Goal: Task Accomplishment & Management: Use online tool/utility

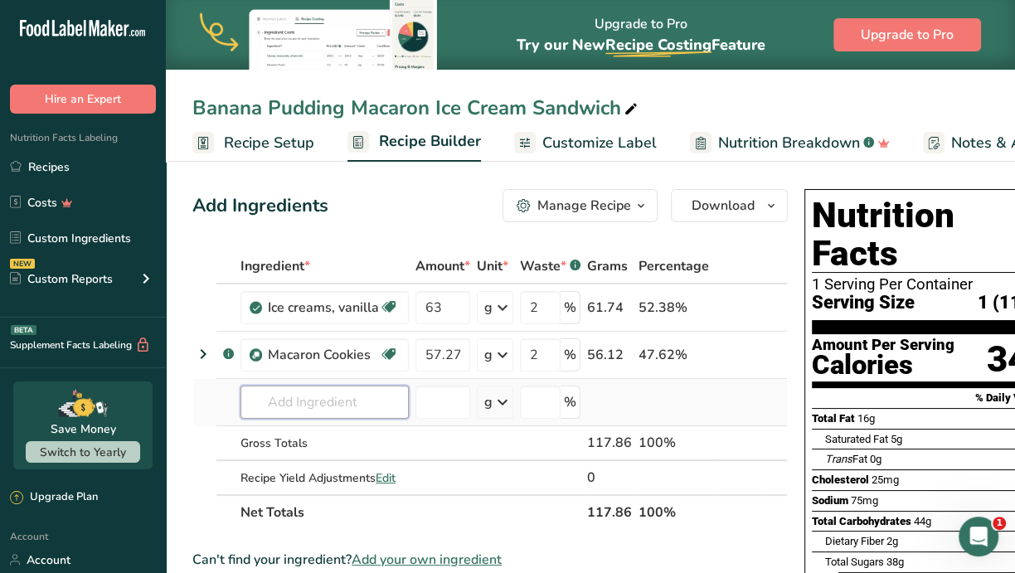
click at [370, 400] on input "text" at bounding box center [324, 402] width 168 height 33
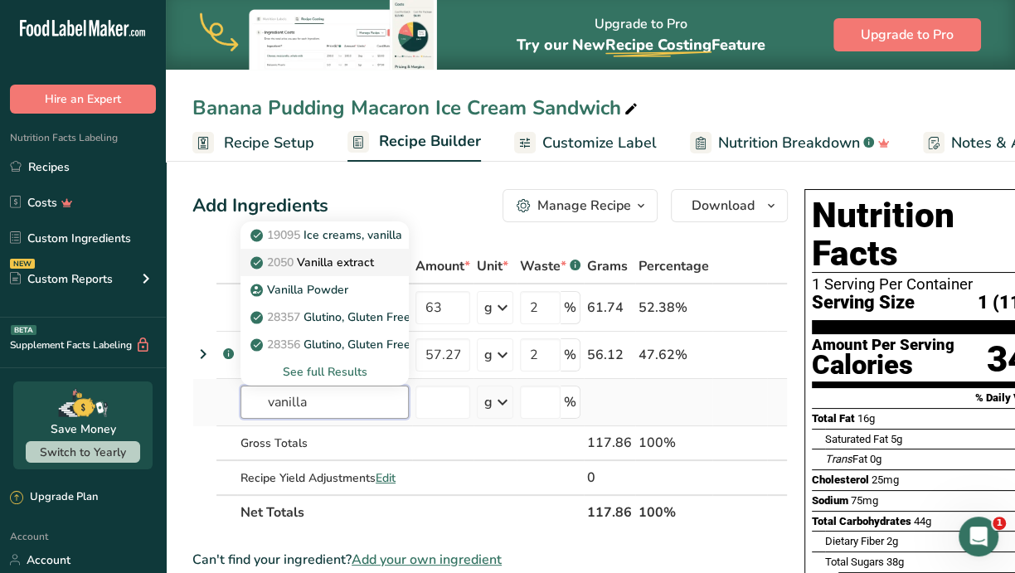
type input "vanilla"
click at [347, 254] on p "2050 Vanilla extract" at bounding box center [314, 262] width 120 height 17
type input "Vanilla extract"
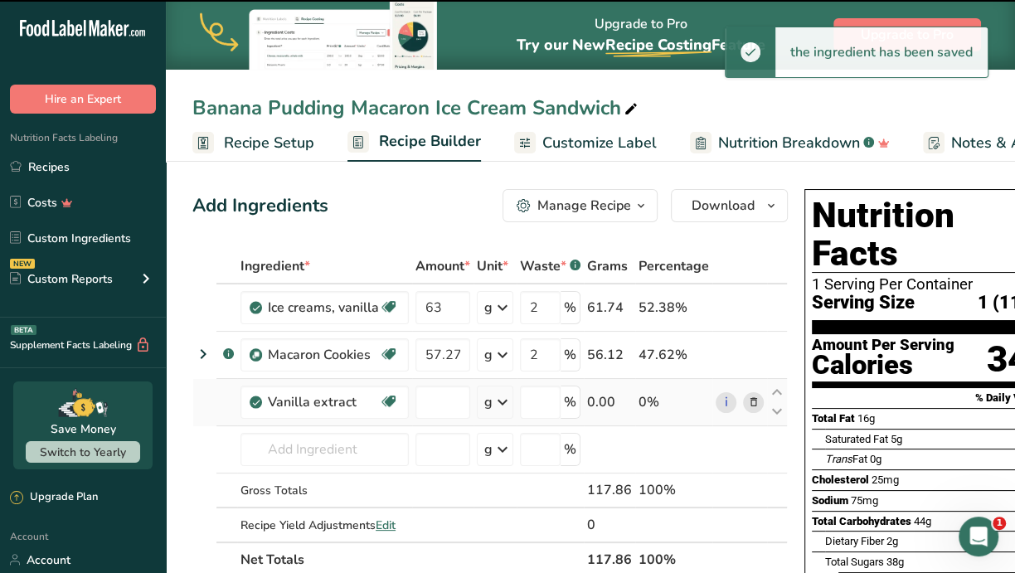
type input "0"
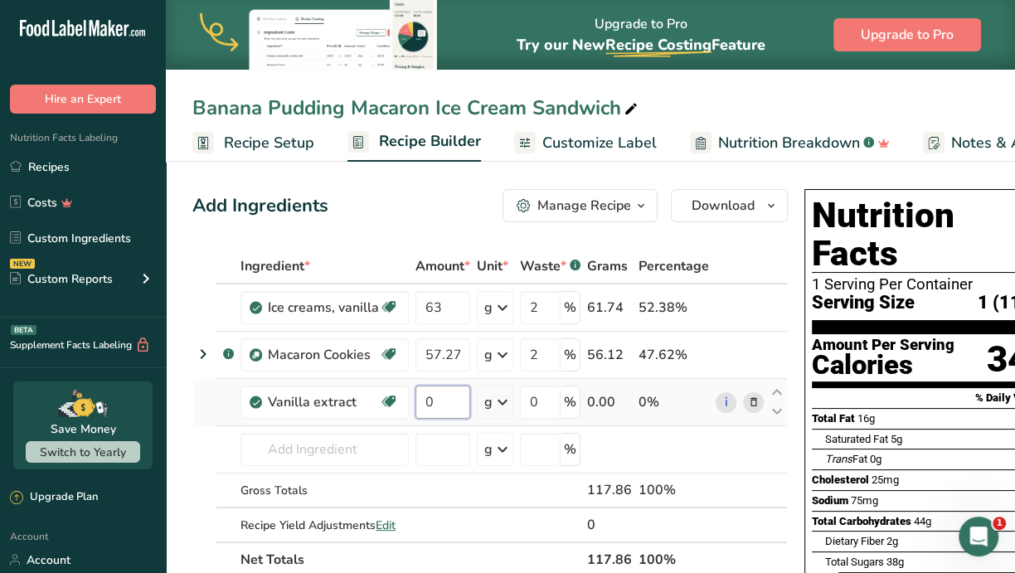
click at [435, 402] on input "0" at bounding box center [442, 402] width 55 height 33
drag, startPoint x: 440, startPoint y: 401, endPoint x: 411, endPoint y: 398, distance: 29.2
click at [412, 398] on td "0" at bounding box center [442, 402] width 61 height 47
type input "0.3"
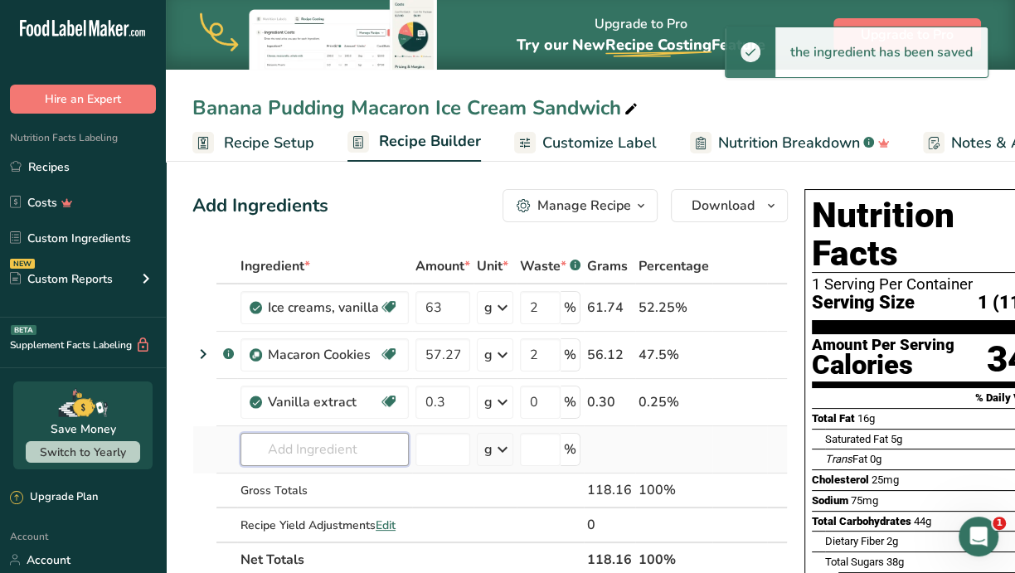
click at [315, 455] on div "Ingredient * Amount * Unit * Waste * .a-a{fill:#347362;}.b-a{fill:#fff;} Grams …" at bounding box center [489, 413] width 595 height 328
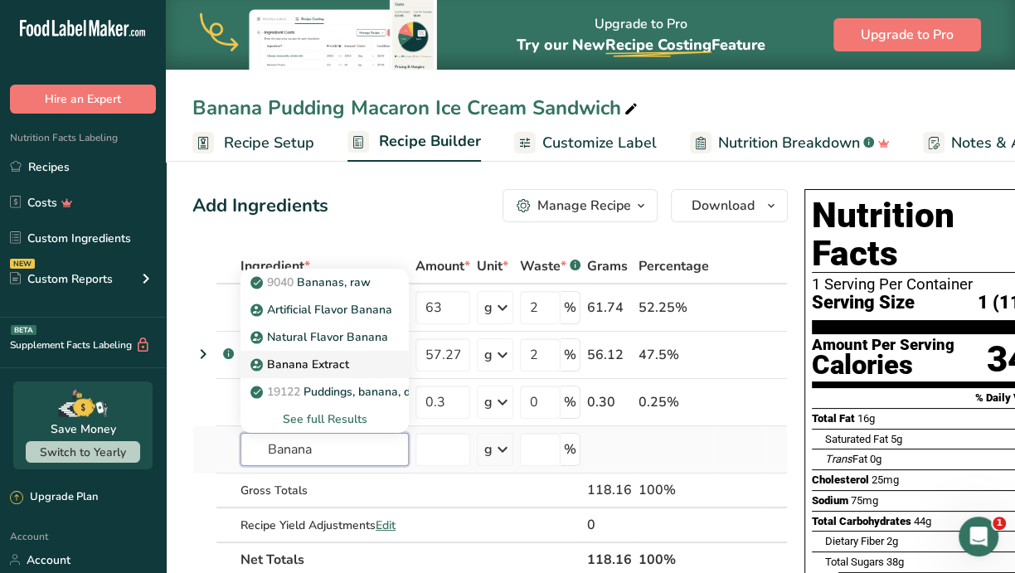
type input "Banana"
click at [275, 357] on p "Banana Extract" at bounding box center [301, 364] width 95 height 17
type input "Banana Extract"
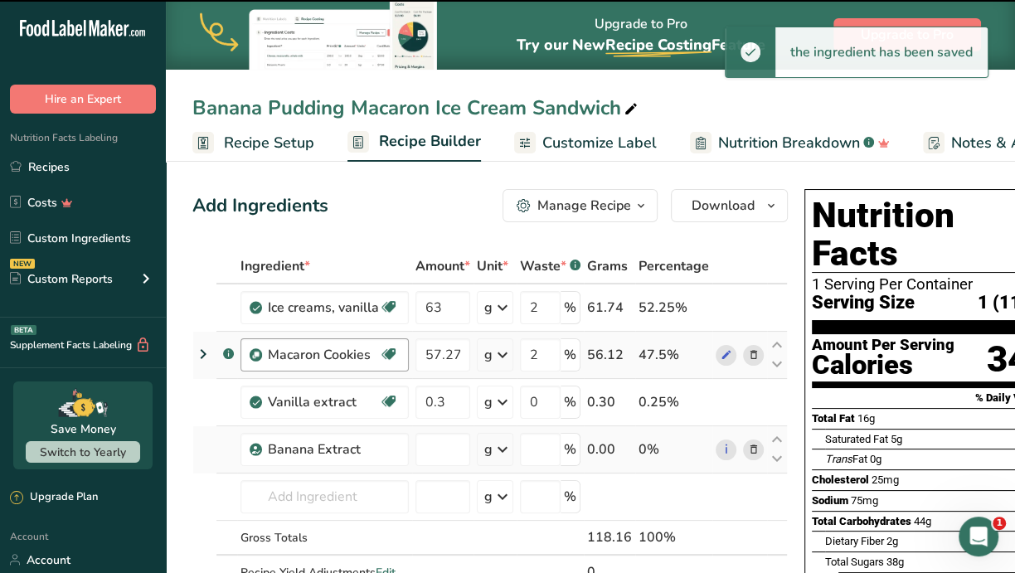
type input "0"
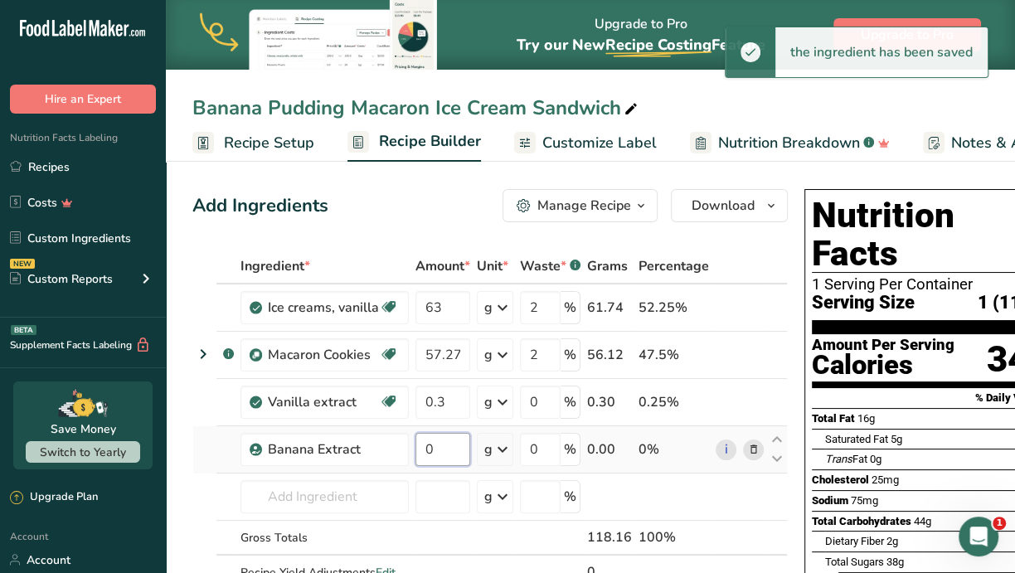
click at [449, 445] on input "0" at bounding box center [442, 449] width 55 height 33
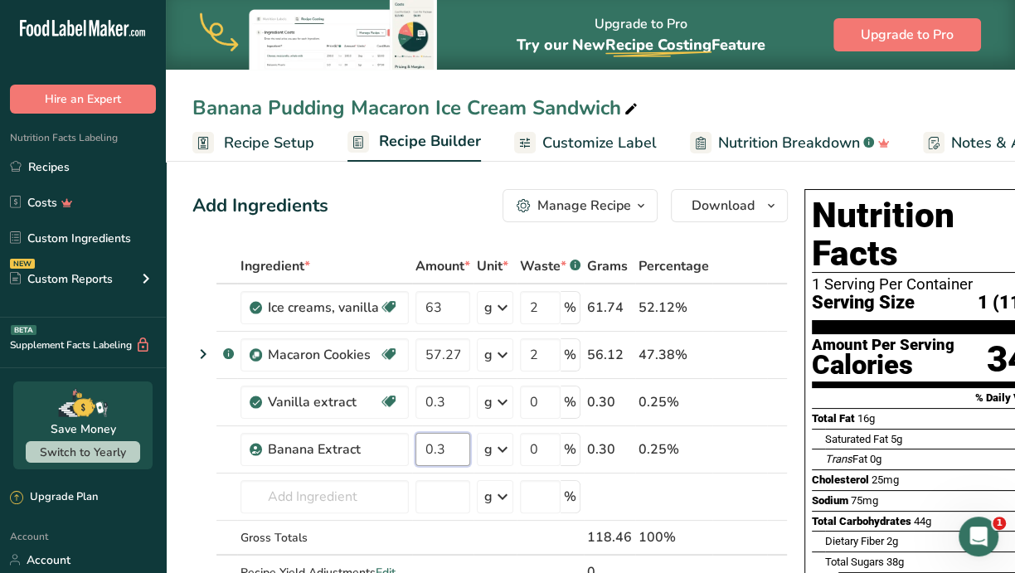
type input "0.3"
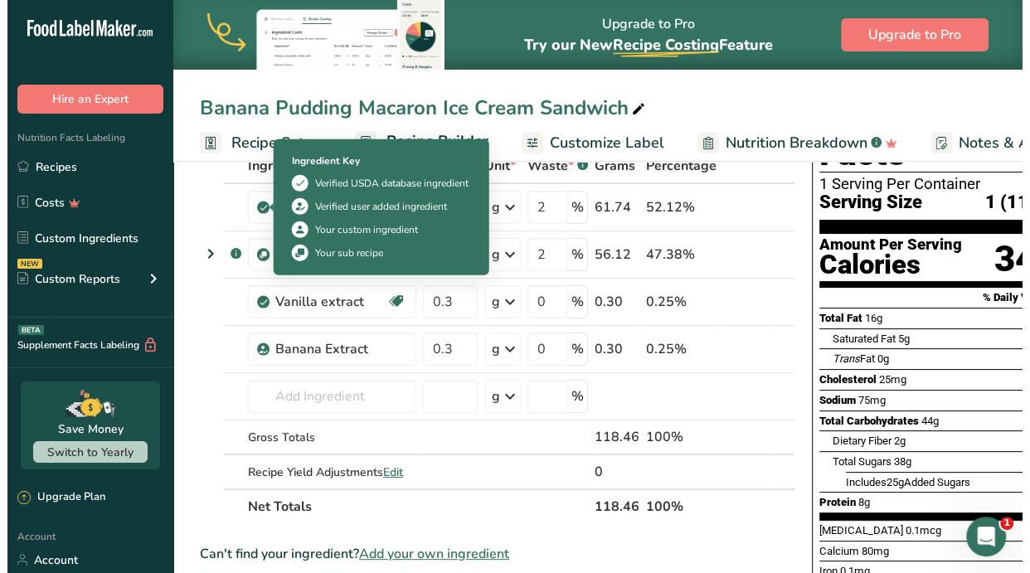
scroll to position [104, 0]
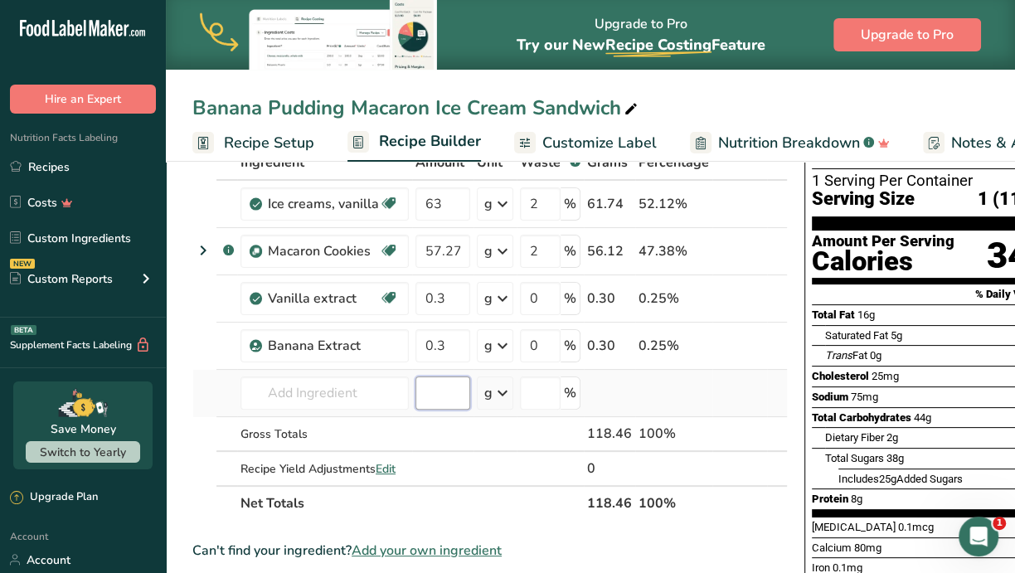
click at [440, 392] on div "Ingredient * Amount * Unit * Waste * .a-a{fill:#347362;}.b-a{fill:#fff;} Grams …" at bounding box center [489, 333] width 595 height 376
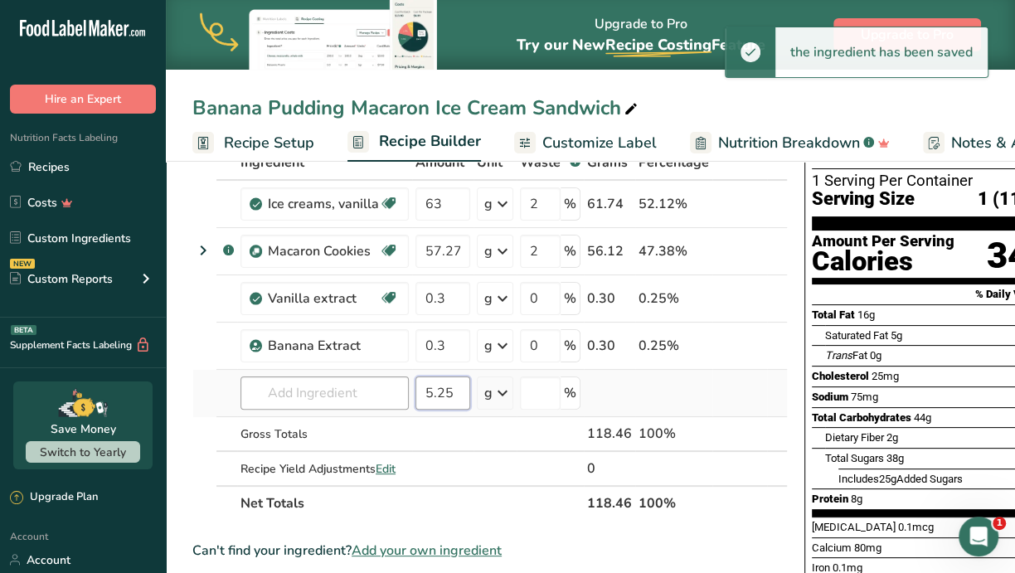
type input "5.25"
click at [339, 391] on input "text" at bounding box center [324, 392] width 168 height 33
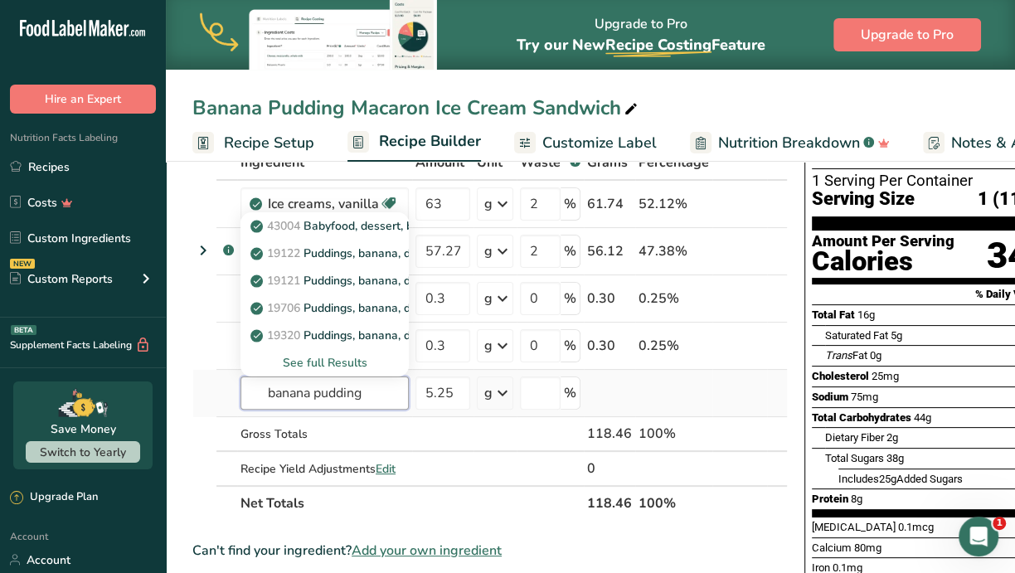
type input "banana pudding"
click at [317, 357] on div "See full Results" at bounding box center [325, 362] width 142 height 17
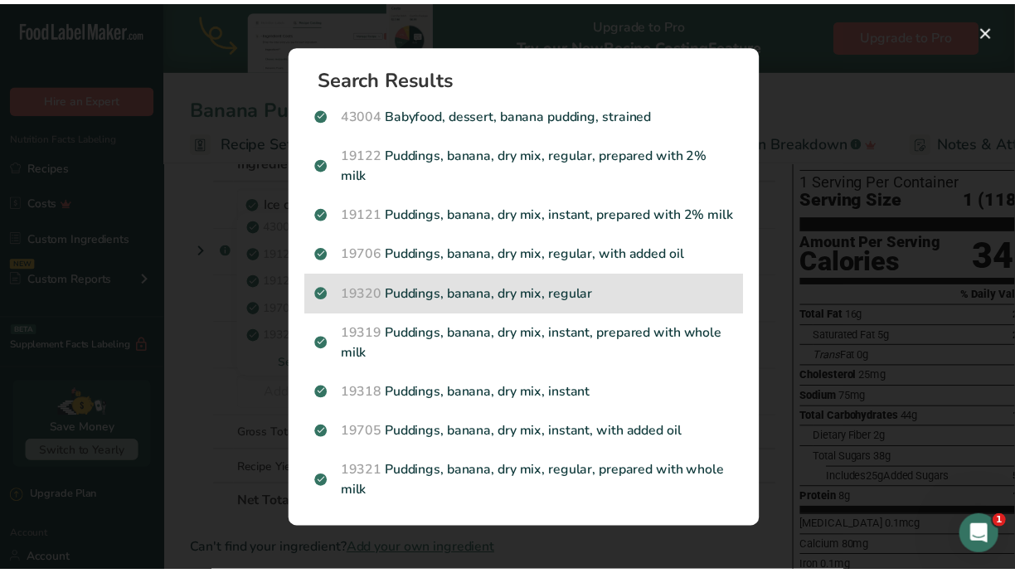
scroll to position [0, 0]
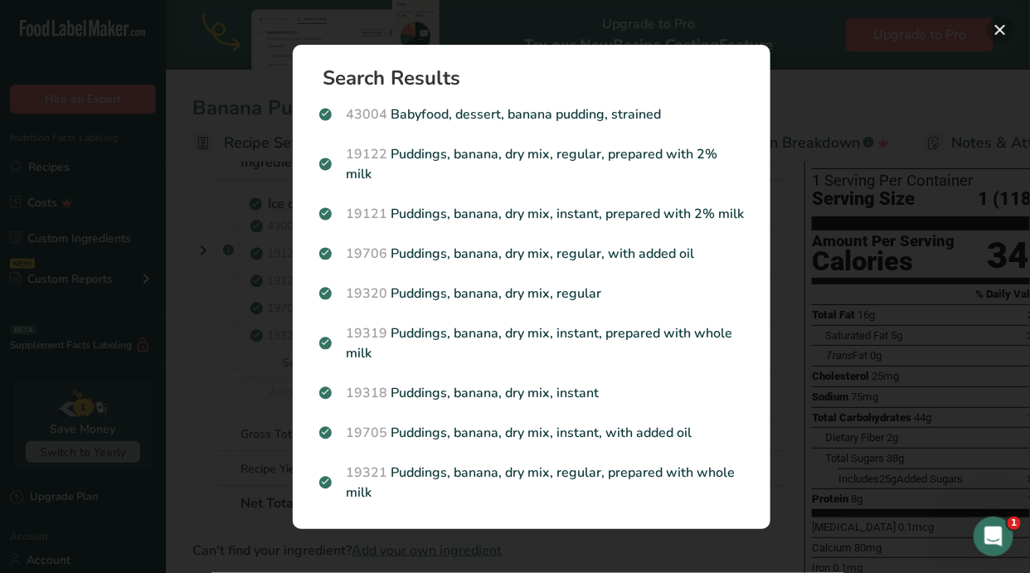
click at [1005, 27] on button "Search results modal" at bounding box center [1000, 30] width 27 height 27
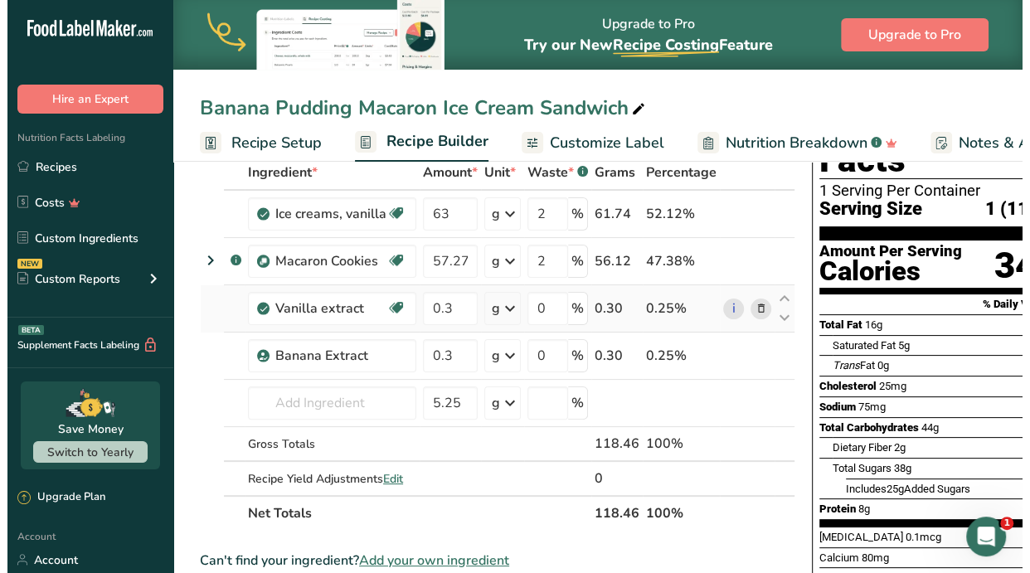
scroll to position [104, 0]
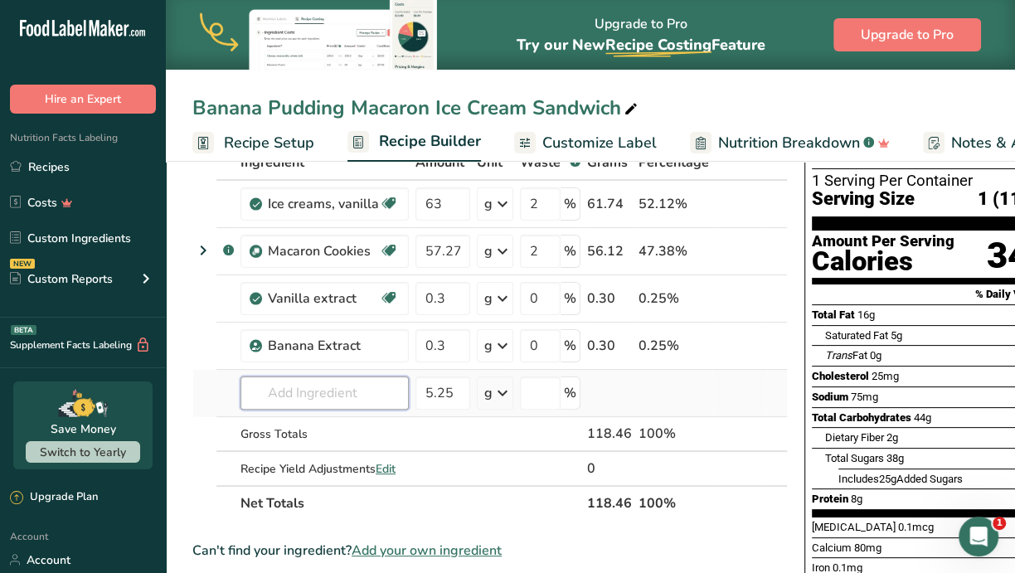
click at [347, 391] on input "text" at bounding box center [324, 392] width 168 height 33
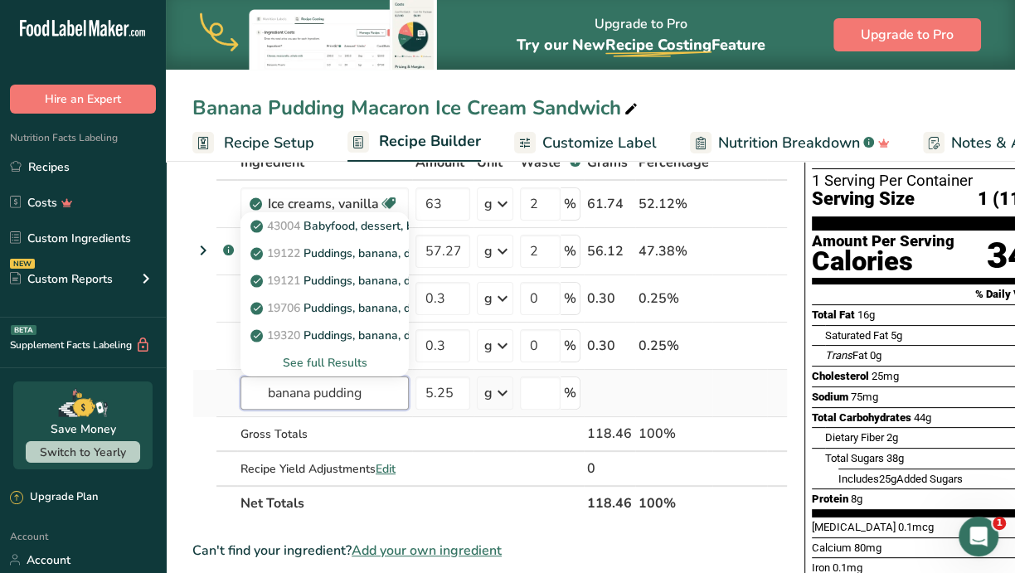
type input "banana pudding"
click at [338, 355] on div "See full Results" at bounding box center [325, 362] width 142 height 17
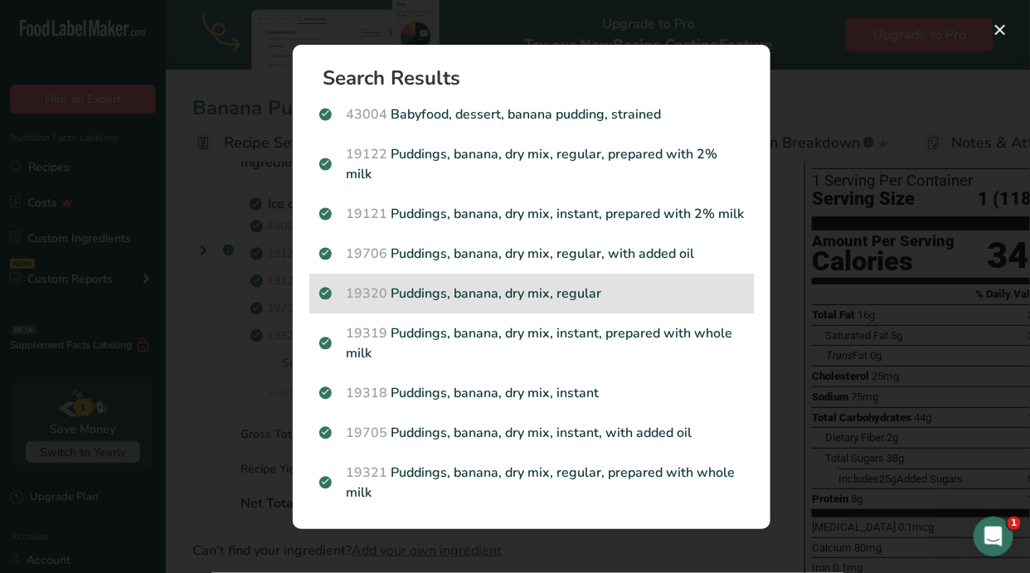
click at [561, 303] on p "19320 Puddings, banana, dry mix, regular" at bounding box center [531, 294] width 425 height 20
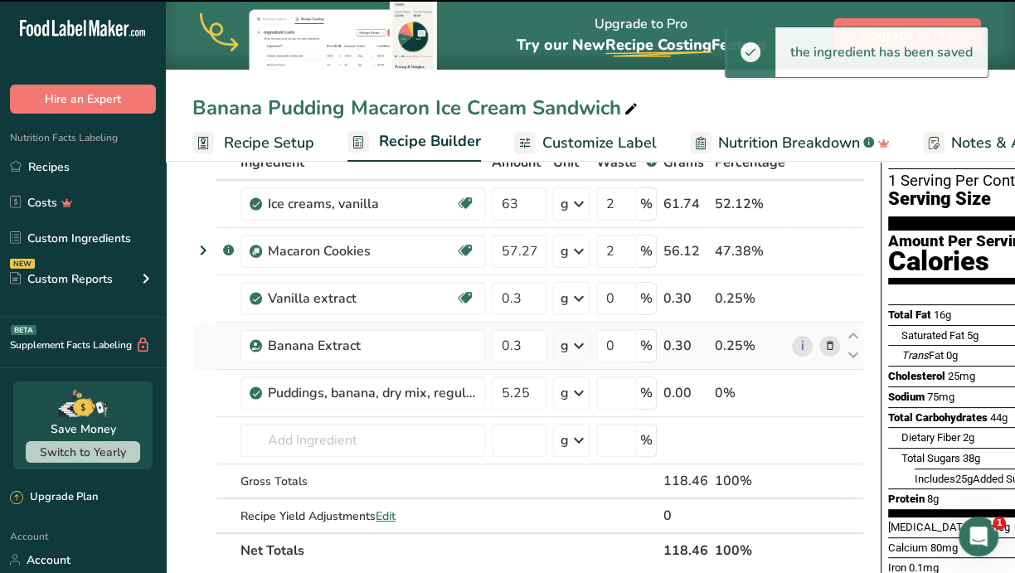
type input "0"
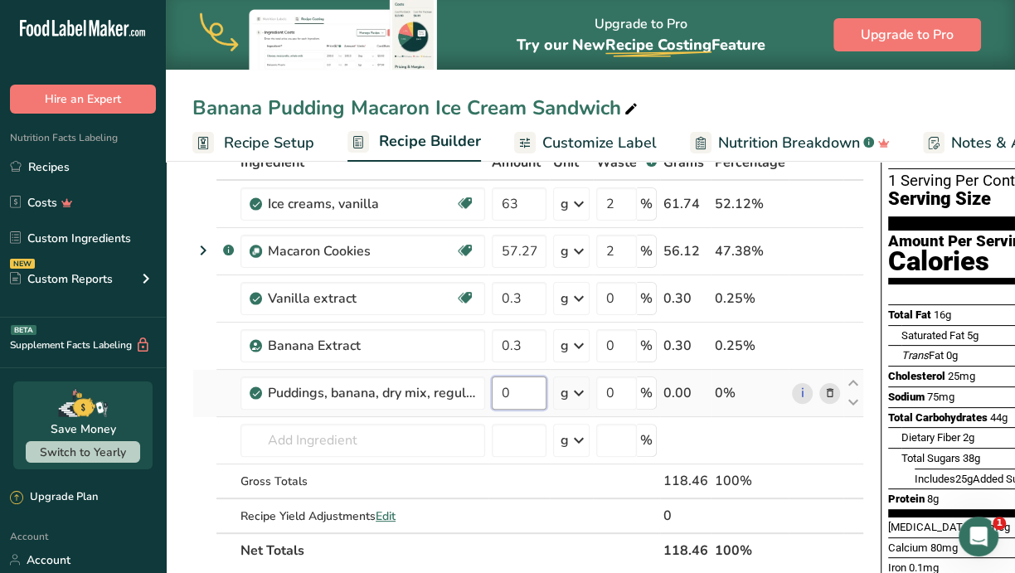
drag, startPoint x: 515, startPoint y: 393, endPoint x: 496, endPoint y: 399, distance: 19.9
click at [497, 396] on input "0" at bounding box center [519, 392] width 55 height 33
type input "5.25"
click at [297, 441] on input "text" at bounding box center [362, 440] width 245 height 33
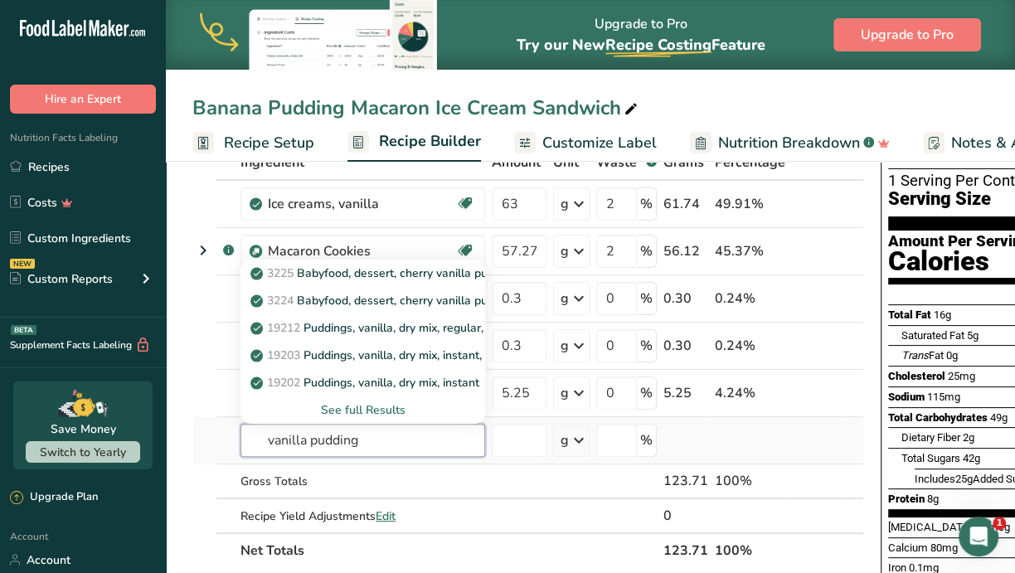
type input "vanilla pudding"
click at [351, 404] on div "See full Results" at bounding box center [363, 409] width 218 height 17
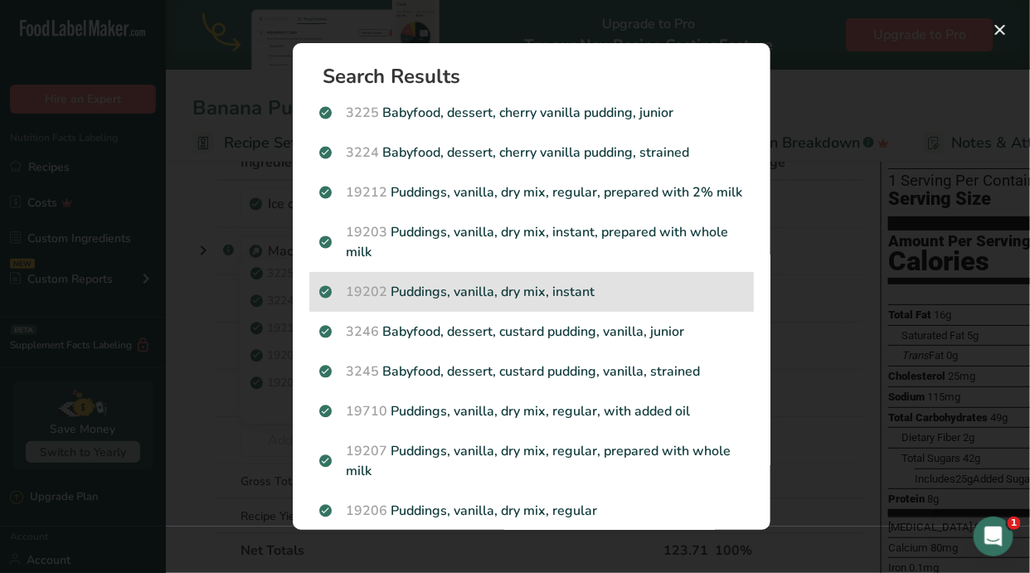
click at [498, 302] on p "19202 Puddings, vanilla, dry mix, instant" at bounding box center [531, 292] width 425 height 20
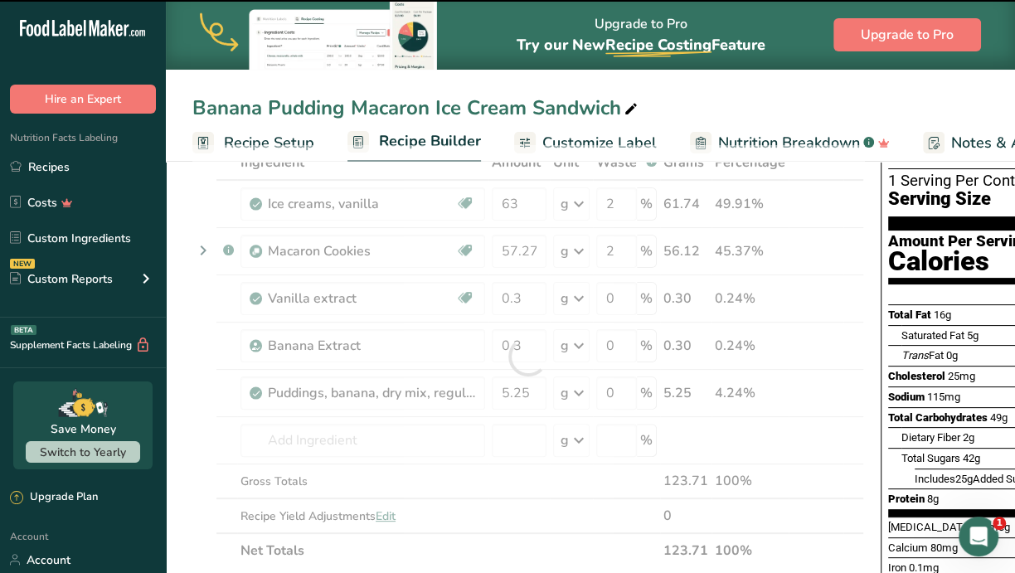
type input "0"
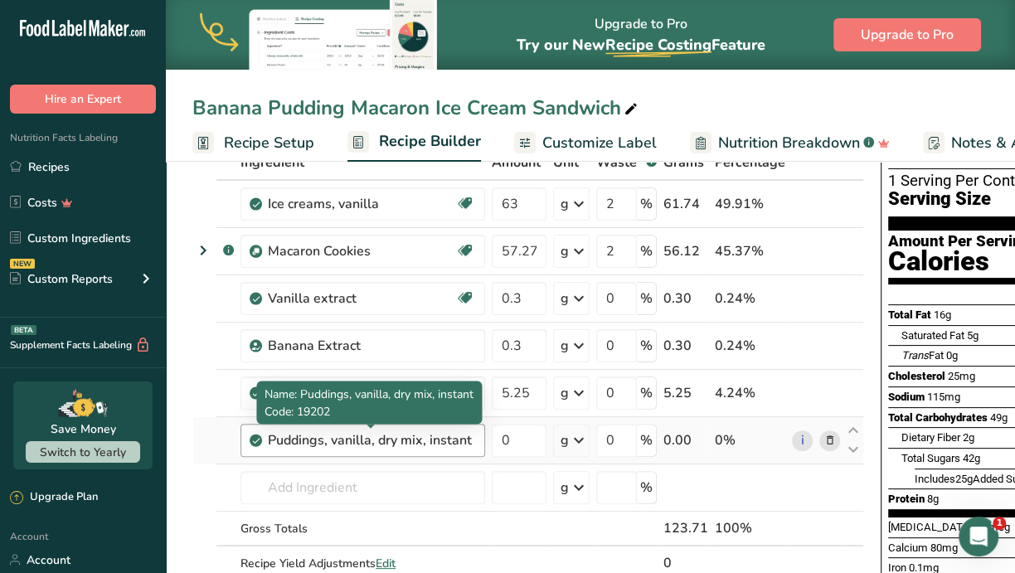
click at [398, 444] on div "Puddings, vanilla, dry mix, instant" at bounding box center [371, 440] width 207 height 20
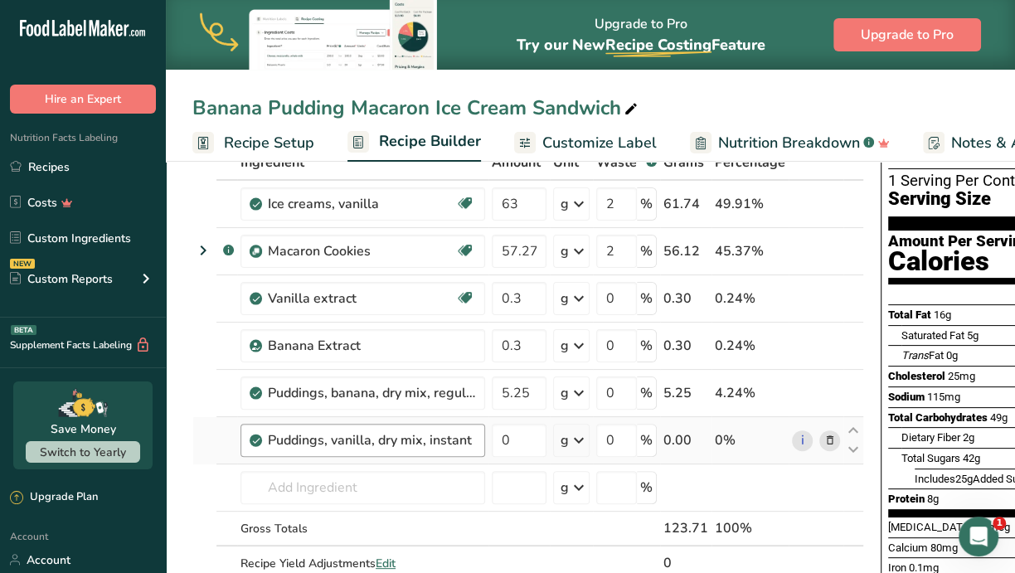
click at [265, 439] on div "Puddings, vanilla, dry mix, instant" at bounding box center [362, 440] width 245 height 33
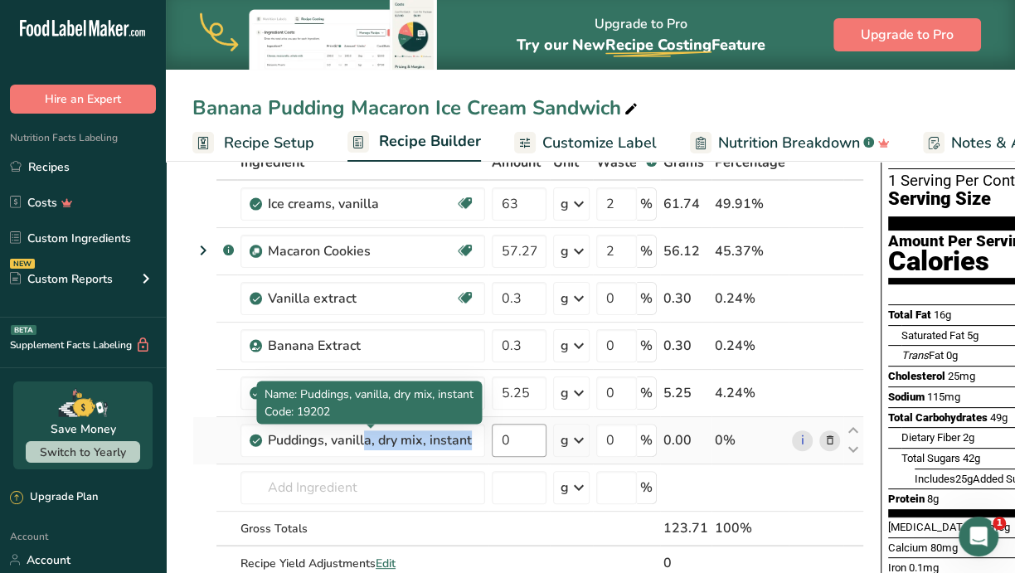
drag, startPoint x: 272, startPoint y: 439, endPoint x: 498, endPoint y: 439, distance: 226.4
click at [497, 437] on tr "Puddings, vanilla, dry mix, instant 0 g Portions 1 package (3.5 oz) 1 portion, …" at bounding box center [528, 440] width 670 height 47
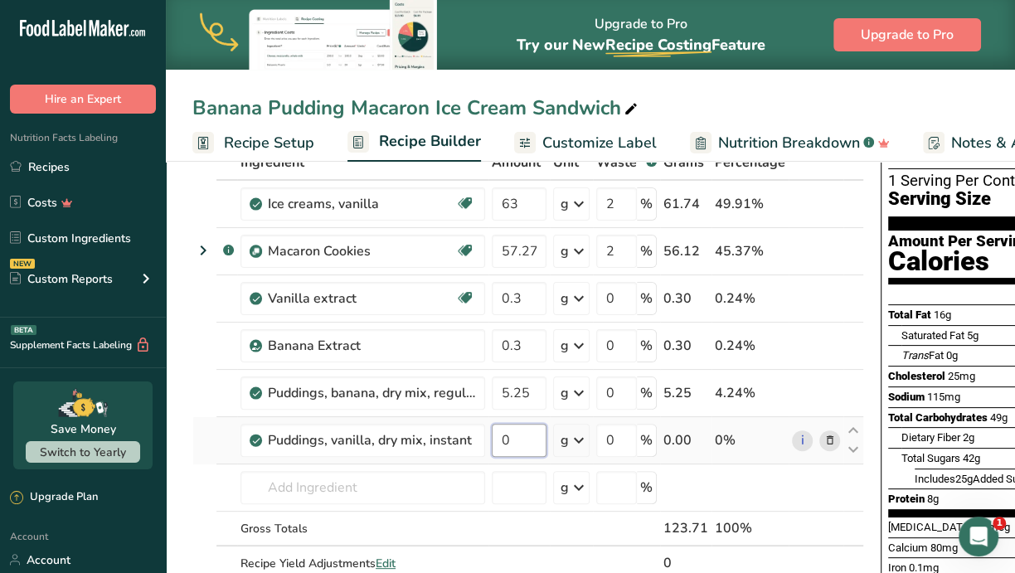
click at [522, 440] on input "0" at bounding box center [519, 440] width 55 height 33
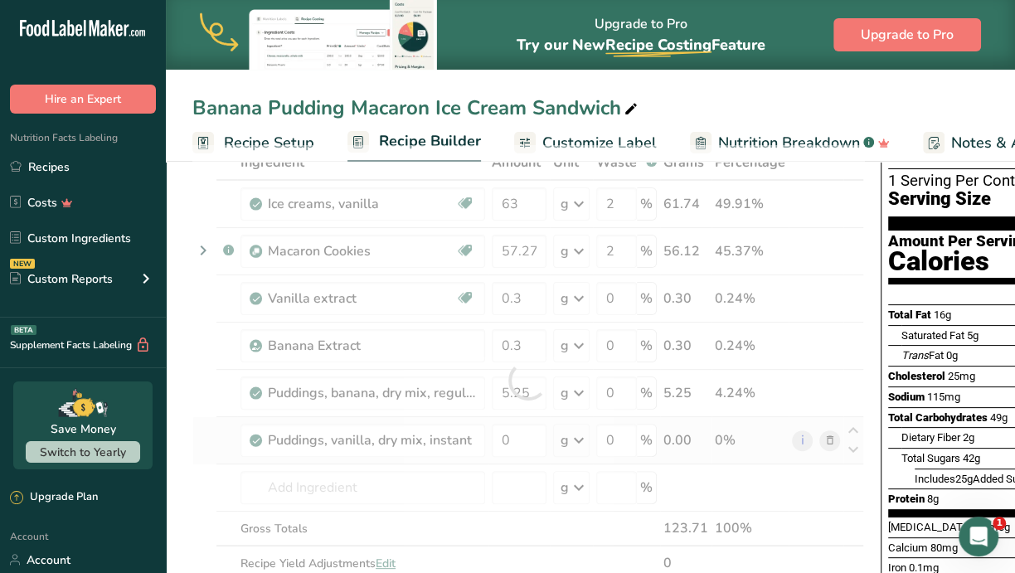
click at [830, 439] on div "Ingredient * Amount * Unit * Waste * .a-a{fill:#347362;}.b-a{fill:#fff;} Grams …" at bounding box center [528, 380] width 672 height 470
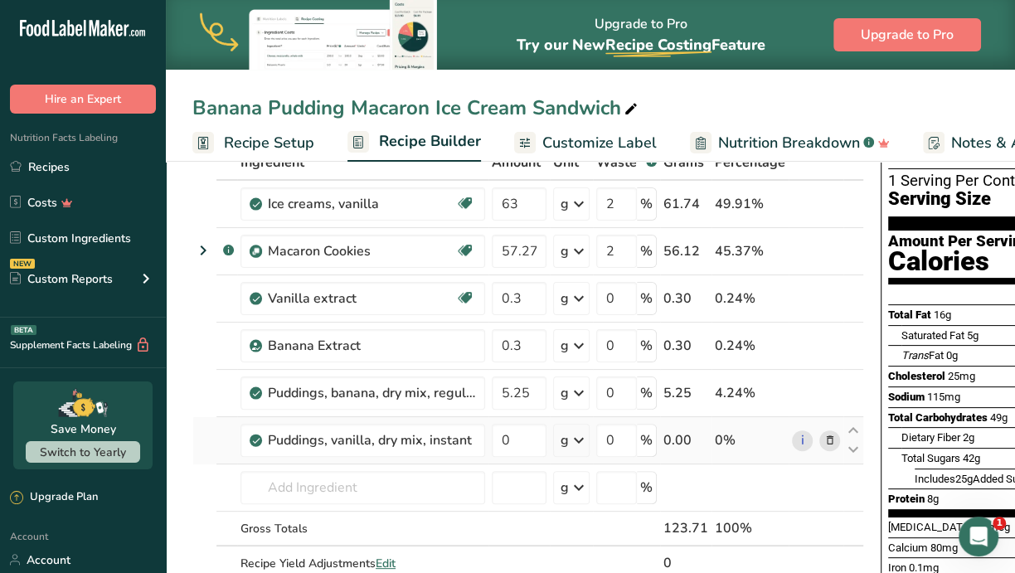
click at [826, 435] on icon at bounding box center [830, 440] width 12 height 17
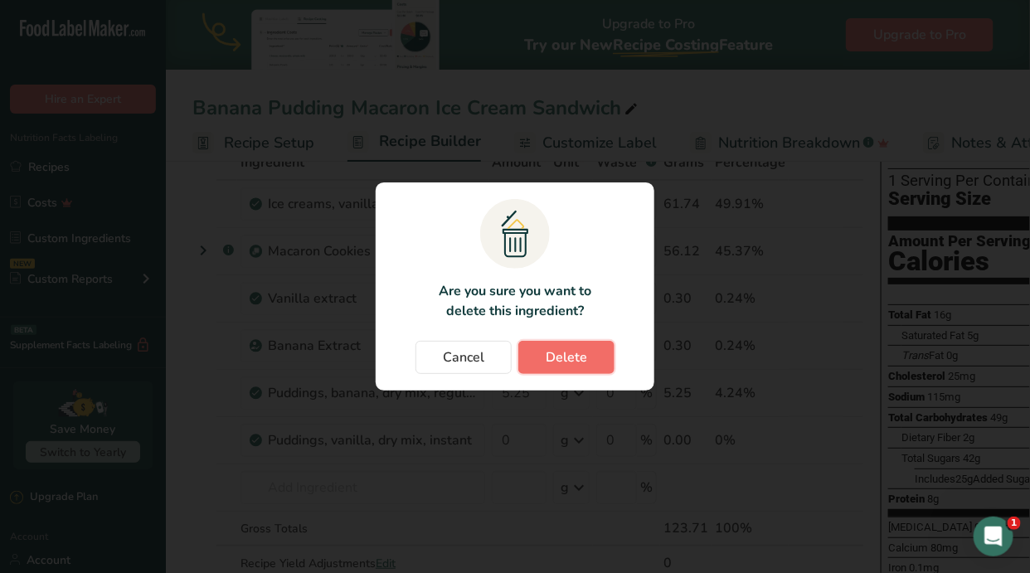
click at [551, 347] on span "Delete" at bounding box center [566, 357] width 41 height 20
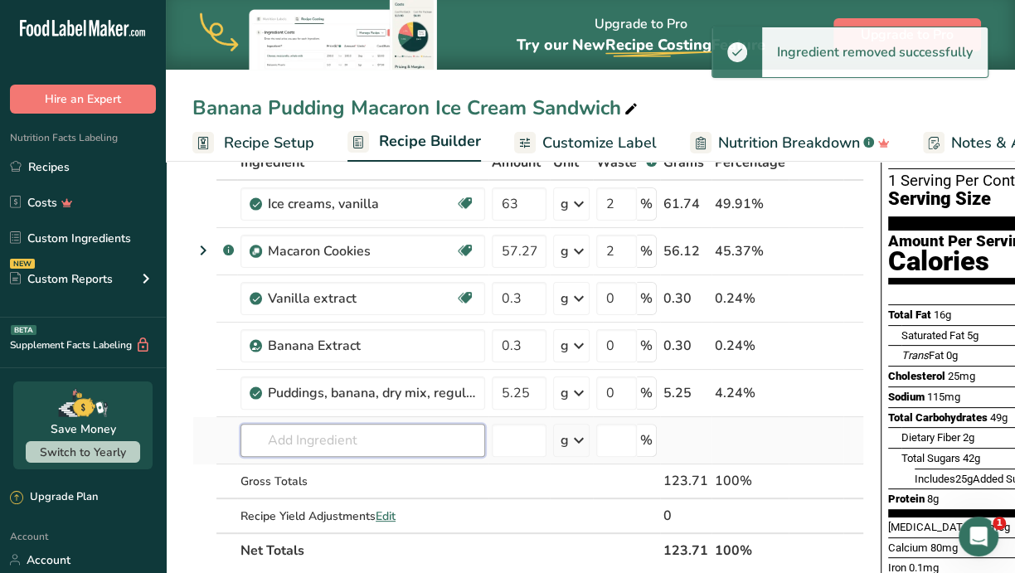
click at [328, 438] on input "text" at bounding box center [362, 440] width 245 height 33
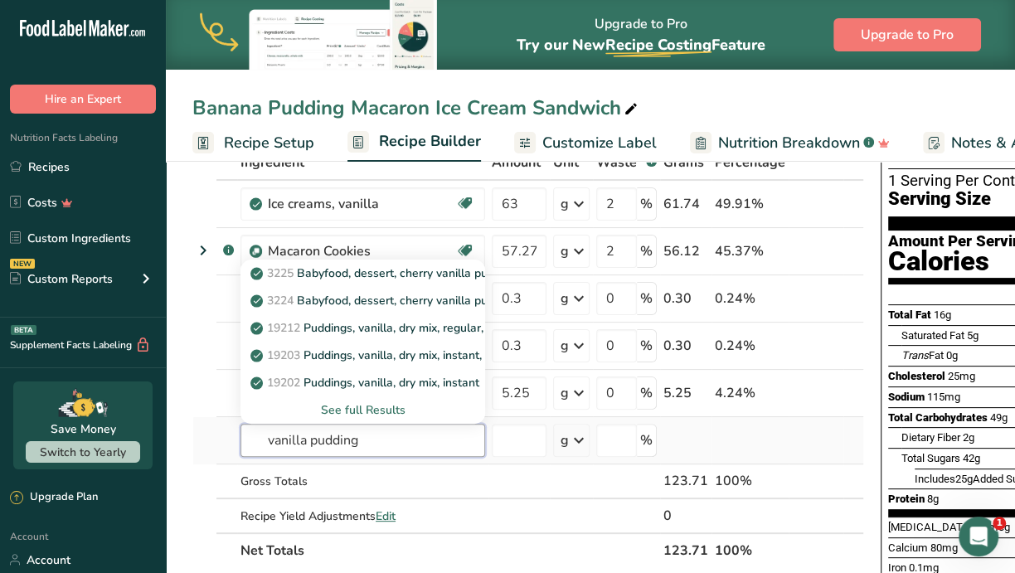
type input "vanilla pudding"
click at [342, 405] on div "See full Results" at bounding box center [363, 409] width 218 height 17
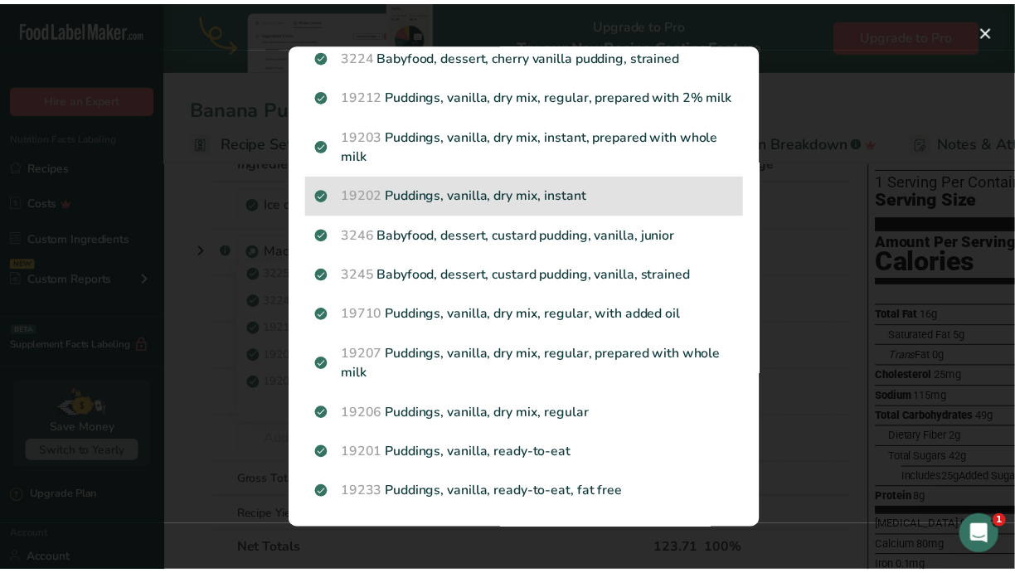
scroll to position [116, 0]
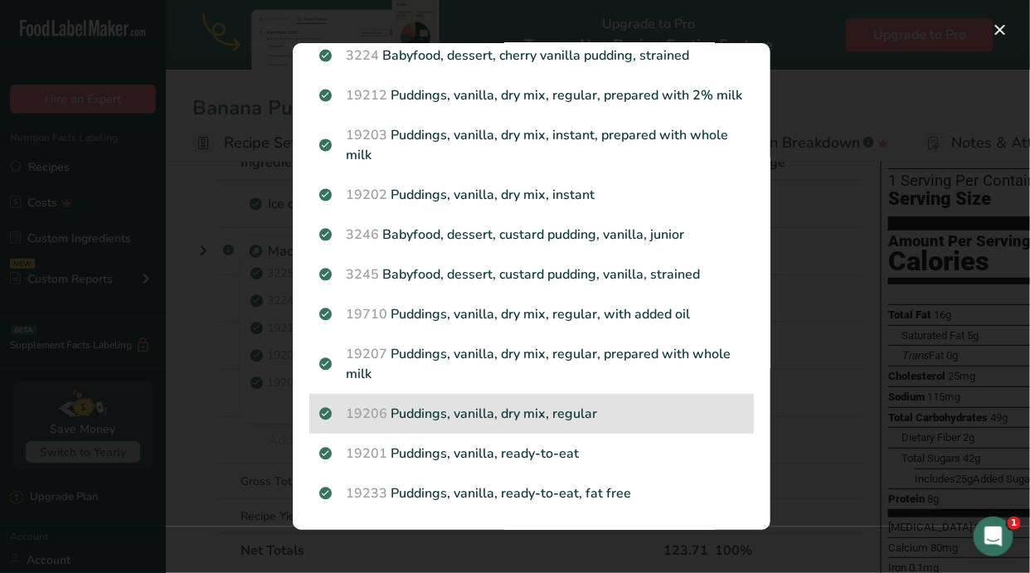
click at [510, 419] on p "19206 Puddings, vanilla, dry mix, regular" at bounding box center [531, 414] width 425 height 20
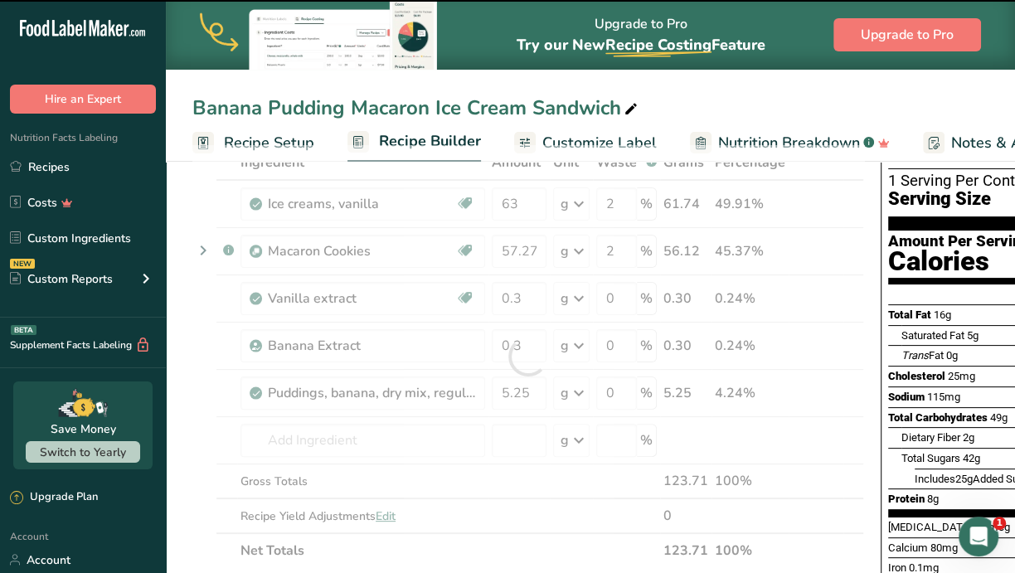
type input "0"
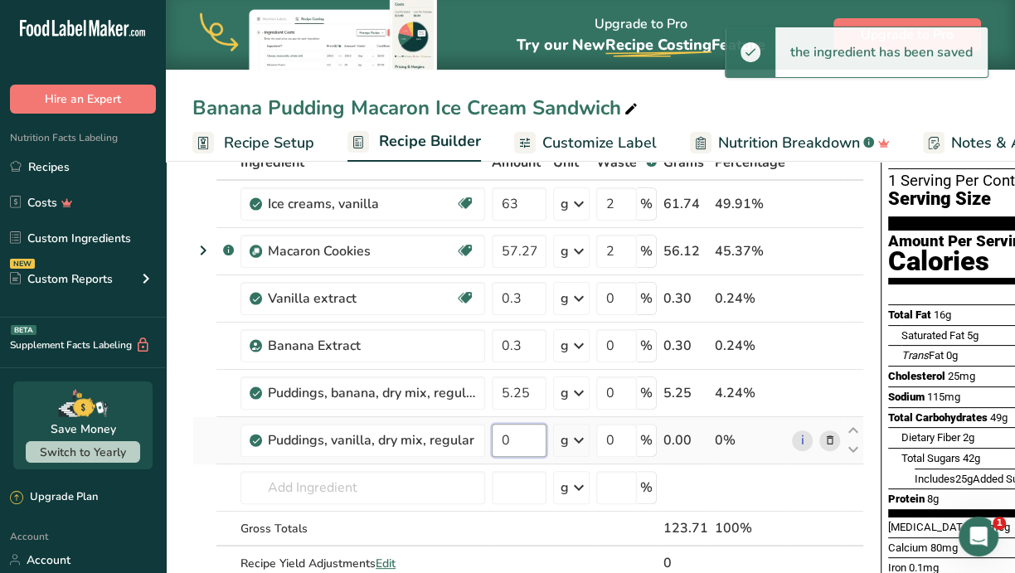
drag, startPoint x: 522, startPoint y: 438, endPoint x: 479, endPoint y: 425, distance: 44.3
click at [483, 427] on tr "Puddings, vanilla, dry mix, regular 0 g Portions 1 package (3.12 oz) 1 portion,…" at bounding box center [528, 440] width 670 height 47
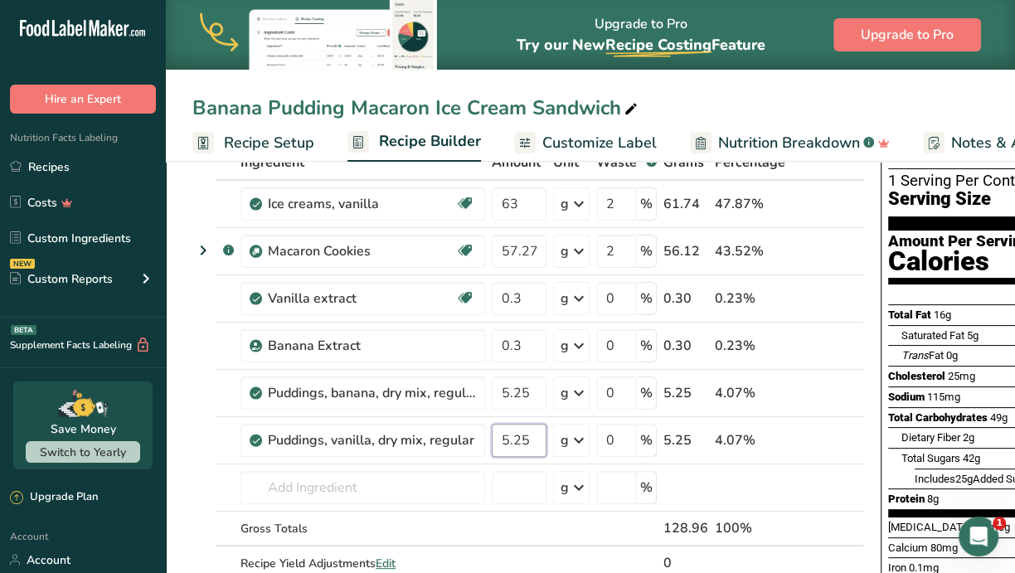
type input "5.25"
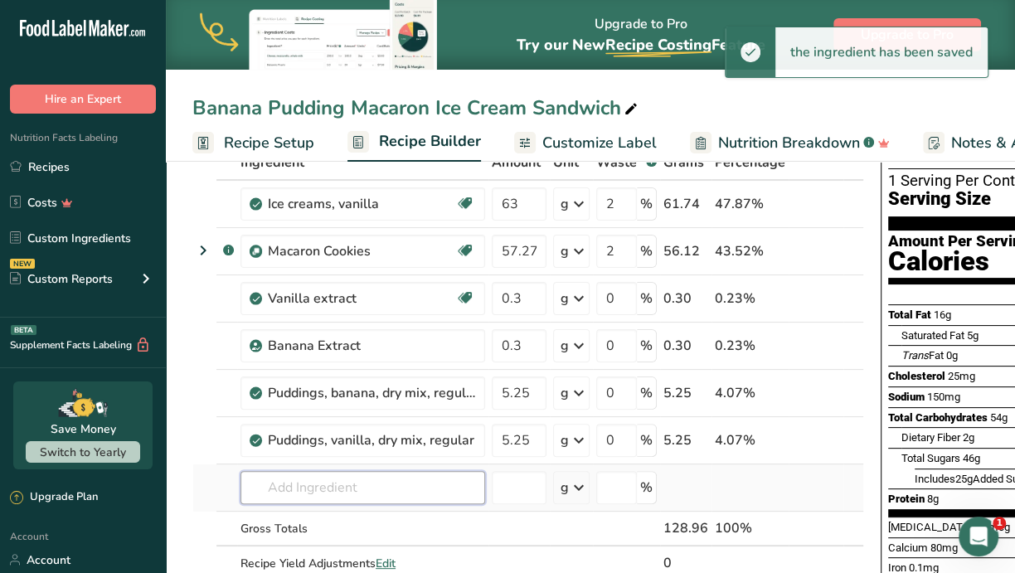
click at [326, 481] on div "Ingredient * Amount * Unit * Waste * .a-a{fill:#347362;}.b-a{fill:#fff;} Grams …" at bounding box center [528, 380] width 672 height 470
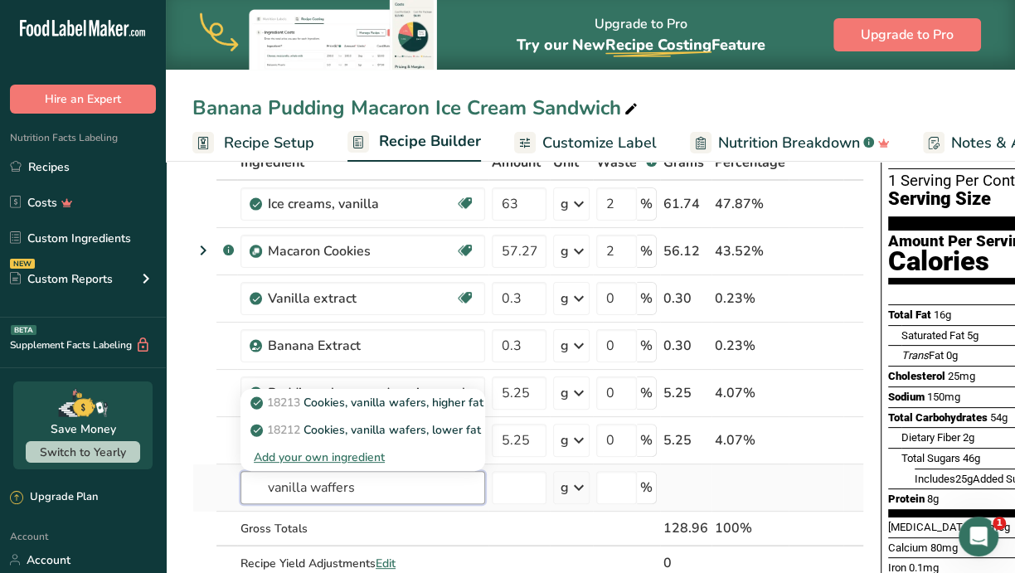
type input "vanilla waffers"
click at [325, 450] on div "Add your own ingredient" at bounding box center [363, 457] width 218 height 17
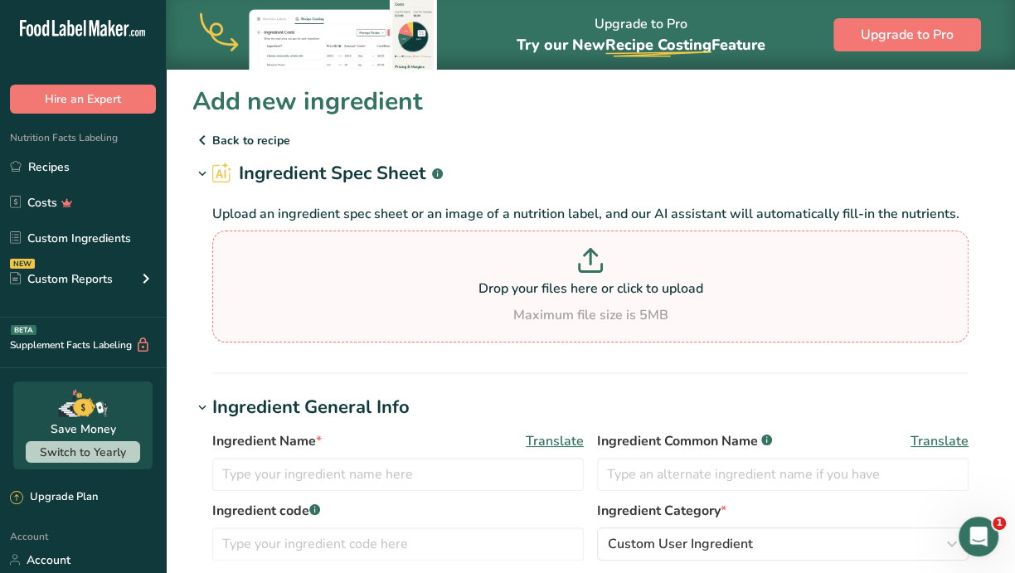
click at [560, 271] on p at bounding box center [590, 263] width 748 height 31
click at [560, 271] on input "Drop your files here or click to upload Maximum file size is 5MB" at bounding box center [590, 287] width 756 height 112
type input "C:\fakepath\[PERSON_NAME].jpg"
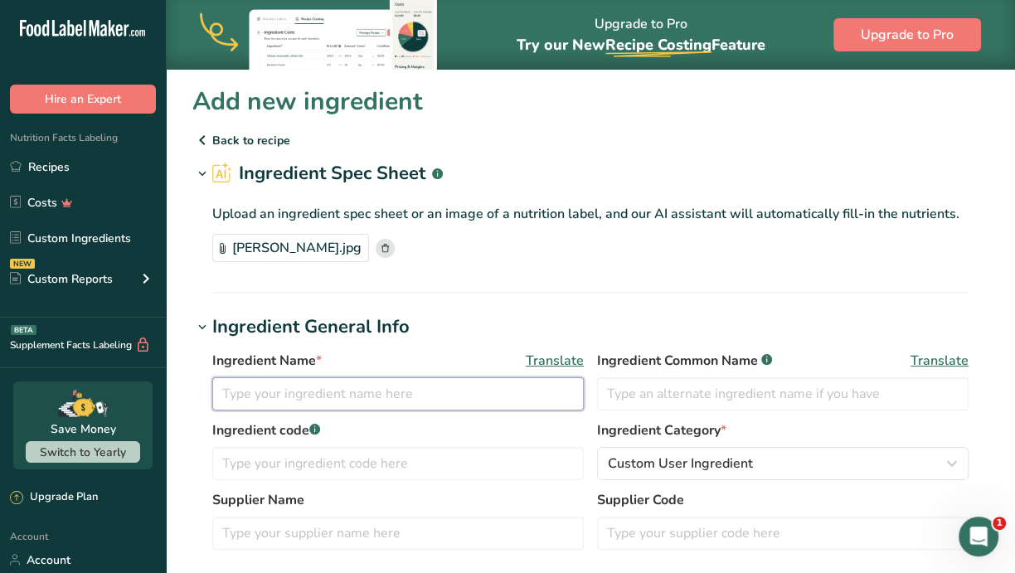
click at [460, 388] on input "text" at bounding box center [397, 393] width 371 height 33
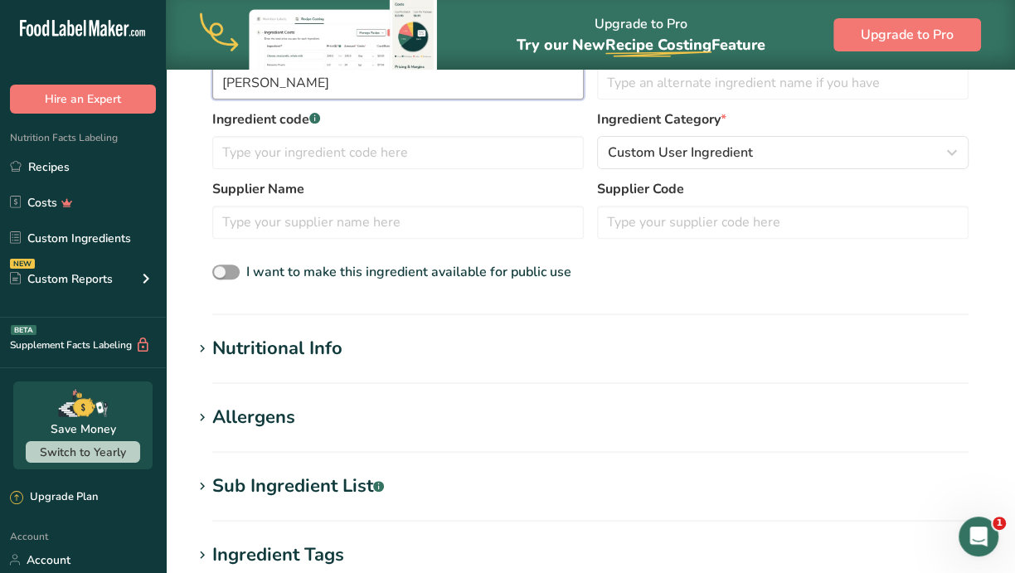
scroll to position [415, 0]
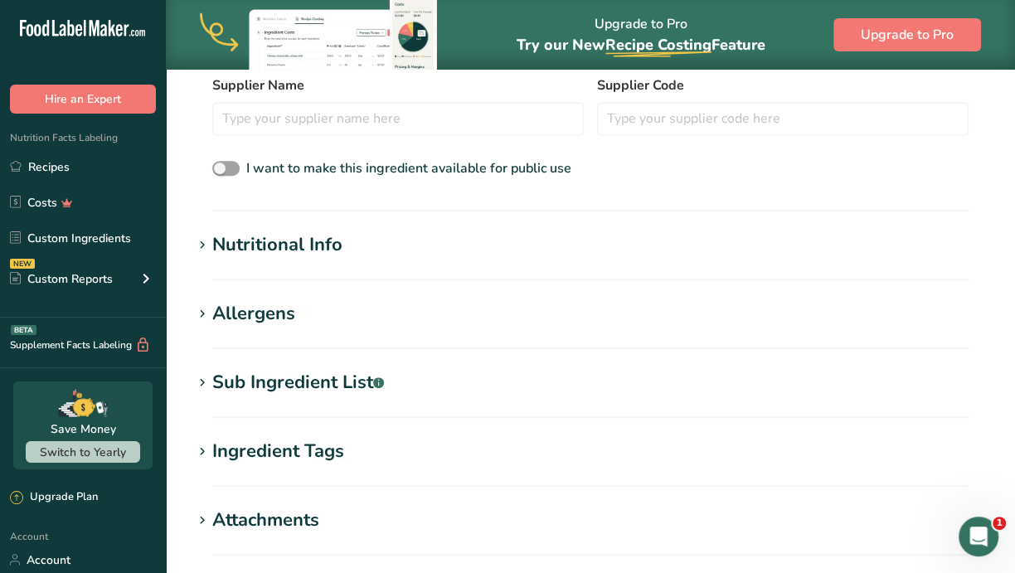
type input "[PERSON_NAME]"
click at [363, 252] on h1 "Nutritional Info" at bounding box center [590, 244] width 796 height 27
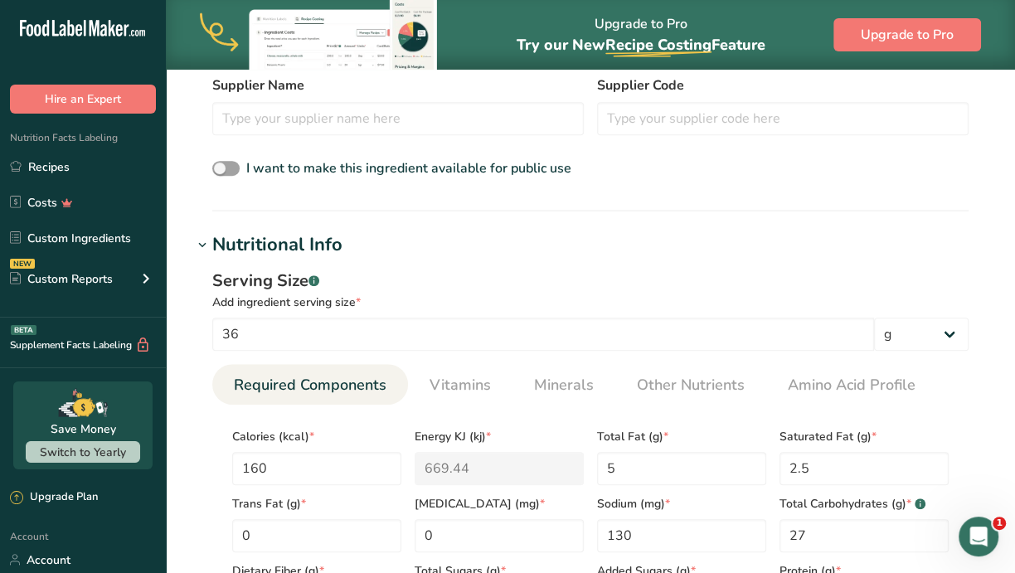
click at [363, 252] on h1 "Nutritional Info" at bounding box center [590, 244] width 796 height 27
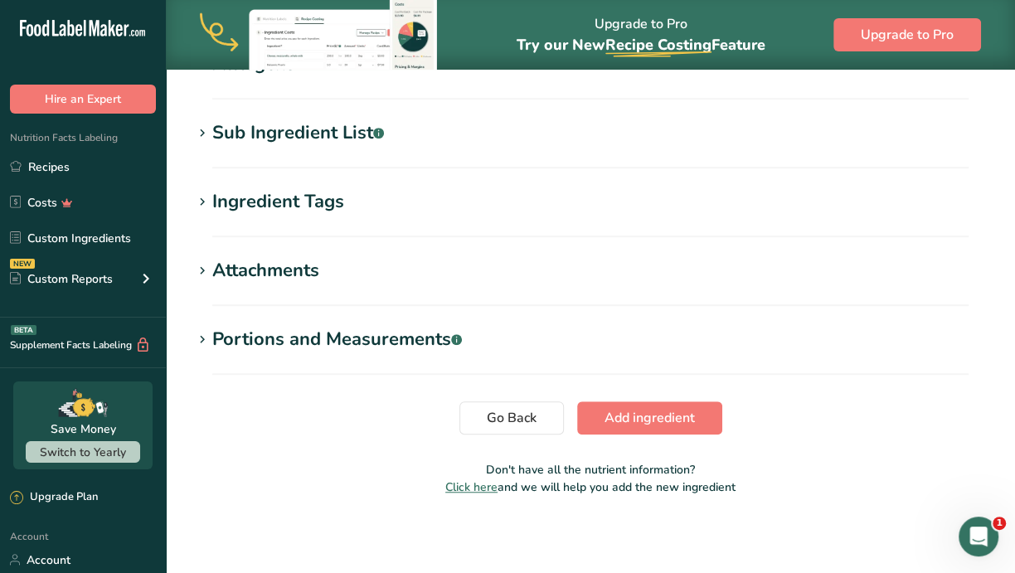
scroll to position [666, 0]
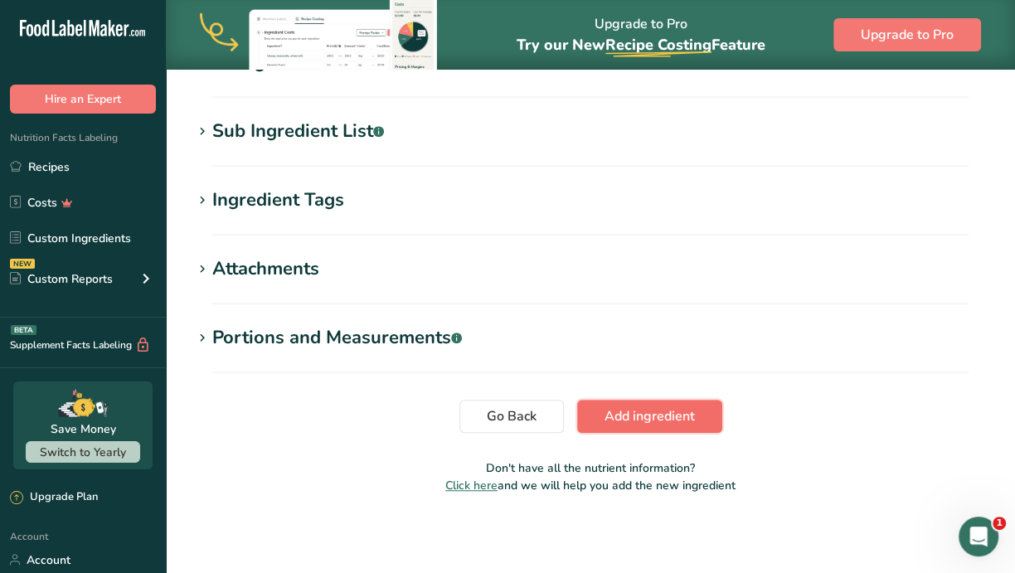
click at [652, 422] on span "Add ingredient" at bounding box center [649, 416] width 90 height 20
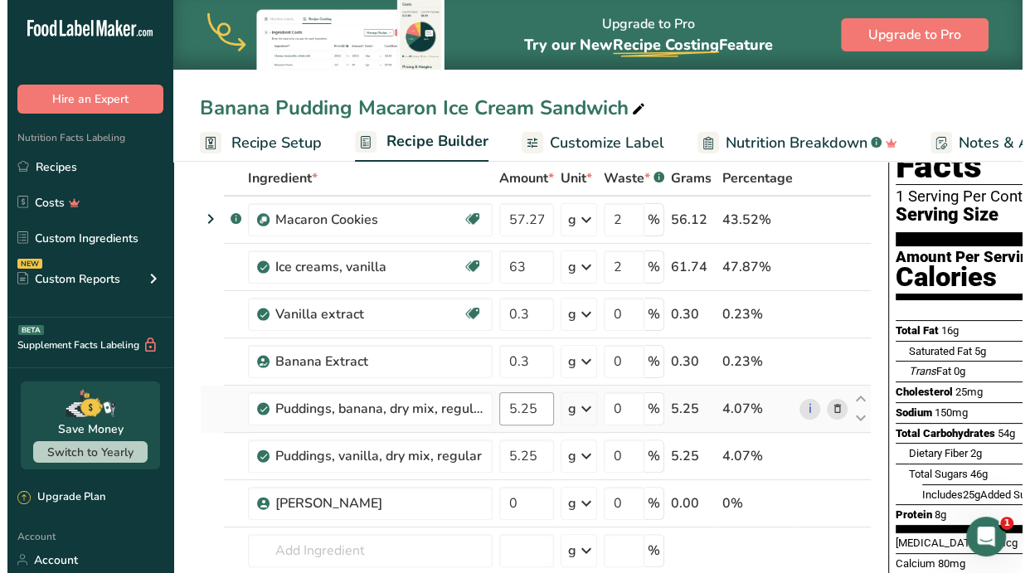
scroll to position [207, 0]
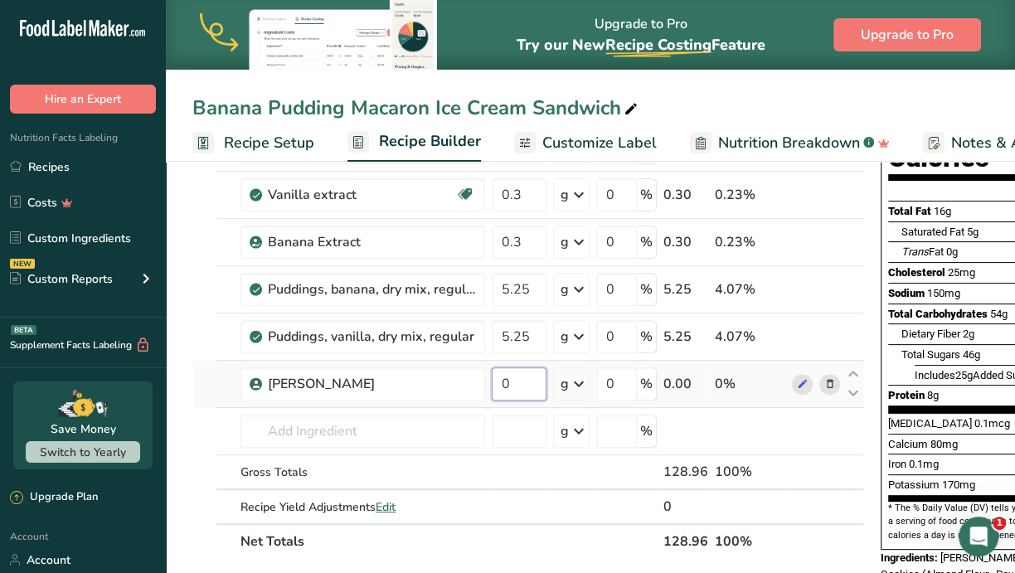
drag, startPoint x: 522, startPoint y: 389, endPoint x: 492, endPoint y: 377, distance: 32.8
click at [492, 377] on input "0" at bounding box center [519, 383] width 55 height 33
type input "5"
click at [770, 353] on div "Ingredient * Amount * Unit * Waste * .a-a{fill:#347362;}.b-a{fill:#fff;} Grams …" at bounding box center [528, 299] width 672 height 517
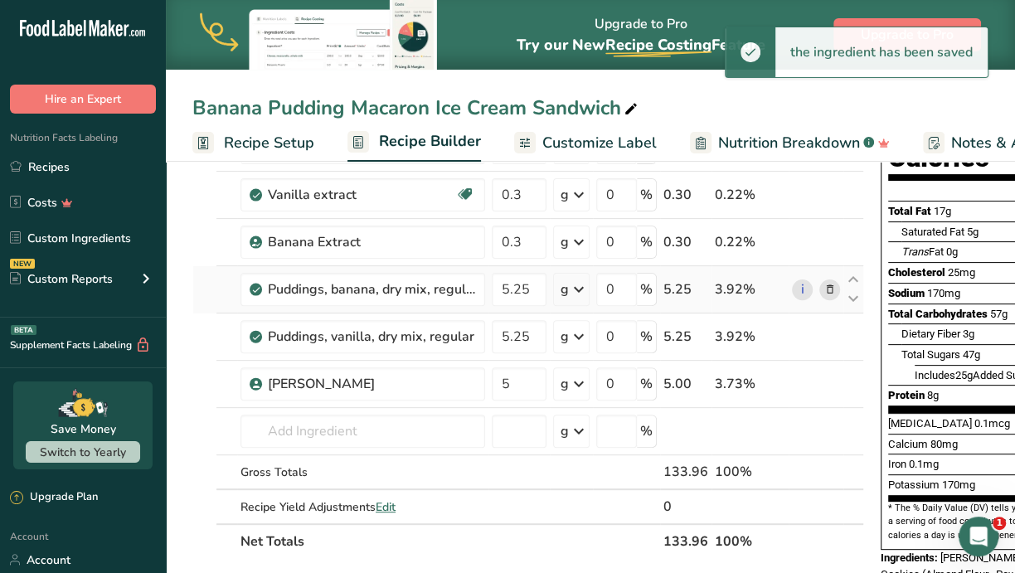
click at [825, 286] on icon at bounding box center [830, 289] width 12 height 17
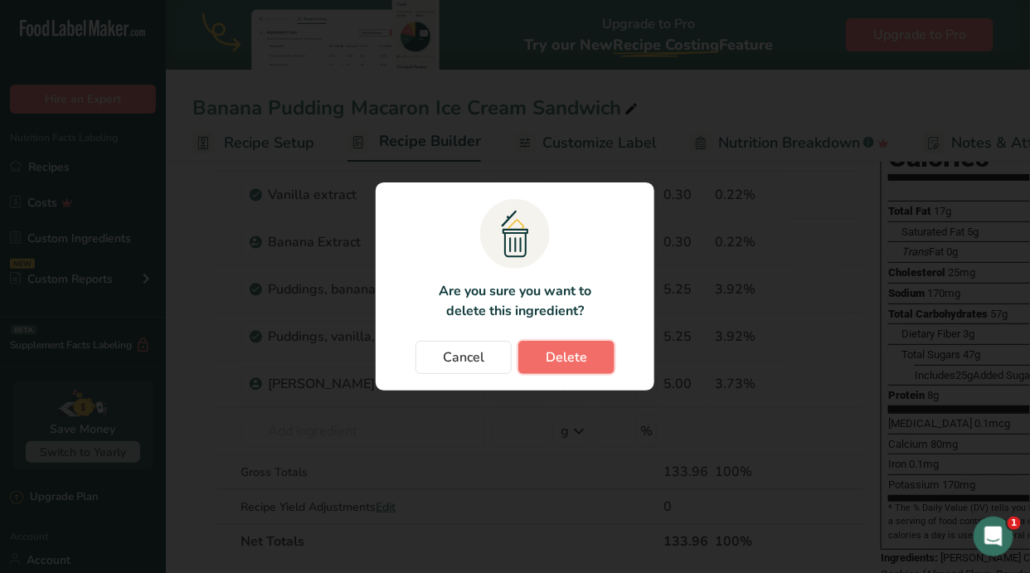
click at [598, 355] on button "Delete" at bounding box center [566, 357] width 96 height 33
type input "5"
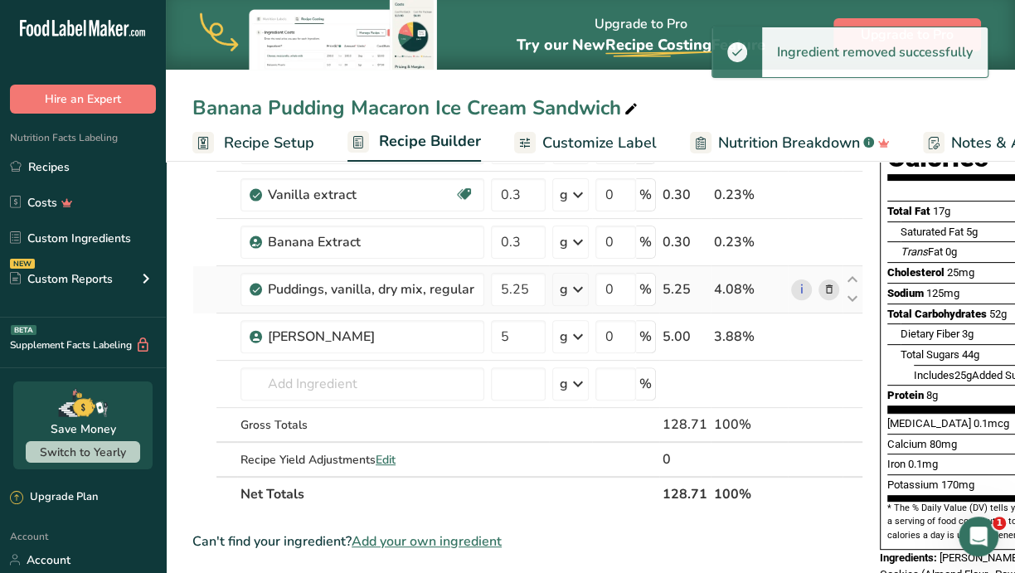
click at [829, 284] on icon at bounding box center [829, 289] width 12 height 17
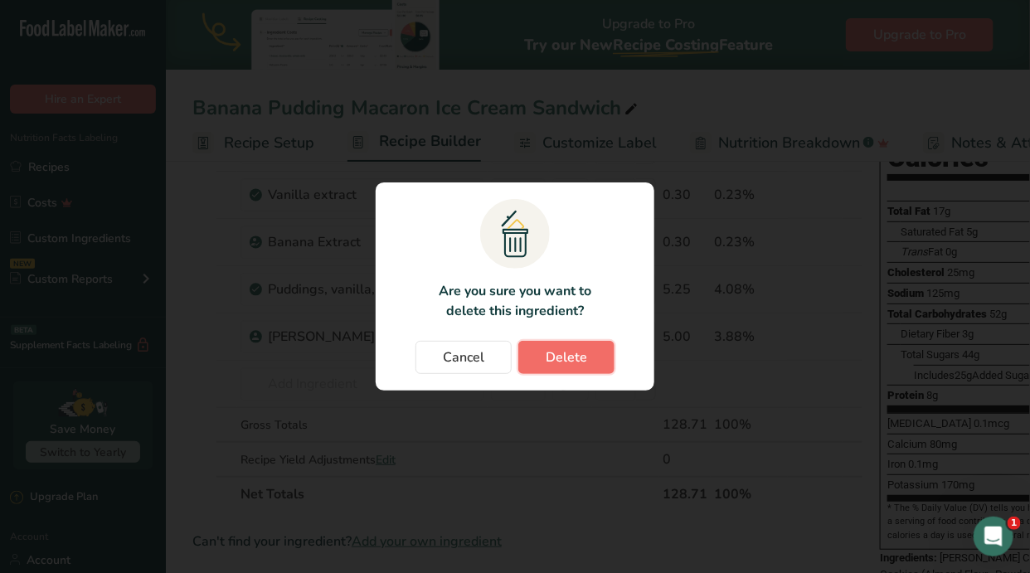
click at [585, 351] on button "Delete" at bounding box center [566, 357] width 96 height 33
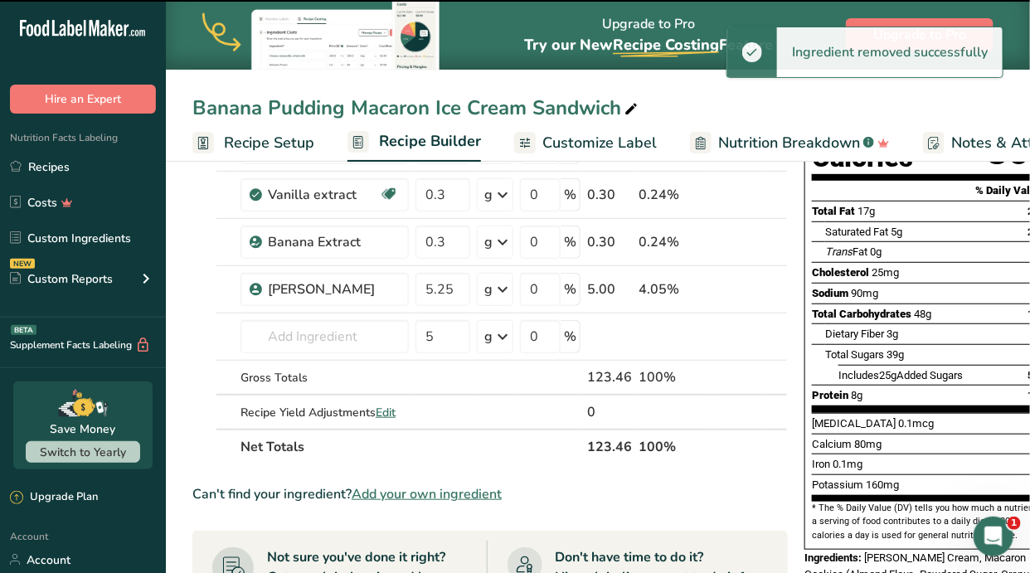
type input "5"
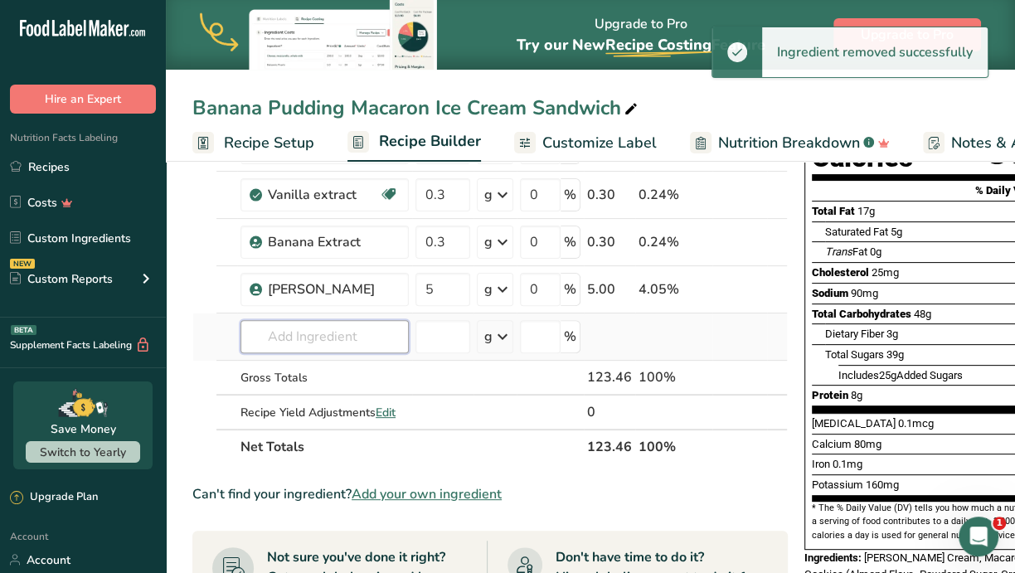
click at [335, 338] on input "text" at bounding box center [324, 336] width 168 height 33
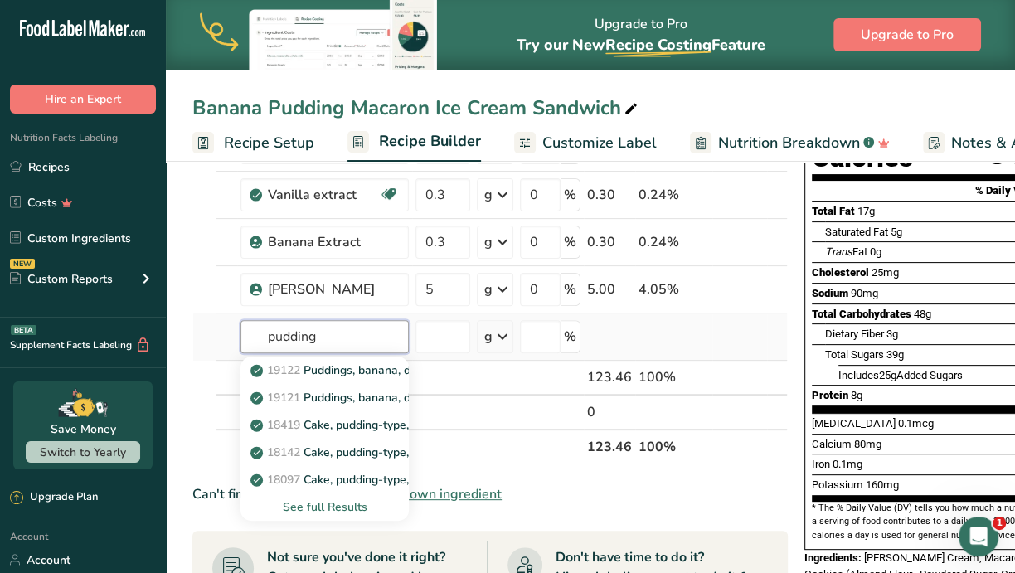
type input "pudding"
click at [316, 501] on div "See full Results" at bounding box center [325, 506] width 142 height 17
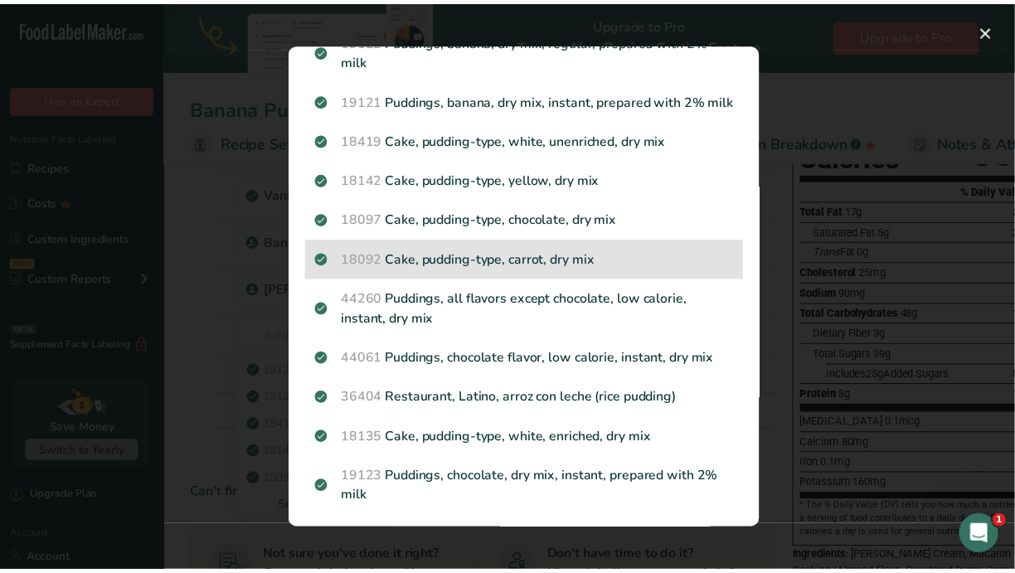
scroll to position [0, 0]
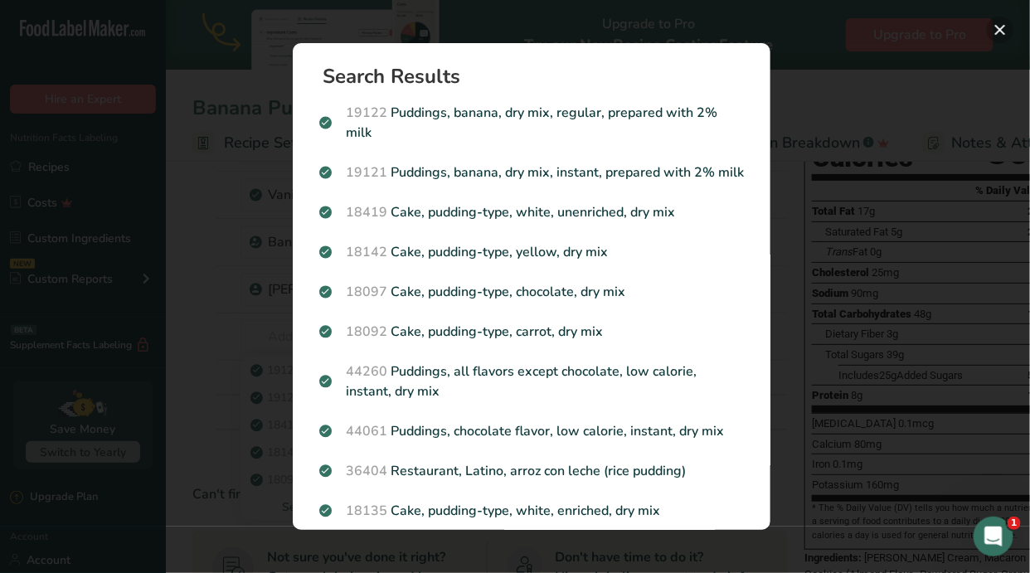
click at [997, 30] on button "Search results modal" at bounding box center [1000, 30] width 27 height 27
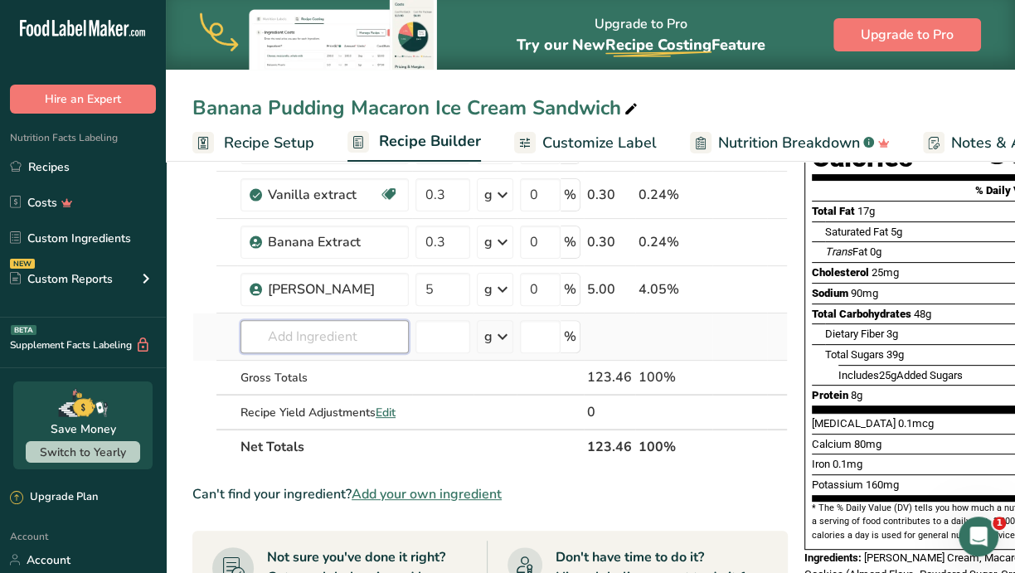
click at [308, 338] on input "text" at bounding box center [324, 336] width 168 height 33
type input "sdf"
click at [307, 392] on div "Add your own ingredient" at bounding box center [325, 397] width 142 height 17
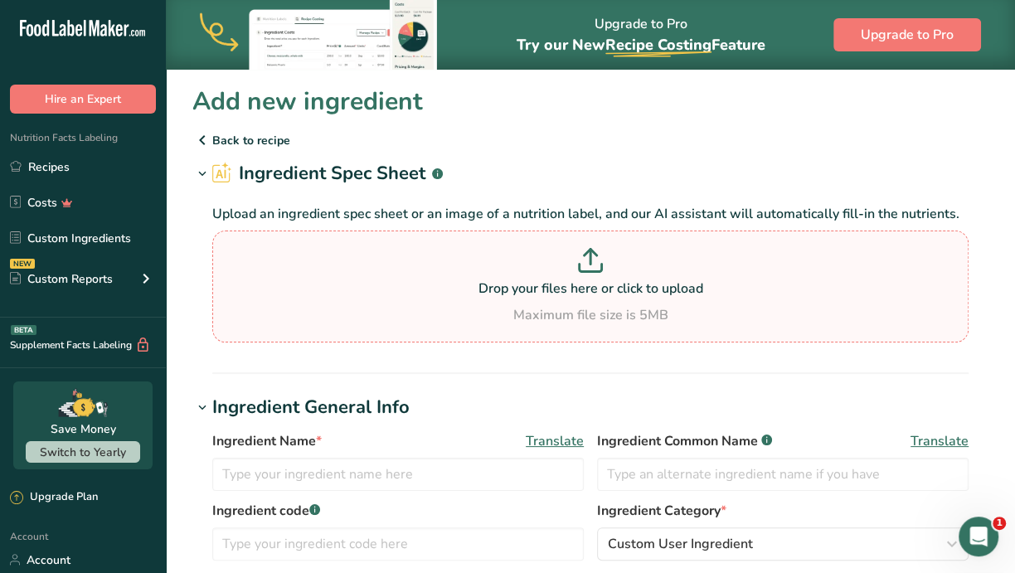
click at [554, 278] on p at bounding box center [590, 263] width 748 height 31
click at [554, 278] on input "Drop your files here or click to upload Maximum file size is 5MB" at bounding box center [590, 287] width 756 height 112
type input "C:\fakepath\Vanilla Budding Mix.jpg"
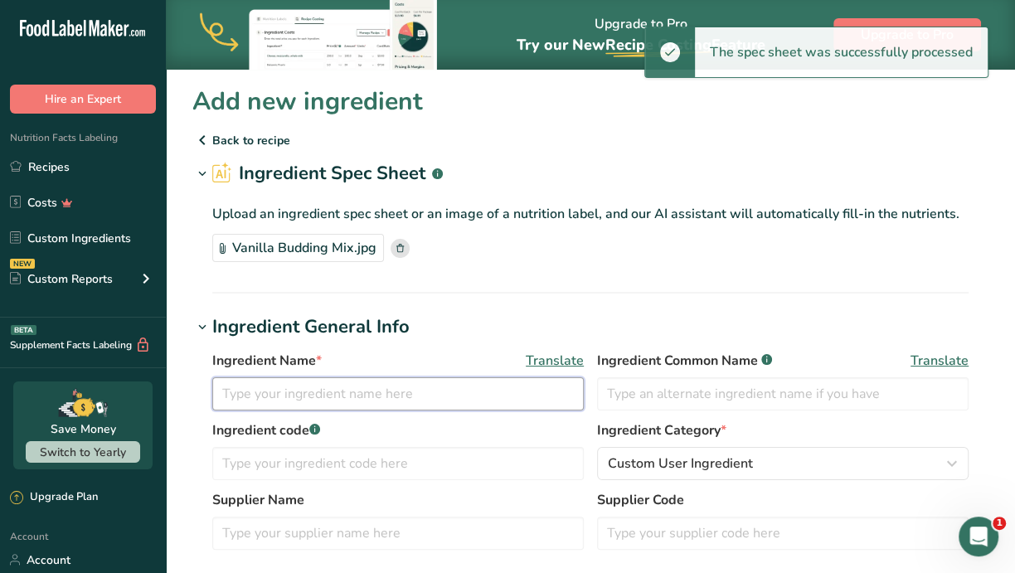
click at [365, 386] on input "text" at bounding box center [397, 393] width 371 height 33
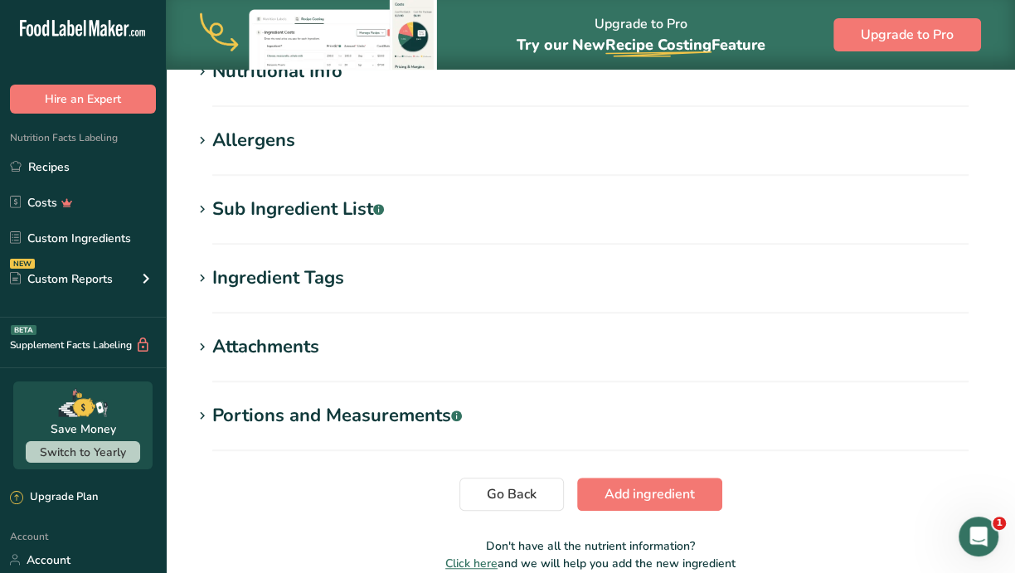
scroll to position [666, 0]
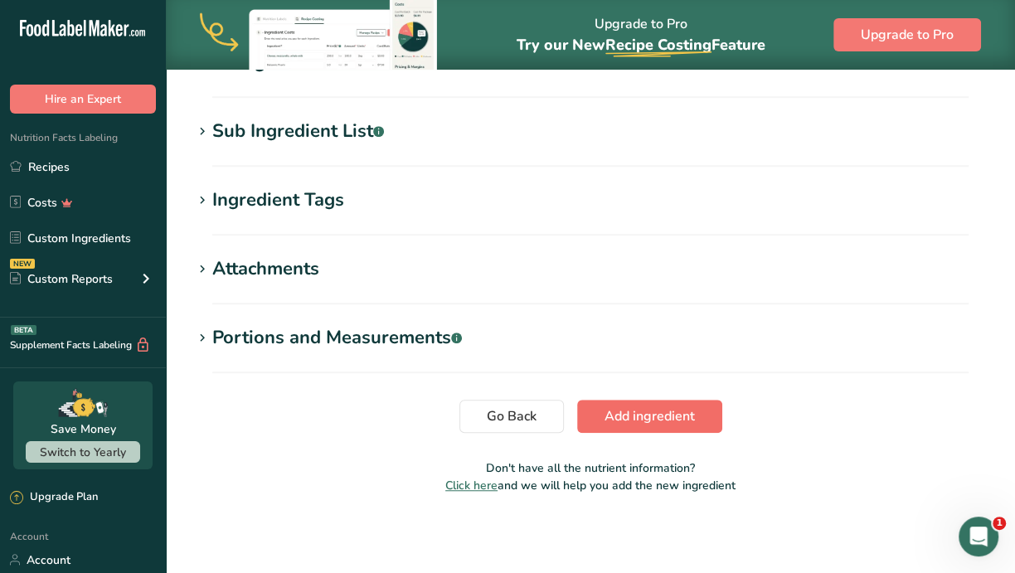
type input "Vanilla Pudding"
click at [674, 415] on span "Add ingredient" at bounding box center [649, 416] width 90 height 20
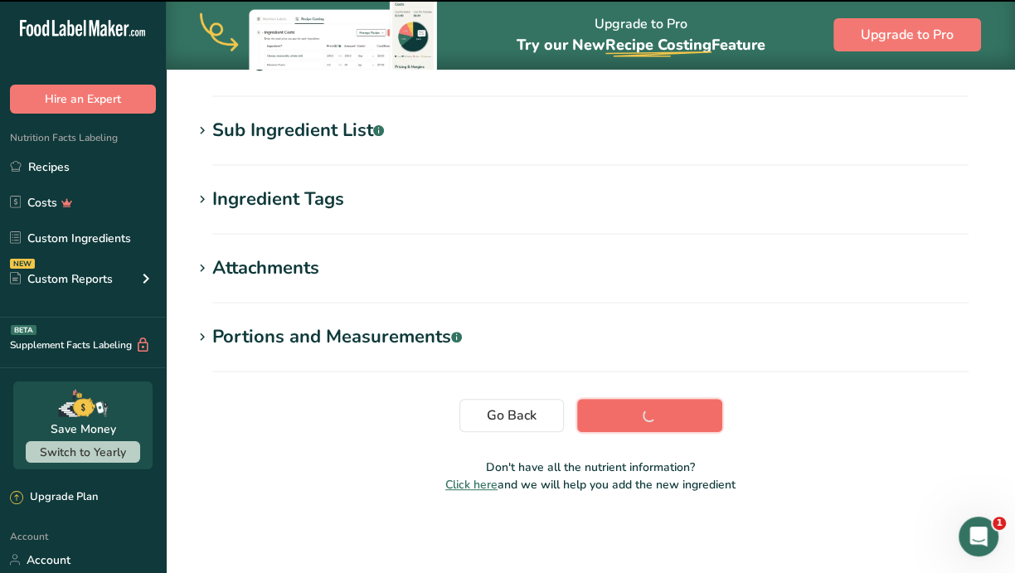
scroll to position [318, 0]
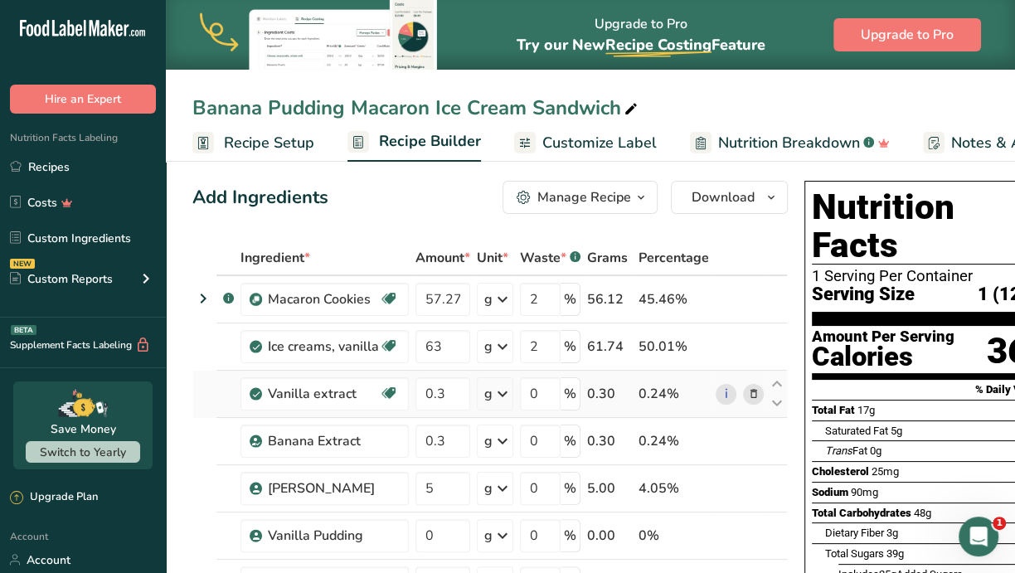
scroll to position [104, 0]
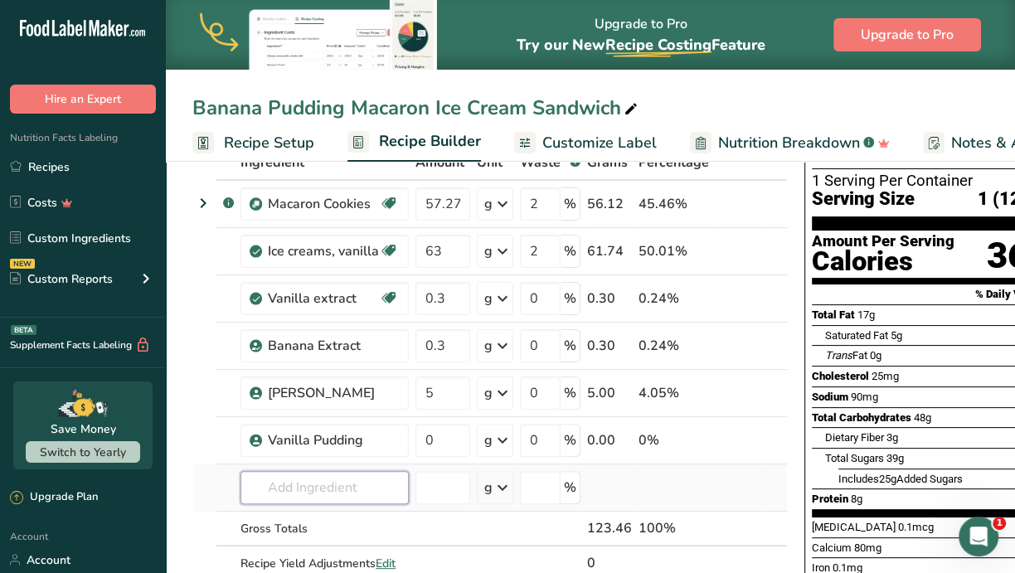
click at [313, 483] on input "text" at bounding box center [324, 487] width 168 height 33
type input "df"
click at [318, 454] on div "Add your own ingredient" at bounding box center [325, 457] width 142 height 17
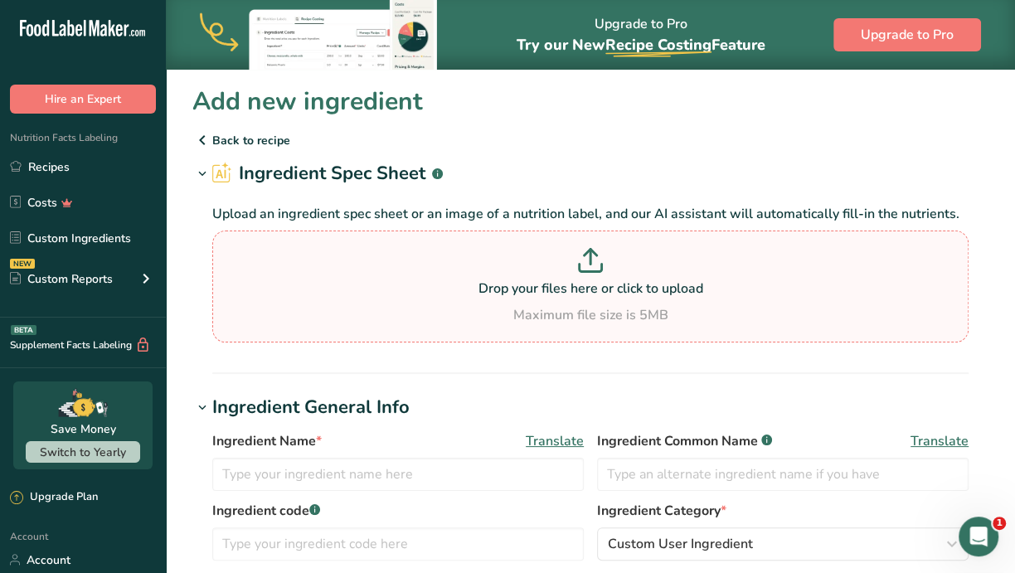
click at [519, 276] on p at bounding box center [590, 263] width 748 height 31
click at [519, 276] on input "Drop your files here or click to upload Maximum file size is 5MB" at bounding box center [590, 287] width 756 height 112
type input "C:\fakepath\Banana Pudding Mix.jpg"
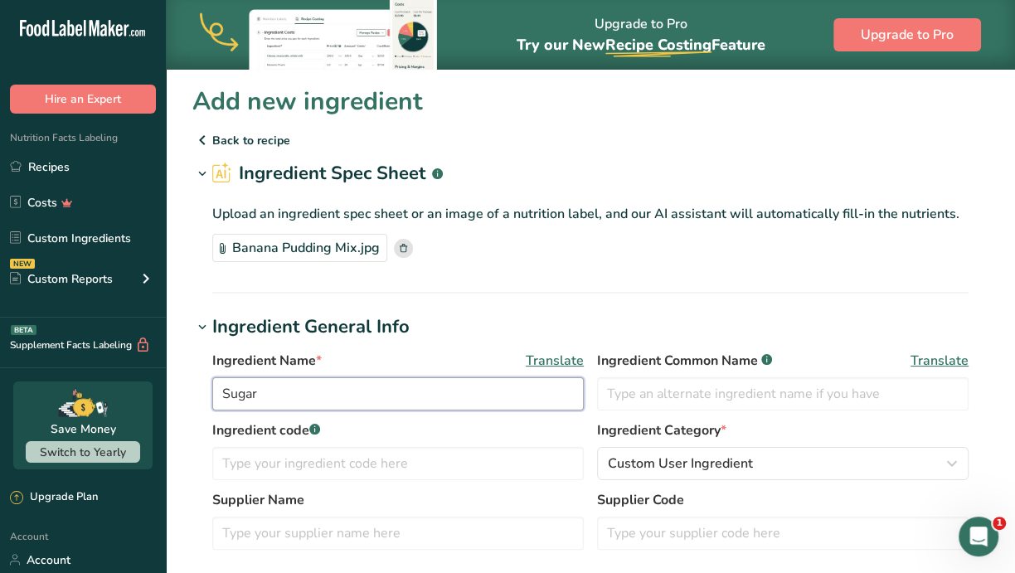
drag, startPoint x: 258, startPoint y: 392, endPoint x: 175, endPoint y: 391, distance: 82.9
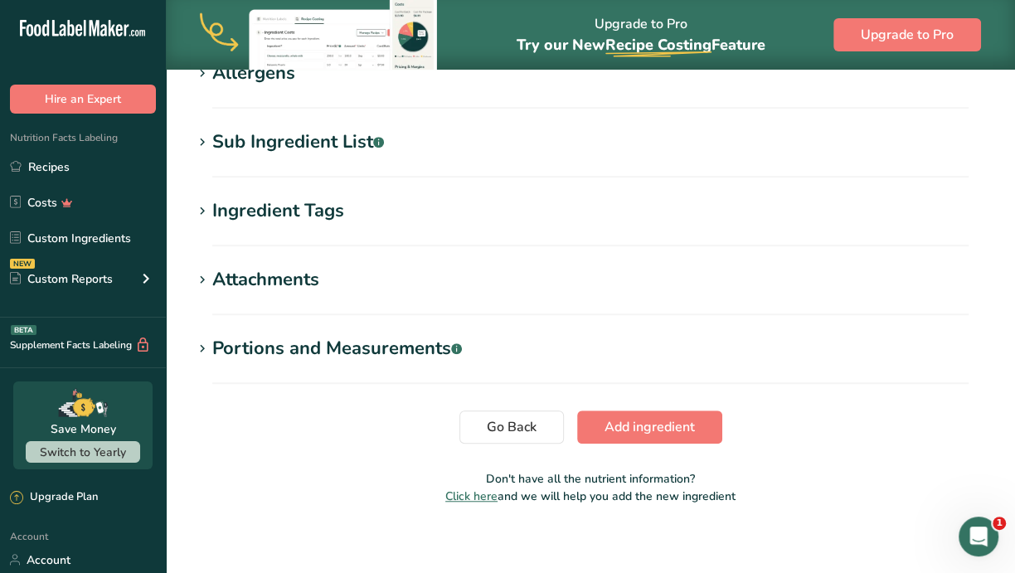
scroll to position [666, 0]
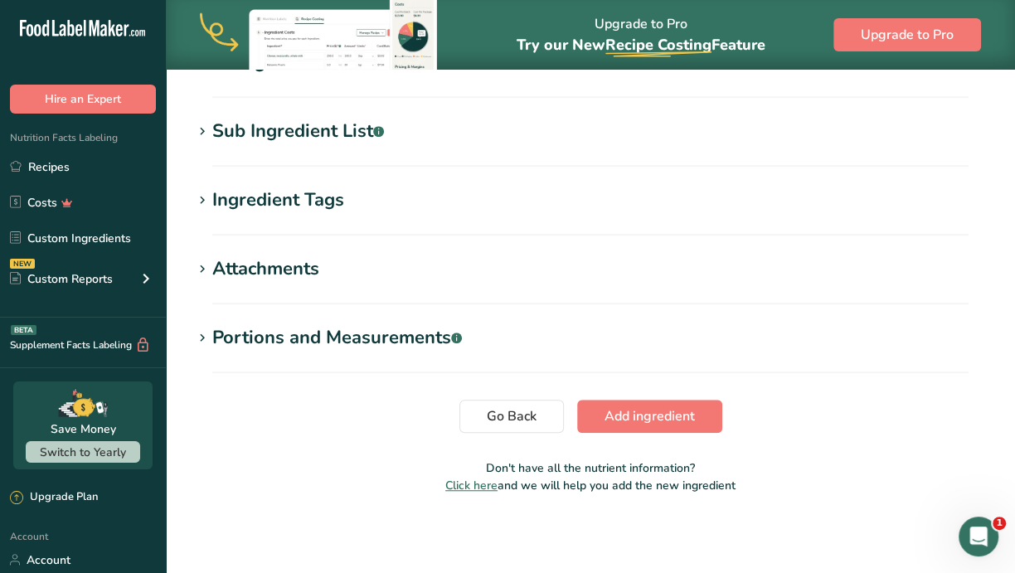
type input "Banana Pudding"
click at [661, 425] on button "Add ingredient" at bounding box center [649, 416] width 145 height 33
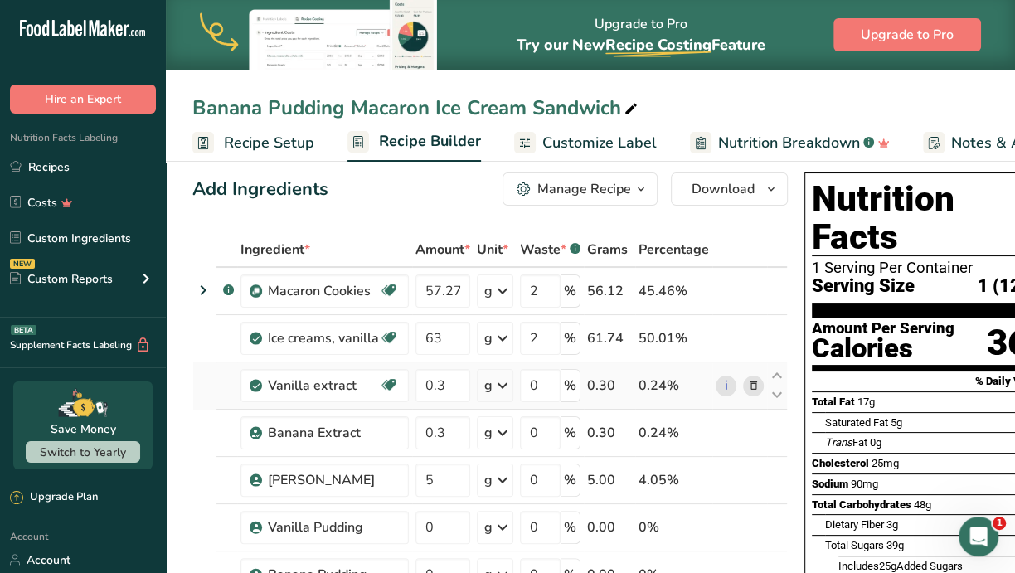
scroll to position [104, 0]
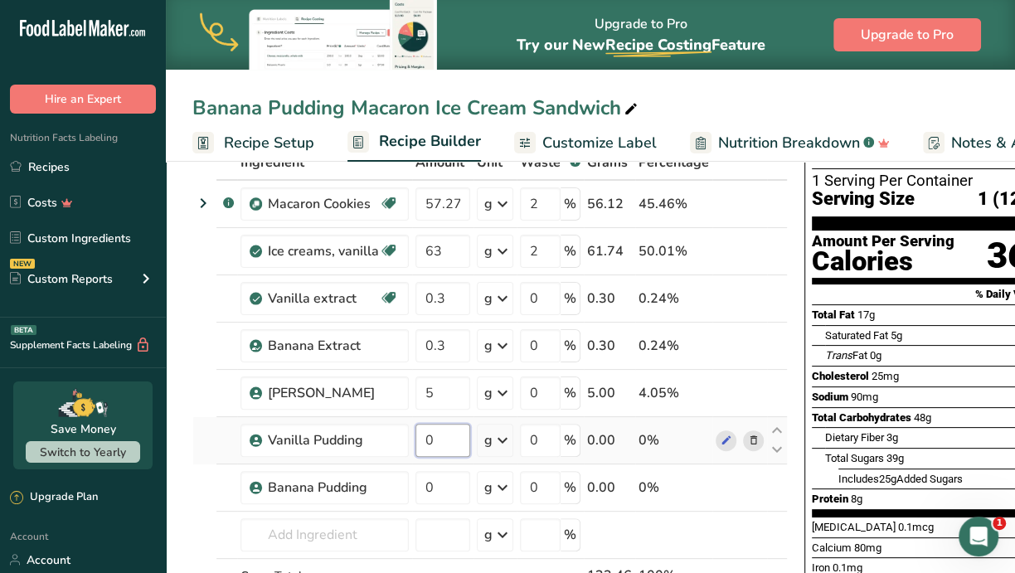
drag, startPoint x: 437, startPoint y: 436, endPoint x: 425, endPoint y: 438, distance: 11.7
click at [420, 435] on input "0" at bounding box center [442, 440] width 55 height 33
type input "5.25"
click at [455, 483] on div "Ingredient * Amount * Unit * Waste * .a-a{fill:#347362;}.b-a{fill:#fff;} Grams …" at bounding box center [489, 403] width 595 height 517
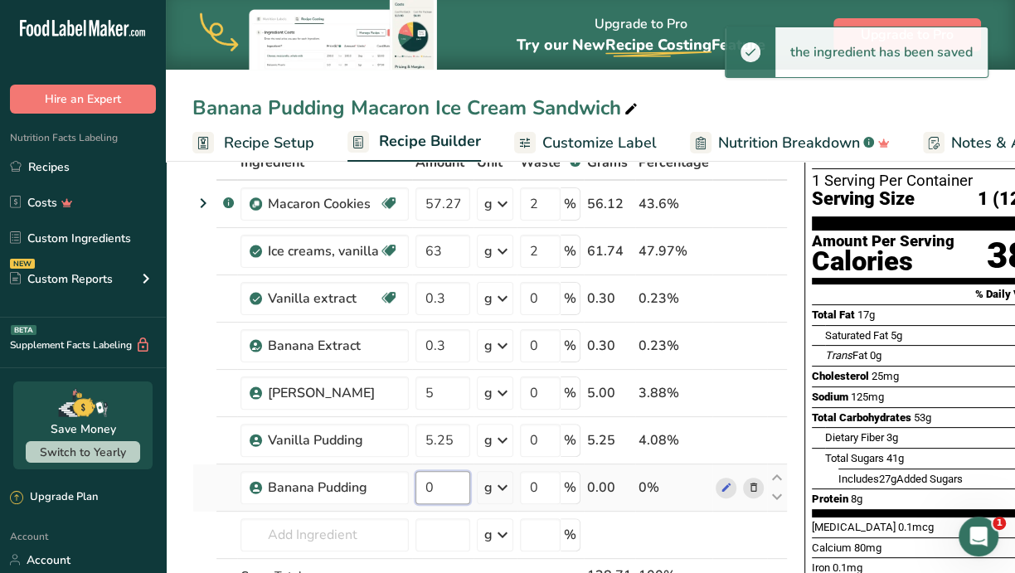
drag, startPoint x: 449, startPoint y: 485, endPoint x: 411, endPoint y: 480, distance: 37.6
click at [412, 480] on td "0" at bounding box center [442, 487] width 61 height 47
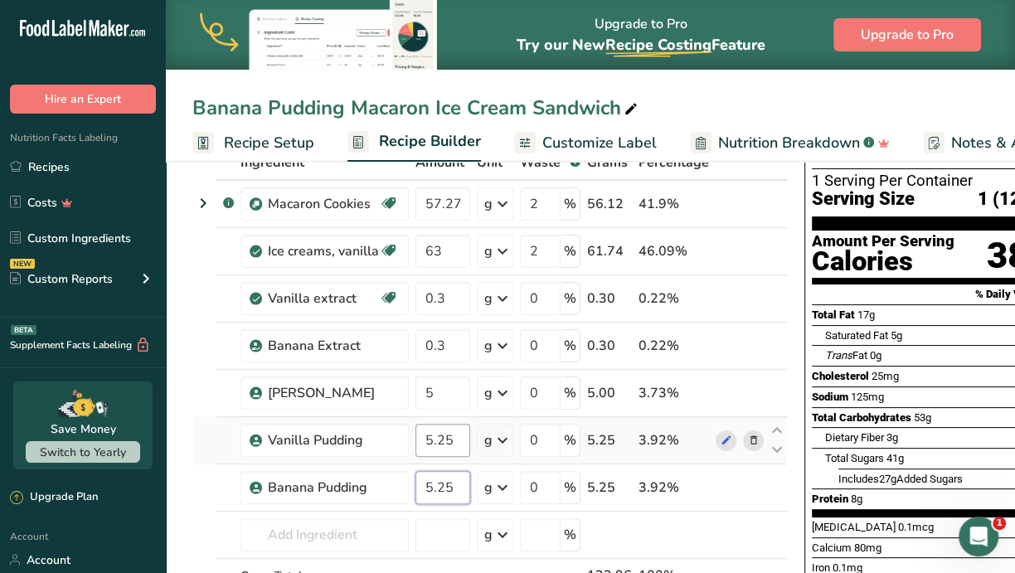
type input "5.25"
click at [434, 436] on div "Ingredient * Amount * Unit * Waste * .a-a{fill:#347362;}.b-a{fill:#fff;} Grams …" at bounding box center [489, 403] width 595 height 517
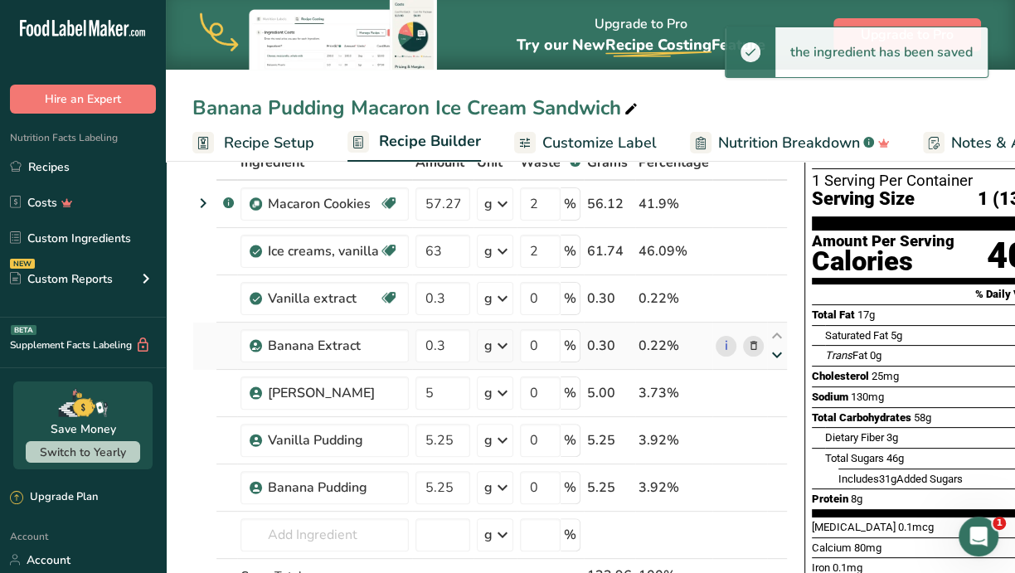
click at [774, 354] on div "Ingredient * Amount * Unit * Waste * .a-a{fill:#347362;}.b-a{fill:#fff;} Grams …" at bounding box center [489, 403] width 595 height 517
click at [769, 352] on icon at bounding box center [777, 355] width 20 height 12
type input "5"
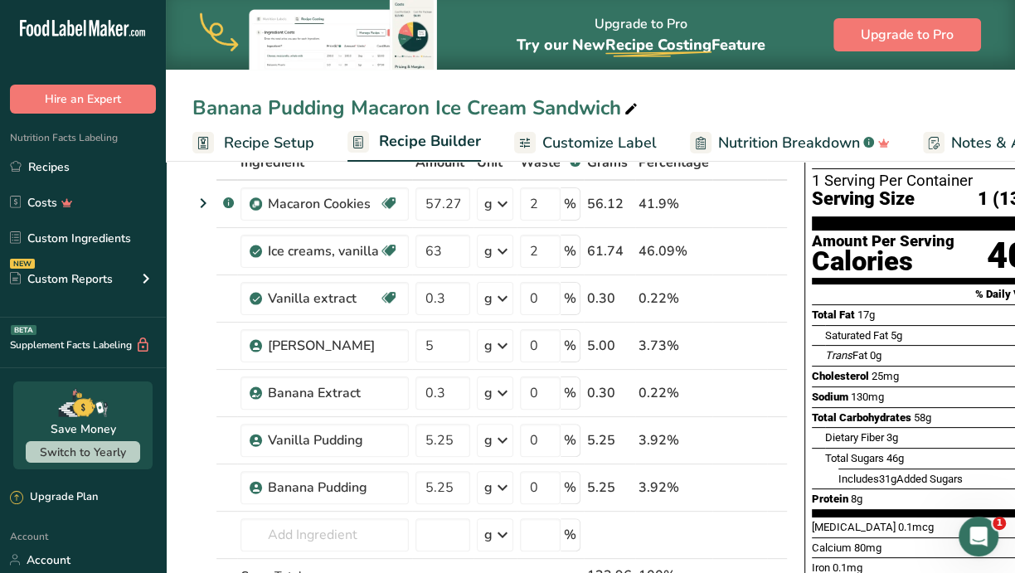
click at [771, 400] on icon at bounding box center [777, 402] width 20 height 12
type input "5.25"
click at [771, 447] on icon at bounding box center [777, 450] width 20 height 12
type input "5.25"
type input "0.3"
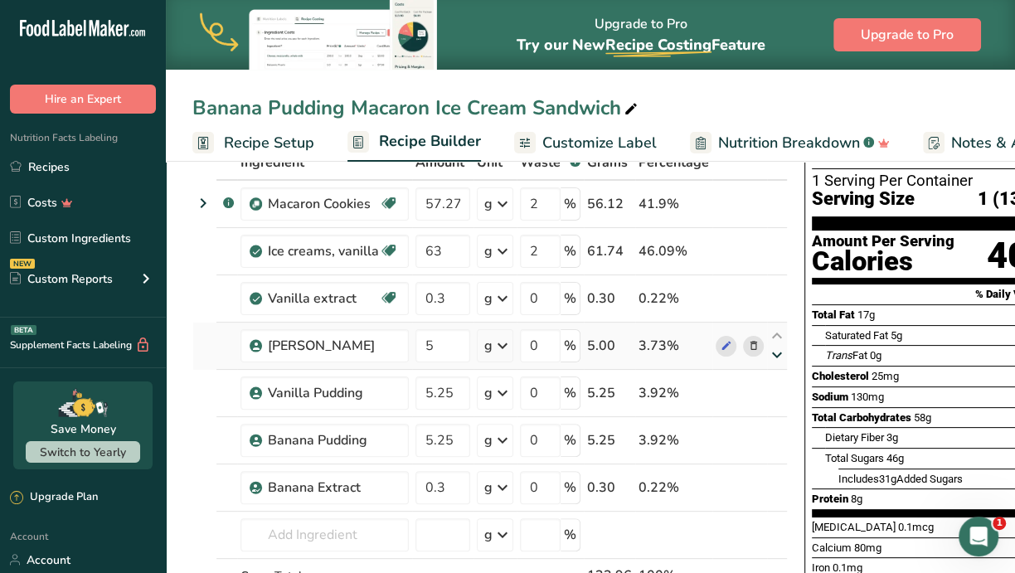
click at [774, 355] on icon at bounding box center [777, 355] width 20 height 12
type input "5.25"
click at [774, 400] on icon at bounding box center [777, 402] width 20 height 12
type input "5.25"
type input "5"
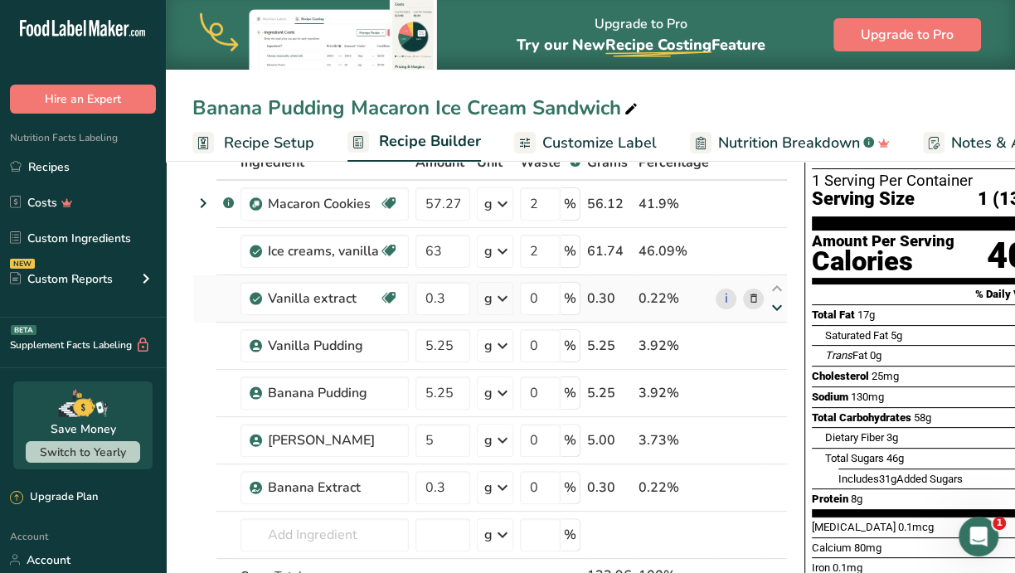
click at [774, 303] on icon at bounding box center [777, 308] width 20 height 12
type input "5.25"
click at [773, 352] on icon at bounding box center [777, 355] width 20 height 12
type input "5.25"
click at [769, 400] on icon at bounding box center [777, 402] width 20 height 12
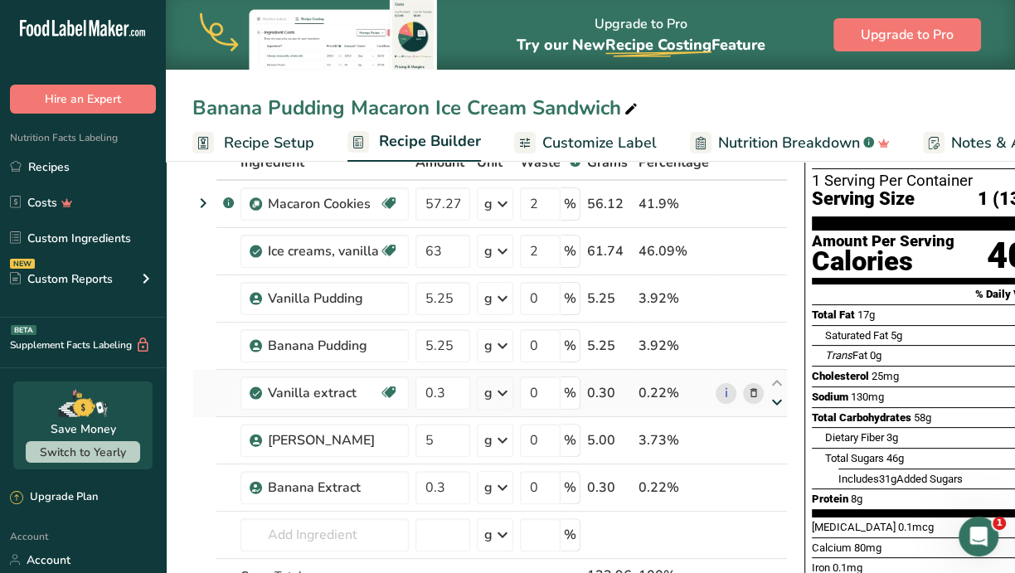
type input "5"
type input "0.3"
click at [771, 211] on icon at bounding box center [777, 213] width 20 height 12
type input "63"
type input "57.27"
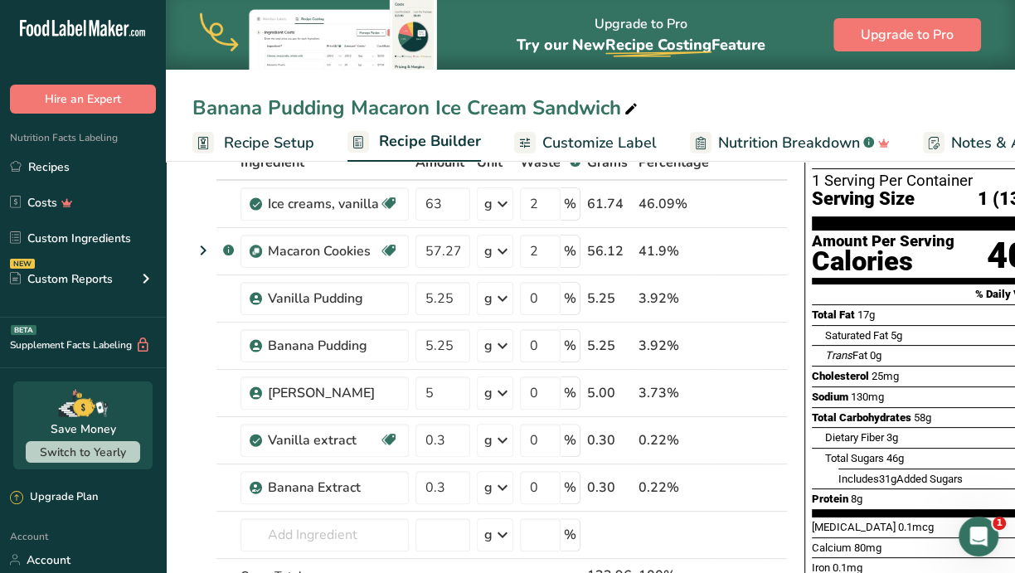
click at [769, 92] on div "Banana Pudding Macaron Ice Cream Sandwich Recipe Setup Recipe Builder Customize…" at bounding box center [590, 81] width 849 height 162
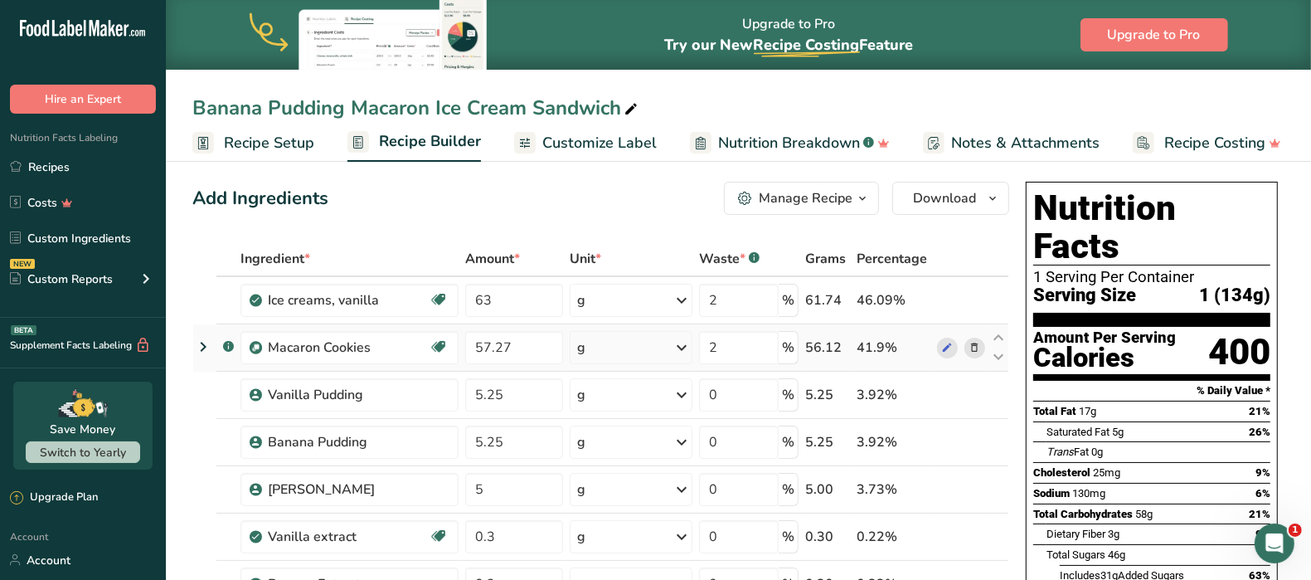
scroll to position [0, 0]
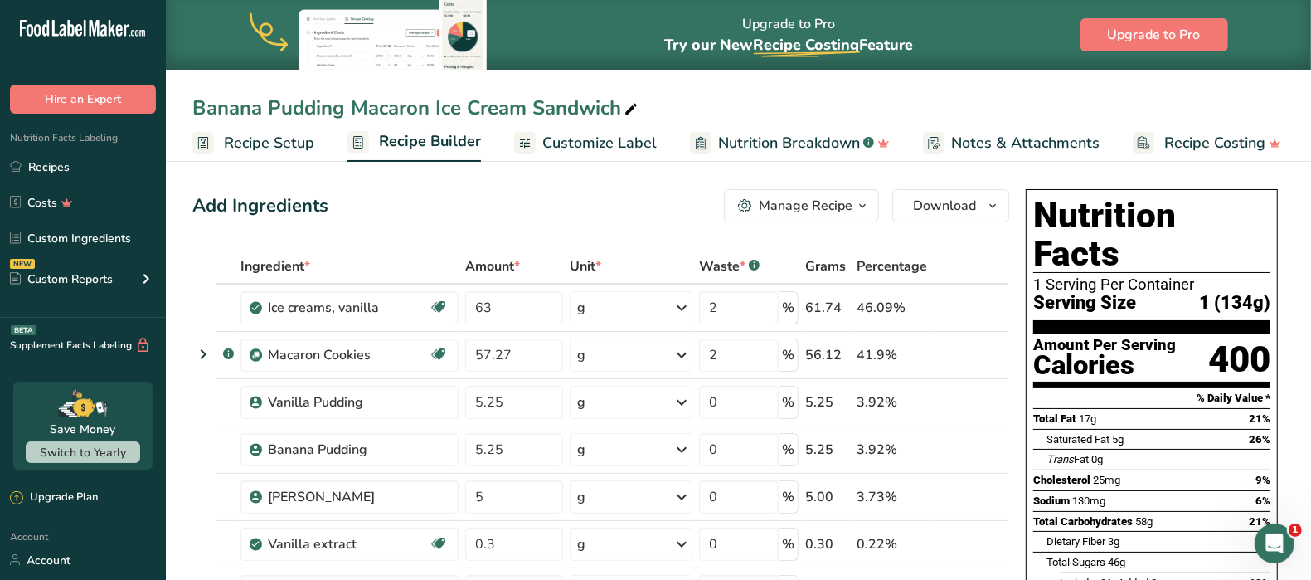
click at [605, 142] on span "Customize Label" at bounding box center [599, 143] width 114 height 22
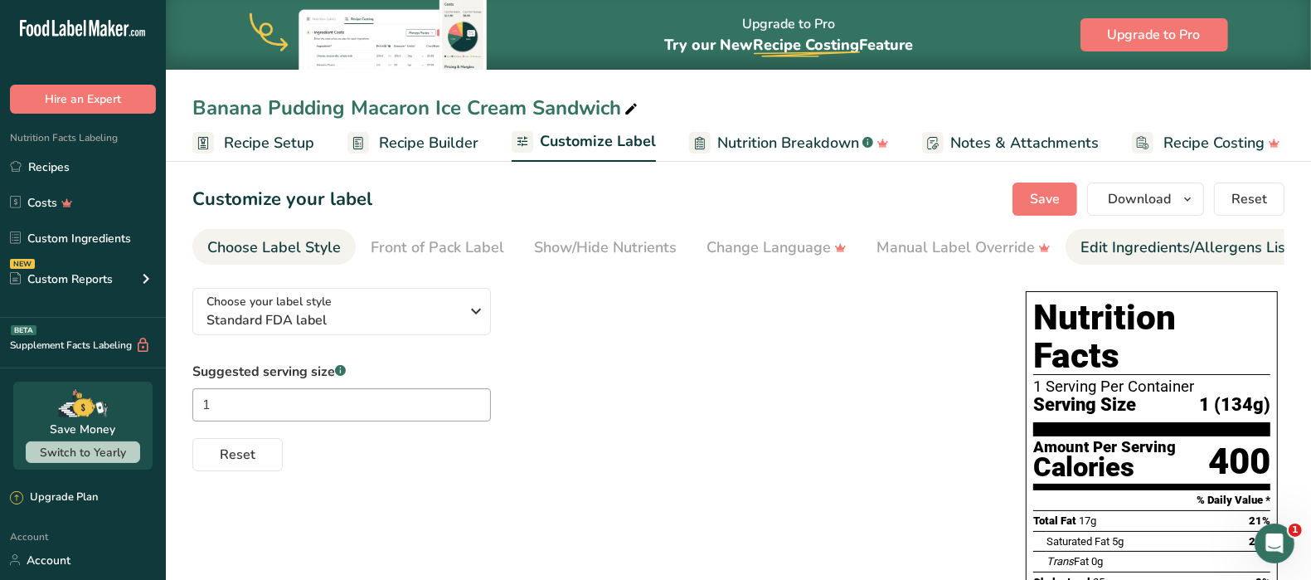
click at [1014, 245] on div "Edit Ingredients/Allergens List" at bounding box center [1185, 247] width 211 height 22
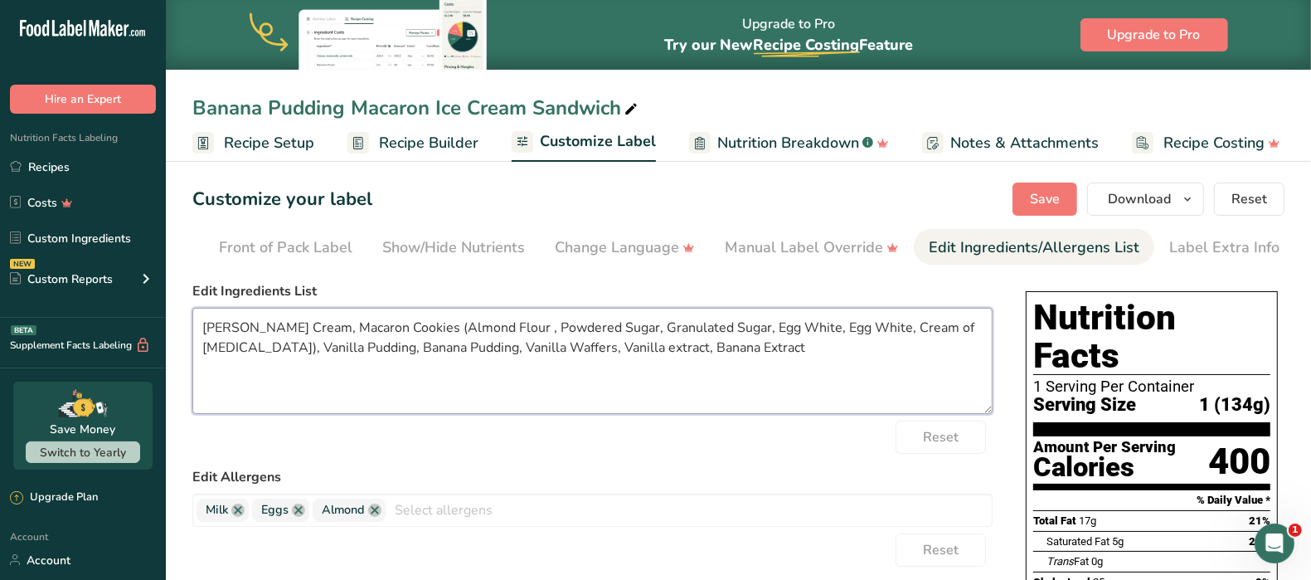
drag, startPoint x: 239, startPoint y: 330, endPoint x: 182, endPoint y: 326, distance: 57.4
click at [182, 326] on section "Customize your label Save Download Choose what to show on your downloaded label…" at bounding box center [738, 578] width 1145 height 844
click at [408, 130] on link "Recipe Builder" at bounding box center [412, 142] width 131 height 37
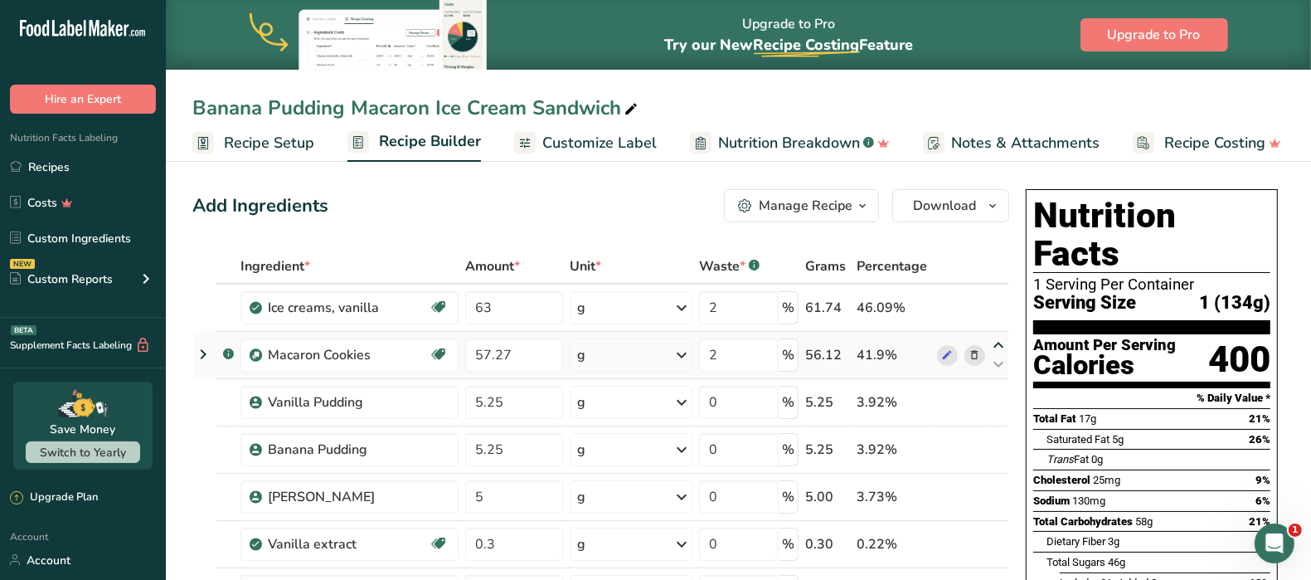
click at [1000, 342] on icon at bounding box center [998, 345] width 20 height 12
type input "57.27"
type input "63"
click at [598, 138] on span "Customize Label" at bounding box center [599, 143] width 114 height 22
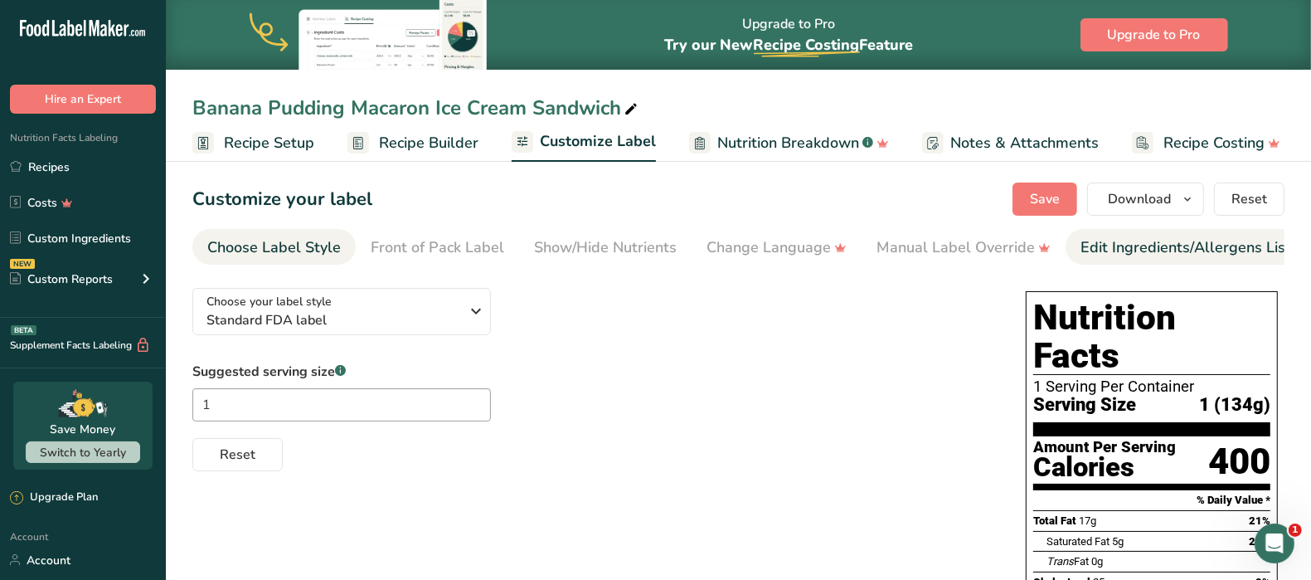
click at [1014, 245] on div "Edit Ingredients/Allergens List" at bounding box center [1185, 247] width 211 height 22
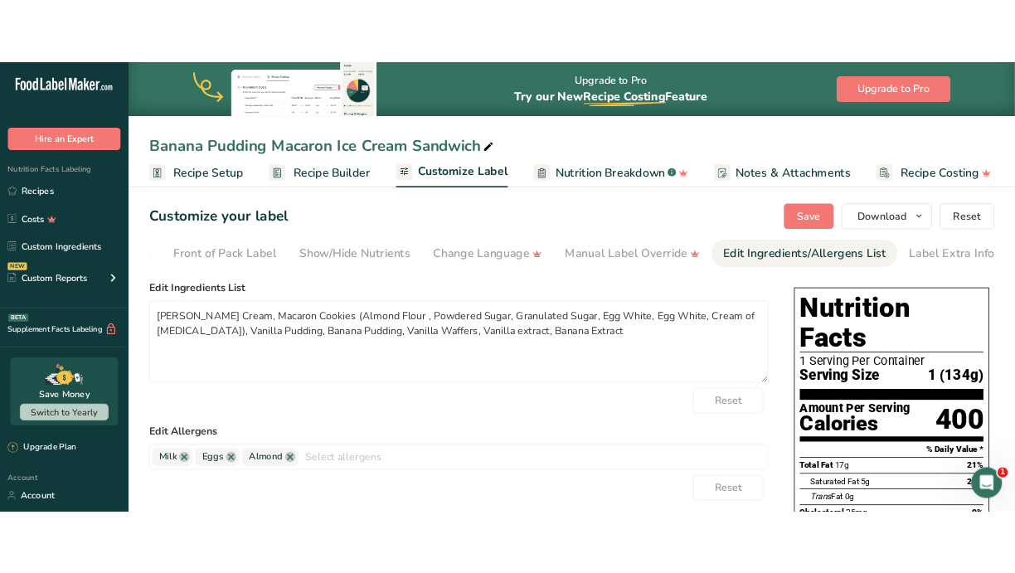
scroll to position [0, 152]
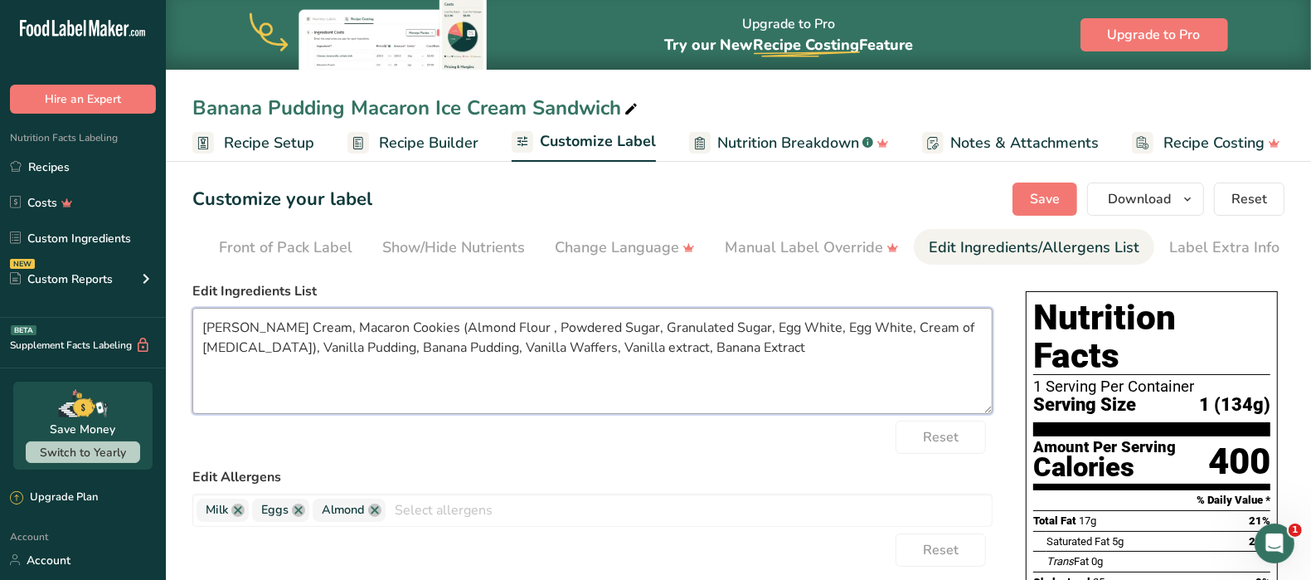
drag, startPoint x: 313, startPoint y: 332, endPoint x: 182, endPoint y: 328, distance: 131.0
click at [182, 328] on section "Customize your label Save Download Choose what to show on your downloaded label…" at bounding box center [738, 578] width 1145 height 844
click at [863, 332] on textarea "Macaron Cookies (Almond Flour , Powdered Sugar, Granulated Sugar, Egg White, Eg…" at bounding box center [592, 361] width 800 height 106
paste textarea "Ice Cream, Vanilla"
drag, startPoint x: 902, startPoint y: 331, endPoint x: 862, endPoint y: 332, distance: 39.8
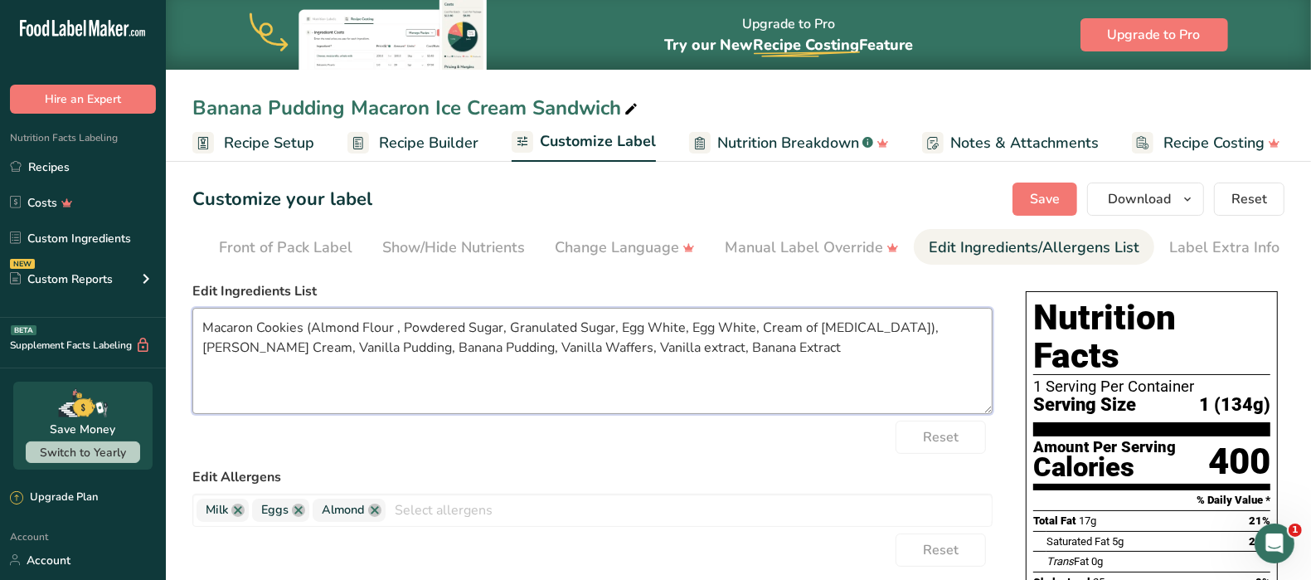
click at [862, 332] on textarea "Macaron Cookies (Almond Flour , Powdered Sugar, Granulated Sugar, Egg White, Eg…" at bounding box center [592, 361] width 800 height 106
click at [551, 352] on textarea "Macaron Cookies (Almond Flour , Powdered Sugar, Granulated Sugar, Egg White, Eg…" at bounding box center [592, 361] width 800 height 106
drag, startPoint x: 904, startPoint y: 332, endPoint x: 864, endPoint y: 326, distance: 40.2
click at [864, 326] on textarea "Macaron Cookies (Almond Flour , Powdered Sugar, Granulated Sugar, Egg White, Eg…" at bounding box center [592, 361] width 800 height 106
click at [313, 331] on textarea "Macaron Cookies (Almond Flour , Powdered Sugar, Granulated Sugar, Egg White, Eg…" at bounding box center [592, 361] width 800 height 106
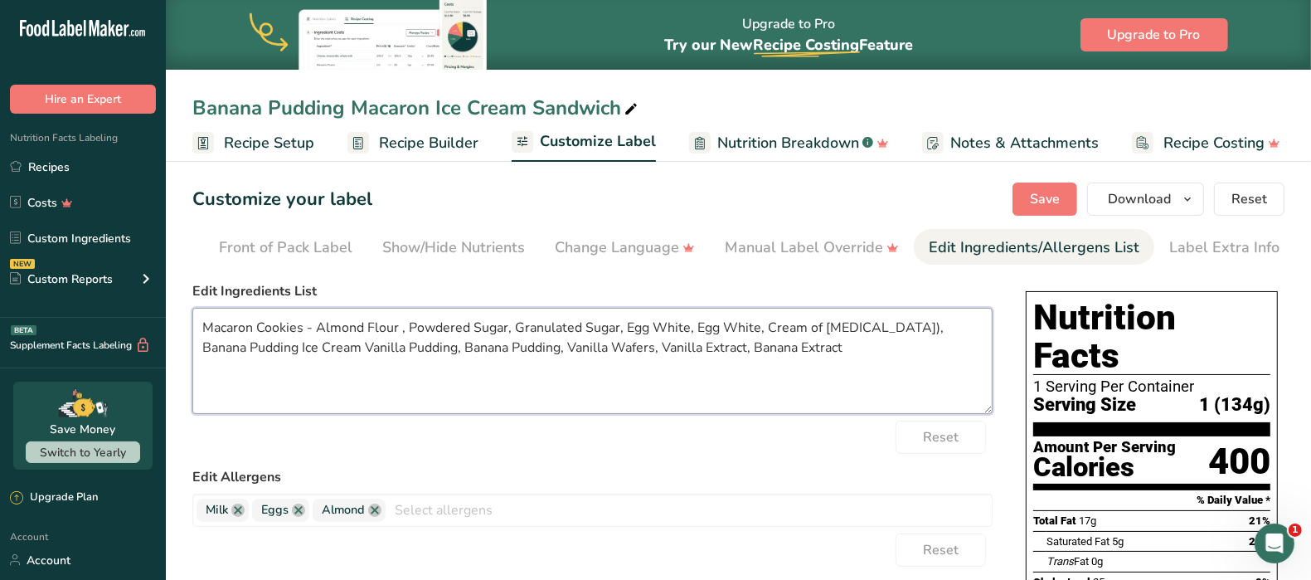
click at [861, 331] on textarea "Macaron Cookies - Almond Flour , Powdered Sugar, Granulated Sugar, Egg White, E…" at bounding box center [592, 361] width 800 height 106
click at [265, 348] on textarea "Macaron Cookies - Almond Flour , Powdered Sugar, Granulated Sugar, Egg White, E…" at bounding box center [592, 361] width 800 height 106
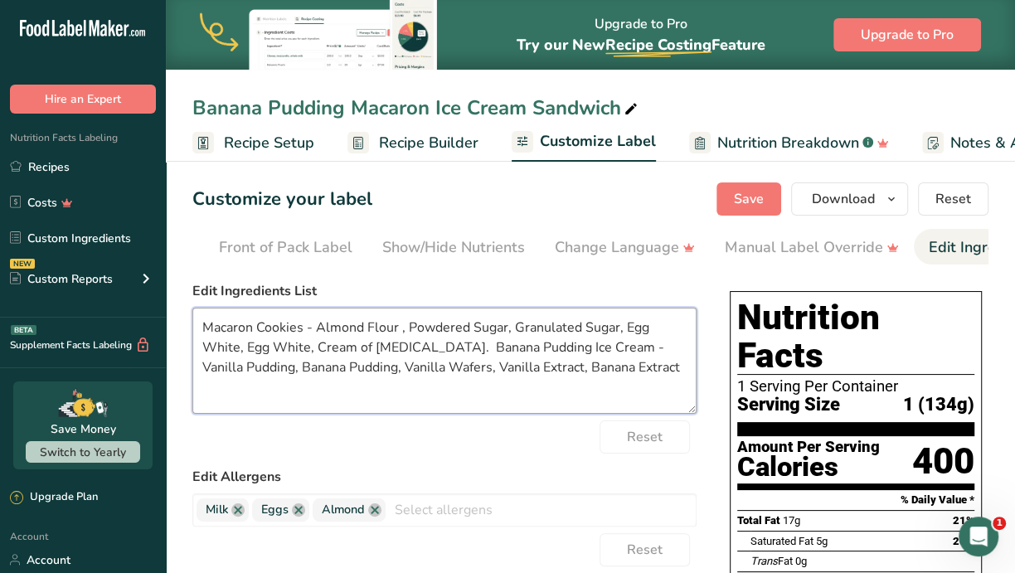
click at [551, 372] on textarea "Macaron Cookies - Almond Flour , Powdered Sugar, Granulated Sugar, Egg White, E…" at bounding box center [444, 361] width 504 height 106
click at [552, 366] on textarea "Macaron Cookies - Almond Flour , Powdered Sugar, Granulated Sugar, Egg White, E…" at bounding box center [444, 361] width 504 height 106
drag, startPoint x: 649, startPoint y: 376, endPoint x: -32, endPoint y: 290, distance: 686.9
click at [0, 290] on html ".a-20{fill:#fff;} Hire an Expert Nutrition Facts Labeling Recipes Costs Custom …" at bounding box center [507, 500] width 1015 height 1000
paste textarea "s: Flour (Almond), Powdered Sugar, Sugar, Egg Whites (Egg), Cream of [MEDICAL_D…"
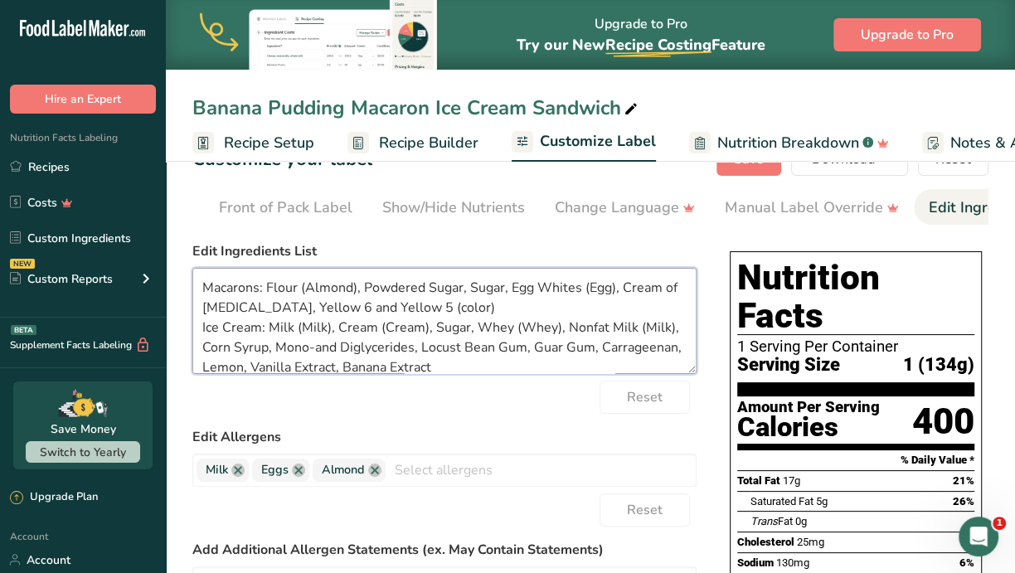
scroll to position [0, 0]
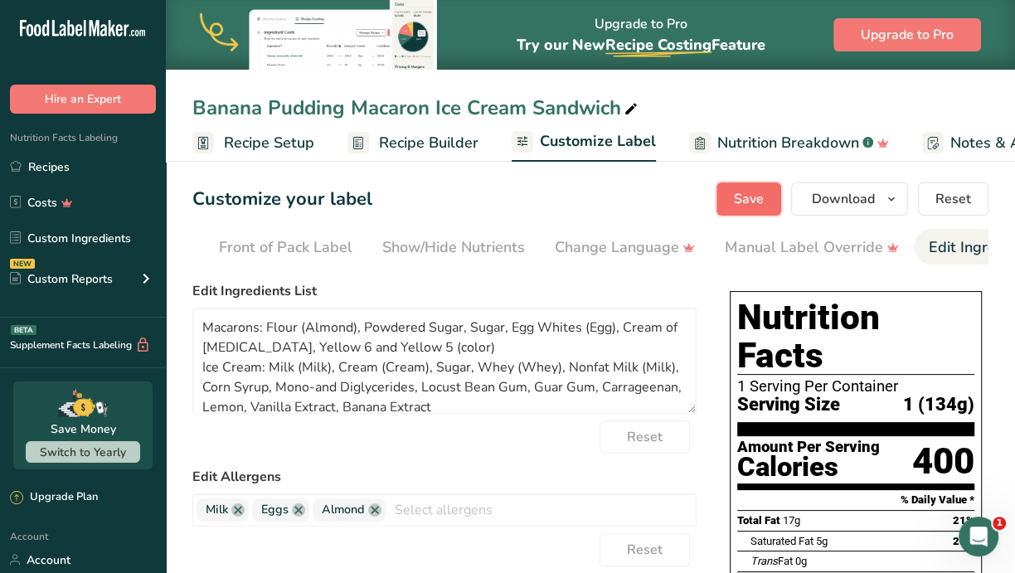
click at [748, 197] on span "Save" at bounding box center [749, 199] width 30 height 20
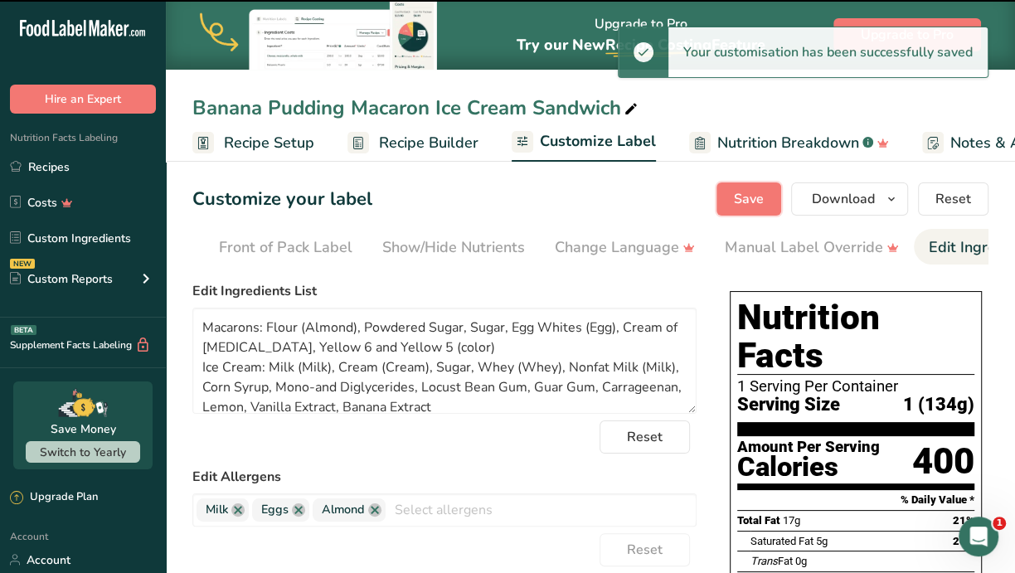
type textarea "Macarons: Flour (Almond), Powdered Sugar, Sugar, Egg Whites (Egg), Cream of [ME…"
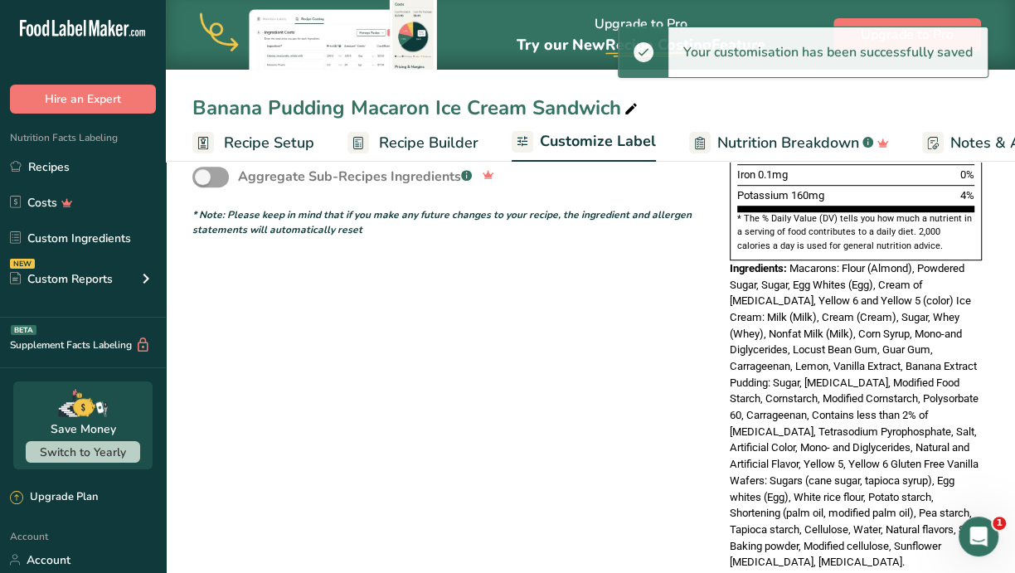
scroll to position [605, 0]
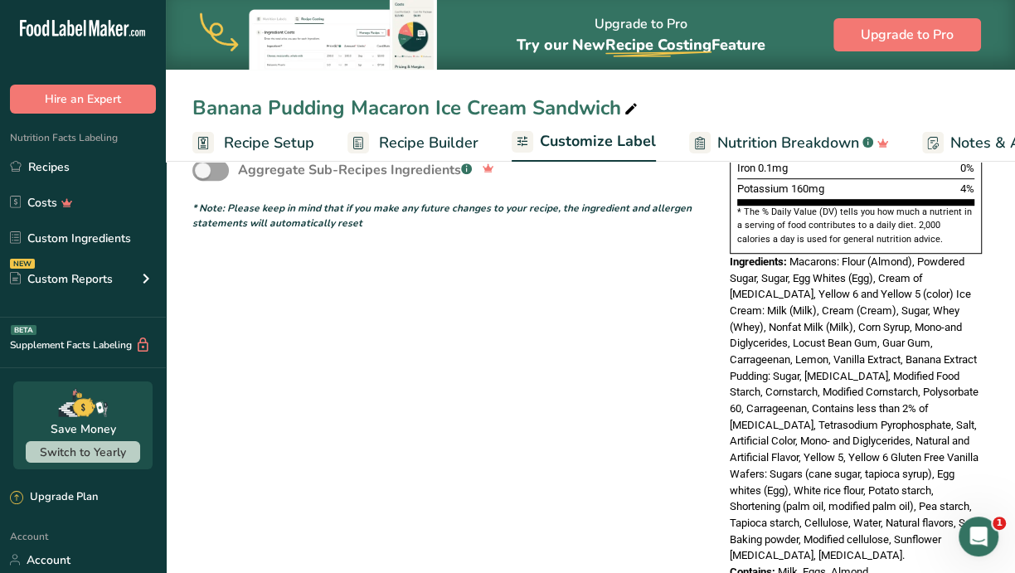
click at [683, 330] on div "Choose your label style Standard FDA label USA (FDA) Standard FDA label Tabular…" at bounding box center [590, 133] width 796 height 928
click at [813, 330] on span "Macarons: Flour (Almond), Powdered Sugar, Sugar, Egg Whites (Egg), Cream of [ME…" at bounding box center [855, 408] width 250 height 306
click at [786, 564] on div "Contains: Milk, Eggs, Almond" at bounding box center [856, 572] width 252 height 17
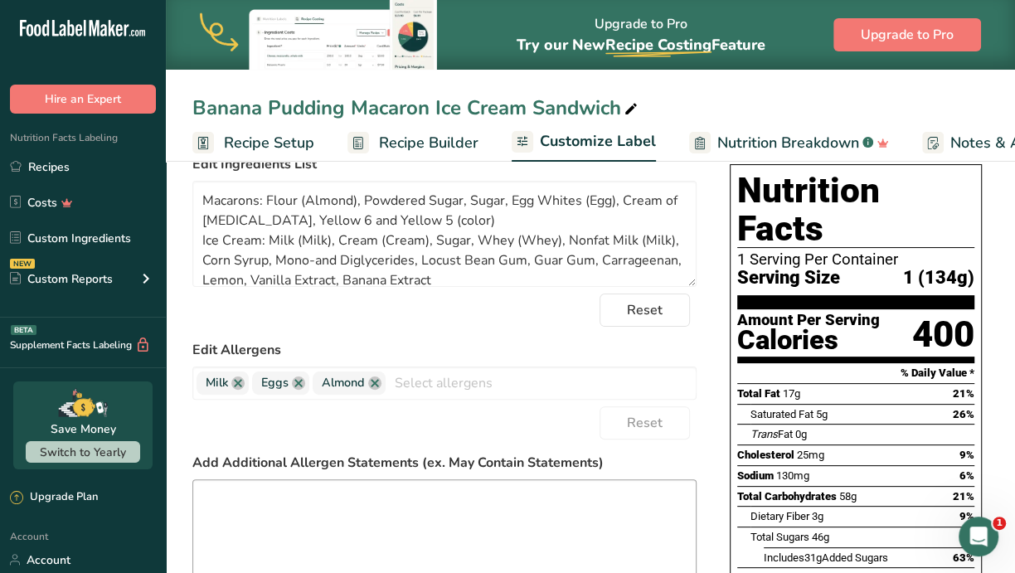
scroll to position [87, 0]
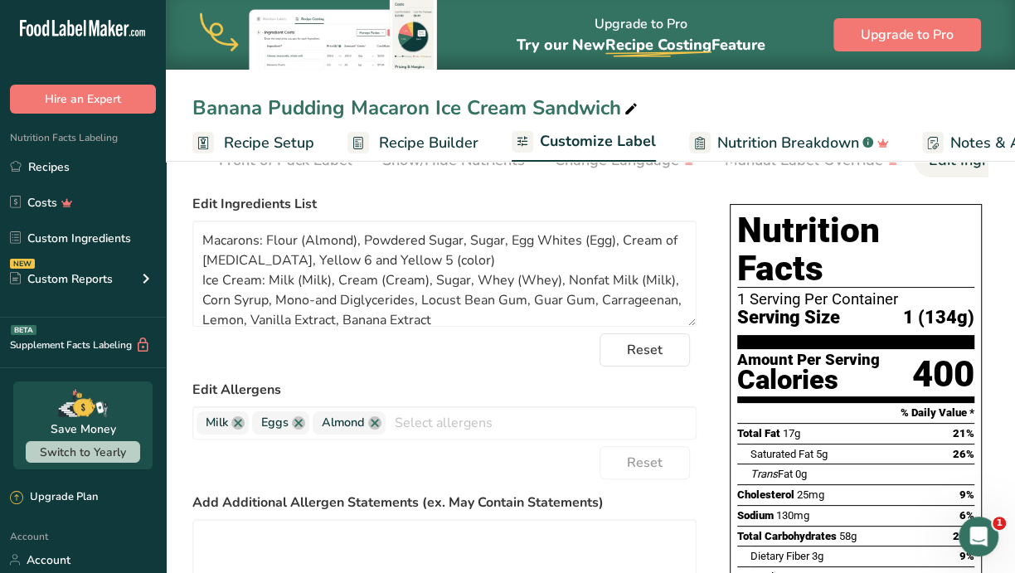
click at [546, 384] on label "Edit Allergens" at bounding box center [444, 390] width 504 height 20
click at [550, 374] on form "Edit Ingredients List Macarons: Flour (Almond), Powdered Sugar, Sugar, Egg Whit…" at bounding box center [444, 471] width 504 height 555
click at [432, 421] on input "text" at bounding box center [541, 423] width 310 height 26
type input "w"
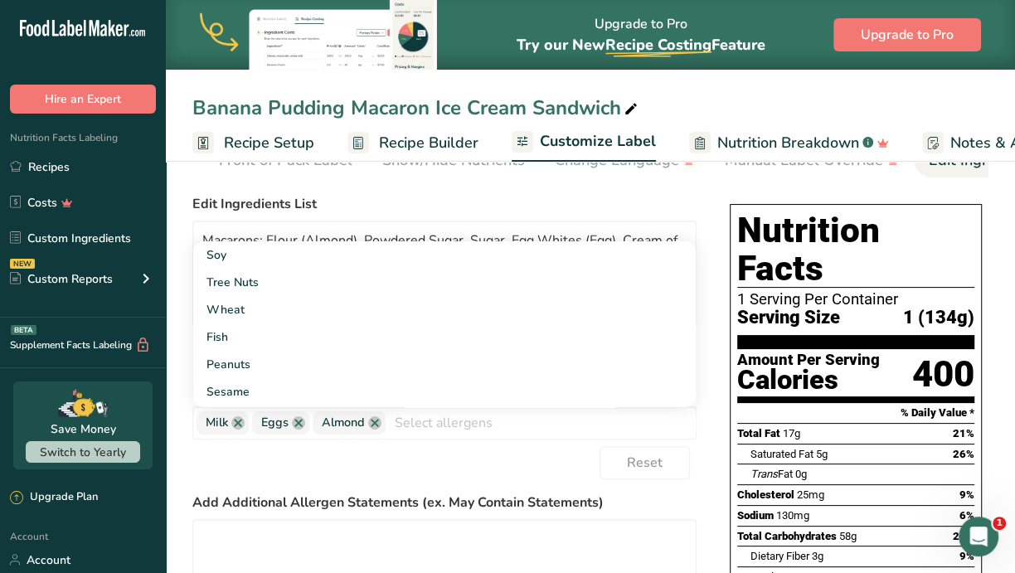
click at [554, 452] on div "Reset" at bounding box center [444, 462] width 504 height 33
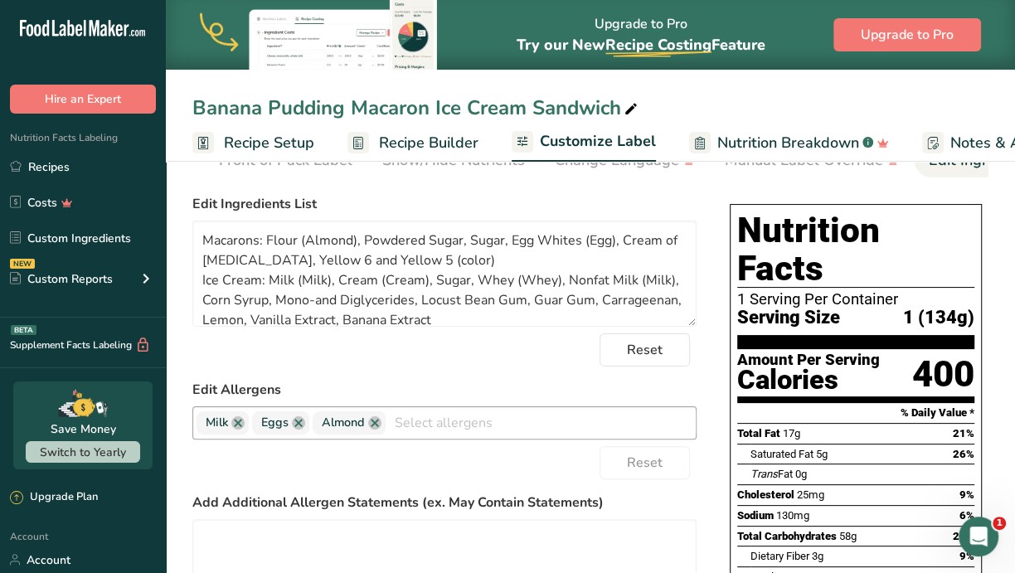
click at [460, 423] on input "text" at bounding box center [541, 423] width 310 height 26
click at [470, 479] on div "Reset" at bounding box center [444, 462] width 504 height 33
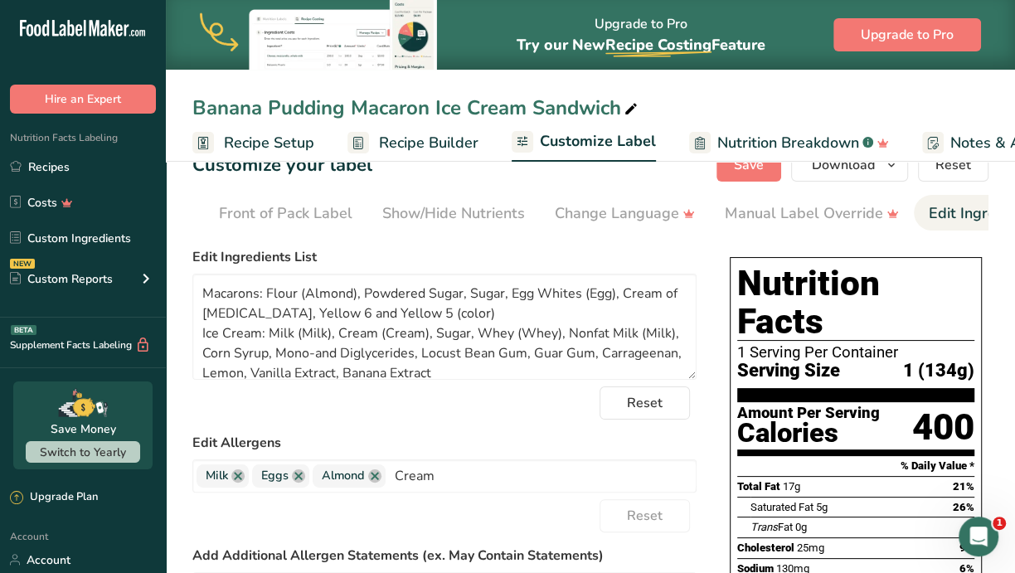
scroll to position [0, 0]
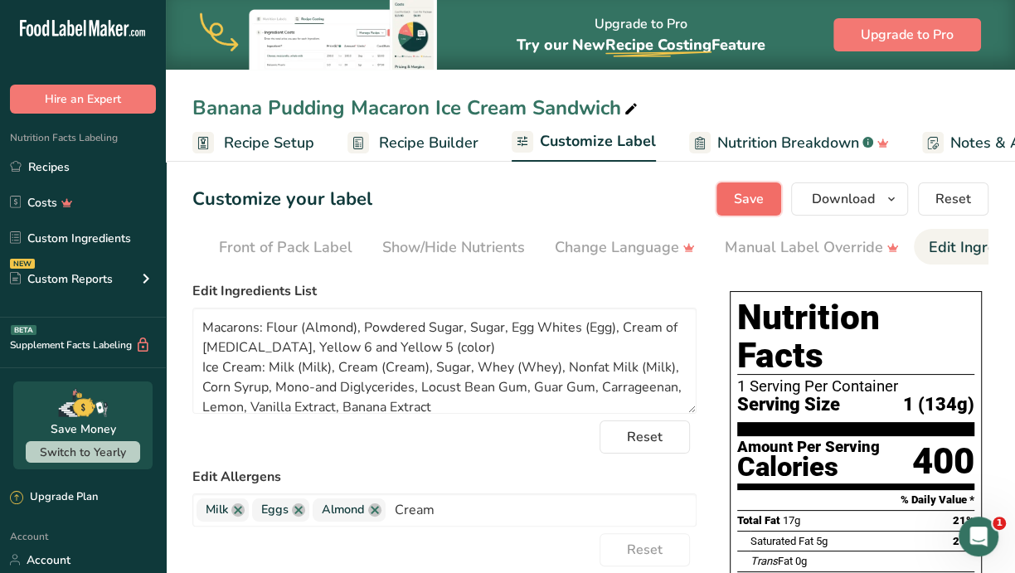
click at [760, 193] on span "Save" at bounding box center [749, 199] width 30 height 20
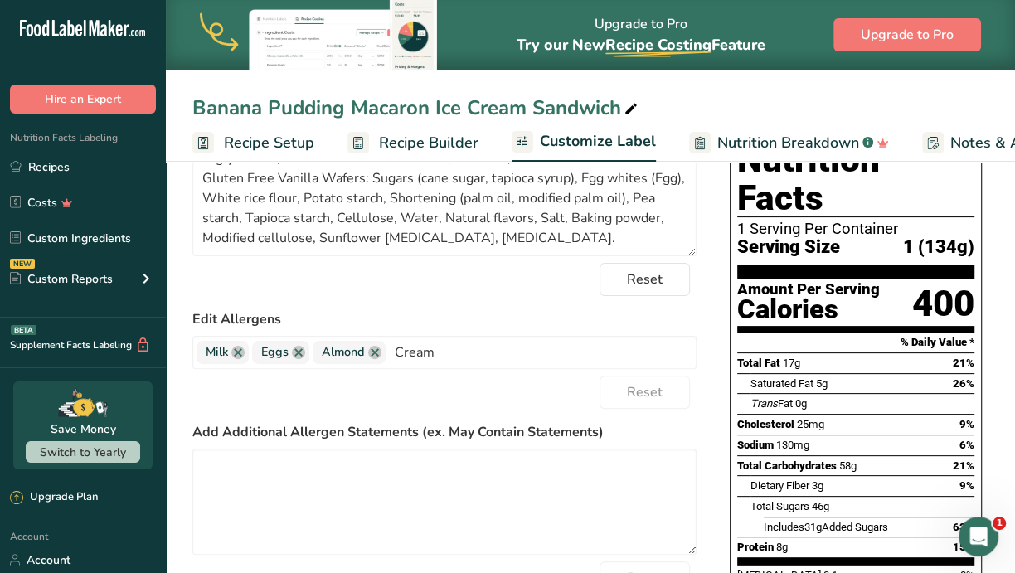
scroll to position [87, 0]
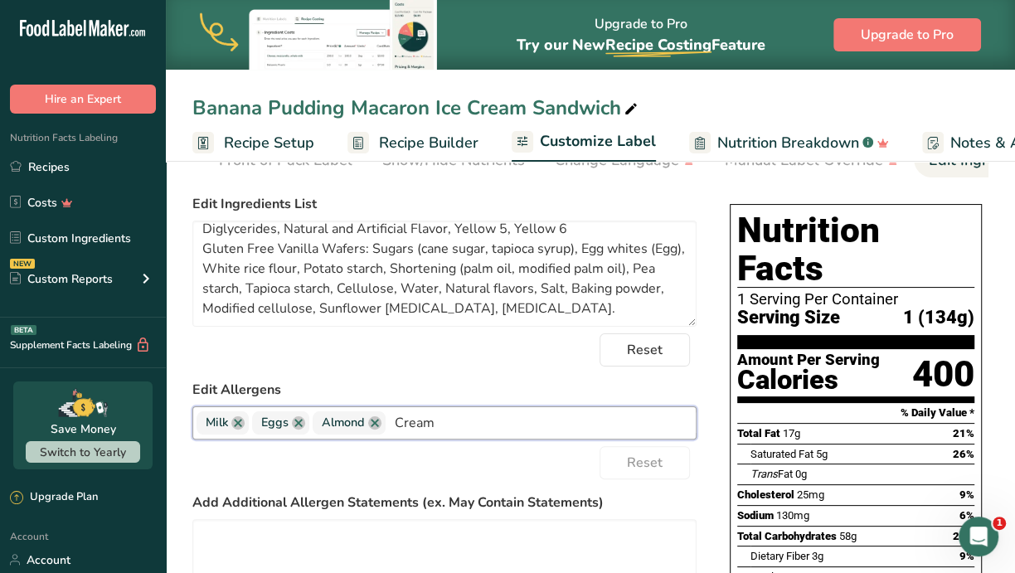
click at [434, 420] on input "Cream" at bounding box center [541, 423] width 310 height 26
click at [450, 426] on input "Cream" at bounding box center [541, 423] width 310 height 26
type input "C"
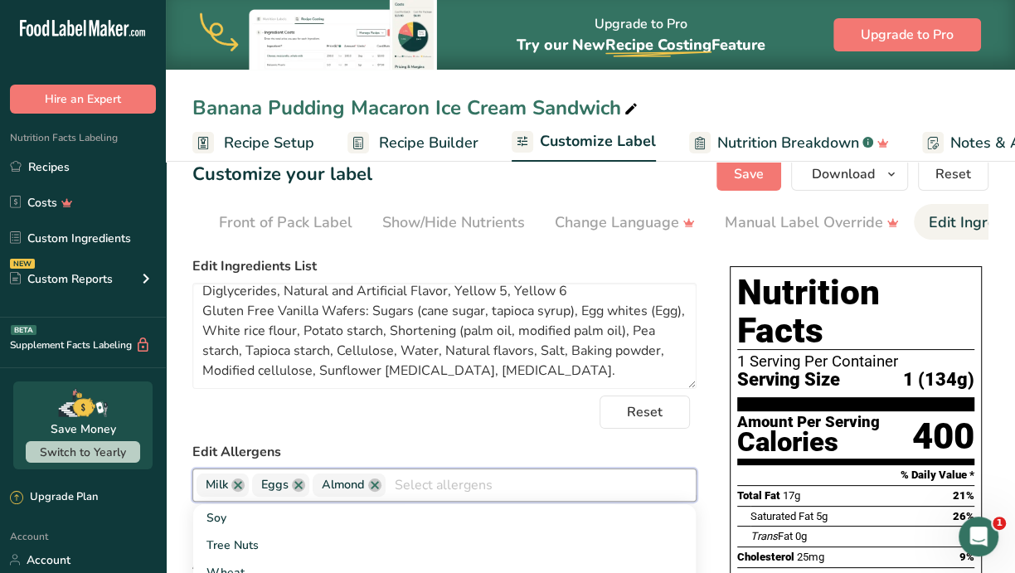
scroll to position [0, 0]
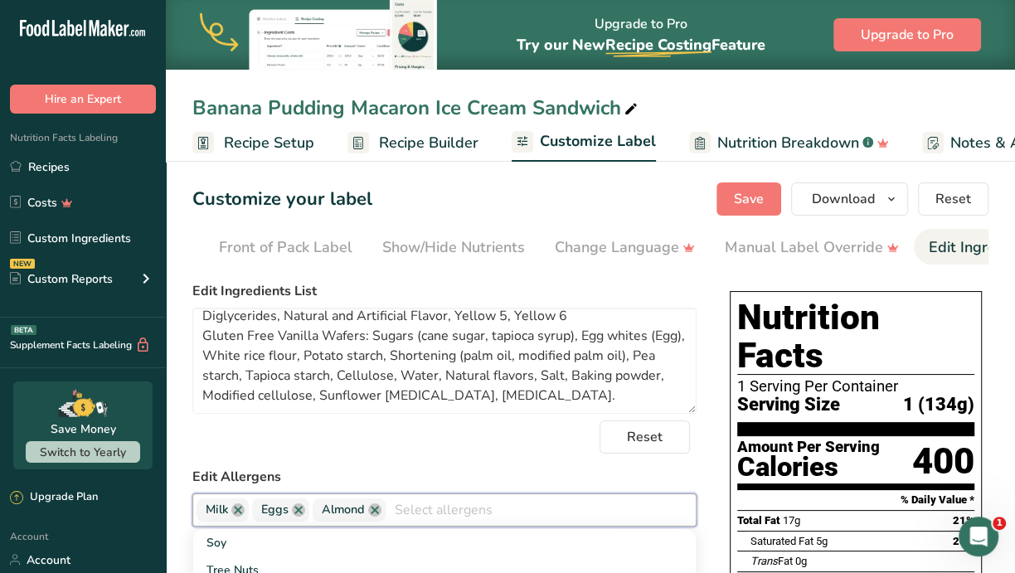
click at [436, 453] on div "Reset" at bounding box center [444, 436] width 504 height 33
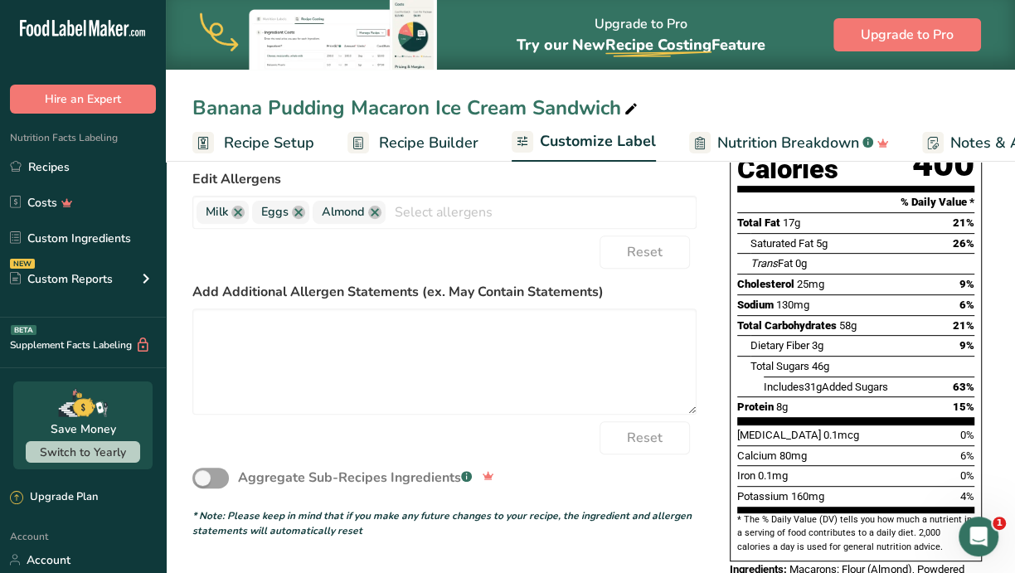
scroll to position [294, 0]
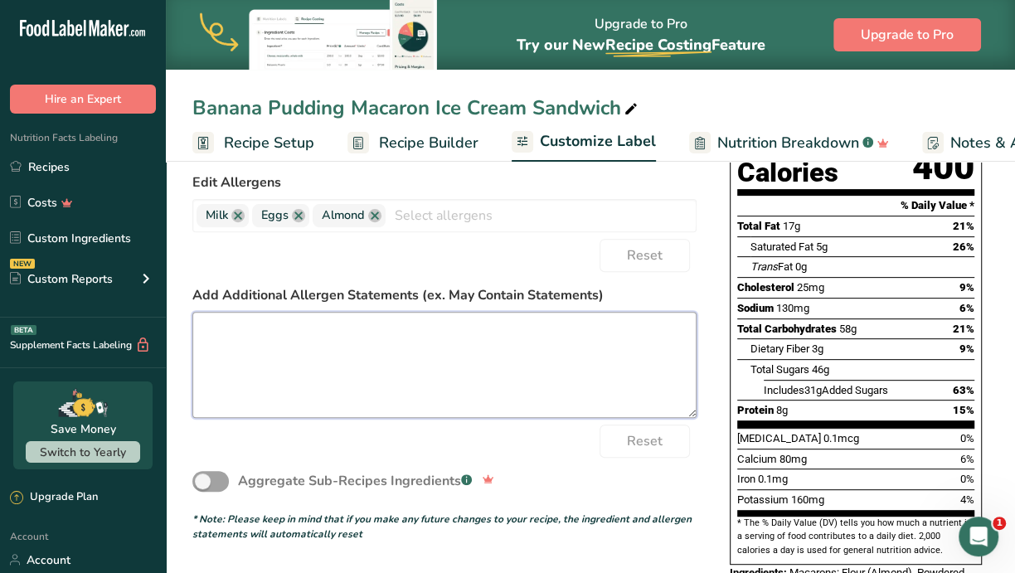
click at [547, 349] on textarea at bounding box center [444, 365] width 504 height 106
click at [593, 361] on textarea "Whey," at bounding box center [444, 365] width 504 height 106
drag, startPoint x: 253, startPoint y: 338, endPoint x: 164, endPoint y: 320, distance: 90.6
click at [164, 320] on div ".a-20{fill:#fff;} Hire an Expert Nutrition Facts Labeling Recipes Costs Custom …" at bounding box center [507, 320] width 1015 height 1229
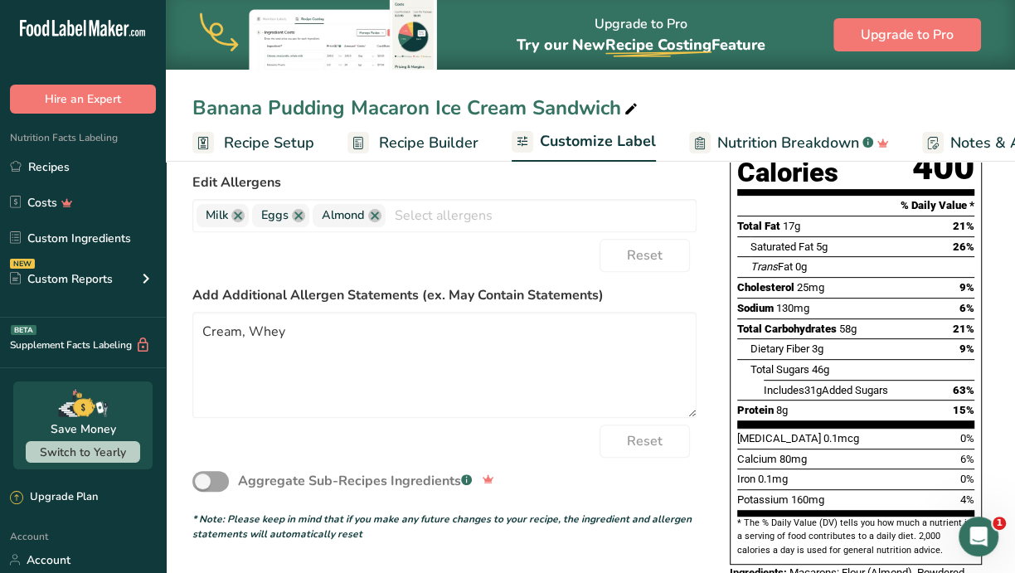
click at [517, 454] on div "Reset" at bounding box center [444, 441] width 504 height 33
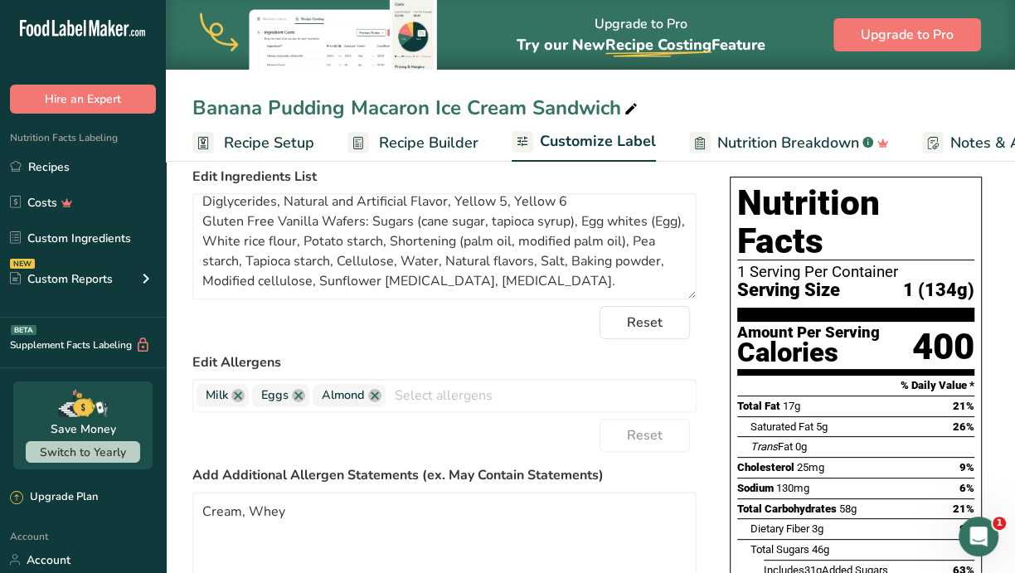
scroll to position [0, 0]
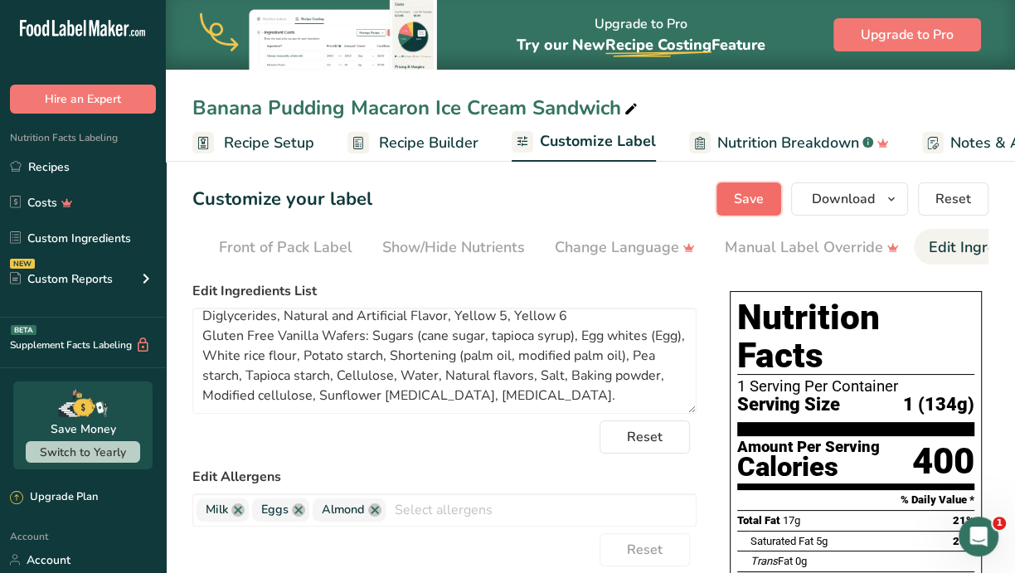
click at [764, 187] on button "Save" at bounding box center [748, 198] width 65 height 33
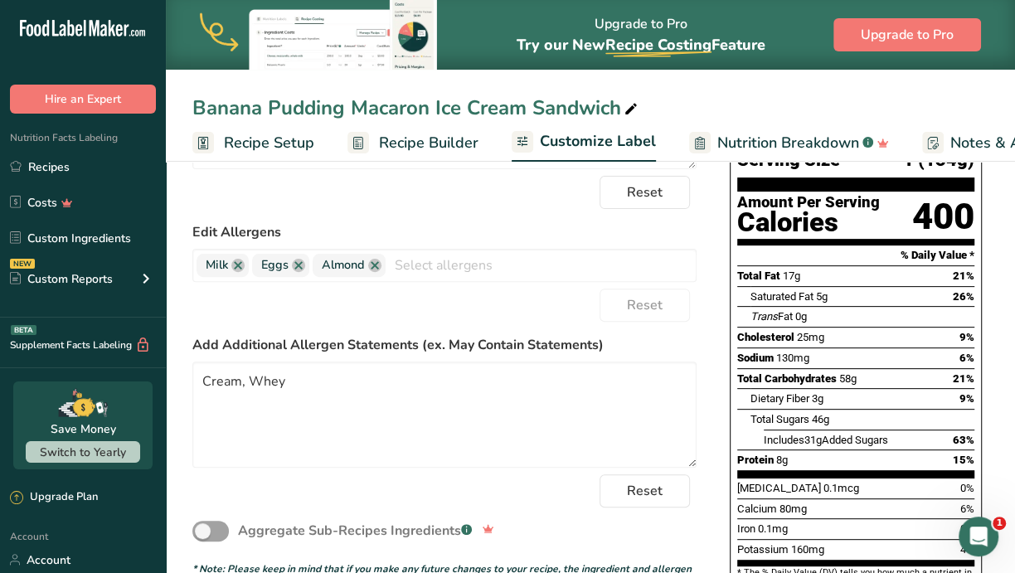
scroll to position [207, 0]
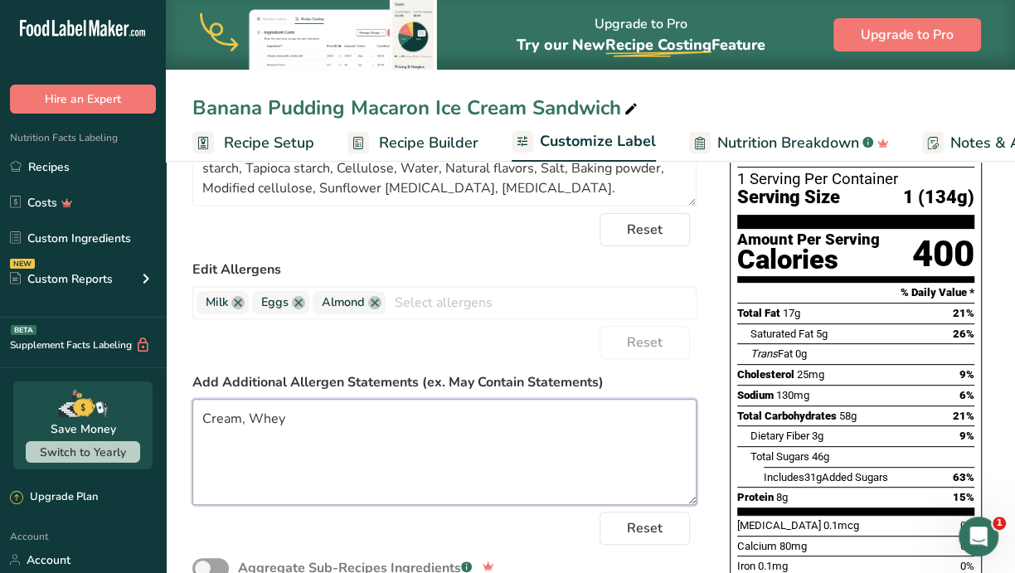
click at [203, 421] on textarea "Cream, Whey" at bounding box center [444, 452] width 504 height 106
type textarea "Milk, Eggs, Almond, Cream, Whey"
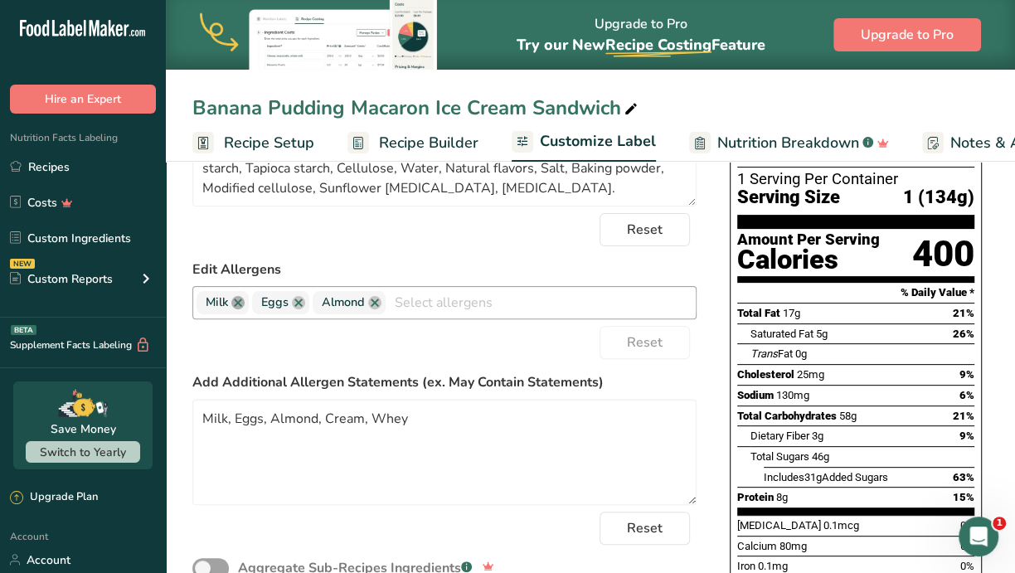
click at [237, 305] on link at bounding box center [237, 302] width 13 height 13
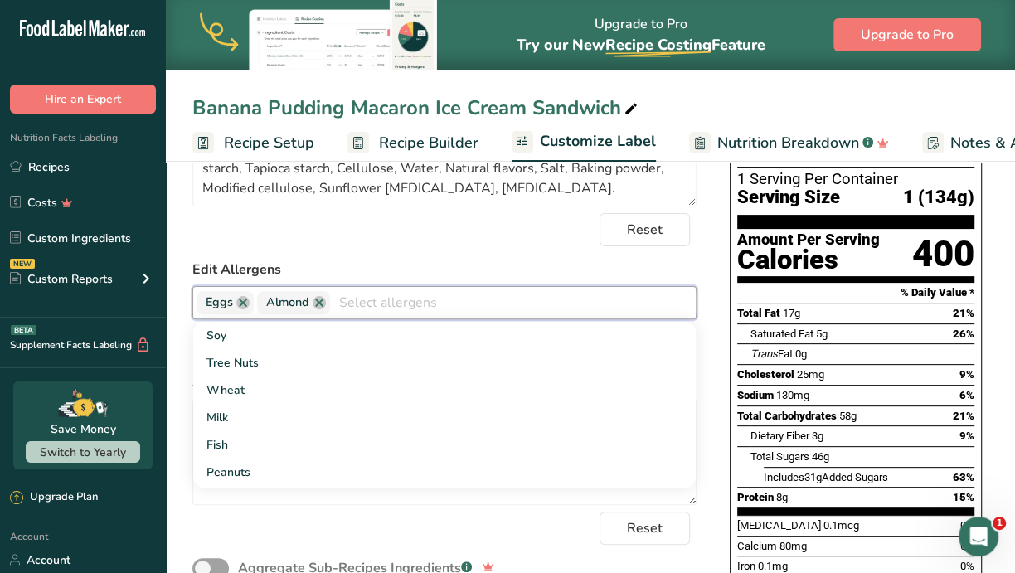
click at [237, 305] on link at bounding box center [242, 302] width 13 height 13
click at [247, 303] on span "Almond" at bounding box center [227, 303] width 43 height 18
click at [251, 304] on span "Almond" at bounding box center [233, 302] width 73 height 23
click at [255, 305] on link at bounding box center [258, 302] width 13 height 13
click at [384, 245] on div "Reset" at bounding box center [444, 229] width 504 height 33
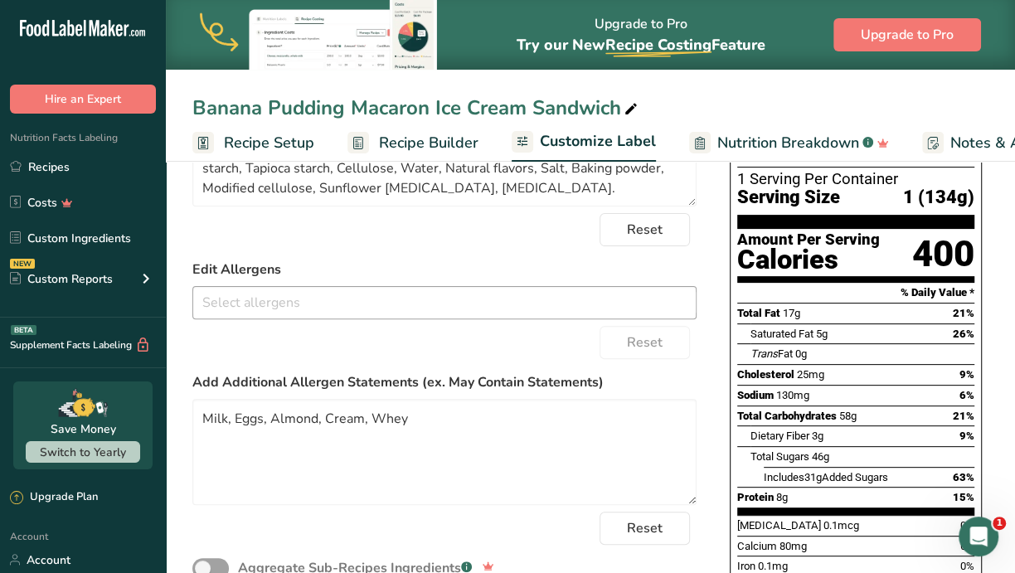
scroll to position [0, 0]
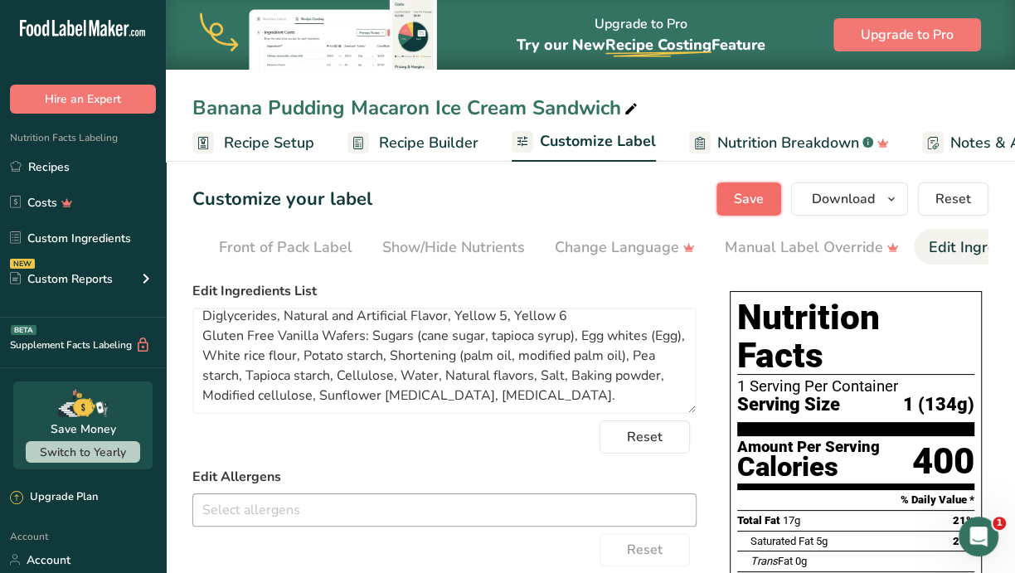
click at [764, 195] on span "Save" at bounding box center [749, 199] width 30 height 20
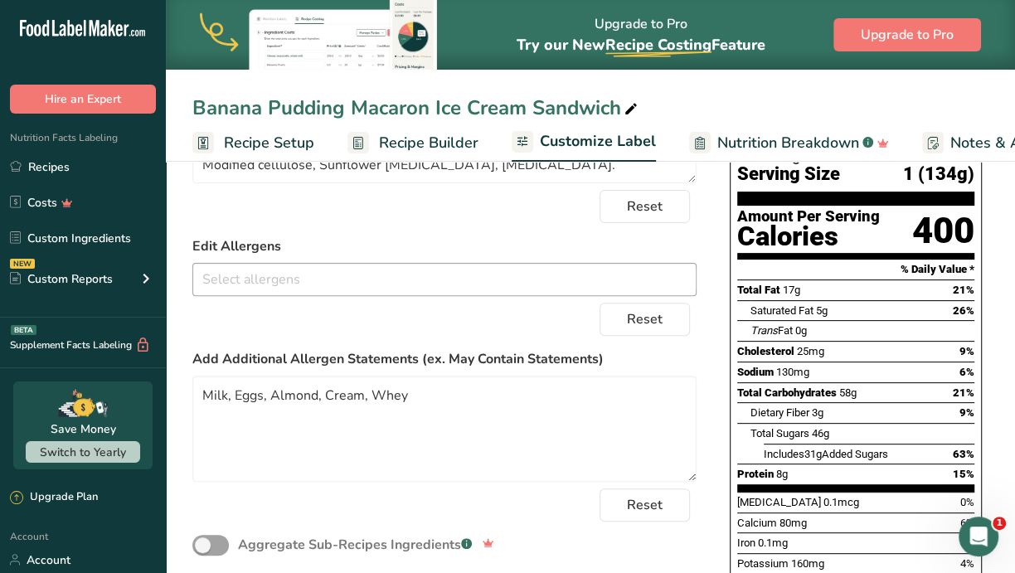
scroll to position [191, 0]
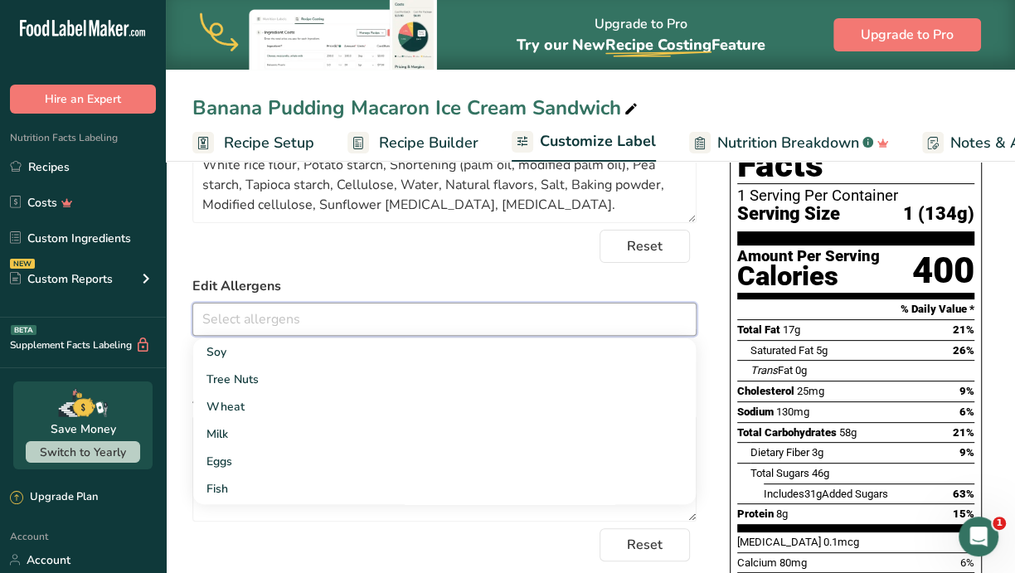
click at [225, 318] on input "text" at bounding box center [444, 319] width 502 height 26
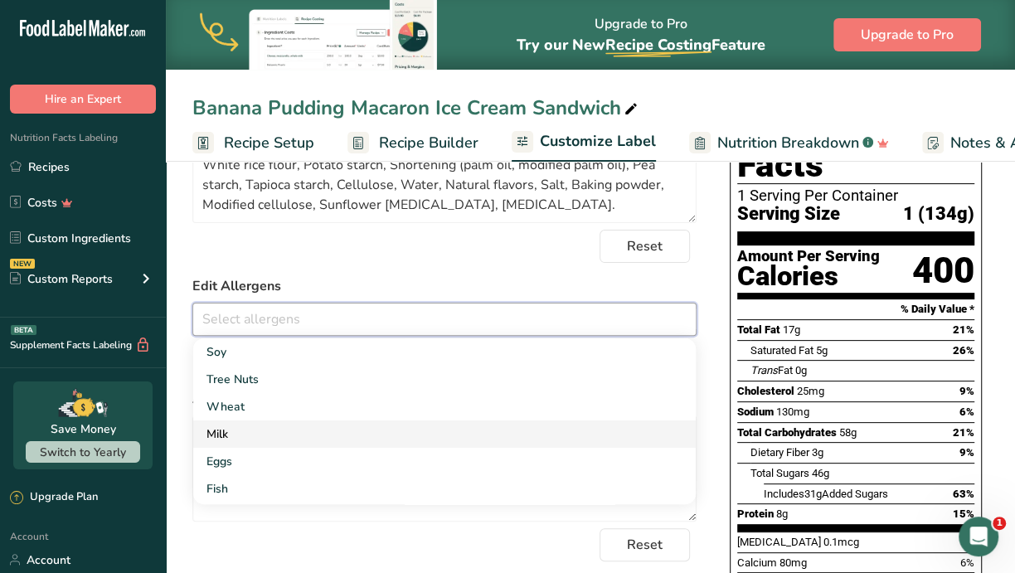
click at [228, 440] on link "Milk" at bounding box center [444, 433] width 502 height 27
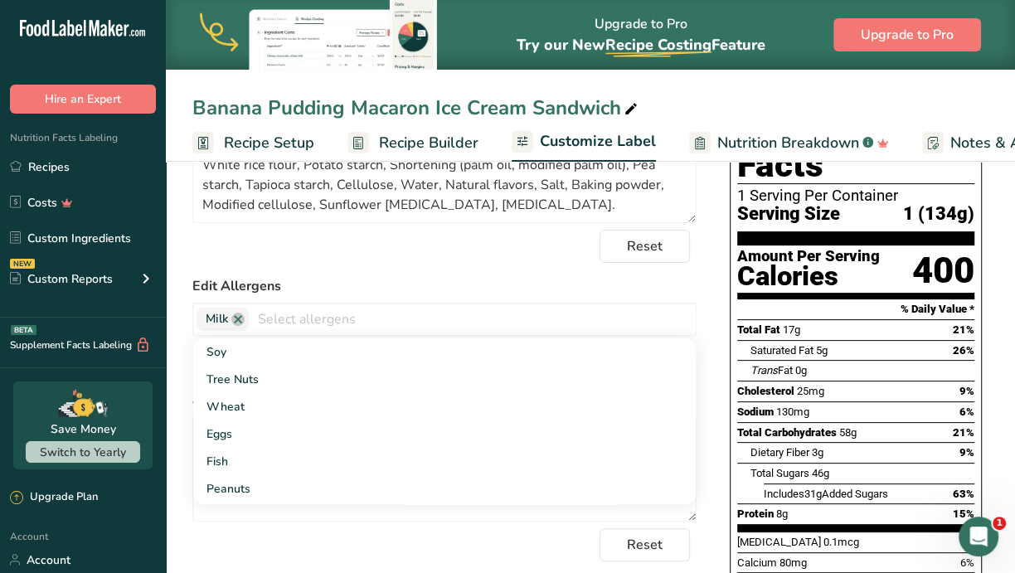
click at [400, 282] on label "Edit Allergens" at bounding box center [444, 286] width 504 height 20
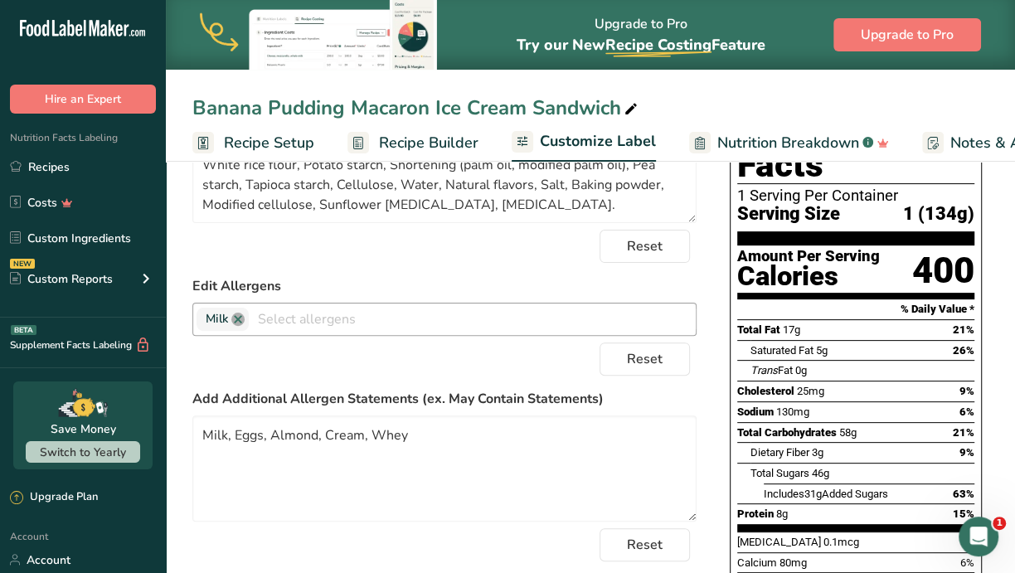
click at [236, 321] on link at bounding box center [237, 319] width 13 height 13
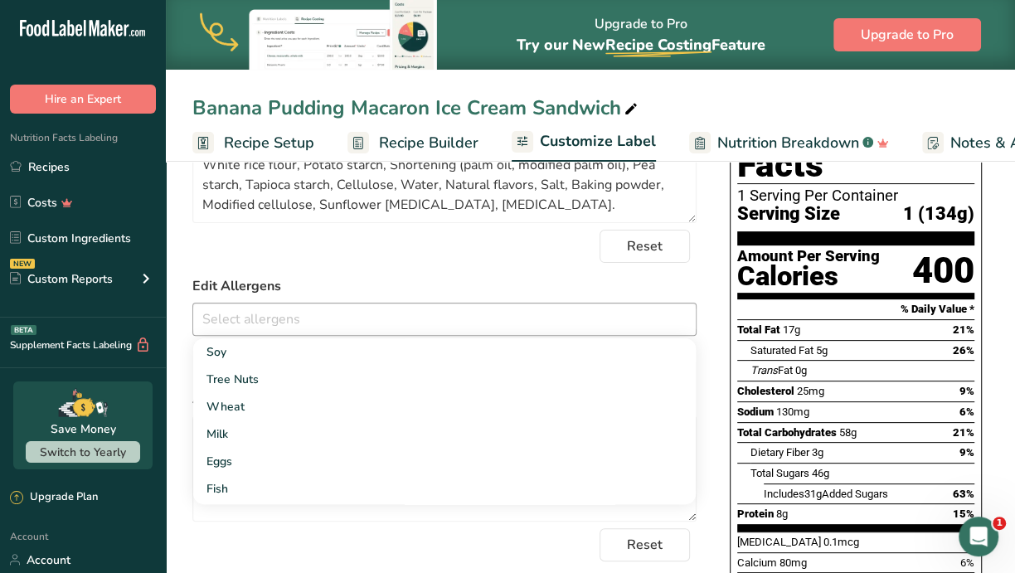
click at [322, 284] on label "Edit Allergens" at bounding box center [444, 286] width 504 height 20
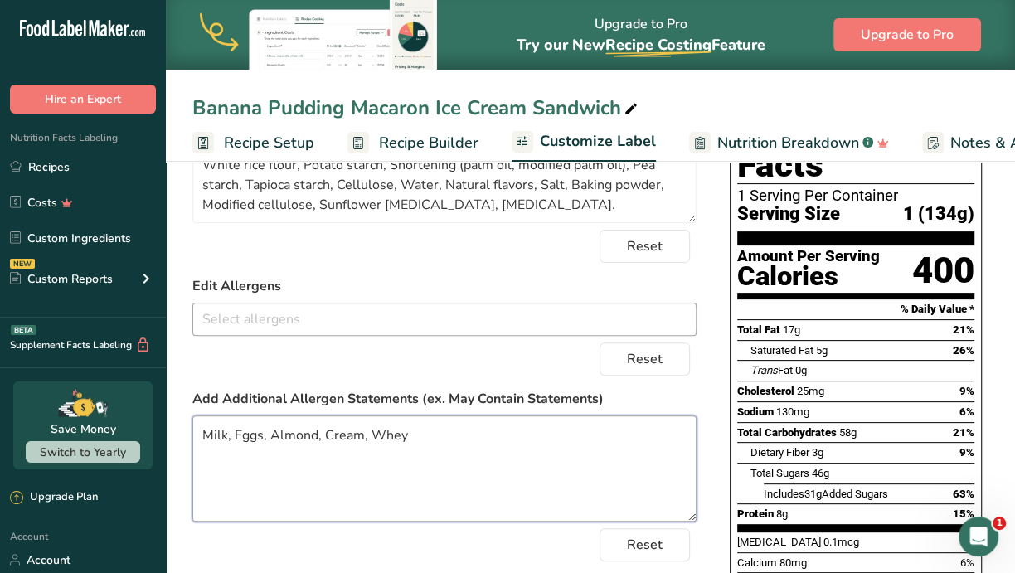
click at [203, 439] on textarea "Milk, Eggs, Almond, Cream, Whey" at bounding box center [444, 468] width 504 height 106
type textarea "Contains: Milk, Eggs, Almond, Cream, Whey"
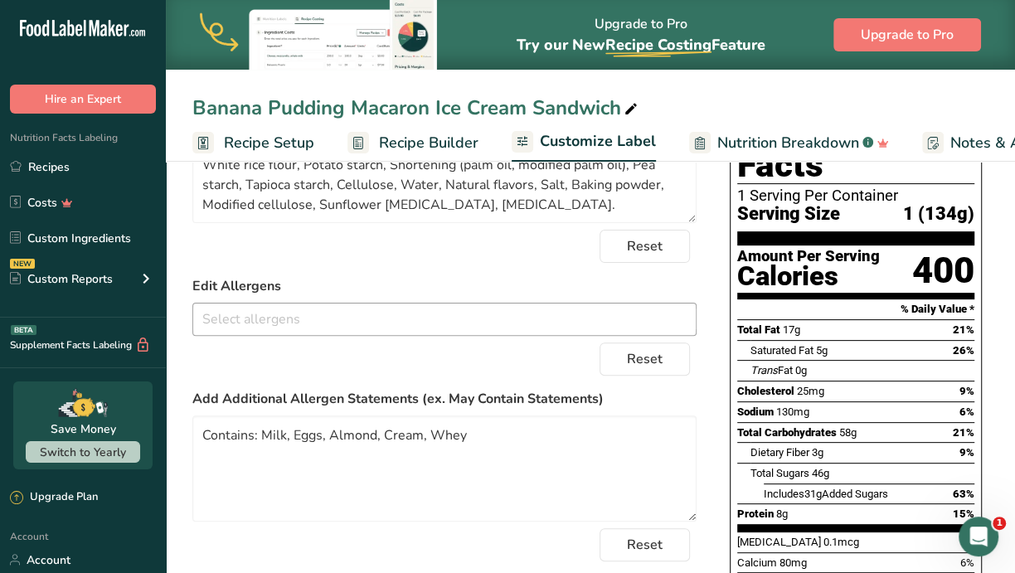
click at [685, 392] on label "Add Additional Allergen Statements (ex. May Contain Statements)" at bounding box center [444, 399] width 504 height 20
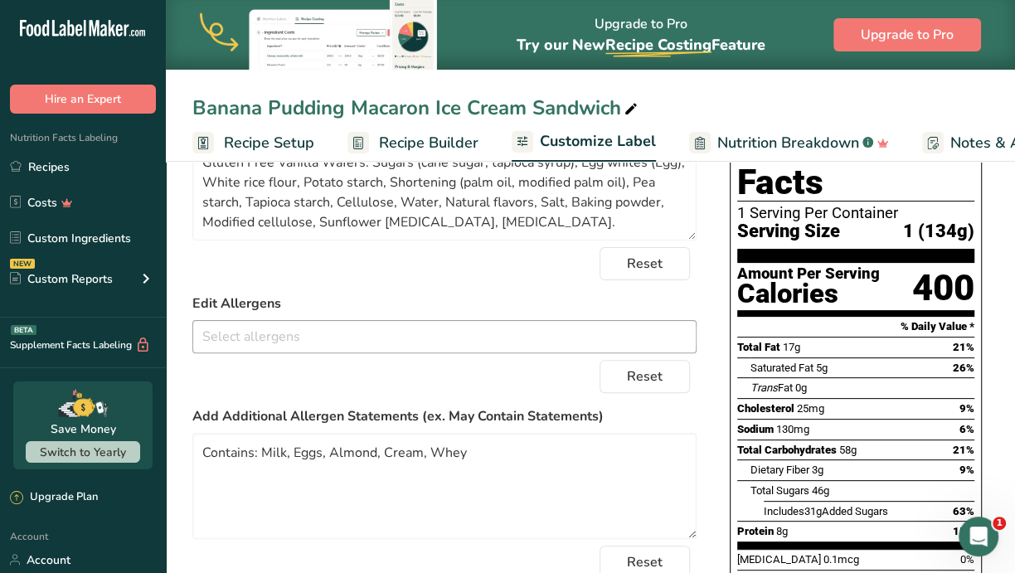
scroll to position [0, 0]
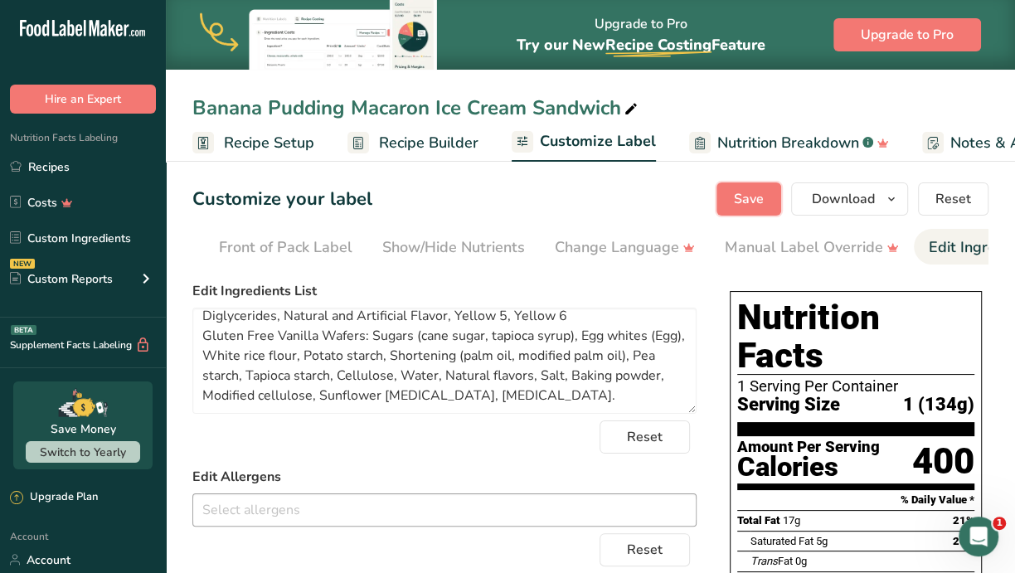
click at [768, 182] on button "Save" at bounding box center [748, 198] width 65 height 33
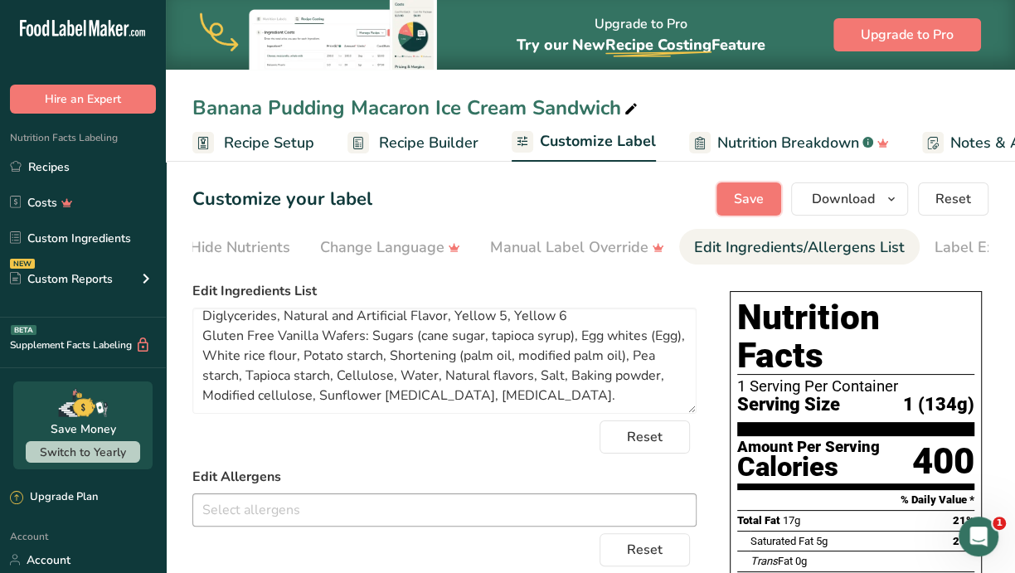
scroll to position [0, 448]
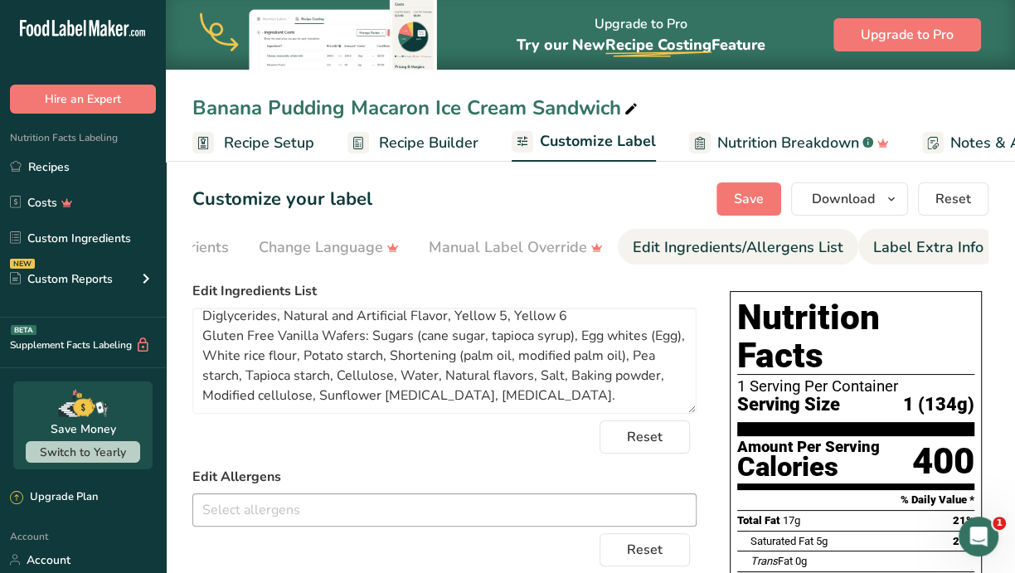
click at [910, 253] on div "Label Extra Info" at bounding box center [928, 247] width 110 height 22
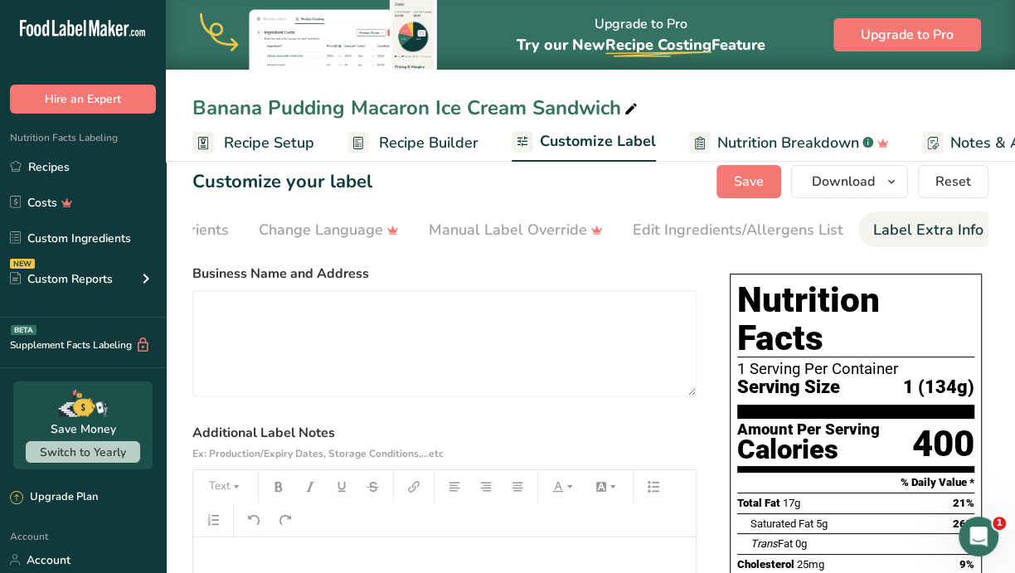
scroll to position [0, 0]
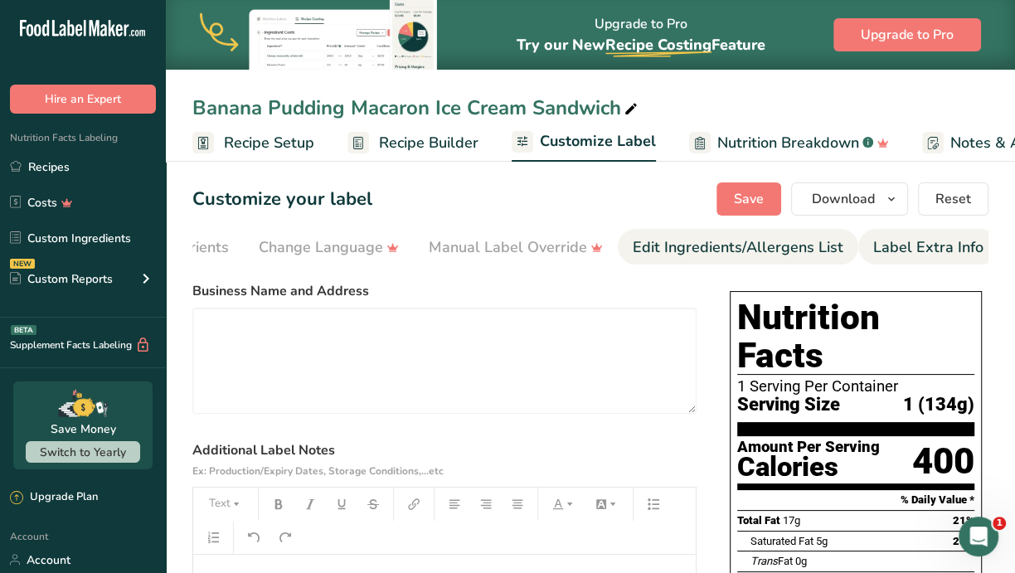
click at [764, 250] on div "Edit Ingredients/Allergens List" at bounding box center [738, 247] width 211 height 22
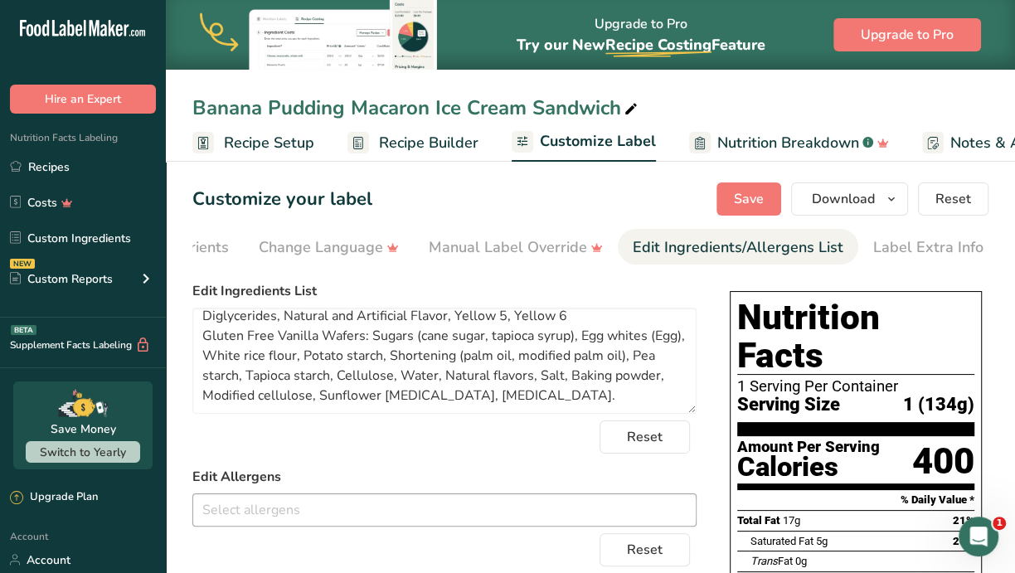
click at [516, 197] on div "Customize your label Save Download Choose what to show on your downloaded label…" at bounding box center [590, 198] width 796 height 33
click at [746, 211] on button "Save" at bounding box center [748, 198] width 65 height 33
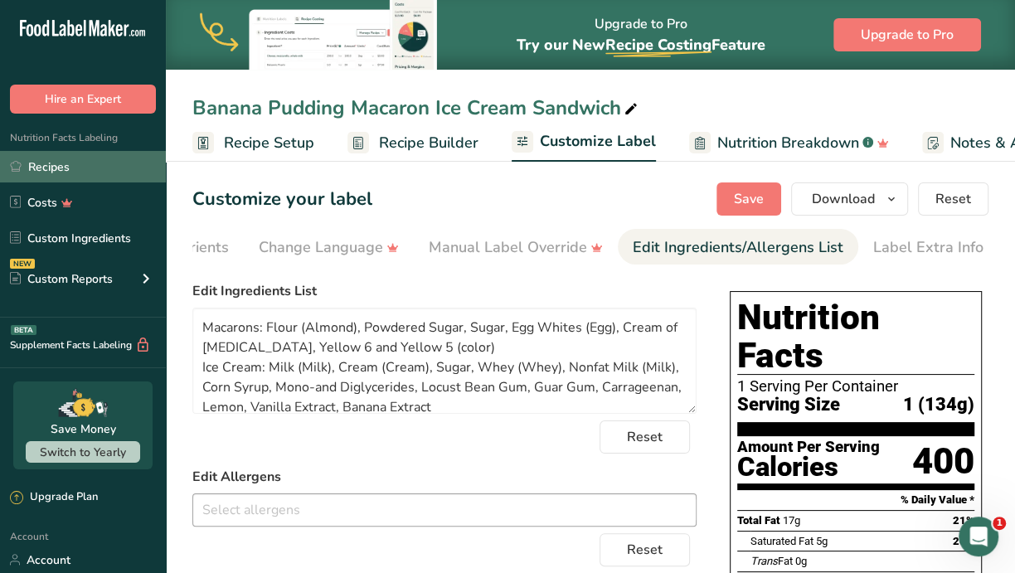
click at [77, 174] on link "Recipes" at bounding box center [83, 167] width 166 height 32
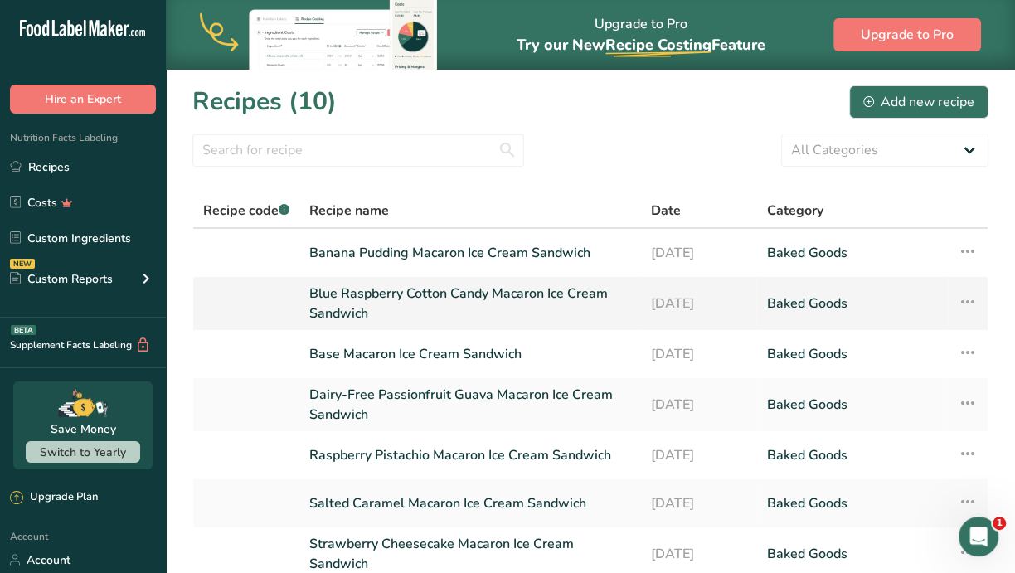
click at [438, 292] on link "Blue Raspberry Cotton Candy Macaron Ice Cream Sandwich" at bounding box center [470, 304] width 322 height 40
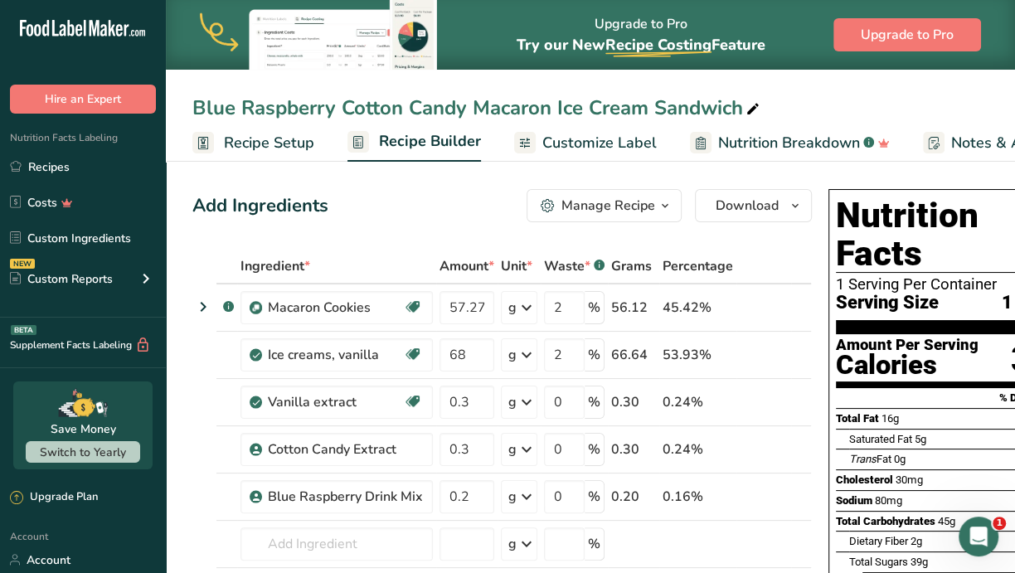
click at [602, 147] on span "Customize Label" at bounding box center [599, 143] width 114 height 22
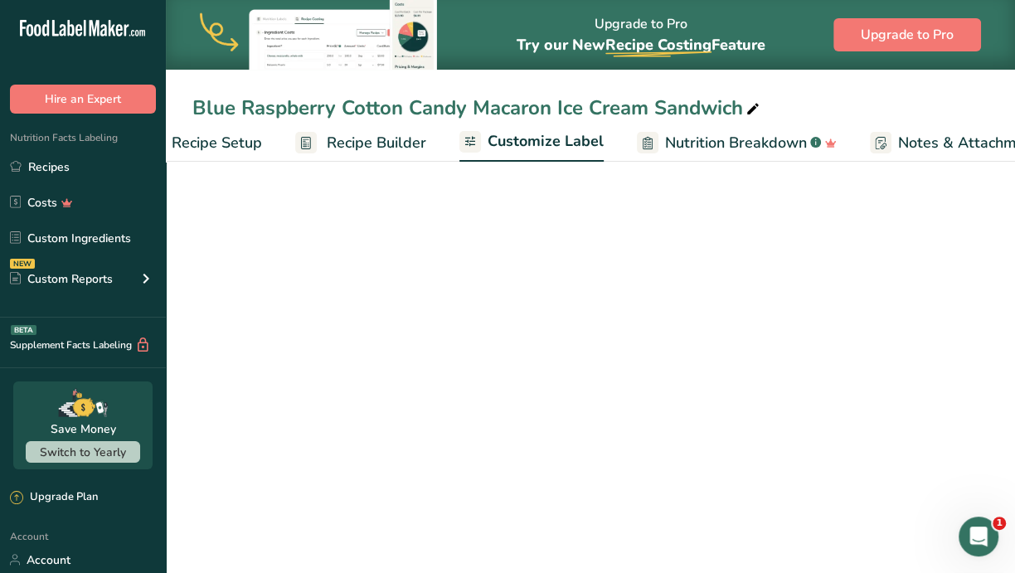
scroll to position [0, 292]
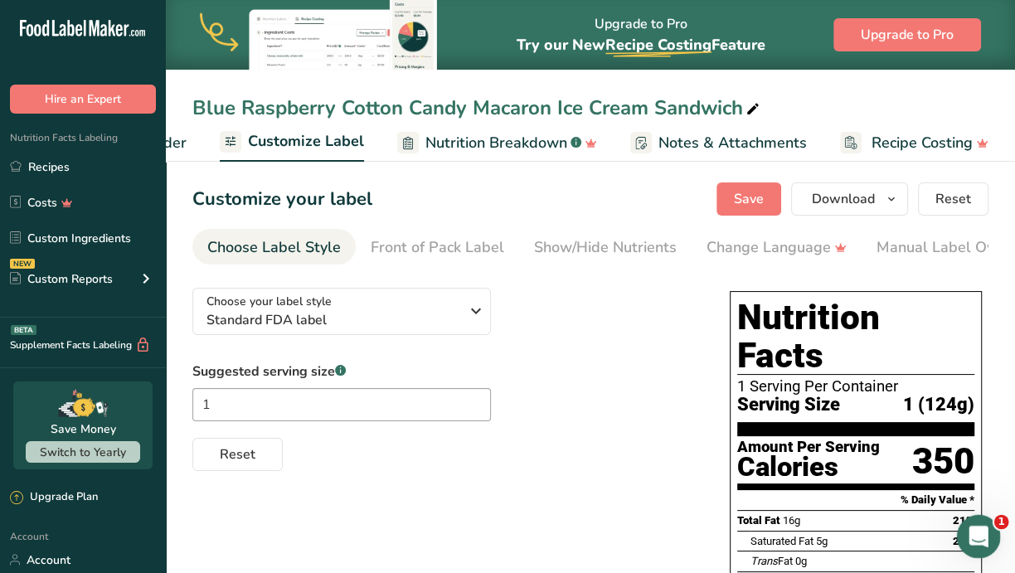
click at [970, 531] on icon "Open Intercom Messenger" at bounding box center [976, 534] width 27 height 27
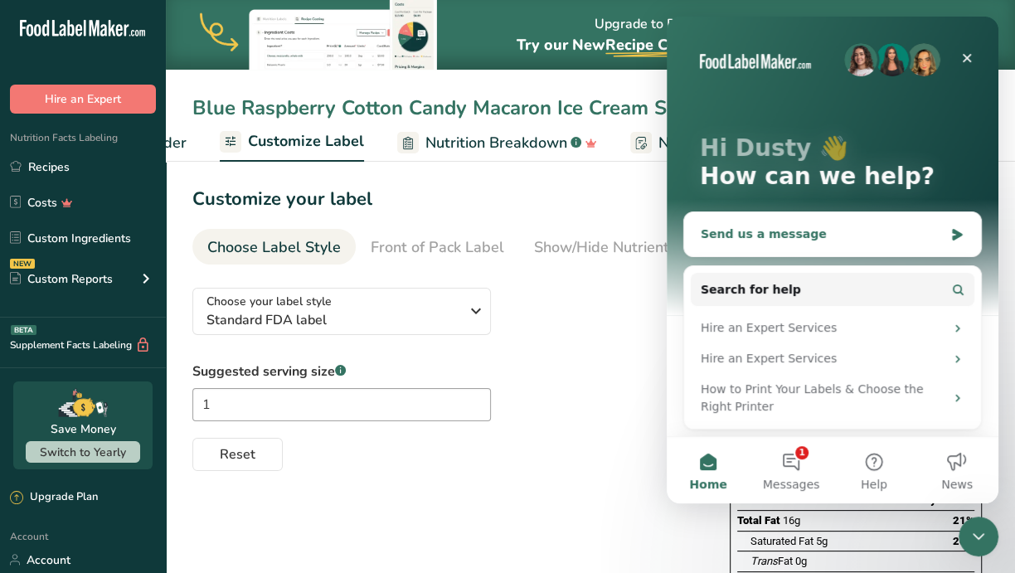
click at [795, 237] on div "Send us a message" at bounding box center [822, 234] width 243 height 17
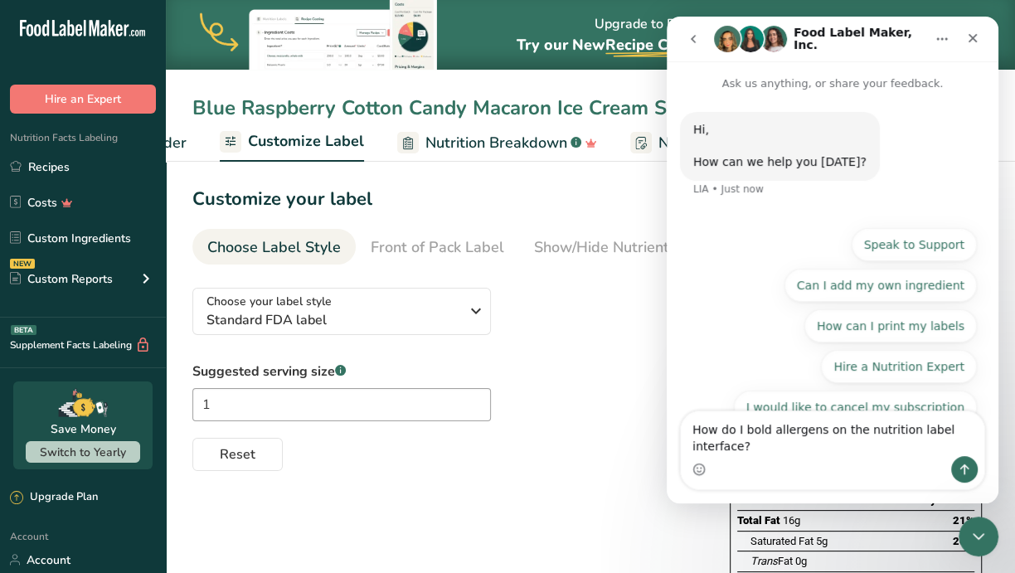
type textarea "How do I bold allergens on the nutrition label interface?"
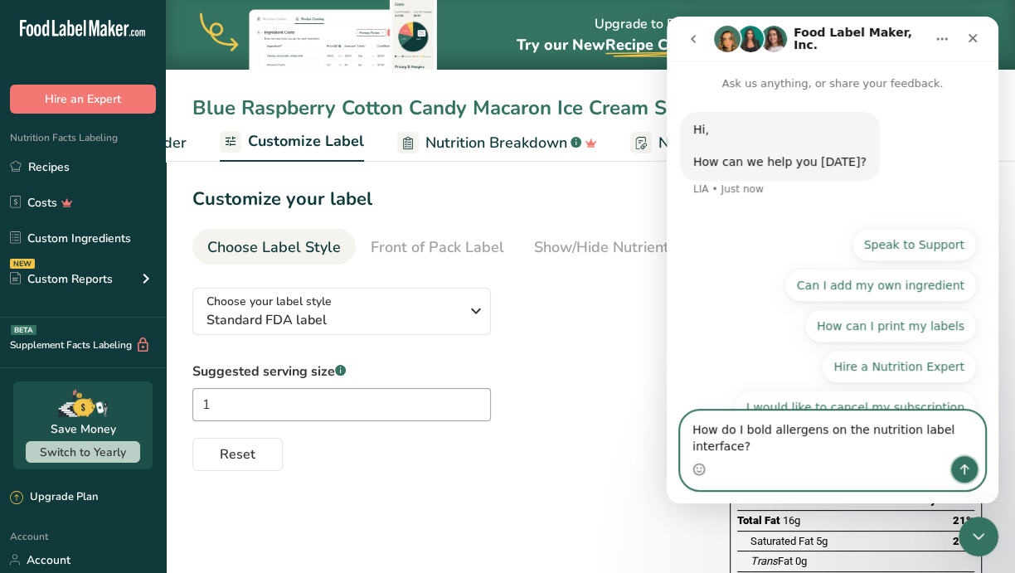
click at [968, 473] on icon "Send a message…" at bounding box center [964, 469] width 13 height 13
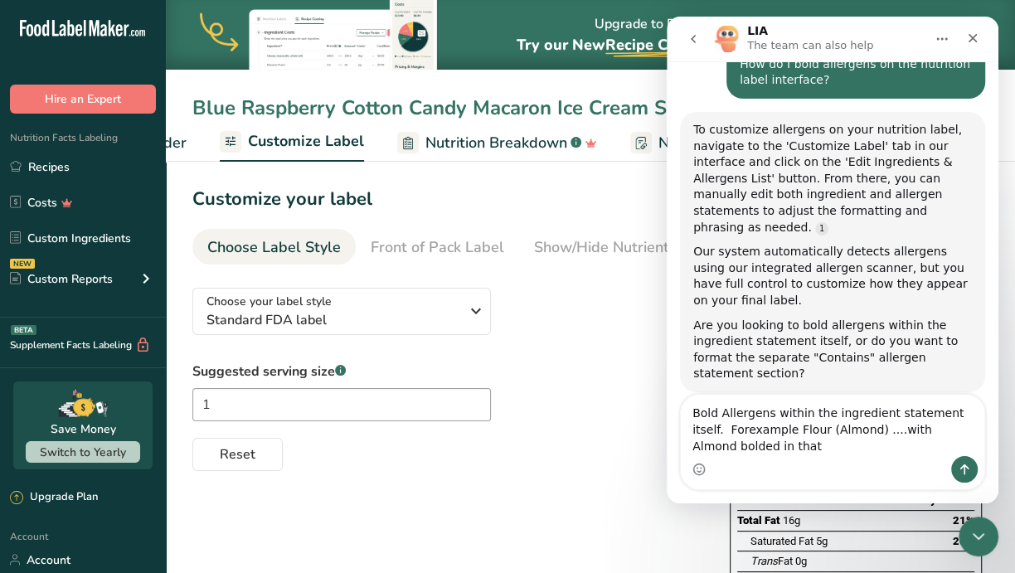
scroll to position [162, 0]
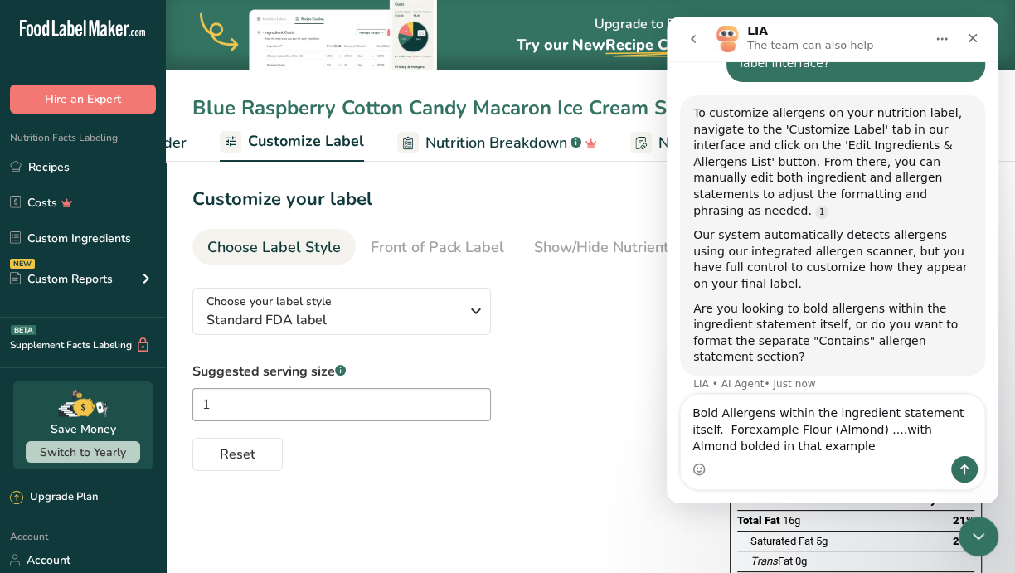
click at [708, 430] on textarea "Bold Allergens within the ingredient statement itself. Forexample Flour (Almond…" at bounding box center [832, 425] width 303 height 61
type textarea "Bold Allergens within the ingredient statement itself. For example Flour (Almon…"
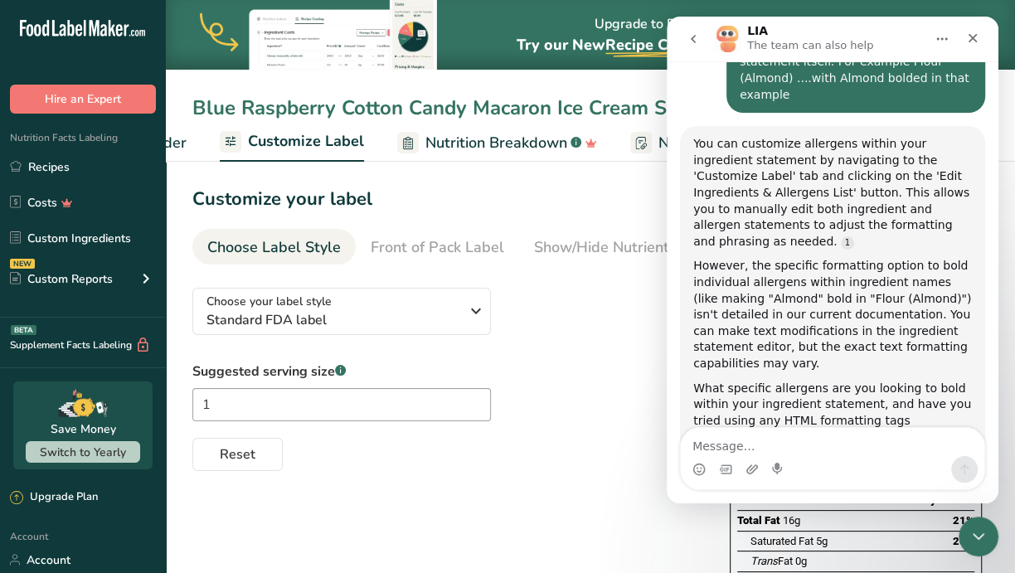
scroll to position [2, 0]
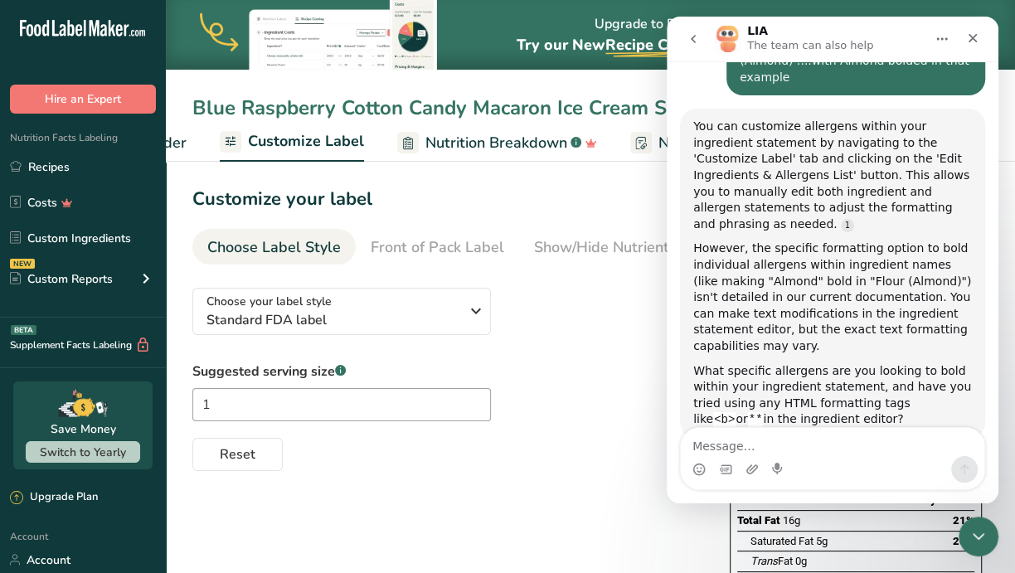
click at [540, 378] on div "Suggested serving size .a-a{fill:#347362;}.b-a{fill:#fff;} 1 Reset" at bounding box center [444, 416] width 504 height 109
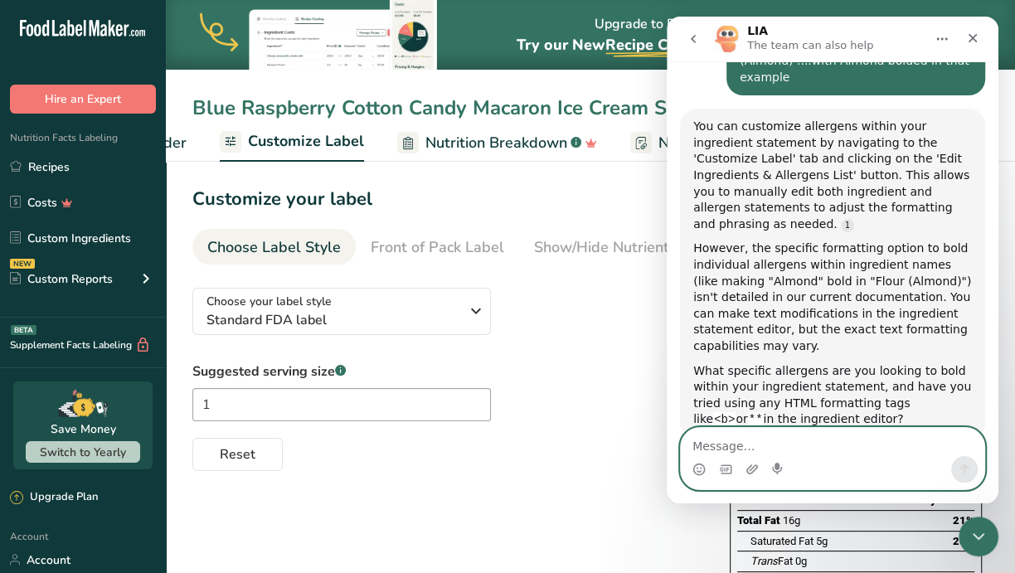
click at [774, 451] on textarea "Message…" at bounding box center [832, 442] width 303 height 28
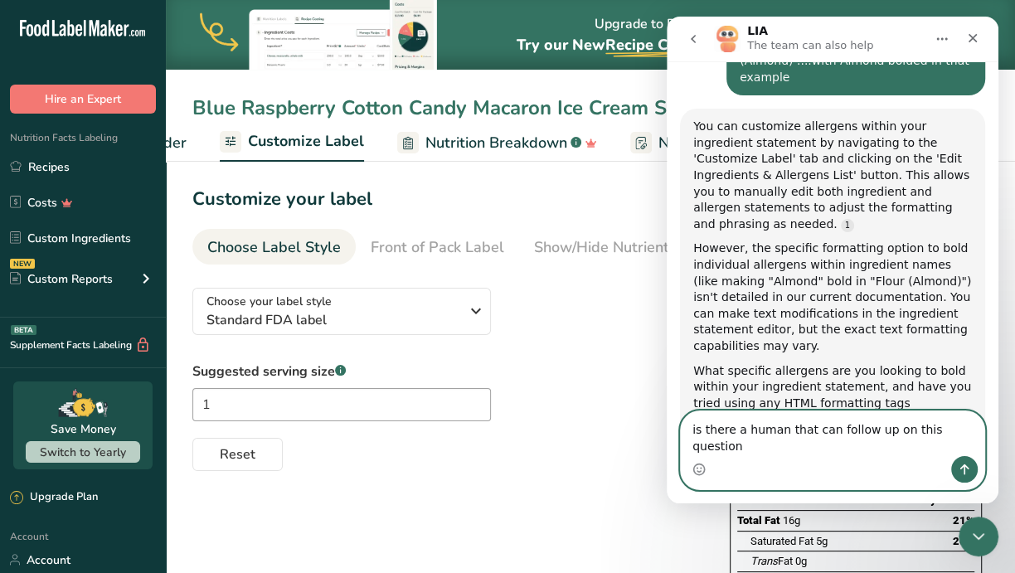
type textarea "is there a human that can follow up on this question?"
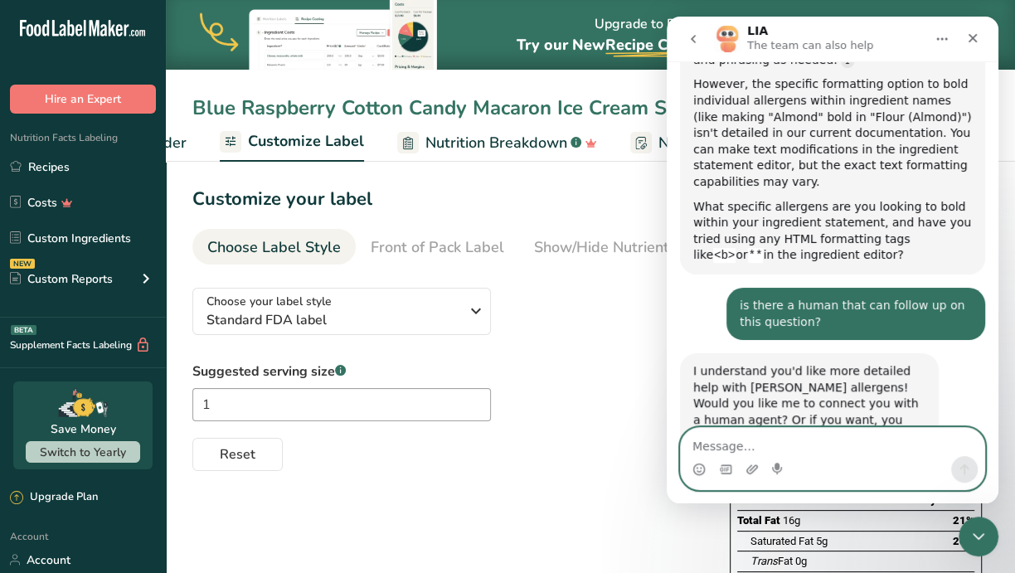
scroll to position [720, 0]
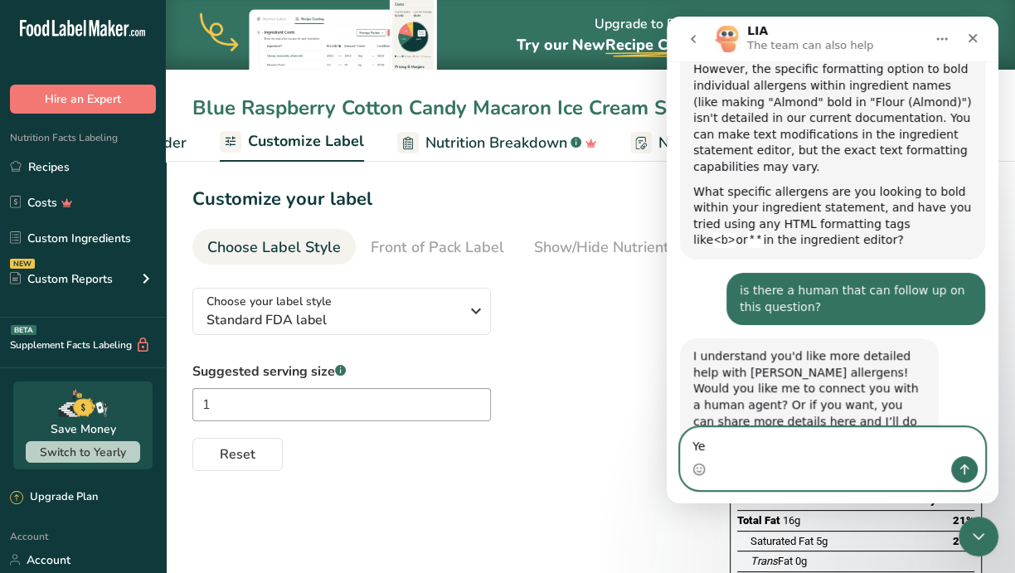
type textarea "Yes"
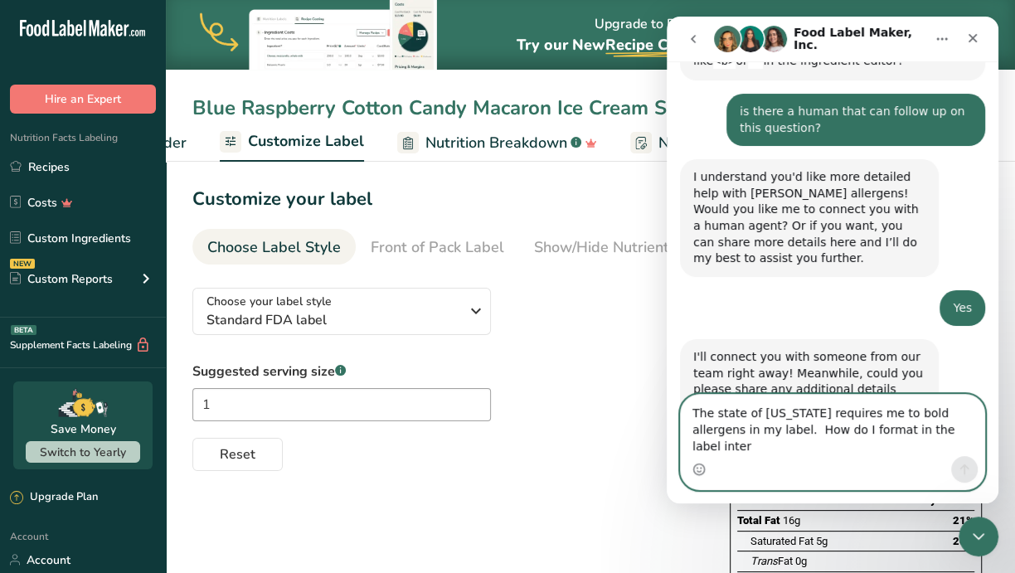
scroll to position [0, 0]
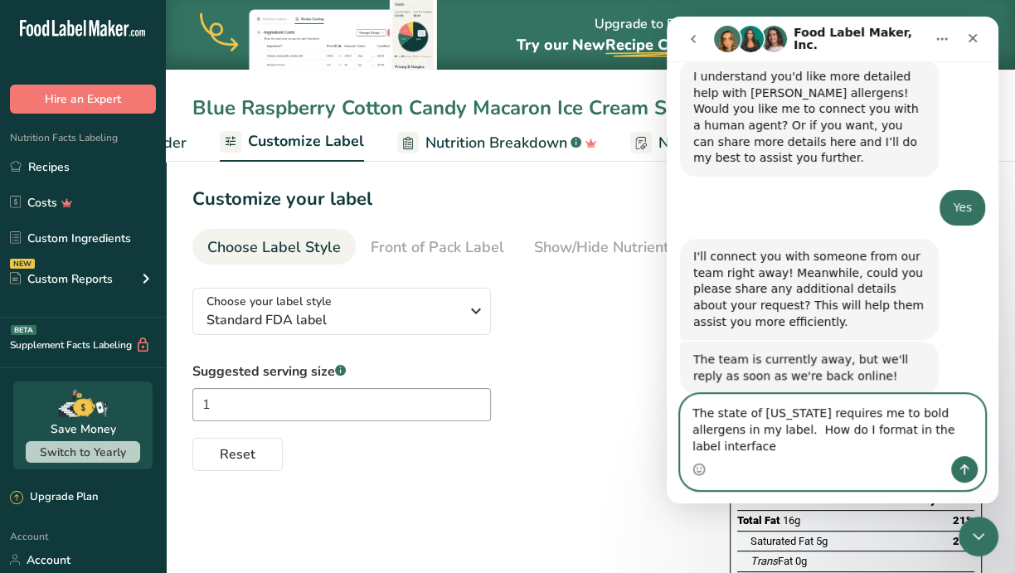
type textarea "The state of [US_STATE] requires me to bold allergens in my label. How do I for…"
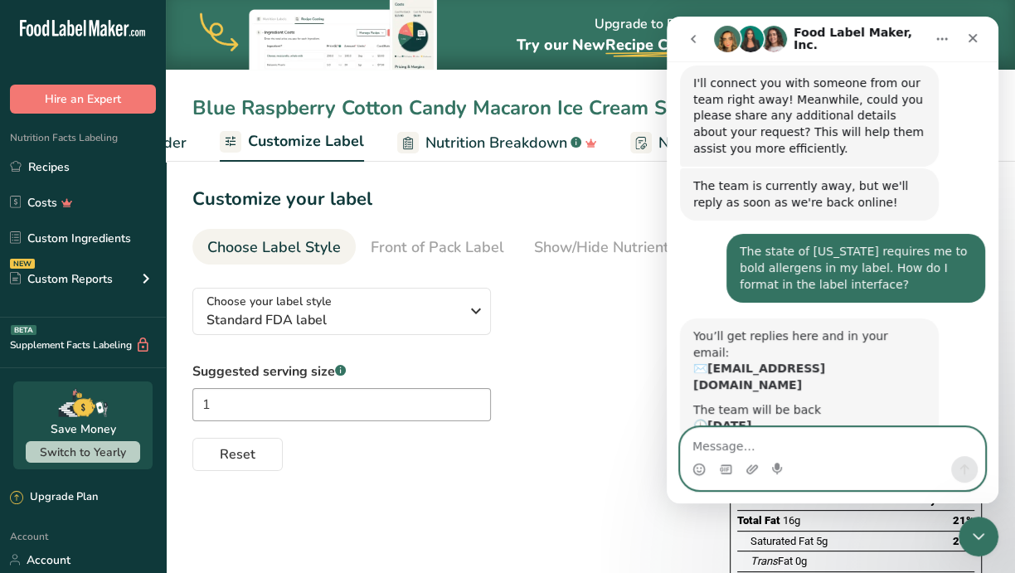
scroll to position [1172, 0]
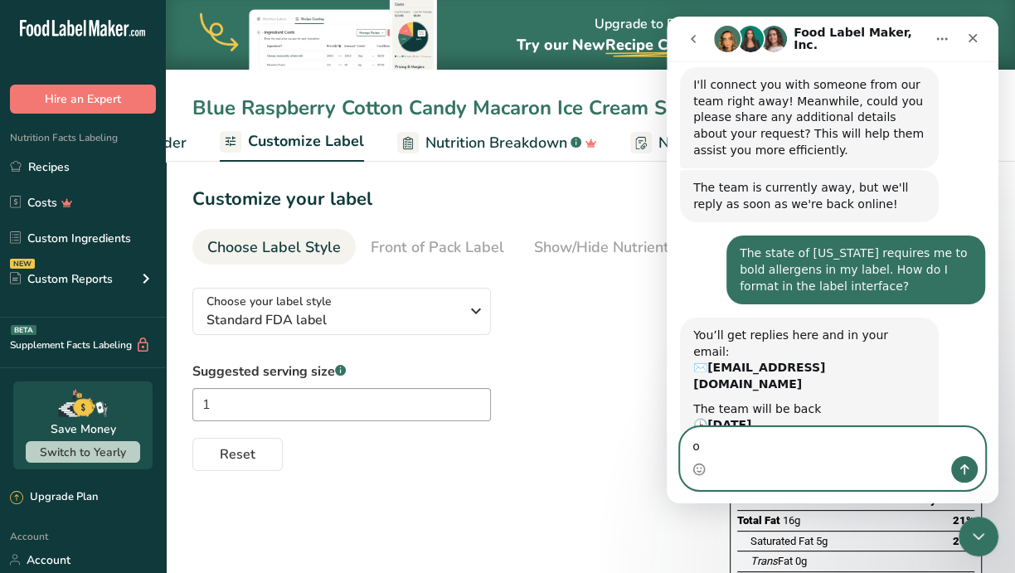
type textarea "ok"
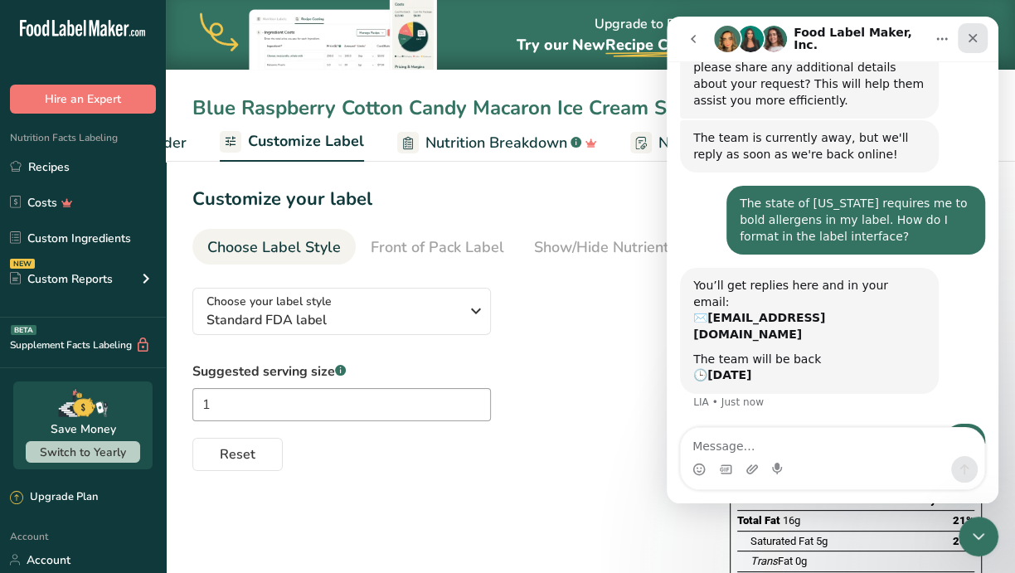
click at [978, 34] on icon "Close" at bounding box center [972, 38] width 13 height 13
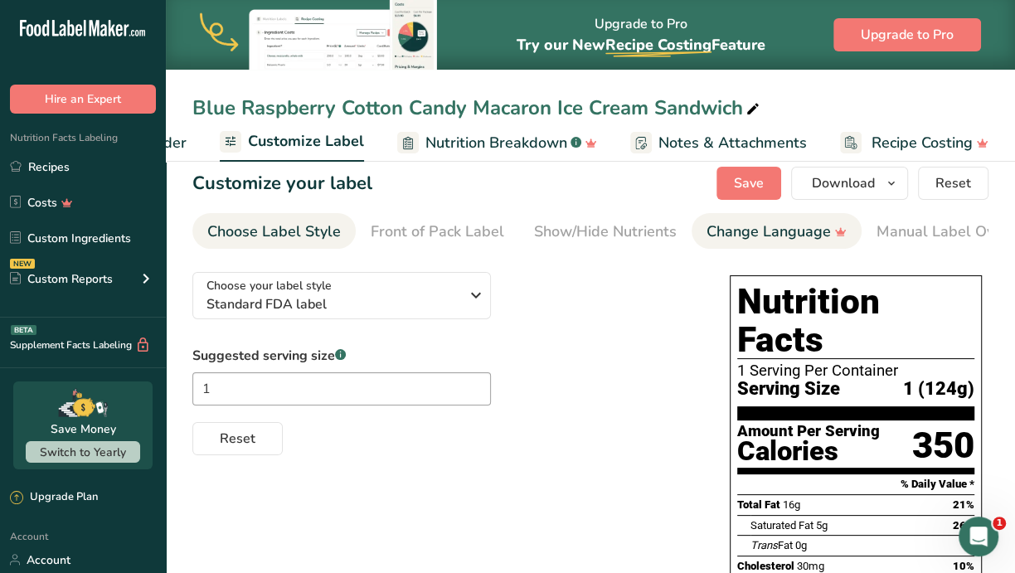
scroll to position [0, 0]
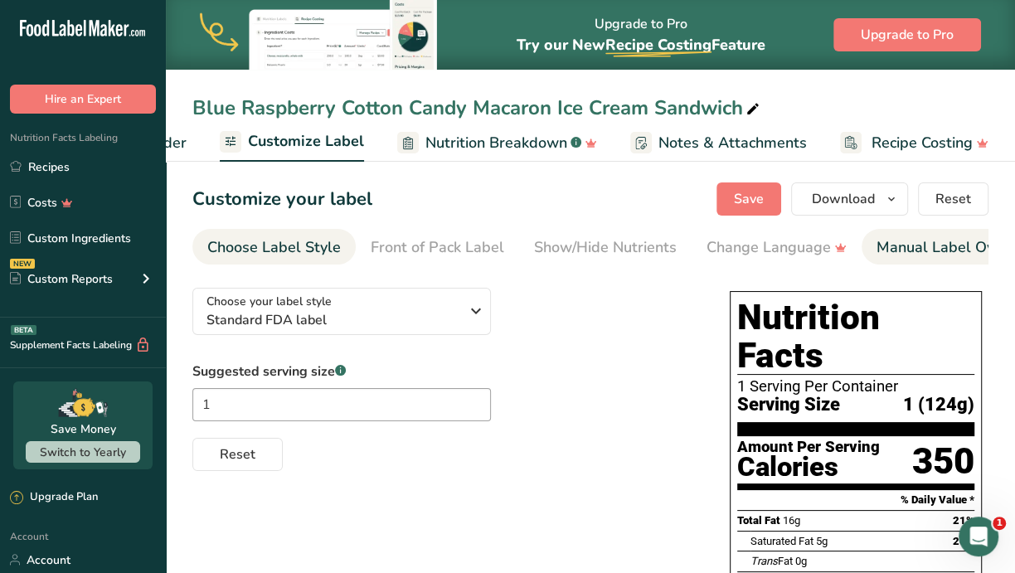
click at [915, 251] on div "Manual Label Override" at bounding box center [963, 247] width 174 height 22
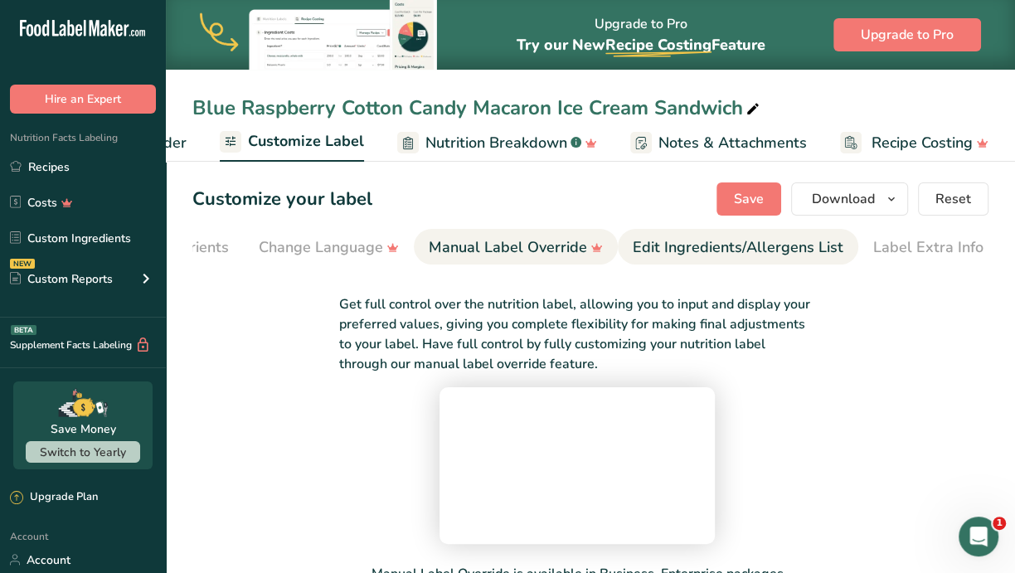
click at [774, 248] on div "Edit Ingredients/Allergens List" at bounding box center [738, 247] width 211 height 22
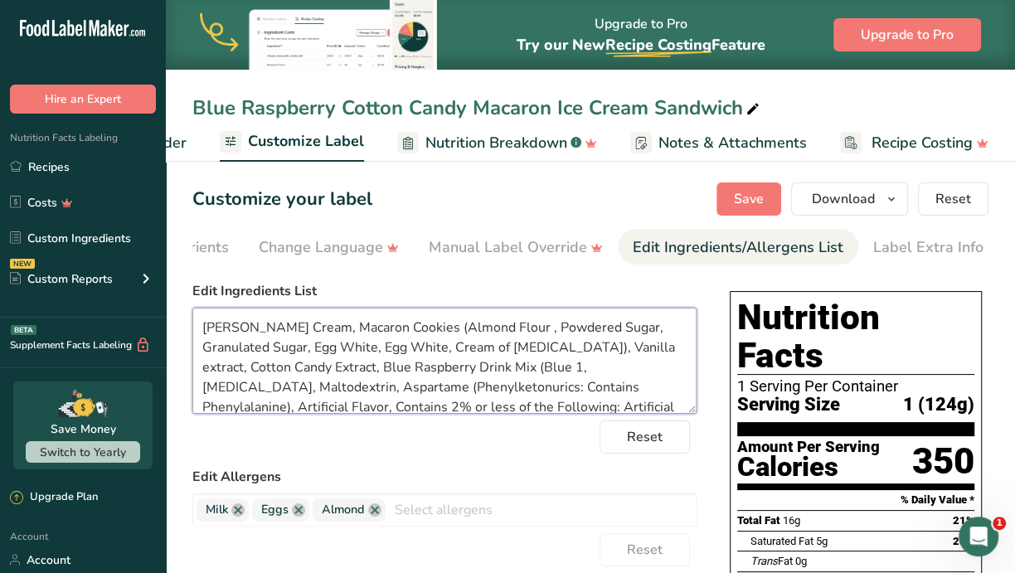
drag, startPoint x: 312, startPoint y: 332, endPoint x: 189, endPoint y: 328, distance: 122.8
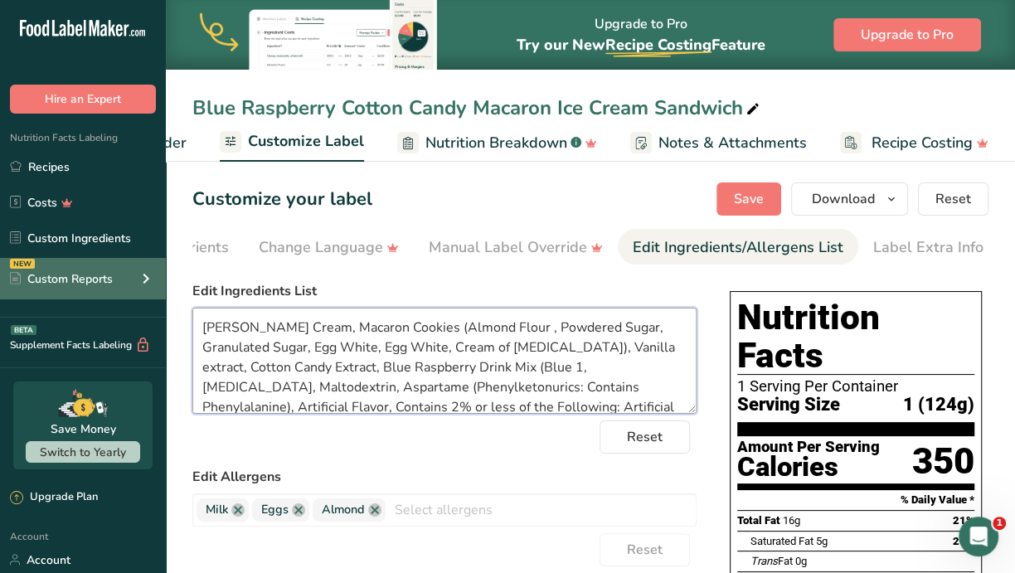
drag, startPoint x: 540, startPoint y: 396, endPoint x: 139, endPoint y: 294, distance: 413.5
click at [139, 294] on div ".a-20{fill:#fff;} Hire an Expert Nutrition Facts Labeling Recipes Costs Custom …" at bounding box center [507, 540] width 1015 height 1081
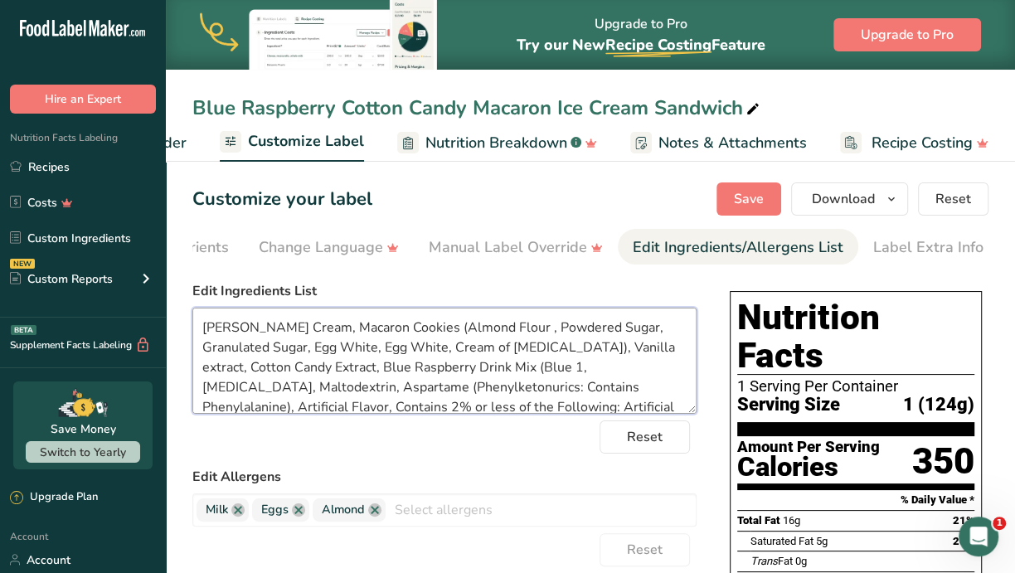
paste textarea "Ingredients: Macarons: Flour (Almond), Powdered Sugar, Sugar, Egg Whites (Egg),…"
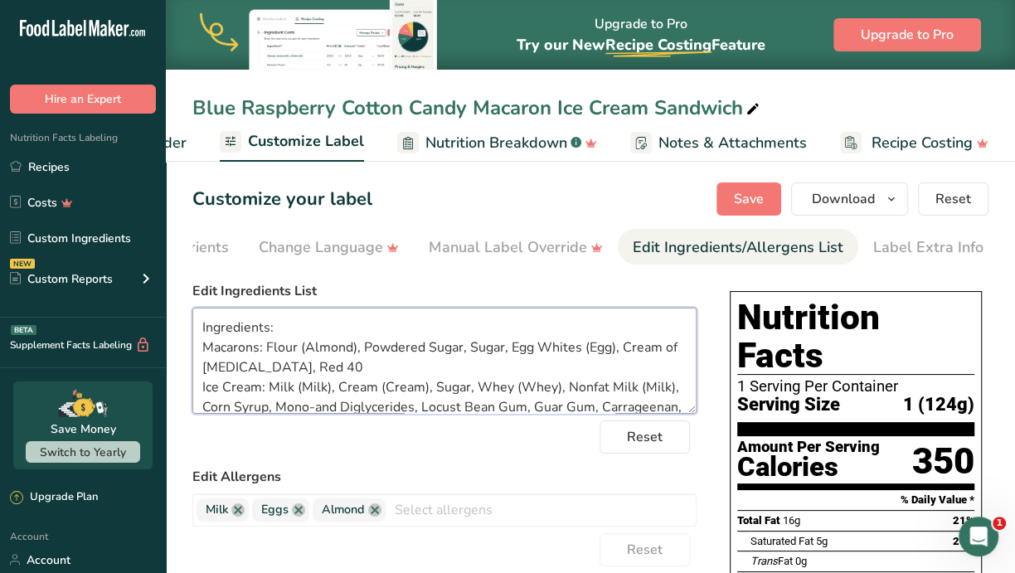
click at [201, 350] on textarea "Ingredients: Macarons: Flour (Almond), Powdered Sugar, Sugar, Egg Whites (Egg),…" at bounding box center [444, 361] width 504 height 106
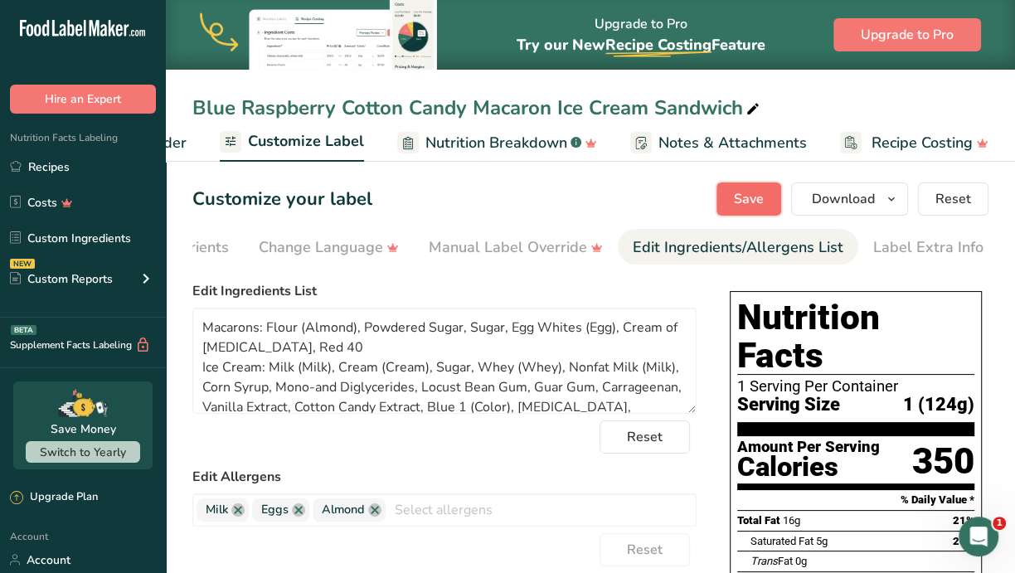
click at [759, 195] on span "Save" at bounding box center [749, 199] width 30 height 20
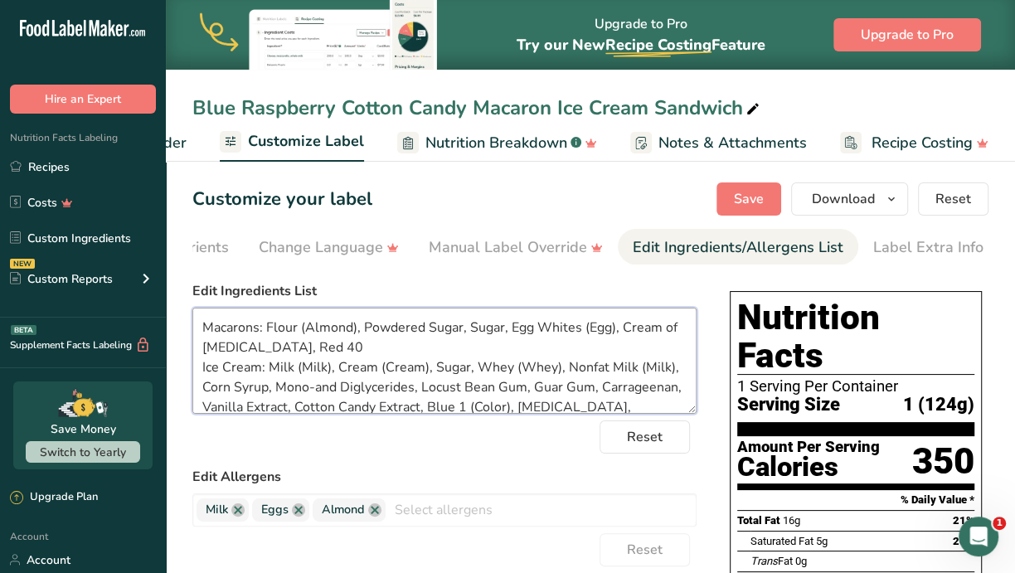
click at [359, 351] on textarea "Macarons: Flour (Almond), Powdered Sugar, Sugar, Egg Whites (Egg), Cream of [ME…" at bounding box center [444, 361] width 504 height 106
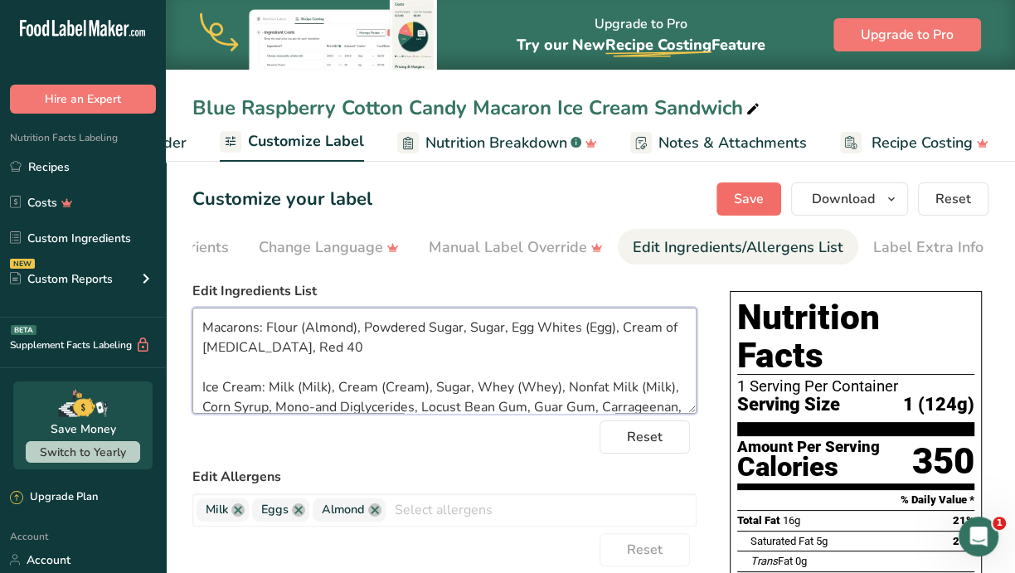
type textarea "Macarons: Flour (Almond), Powdered Sugar, Sugar, Egg Whites (Egg), Cream of [ME…"
click at [757, 187] on button "Save" at bounding box center [748, 198] width 65 height 33
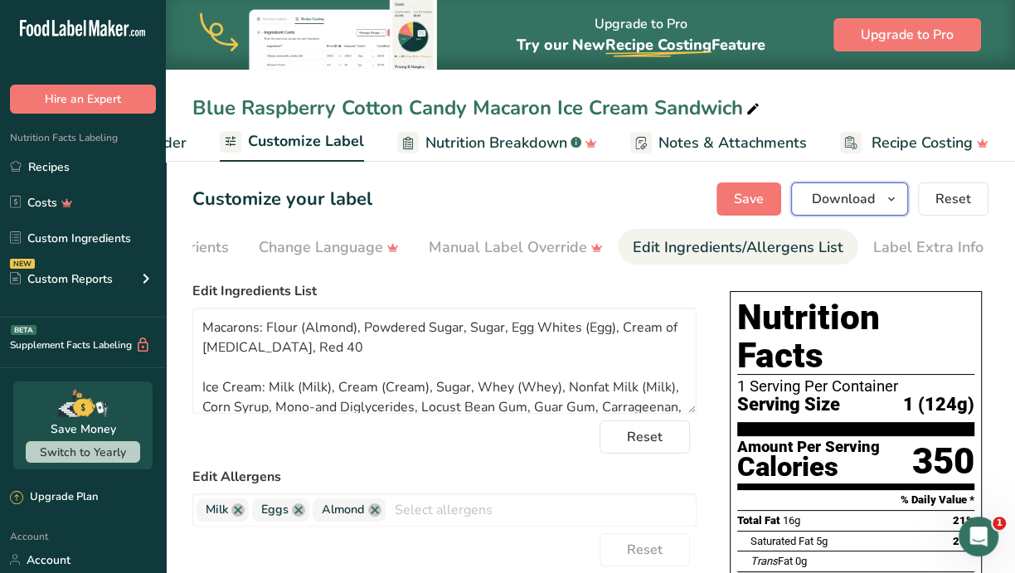
click at [890, 197] on icon "button" at bounding box center [891, 199] width 13 height 21
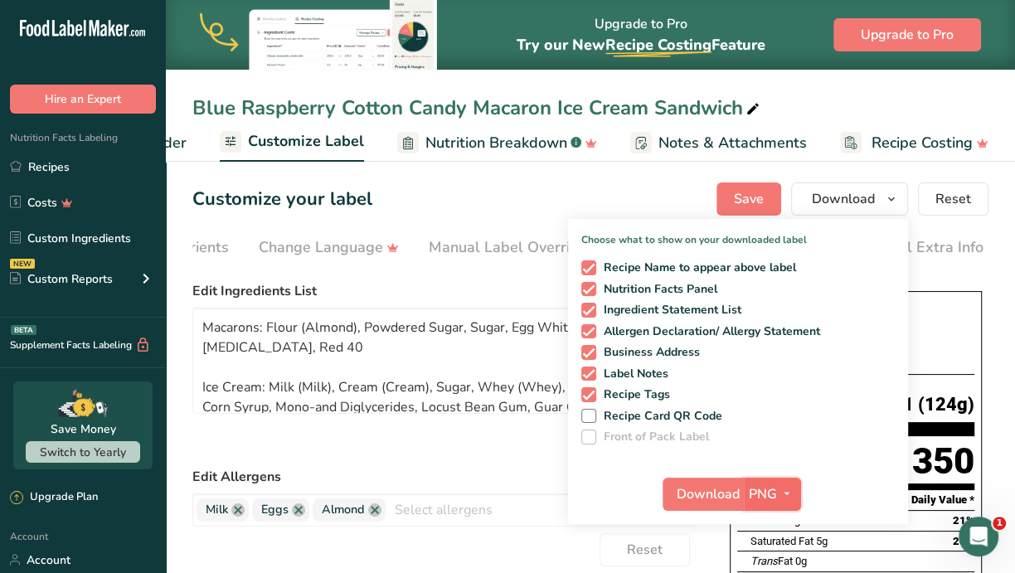
click at [790, 485] on icon "button" at bounding box center [786, 493] width 13 height 21
click at [626, 206] on div "Customize your label Save Download Choose what to show on your downloaded label…" at bounding box center [590, 198] width 796 height 33
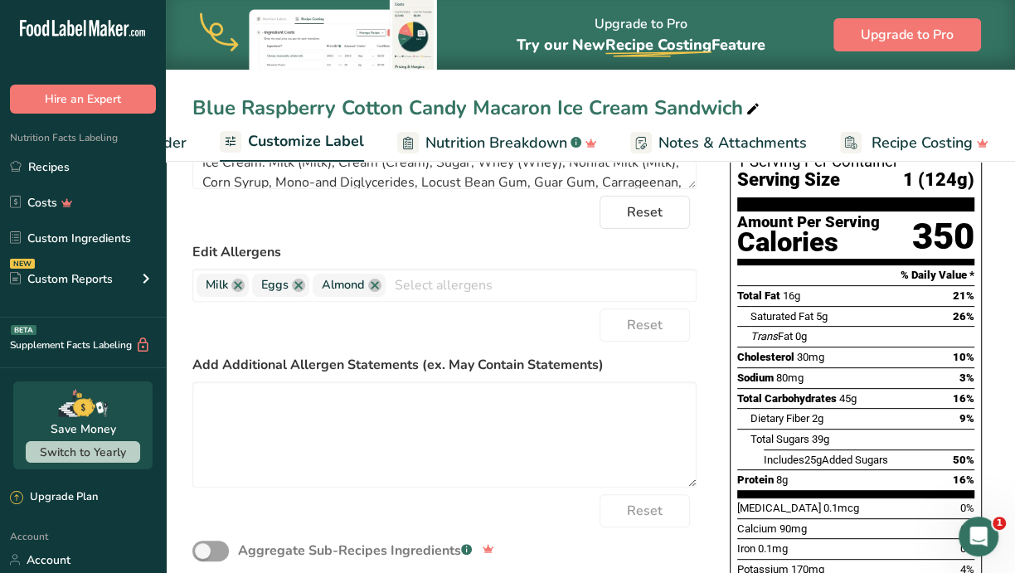
scroll to position [93, 0]
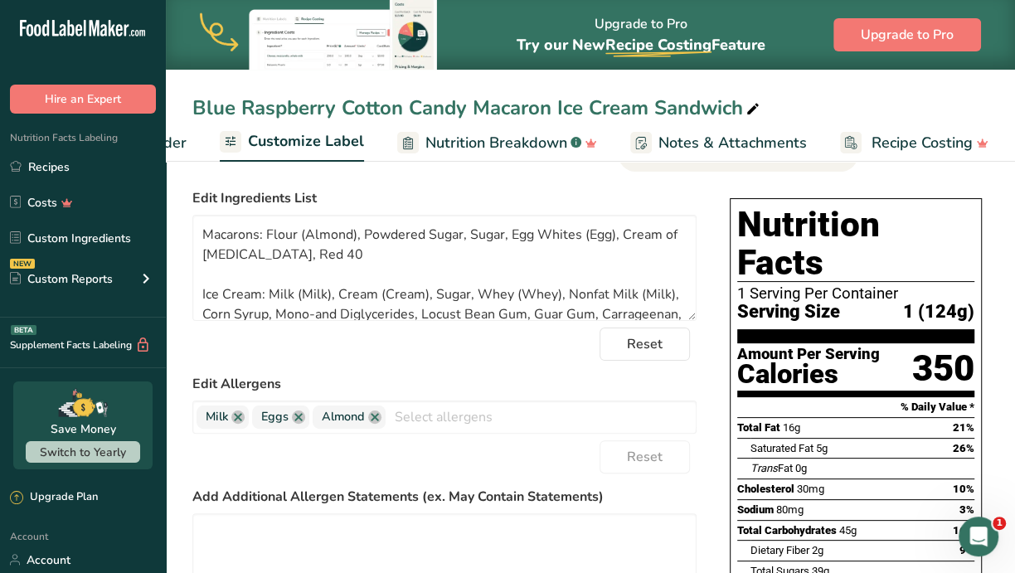
click at [443, 372] on form "Edit Ingredients List Macarons: Flour (Almond), Powdered Sugar, Sugar, Egg Whit…" at bounding box center [444, 465] width 504 height 555
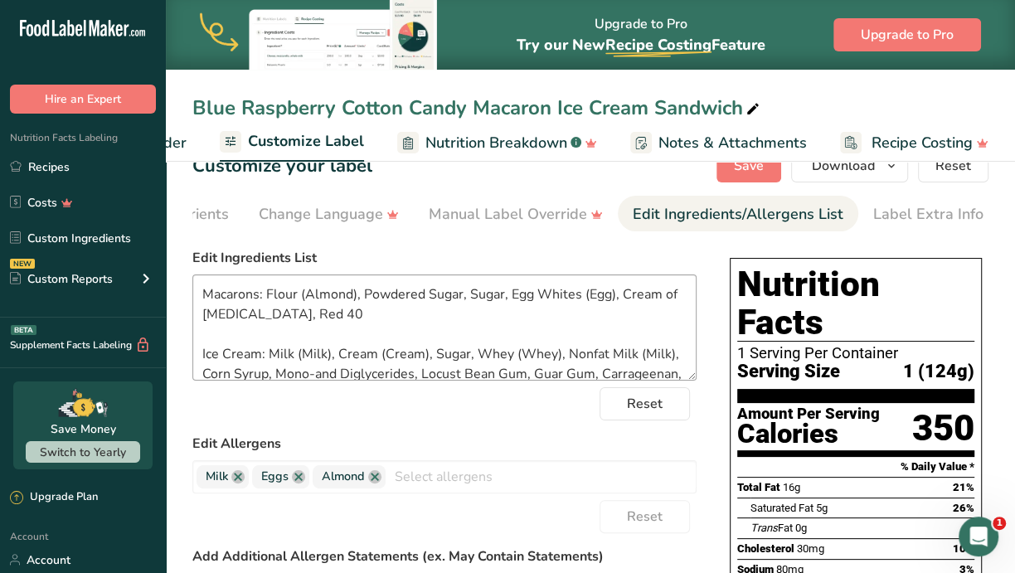
scroll to position [0, 0]
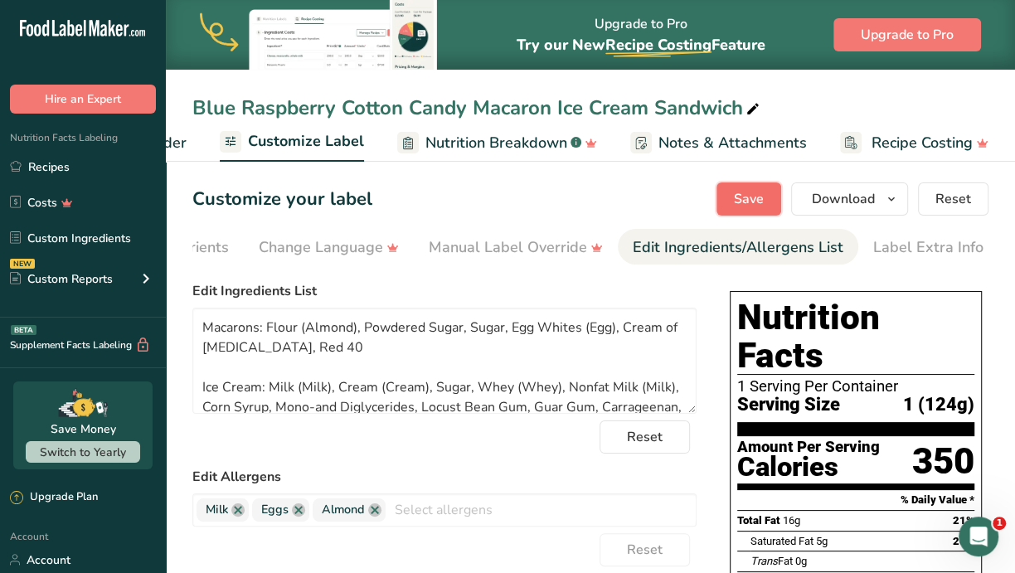
click at [745, 197] on span "Save" at bounding box center [749, 199] width 30 height 20
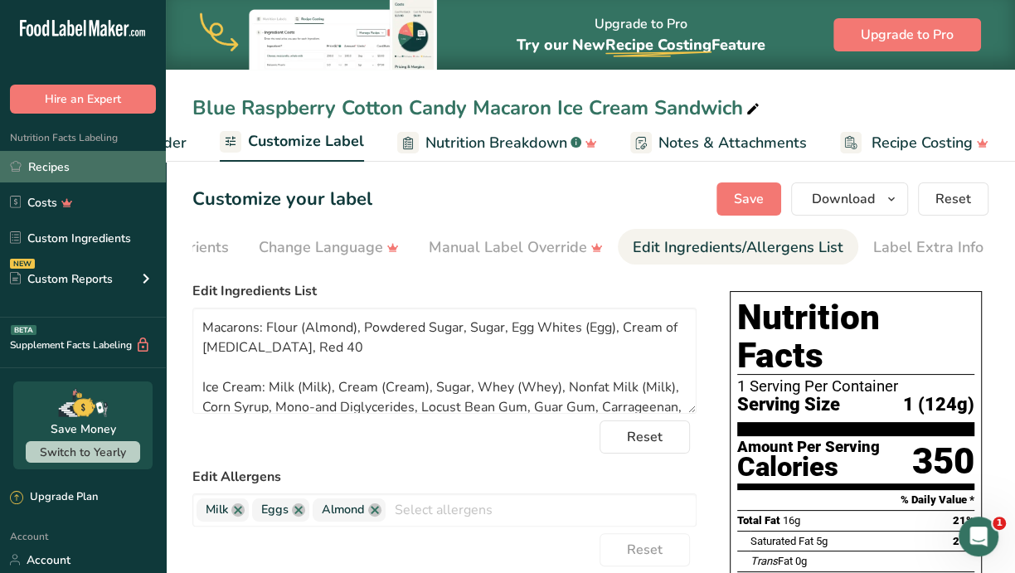
click at [45, 163] on link "Recipes" at bounding box center [83, 167] width 166 height 32
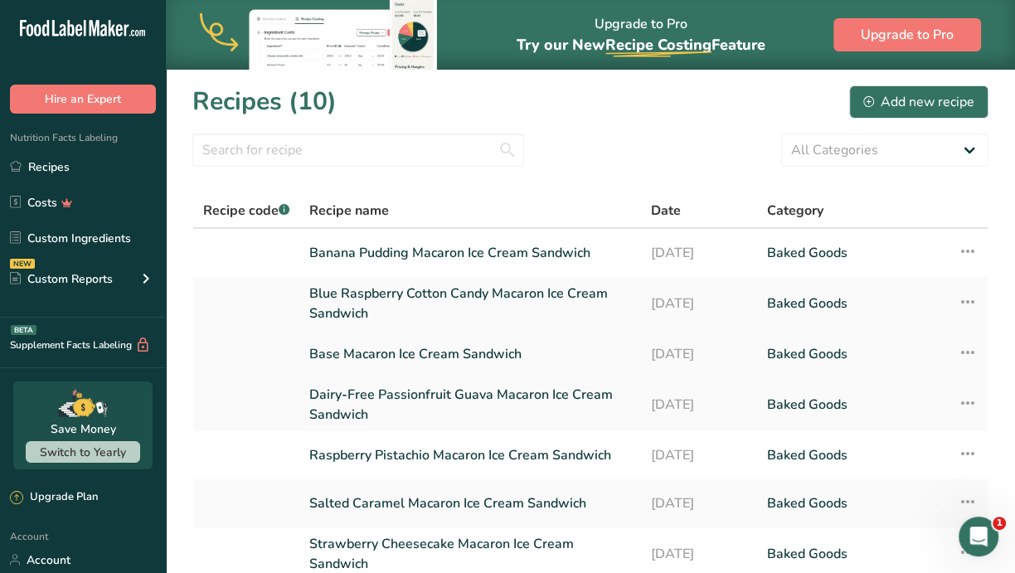
click at [967, 352] on icon at bounding box center [968, 352] width 20 height 30
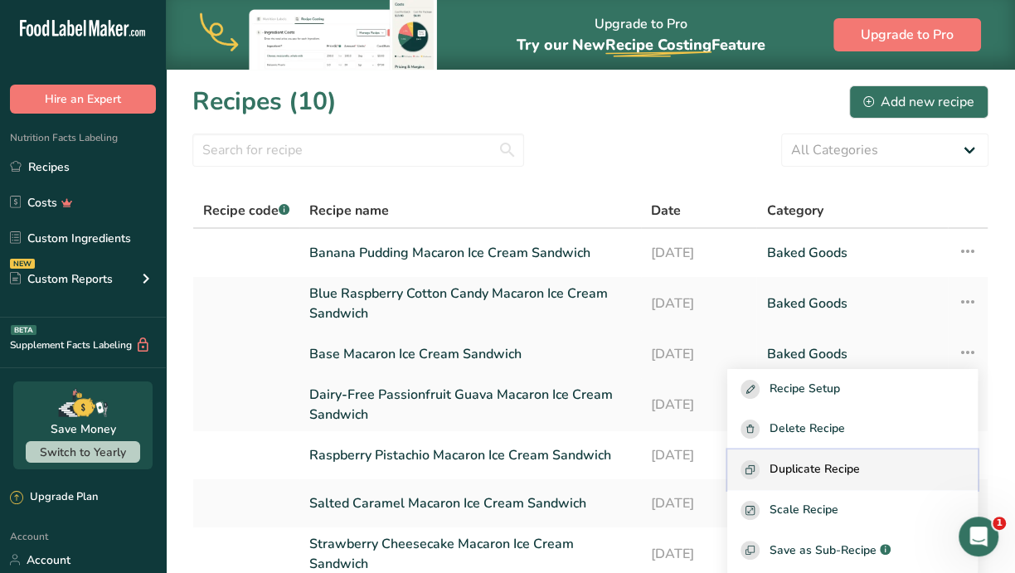
click at [852, 472] on span "Duplicate Recipe" at bounding box center [814, 469] width 90 height 19
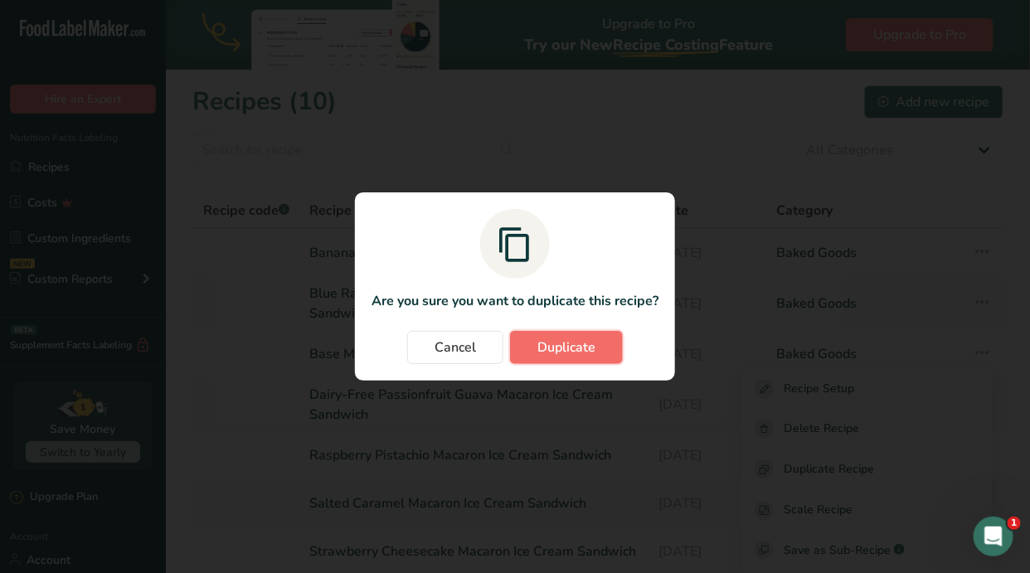
click at [558, 338] on span "Duplicate" at bounding box center [566, 347] width 58 height 20
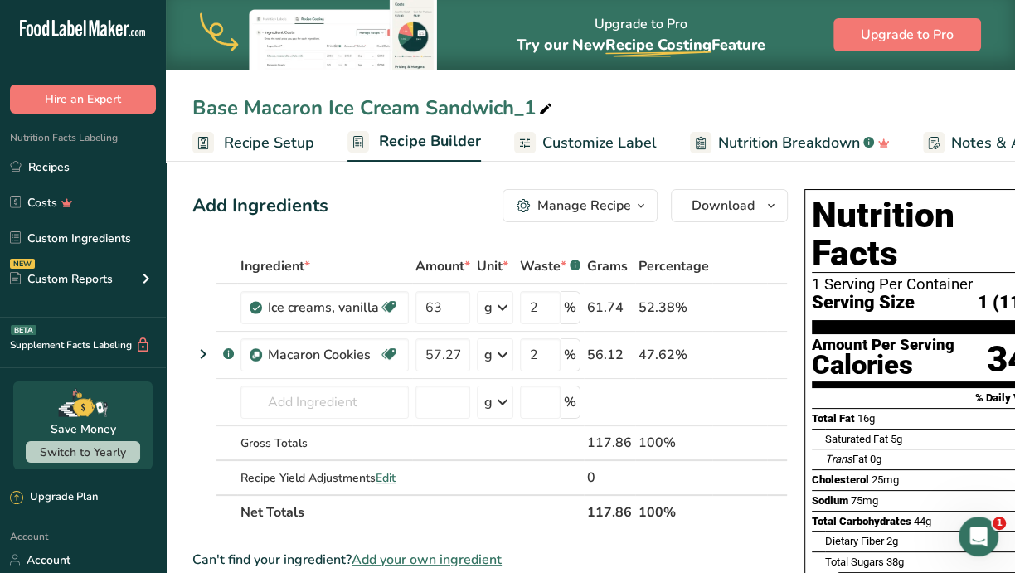
click at [749, 305] on icon at bounding box center [754, 307] width 12 height 17
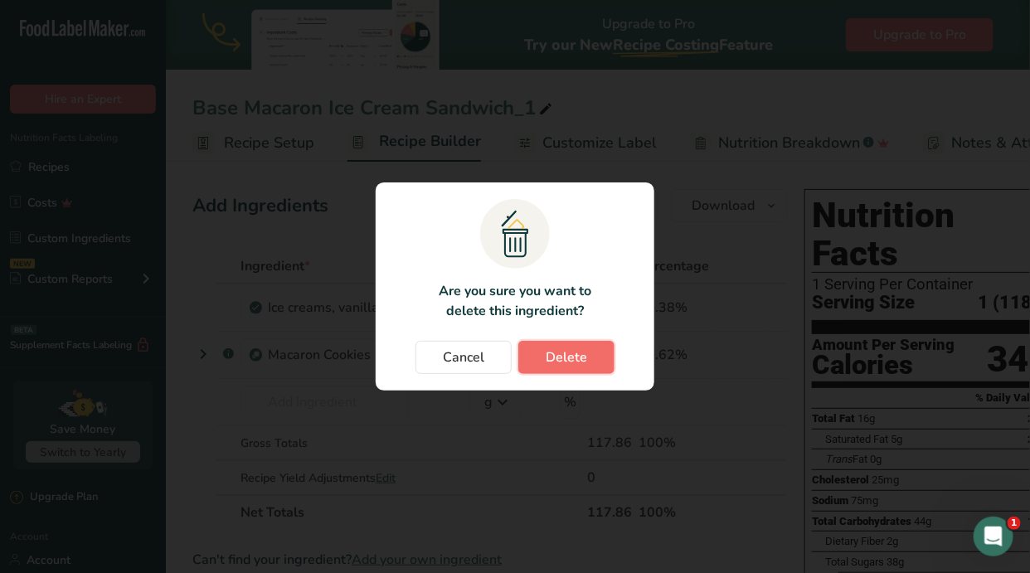
click at [564, 357] on span "Delete" at bounding box center [566, 357] width 41 height 20
type input "57.27"
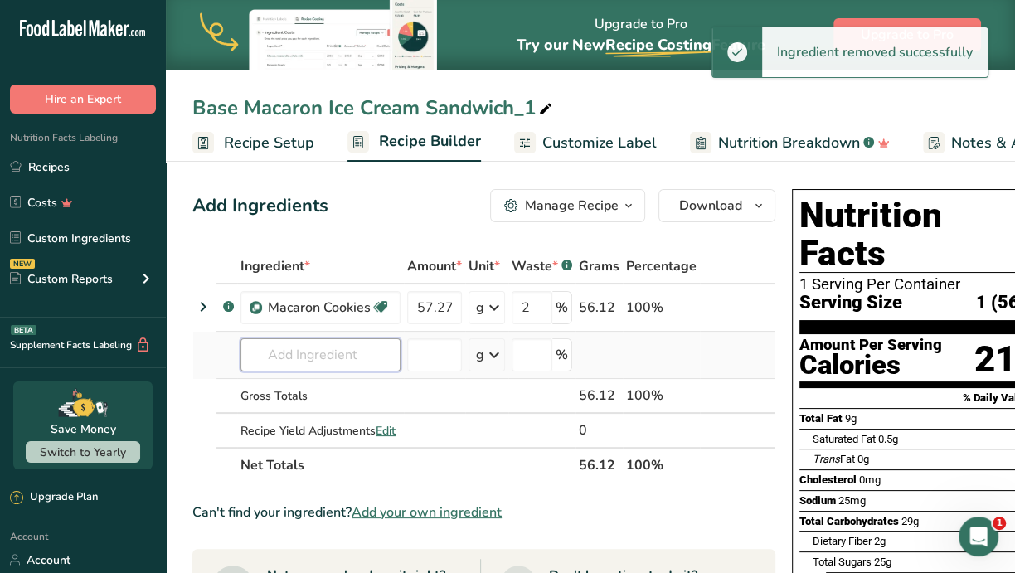
click at [300, 355] on input "text" at bounding box center [320, 354] width 160 height 33
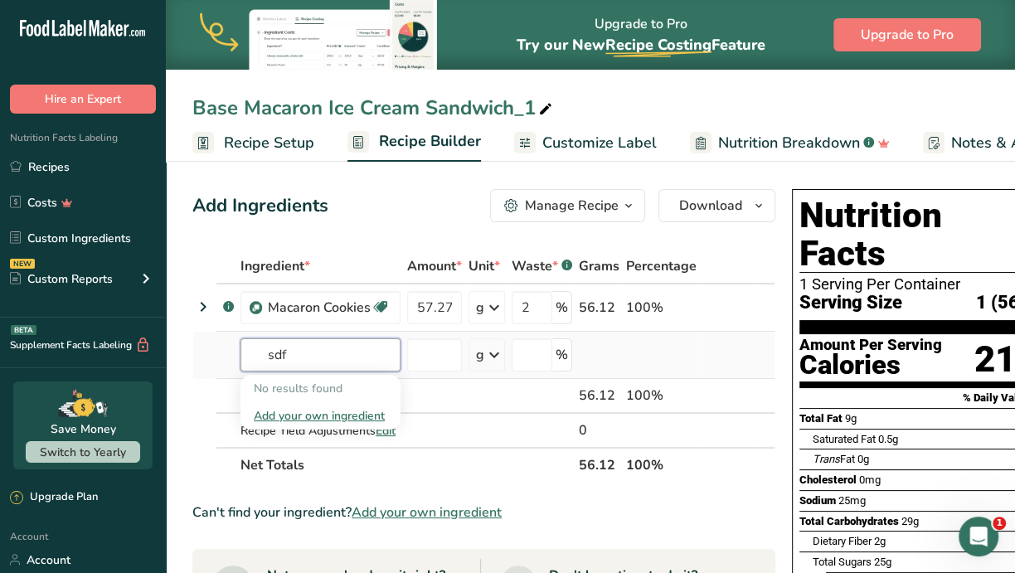
type input "sdf"
click at [300, 415] on div "Add your own ingredient" at bounding box center [320, 415] width 133 height 17
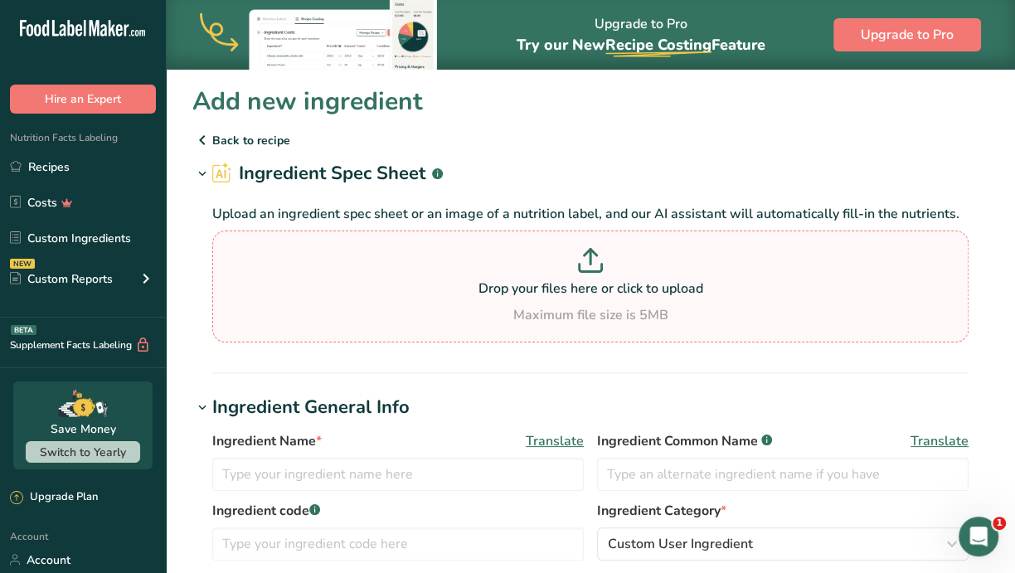
click at [608, 294] on p "Drop your files here or click to upload" at bounding box center [590, 289] width 748 height 20
click at [608, 294] on input "Drop your files here or click to upload Maximum file size is 5MB" at bounding box center [590, 287] width 756 height 112
click at [516, 268] on p at bounding box center [590, 263] width 748 height 31
click at [516, 268] on input "Drop your files here or click to upload Maximum file size is 5MB" at bounding box center [590, 287] width 756 height 112
type input "C:\fakepath\Dairy Free Ice Cream Mix.jpg"
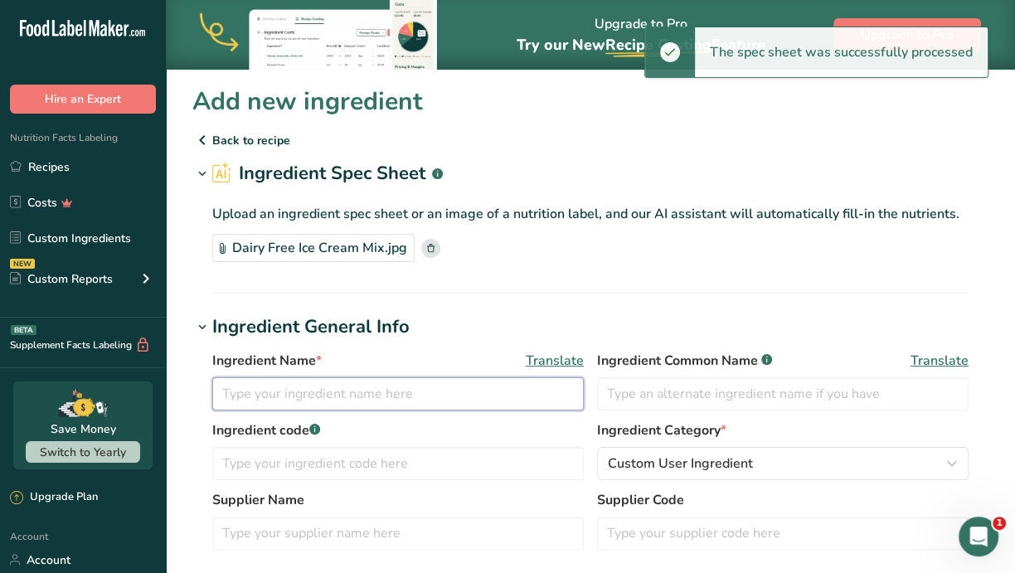
click at [332, 386] on input "text" at bounding box center [397, 393] width 371 height 33
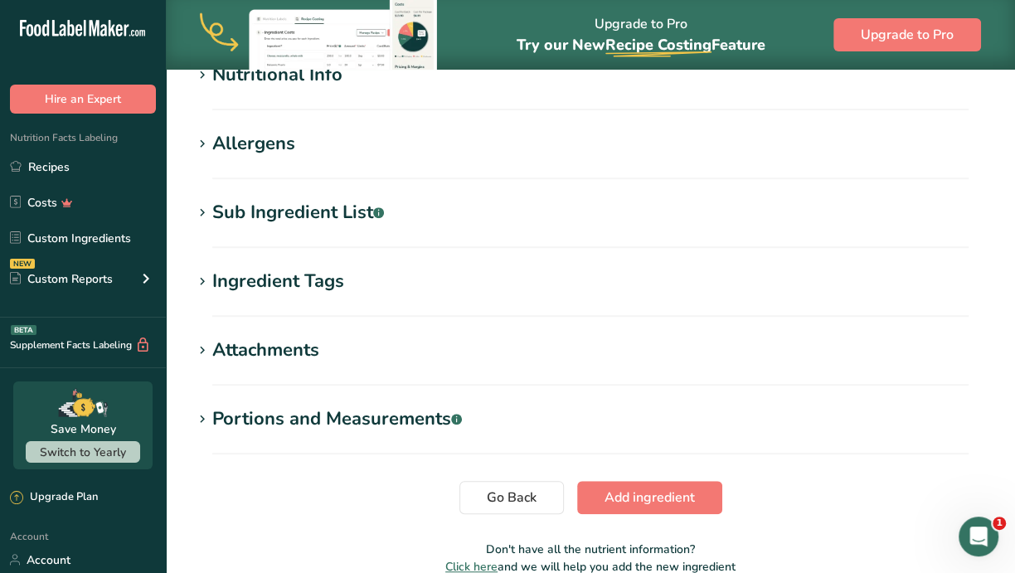
scroll to position [666, 0]
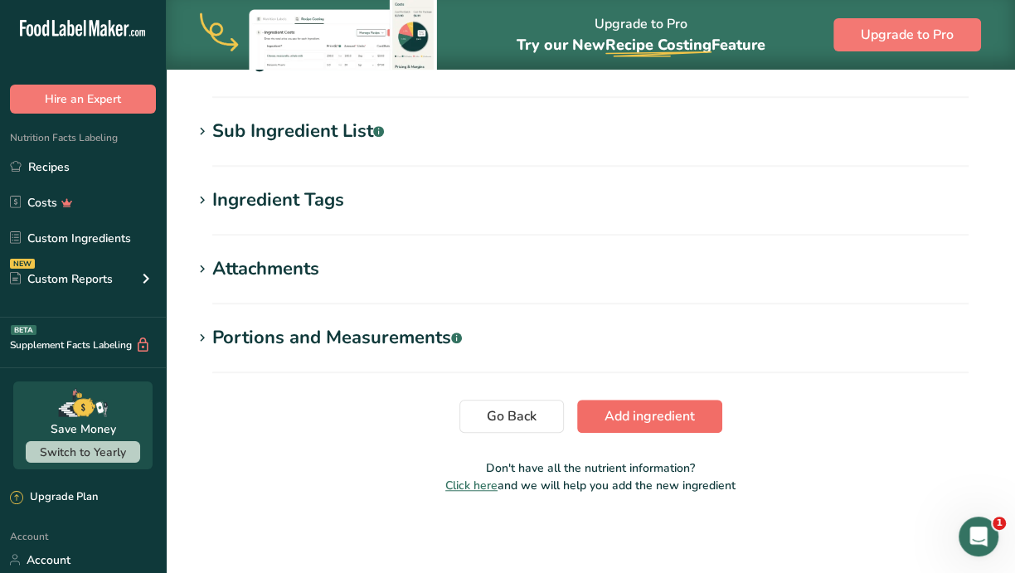
type input "Dairy Free Ice Cream Mix"
click at [689, 415] on span "Add ingredient" at bounding box center [649, 416] width 90 height 20
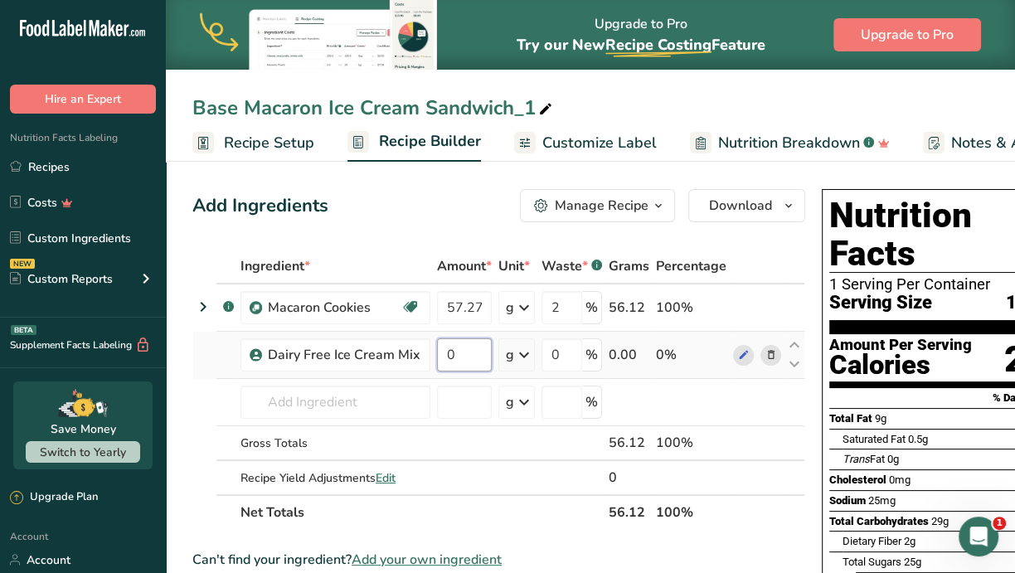
click at [488, 348] on input "0" at bounding box center [464, 354] width 55 height 33
drag, startPoint x: 461, startPoint y: 352, endPoint x: 433, endPoint y: 348, distance: 28.5
click at [434, 348] on td "0" at bounding box center [464, 355] width 61 height 47
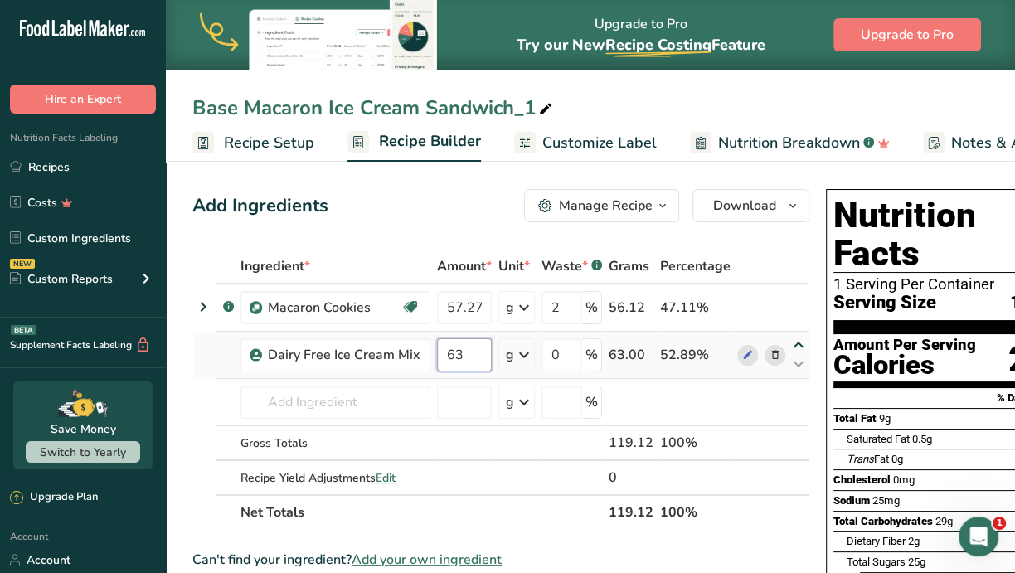
type input "63"
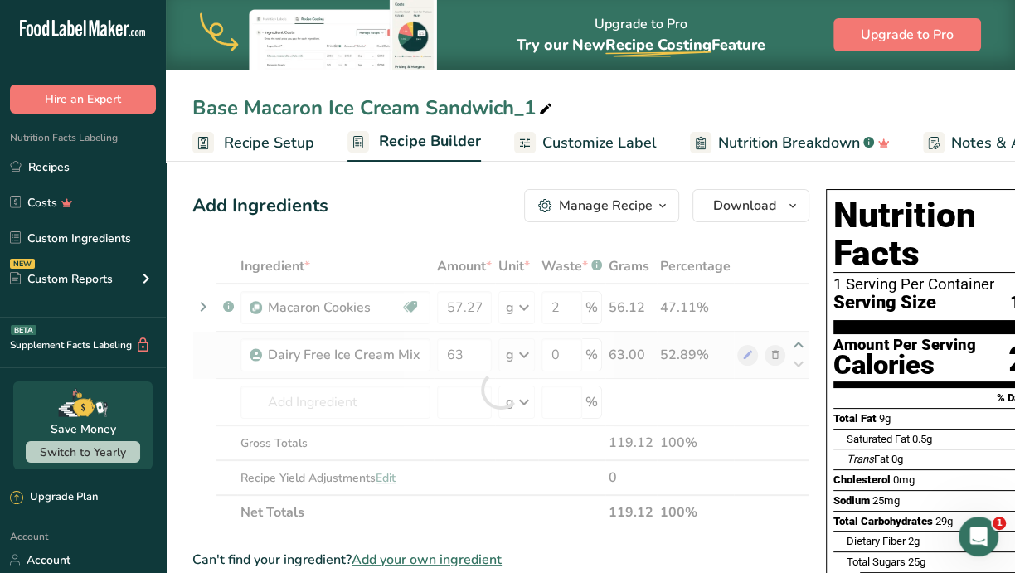
click at [794, 343] on div "Ingredient * Amount * Unit * Waste * .a-a{fill:#347362;}.b-a{fill:#fff;} Grams …" at bounding box center [500, 389] width 617 height 281
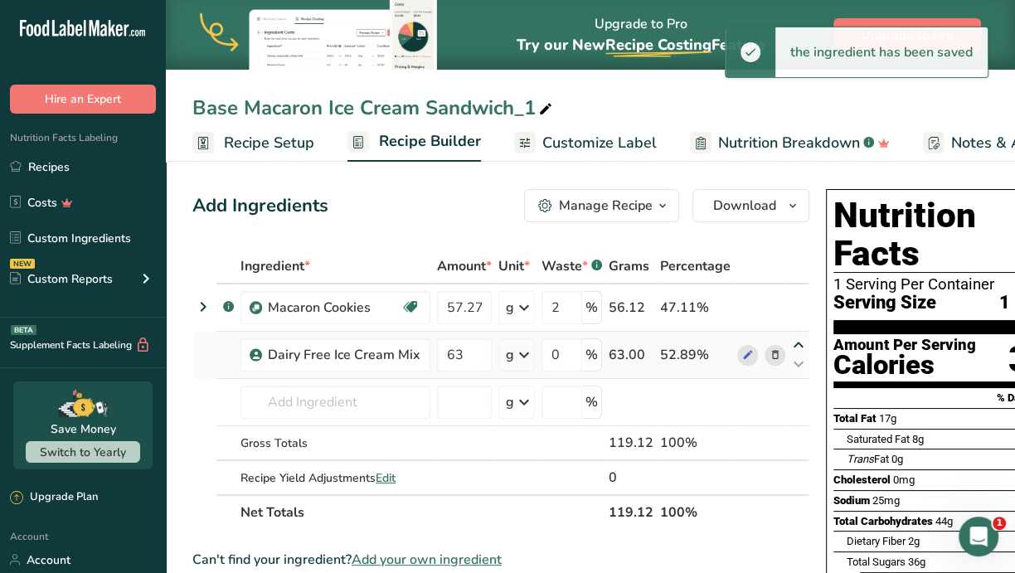
click at [793, 344] on icon at bounding box center [799, 345] width 20 height 12
type input "63"
type input "0"
type input "57.27"
type input "2"
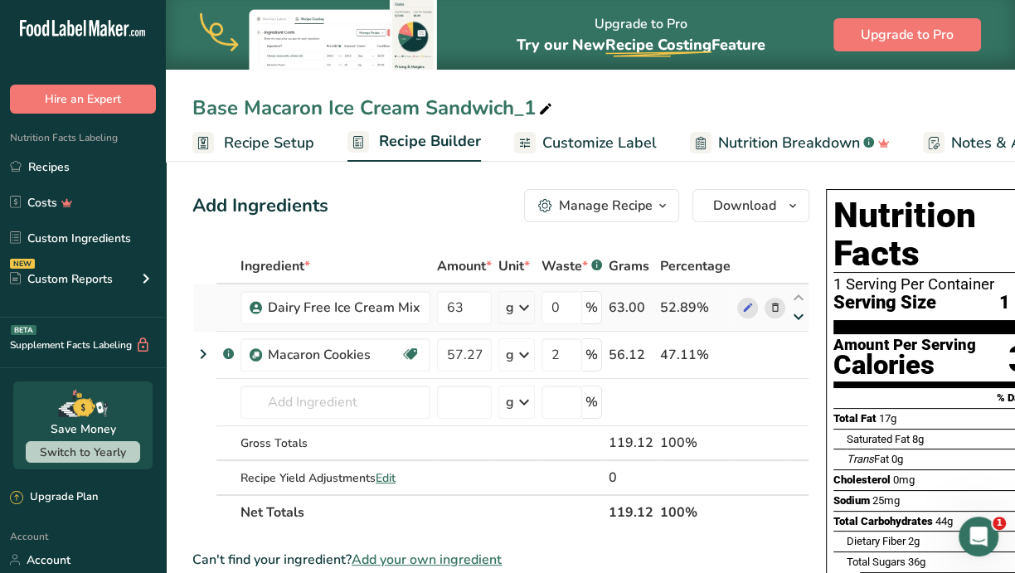
click at [793, 319] on icon at bounding box center [799, 317] width 20 height 12
type input "57.27"
type input "2"
type input "63"
type input "0"
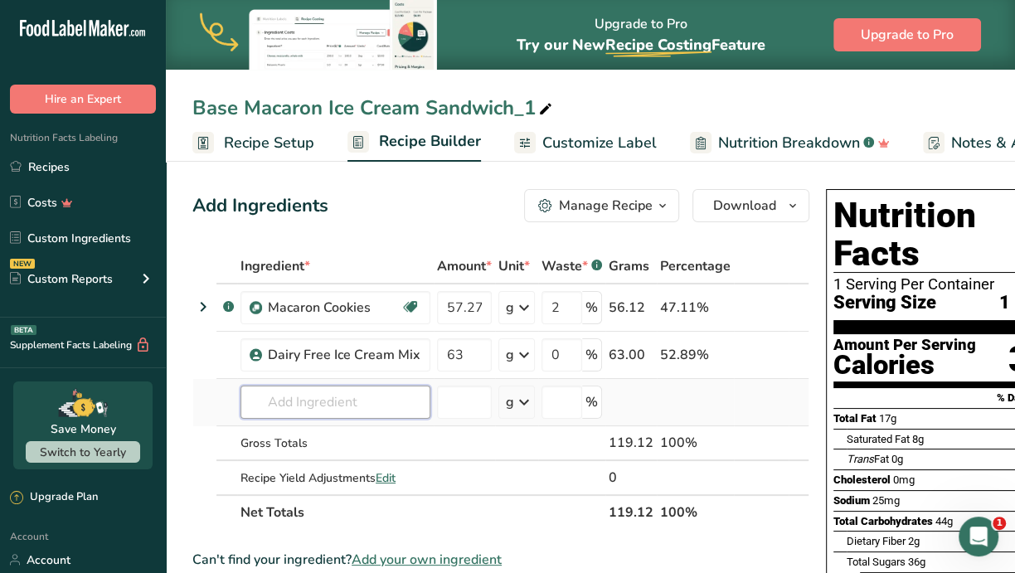
click at [331, 390] on input "text" at bounding box center [335, 402] width 190 height 33
type input "Blueberry ex"
click at [331, 367] on div "Add your own ingredient" at bounding box center [335, 371] width 163 height 17
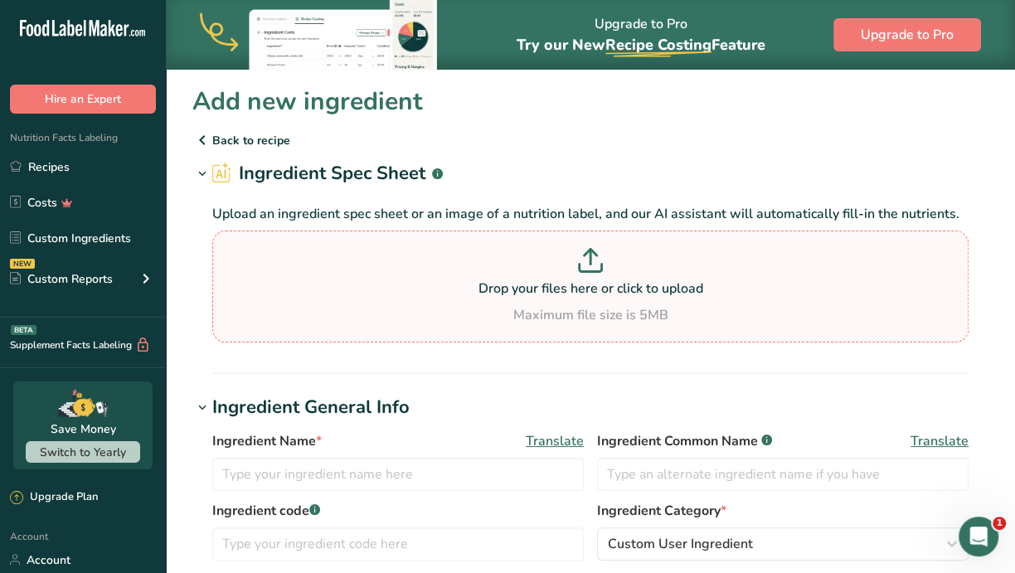
click at [469, 284] on p "Drop your files here or click to upload" at bounding box center [590, 289] width 748 height 20
click at [469, 284] on input "Drop your files here or click to upload Maximum file size is 5MB" at bounding box center [590, 287] width 756 height 112
type input "C:\fakepath\Blueberry Extract.jpg"
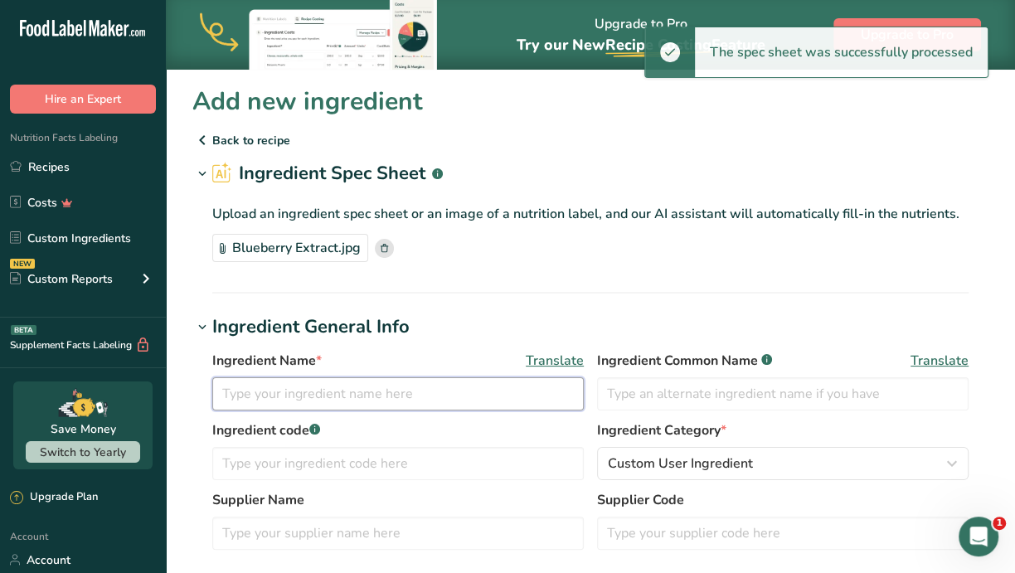
click at [337, 381] on input "text" at bounding box center [397, 393] width 371 height 33
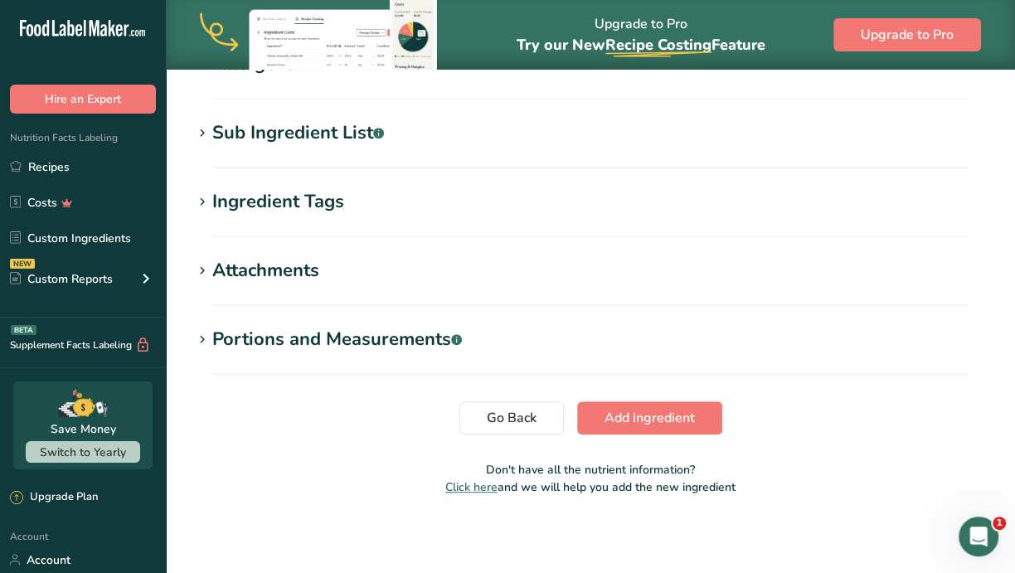
scroll to position [666, 0]
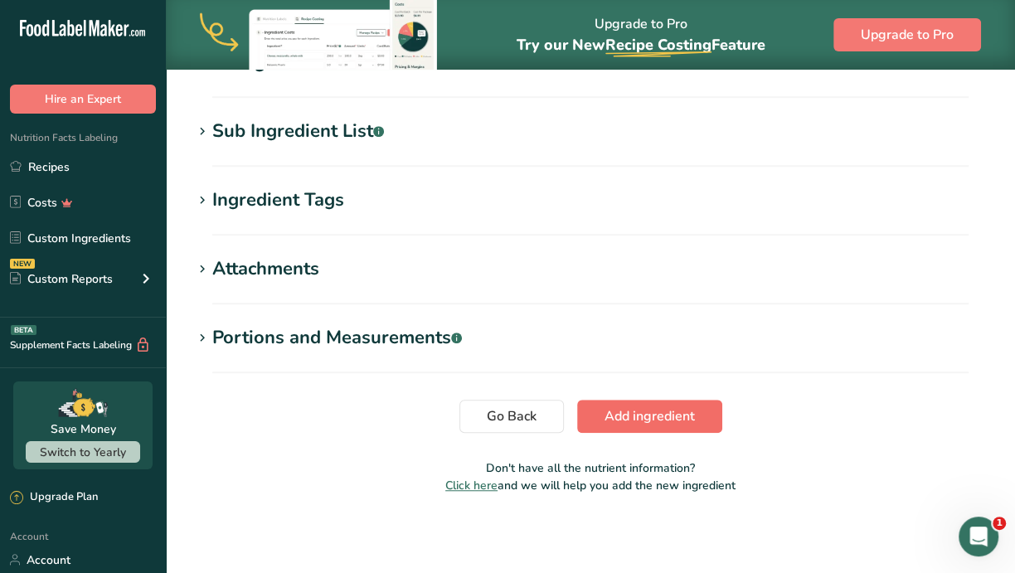
type input "Blueberry Extract"
click at [666, 420] on span "Add ingredient" at bounding box center [649, 416] width 90 height 20
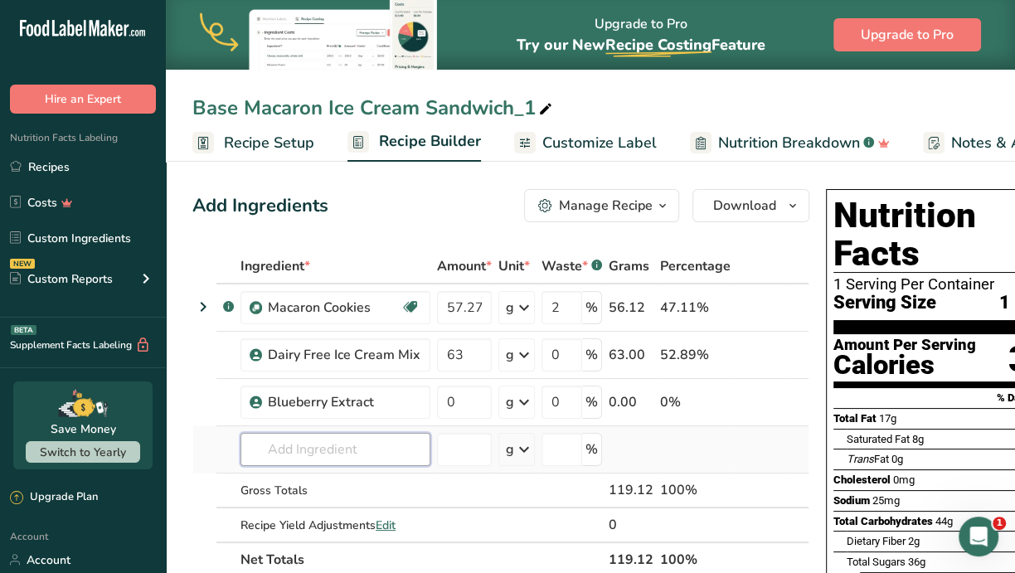
click at [362, 453] on input "text" at bounding box center [335, 449] width 190 height 33
type input "Bluedfs"
click at [338, 410] on div "Add your own ingredient" at bounding box center [335, 418] width 163 height 17
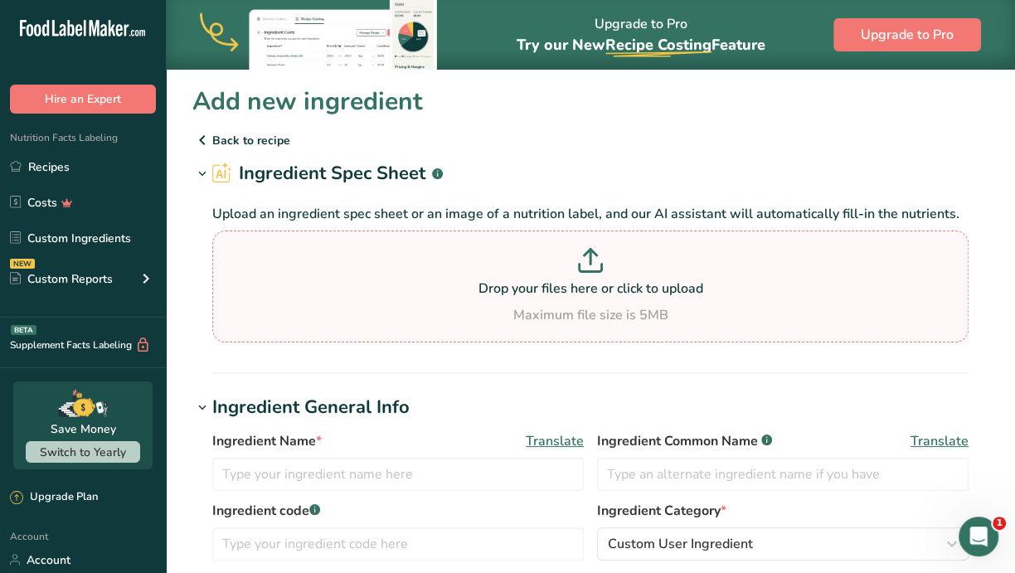
click at [483, 286] on p "Drop your files here or click to upload" at bounding box center [590, 289] width 748 height 20
click at [483, 286] on input "Drop your files here or click to upload Maximum file size is 5MB" at bounding box center [590, 287] width 756 height 112
type input "C:\fakepath\Blueberry Preserves.jpg"
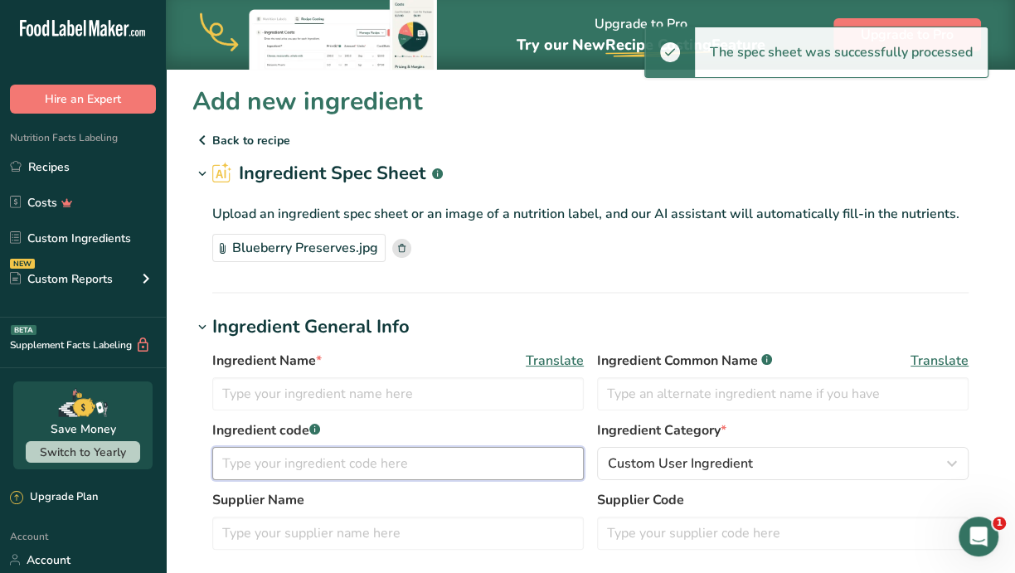
click at [303, 473] on input "text" at bounding box center [397, 463] width 371 height 33
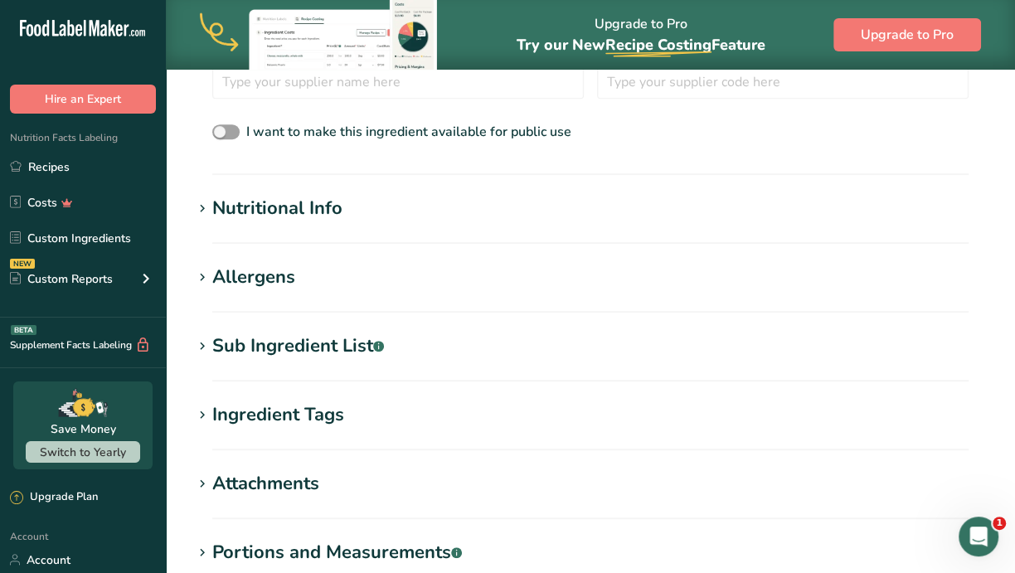
scroll to position [666, 0]
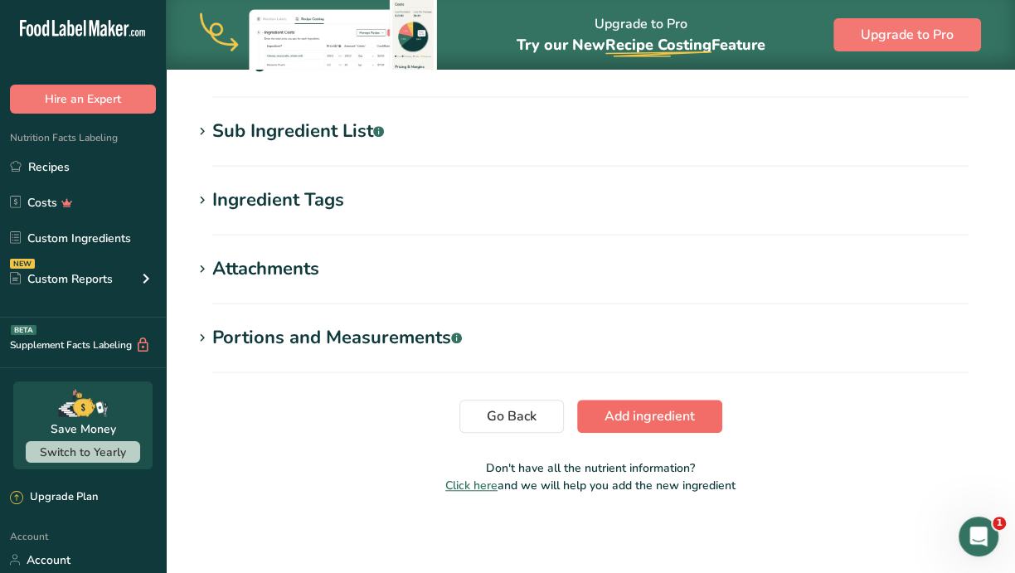
type input "Blueberry Preserves"
click at [632, 413] on span "Add ingredient" at bounding box center [649, 416] width 90 height 20
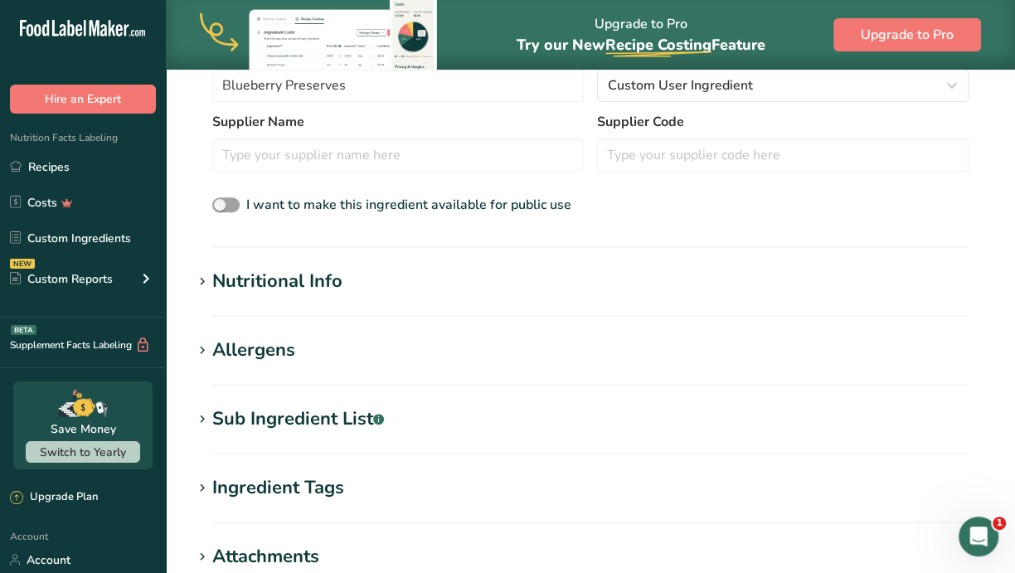
scroll to position [0, 0]
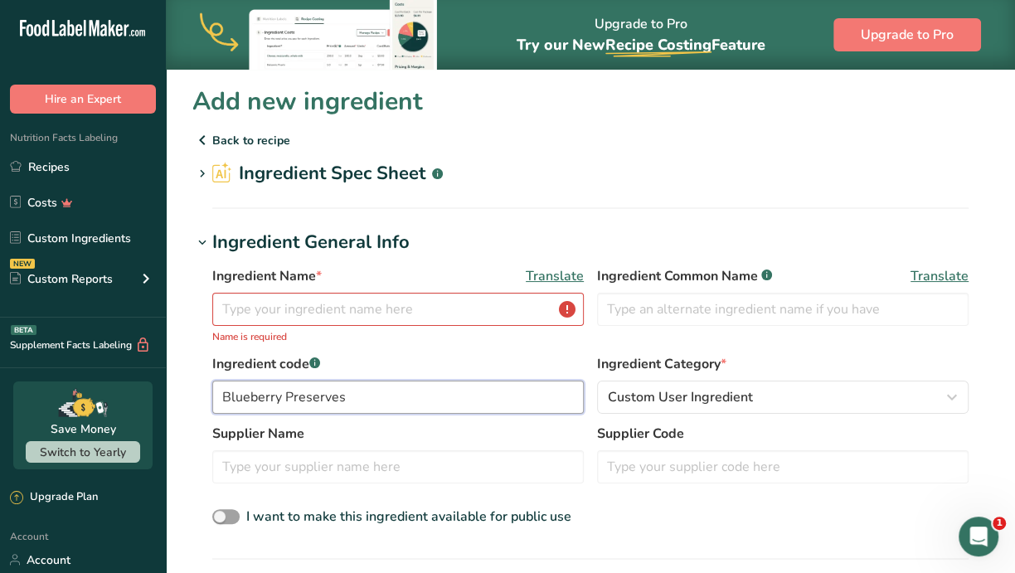
drag, startPoint x: 299, startPoint y: 398, endPoint x: 162, endPoint y: 392, distance: 137.8
click at [266, 311] on input "text" at bounding box center [397, 309] width 371 height 33
paste input "Blueberry Preserves"
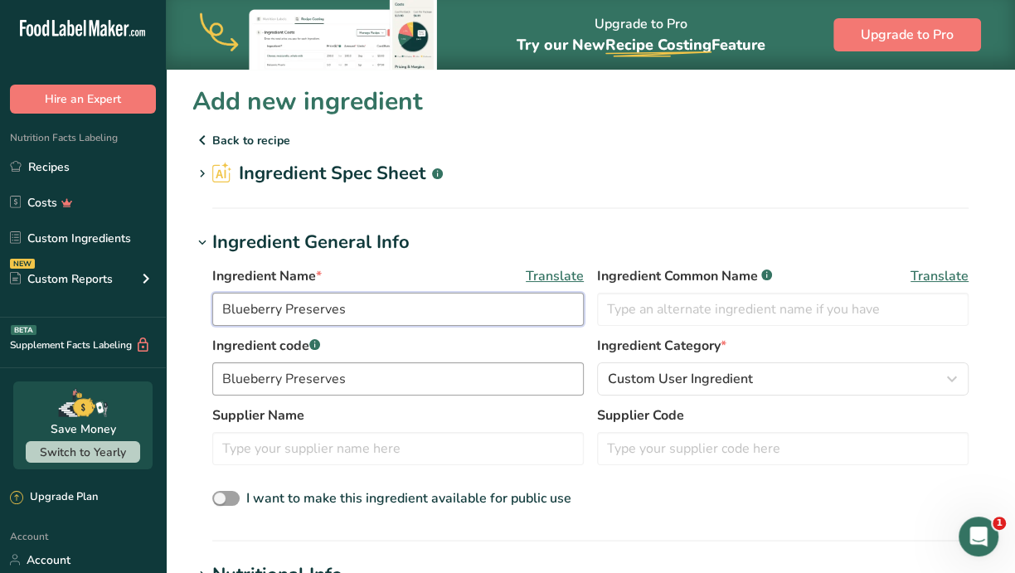
type input "Blueberry Preserves"
drag, startPoint x: 363, startPoint y: 375, endPoint x: 108, endPoint y: 360, distance: 255.8
click at [108, 360] on div ".a-20{fill:#fff;} Hire an Expert Nutrition Facts Labeling Recipes Costs Custom …" at bounding box center [507, 577] width 1015 height 1155
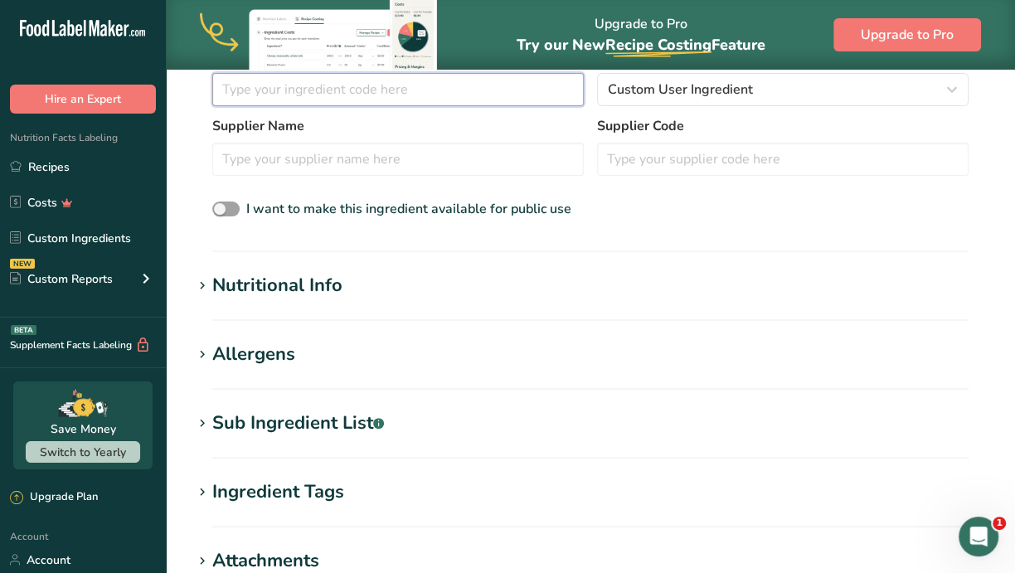
scroll to position [581, 0]
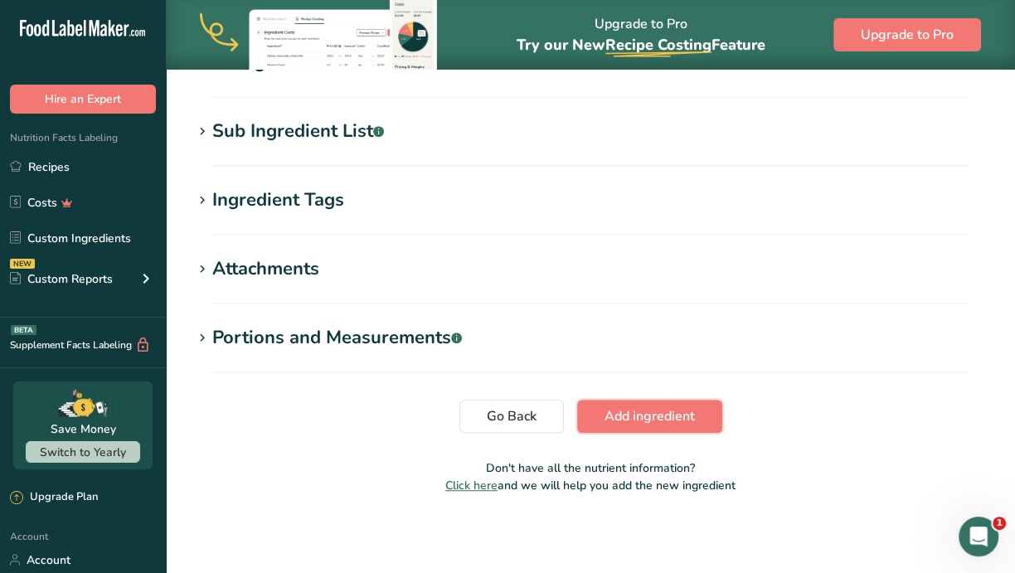
click at [619, 411] on span "Add ingredient" at bounding box center [649, 416] width 90 height 20
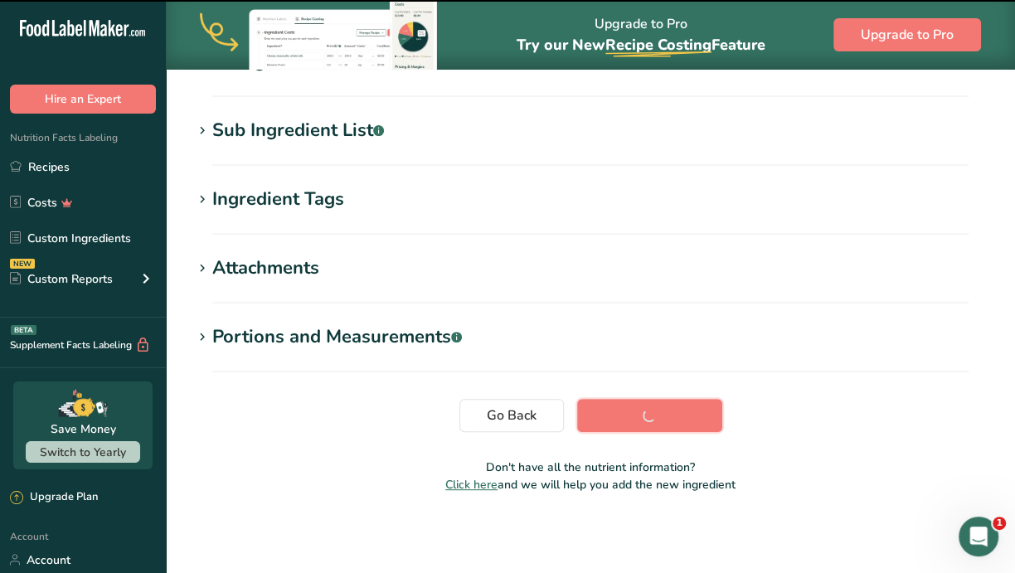
scroll to position [318, 0]
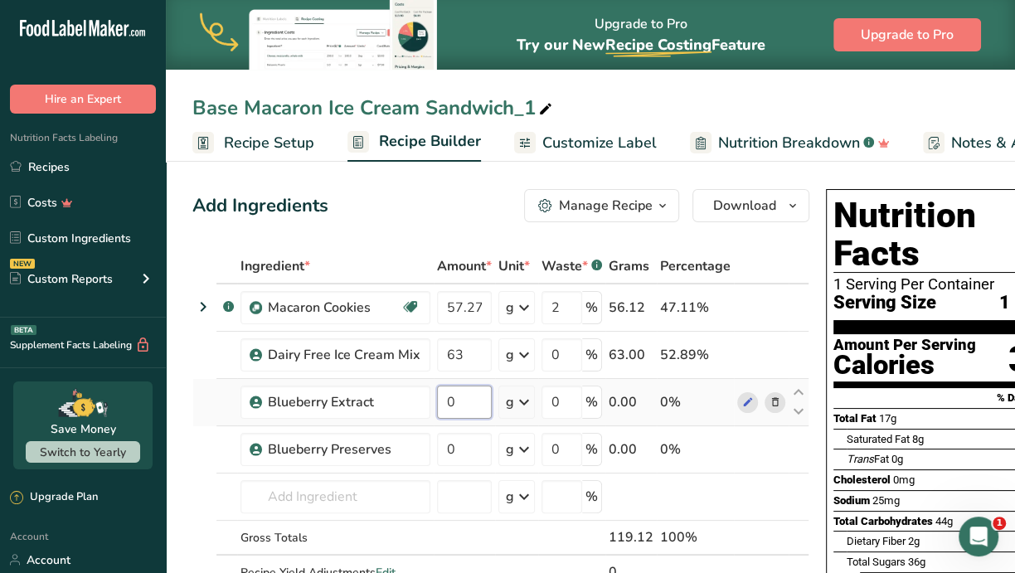
drag, startPoint x: 458, startPoint y: 399, endPoint x: 438, endPoint y: 400, distance: 20.0
click at [437, 400] on input "0" at bounding box center [464, 402] width 55 height 33
type input "0.6"
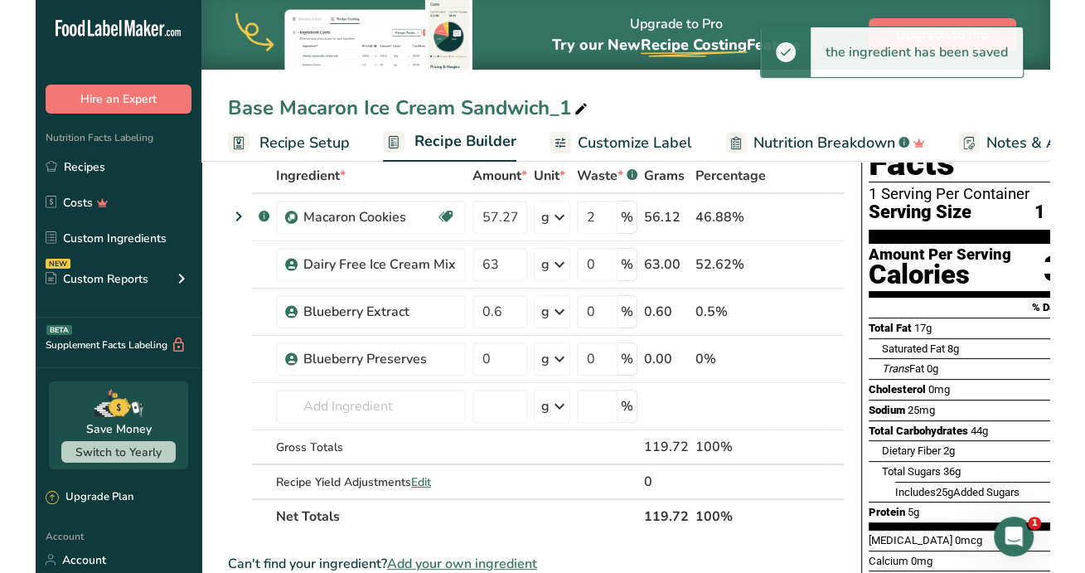
scroll to position [104, 0]
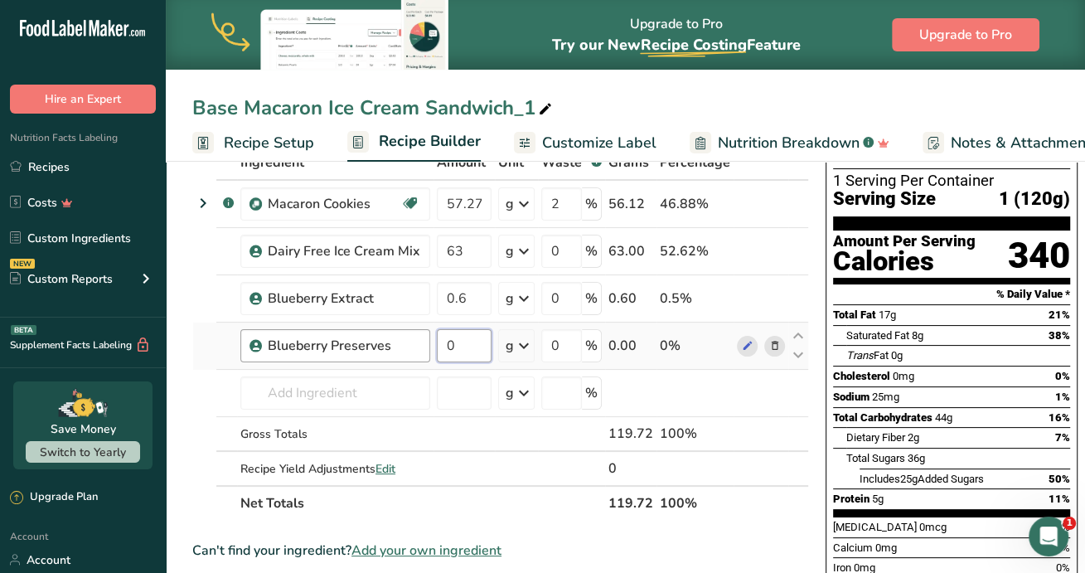
drag, startPoint x: 459, startPoint y: 342, endPoint x: 419, endPoint y: 339, distance: 39.9
click at [419, 339] on tr "Blueberry Preserves 0 g Weight Units g kg mg See more Volume Units l Volume uni…" at bounding box center [500, 346] width 615 height 47
type input "10.6"
click at [755, 255] on div "Ingredient * Amount * Unit * Waste * .a-a{fill:#347362;}.b-a{fill:#fff;} Grams …" at bounding box center [500, 333] width 617 height 376
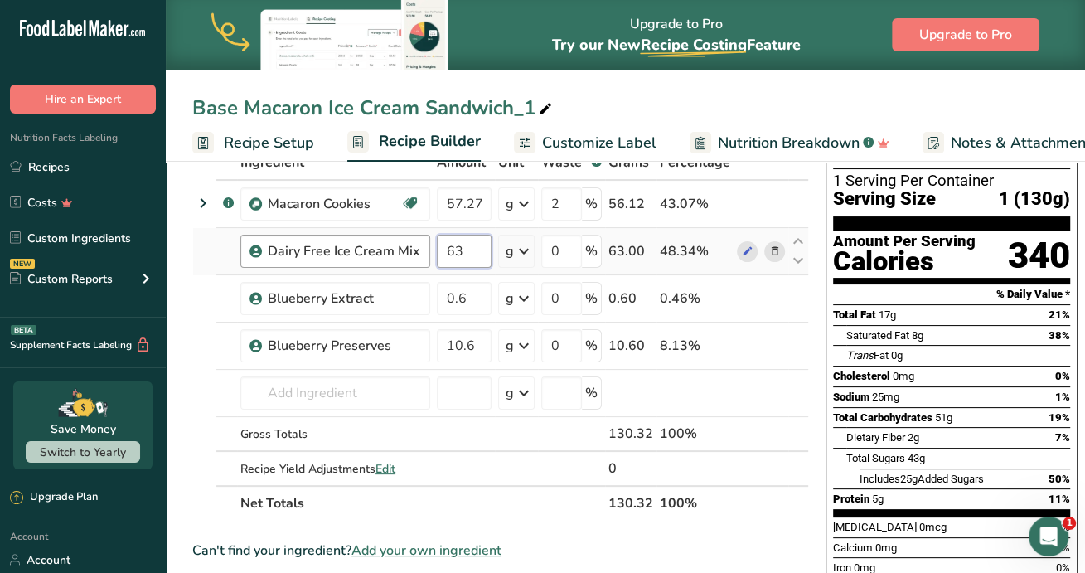
drag, startPoint x: 462, startPoint y: 247, endPoint x: 423, endPoint y: 245, distance: 39.0
click at [423, 245] on tr "Dairy Free Ice Cream Mix 63 g Weight Units g kg mg See more Volume Units l Volu…" at bounding box center [500, 251] width 615 height 47
click at [683, 332] on div "Ingredient * Amount * Unit * Waste * .a-a{fill:#347362;}.b-a{fill:#fff;} Grams …" at bounding box center [500, 333] width 617 height 376
click at [460, 250] on input "93" at bounding box center [464, 251] width 55 height 33
drag, startPoint x: 471, startPoint y: 249, endPoint x: 433, endPoint y: 247, distance: 38.2
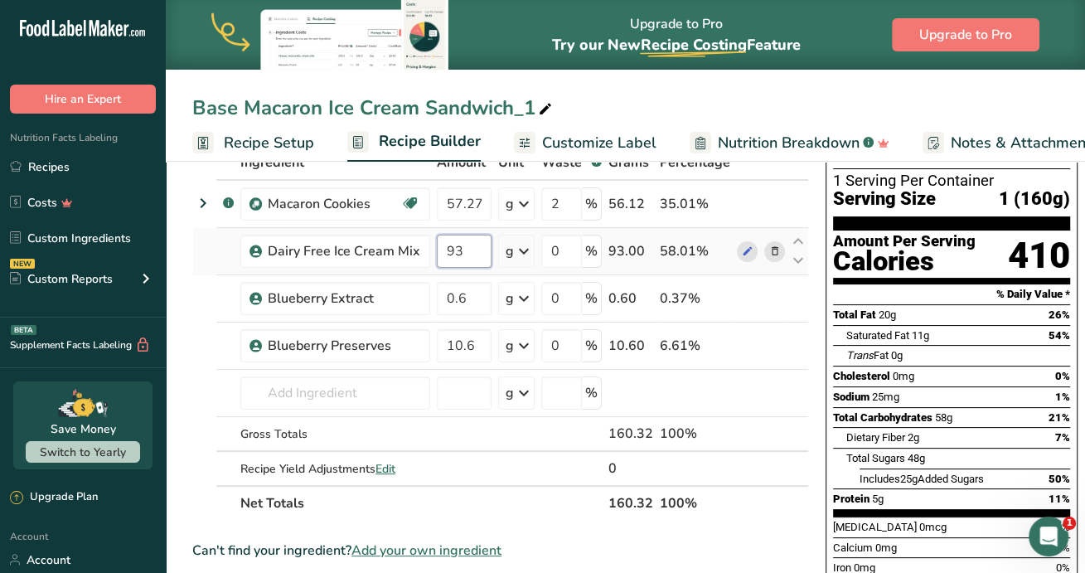
click at [434, 247] on td "93" at bounding box center [464, 251] width 61 height 47
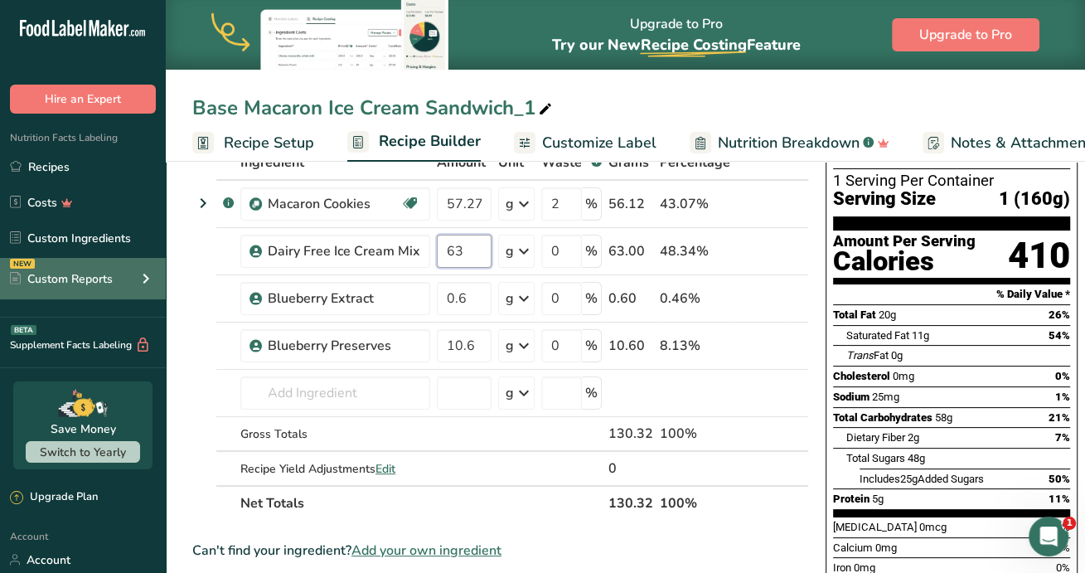
type input "63"
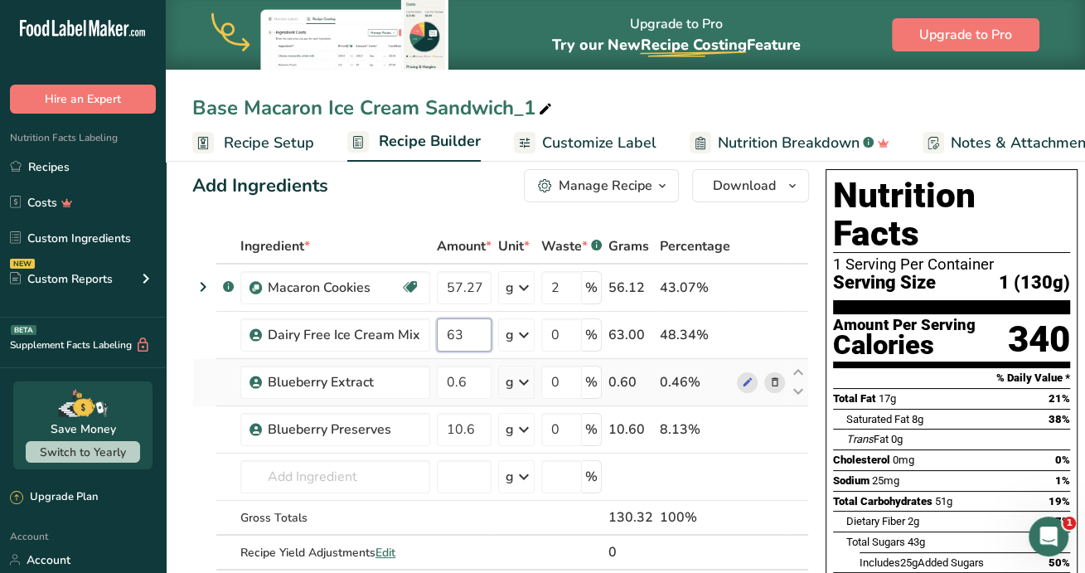
scroll to position [0, 0]
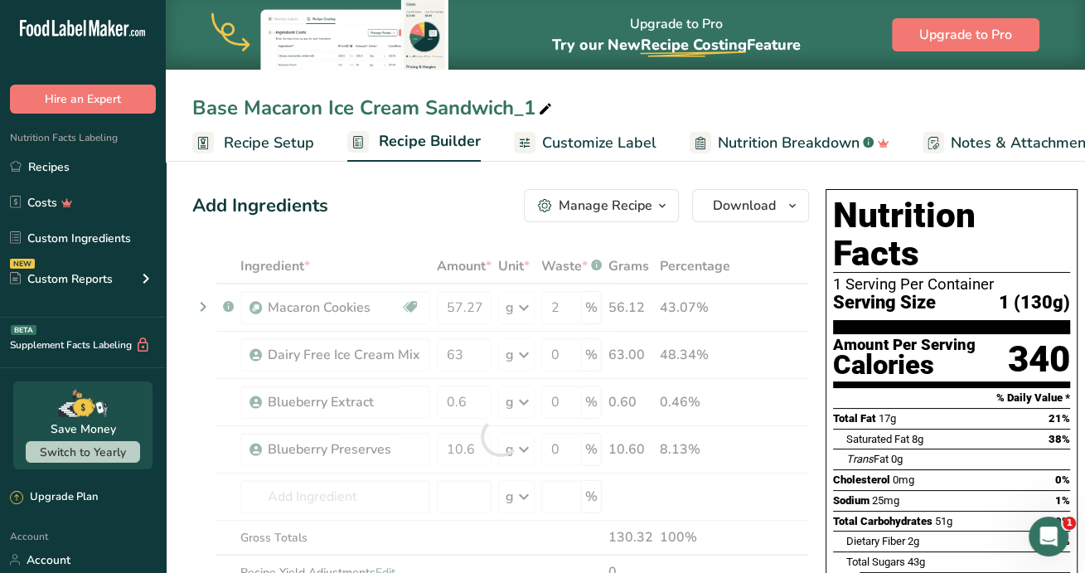
click at [610, 150] on span "Customize Label" at bounding box center [599, 143] width 114 height 22
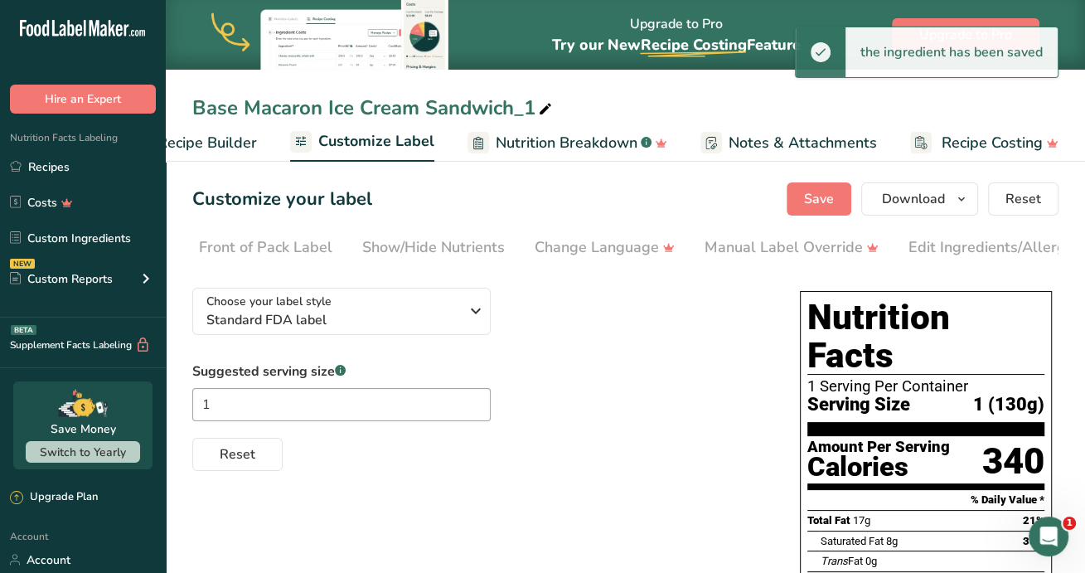
scroll to position [0, 377]
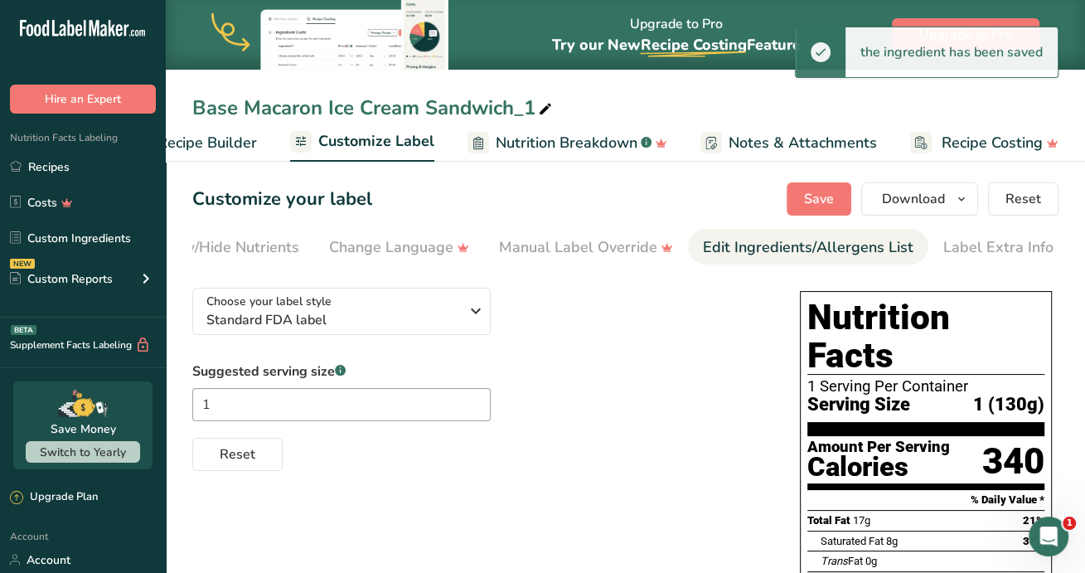
click at [803, 240] on div "Edit Ingredients/Allergens List" at bounding box center [808, 247] width 211 height 22
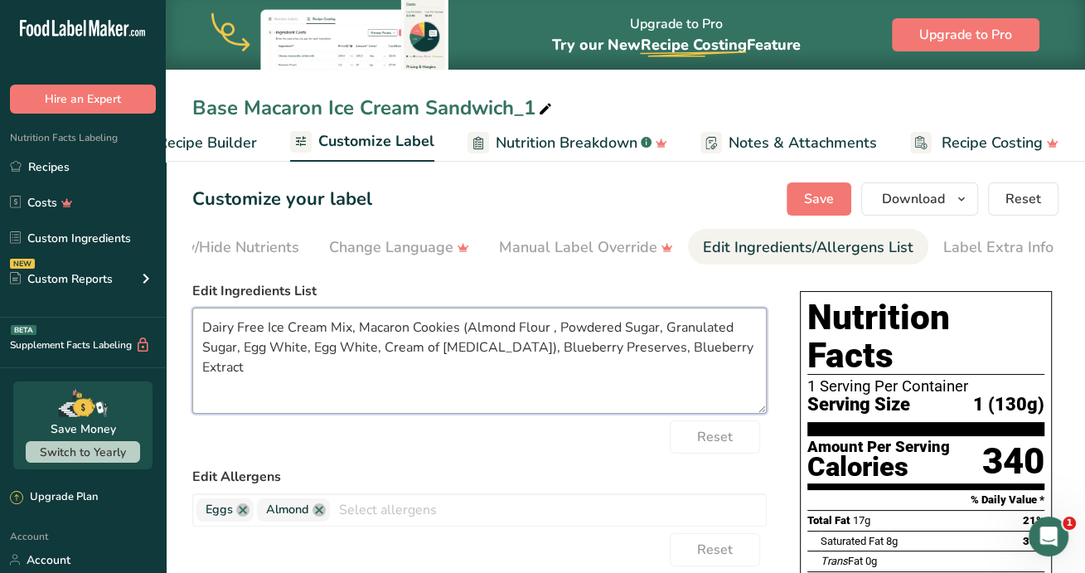
drag, startPoint x: 736, startPoint y: 355, endPoint x: 109, endPoint y: 318, distance: 628.0
click at [109, 318] on div ".a-20{fill:#fff;} Hire an Expert Nutrition Facts Labeling Recipes Costs Custom …" at bounding box center [542, 500] width 1085 height 1000
paste textarea "Macarons: Flour (Almond), Powdered Sugar, Sugar, Egg Whites (Egg), Cream of [ME…"
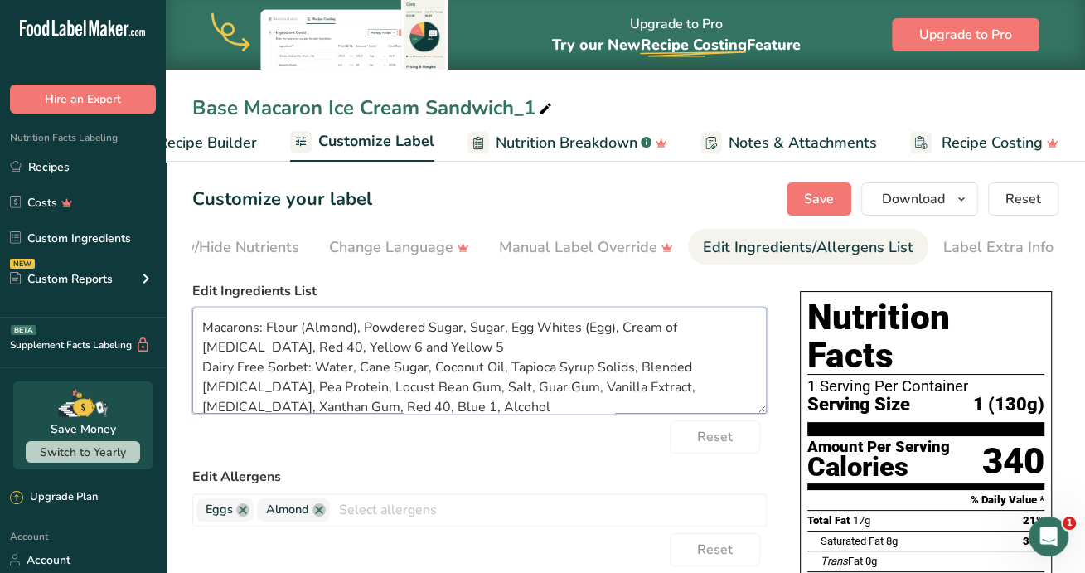
scroll to position [104, 0]
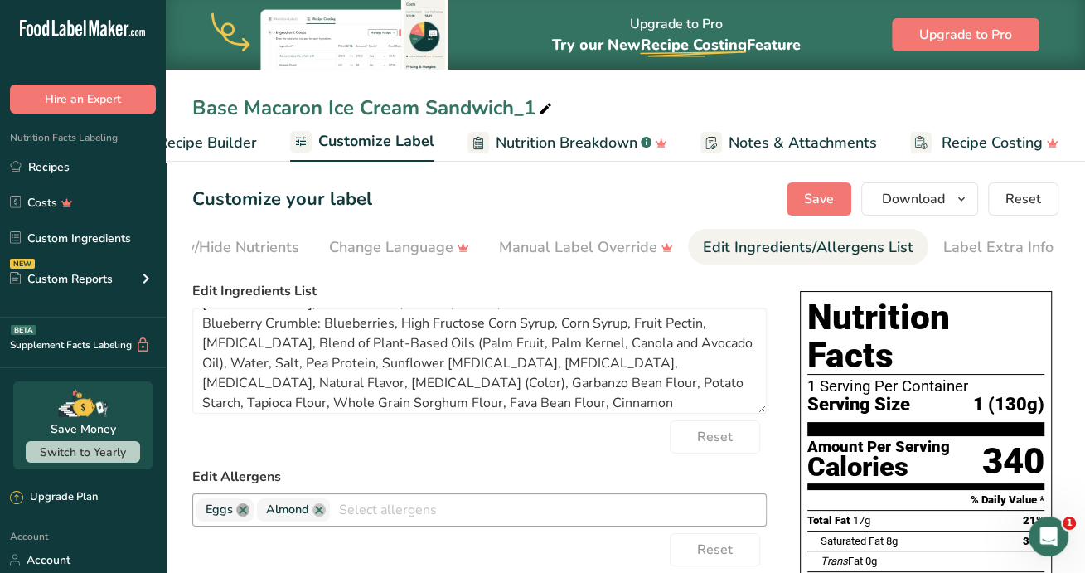
click at [245, 511] on link at bounding box center [242, 509] width 13 height 13
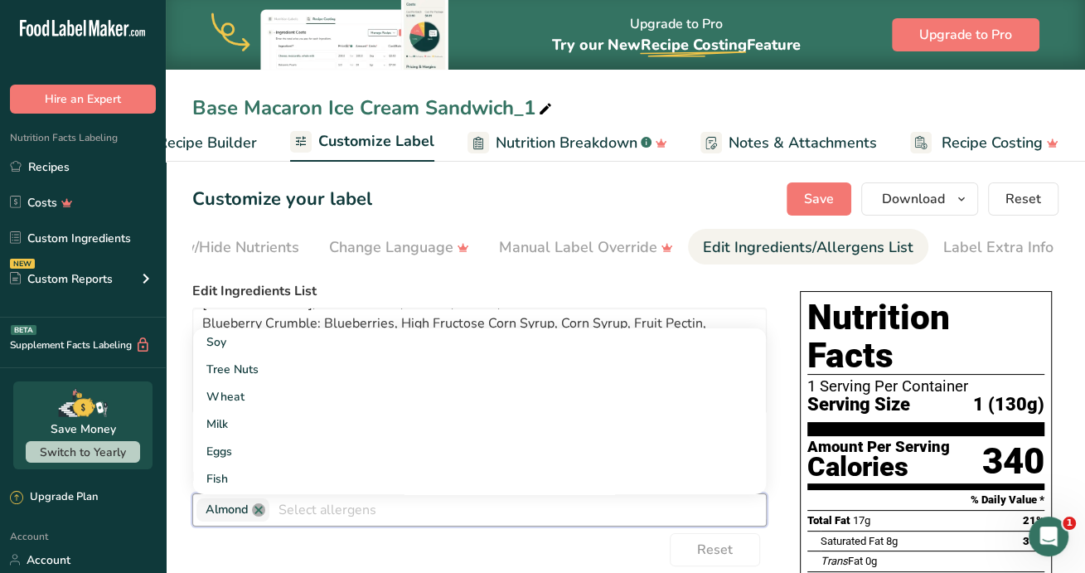
click at [260, 512] on link at bounding box center [258, 509] width 13 height 13
click at [832, 182] on button "Save" at bounding box center [819, 198] width 65 height 33
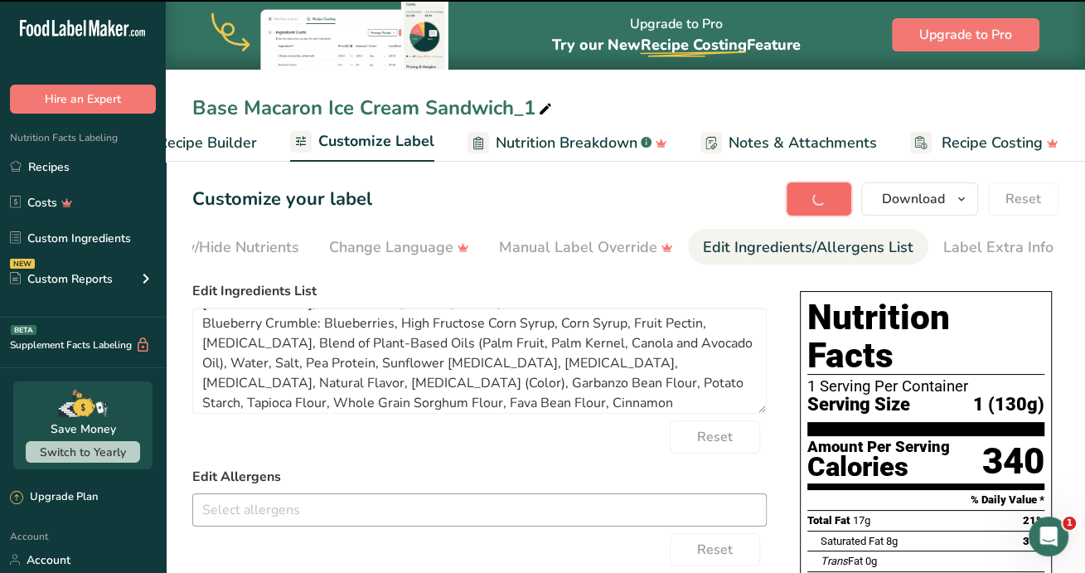
type textarea "Macarons: Flour (Almond), Powdered Sugar, Sugar, Egg Whites (Egg), Cream of [ME…"
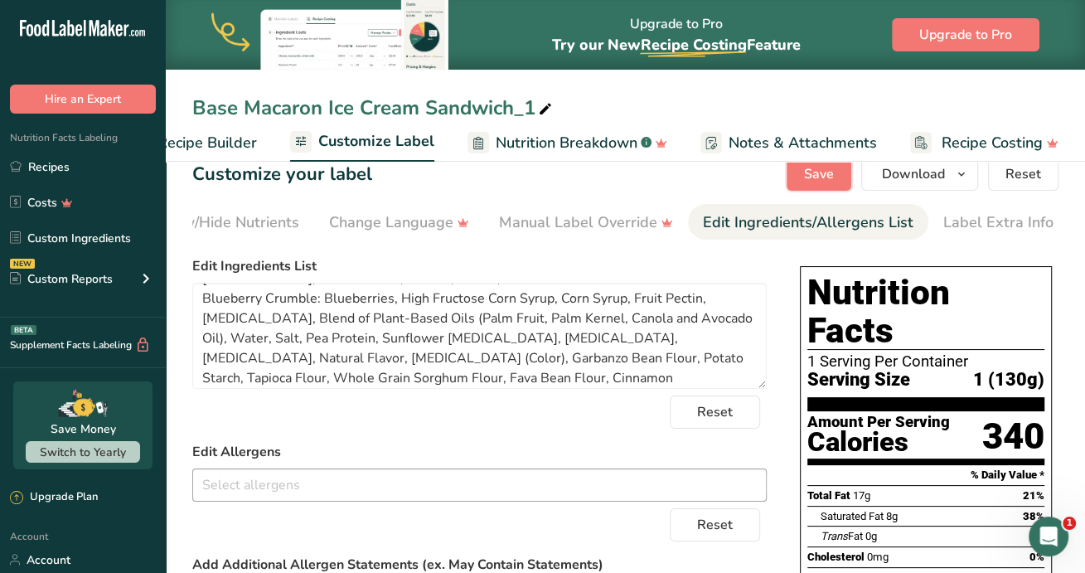
scroll to position [0, 0]
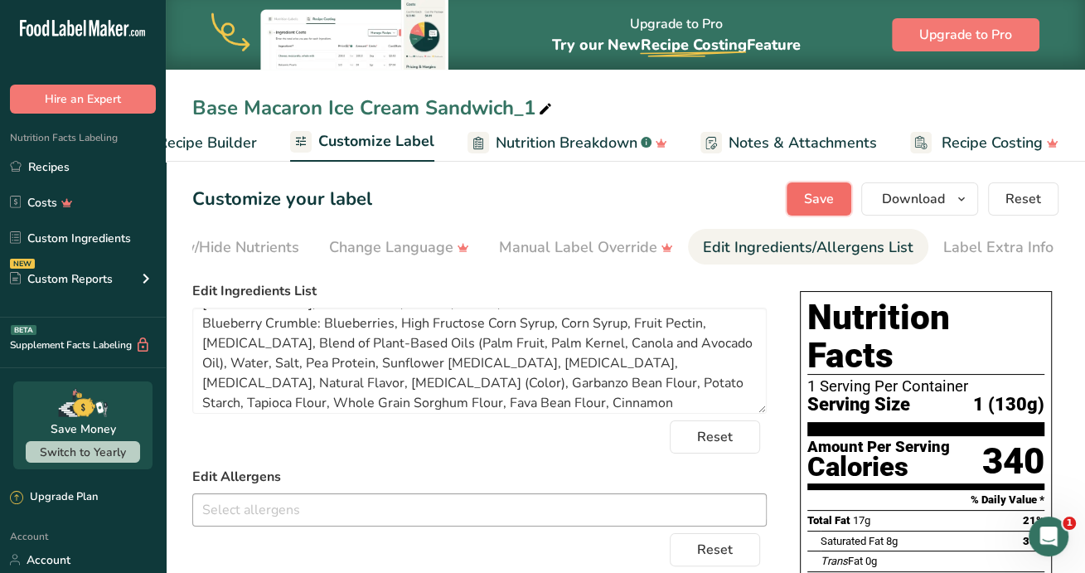
click at [809, 197] on span "Save" at bounding box center [819, 199] width 30 height 20
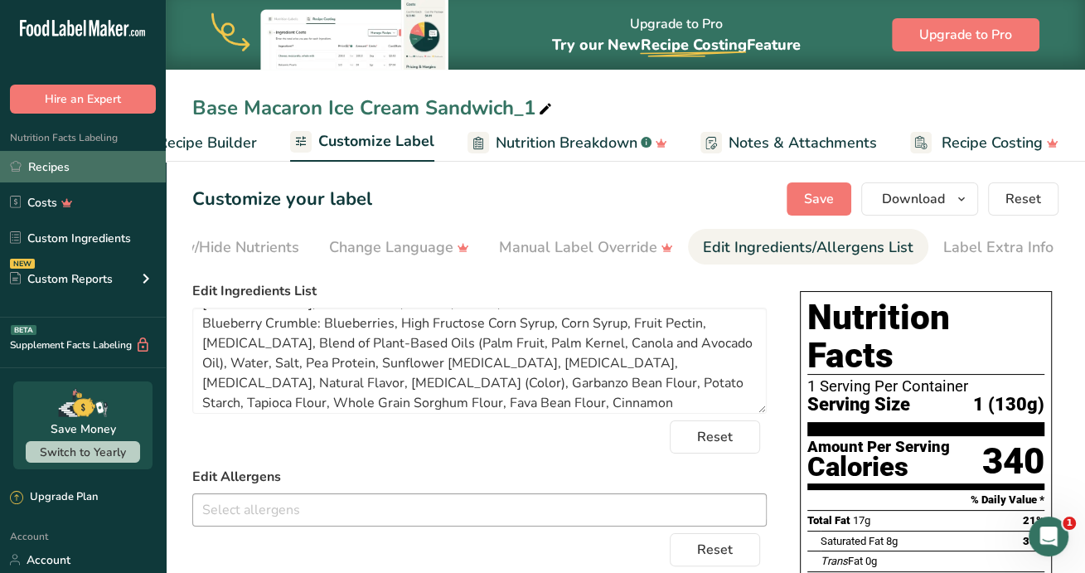
click at [81, 154] on link "Recipes" at bounding box center [83, 167] width 166 height 32
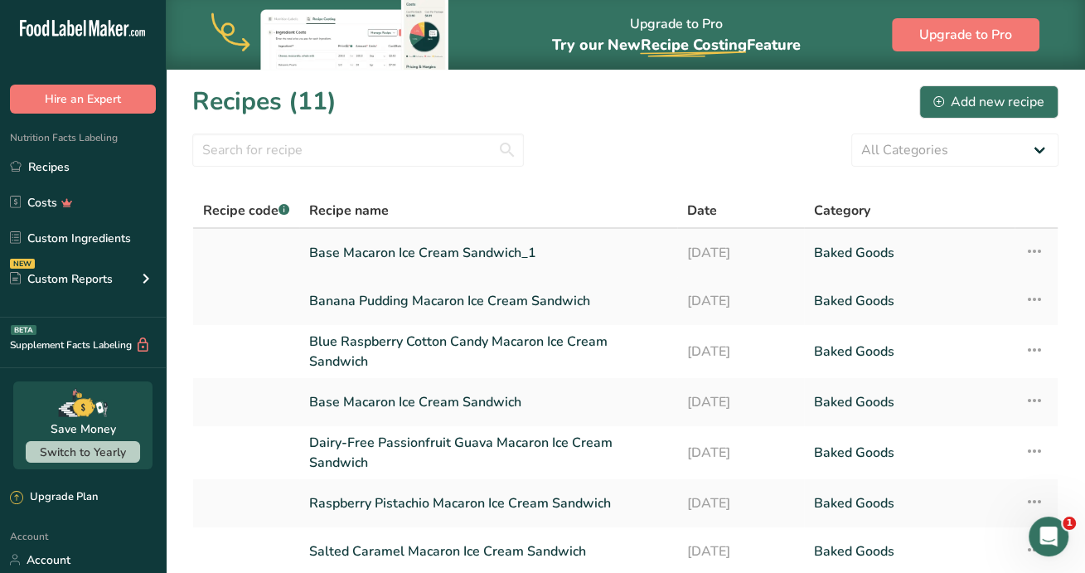
click at [460, 254] on link "Base Macaron Ice Cream Sandwich_1" at bounding box center [488, 252] width 358 height 35
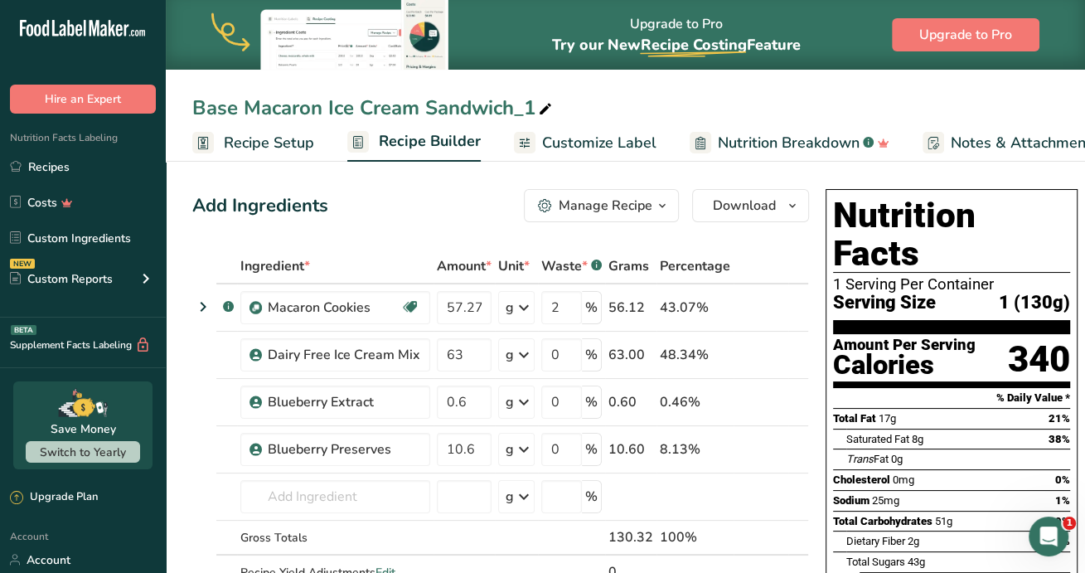
click at [303, 104] on div "Base Macaron Ice Cream Sandwich_1" at bounding box center [373, 108] width 363 height 30
drag, startPoint x: 235, startPoint y: 108, endPoint x: 159, endPoint y: 104, distance: 76.4
drag, startPoint x: 770, startPoint y: 113, endPoint x: 748, endPoint y: 113, distance: 22.4
click at [748, 113] on input "Dairy Free Blueberry Crumble Macaron Ice Cream Sandwich_1" at bounding box center [625, 108] width 866 height 30
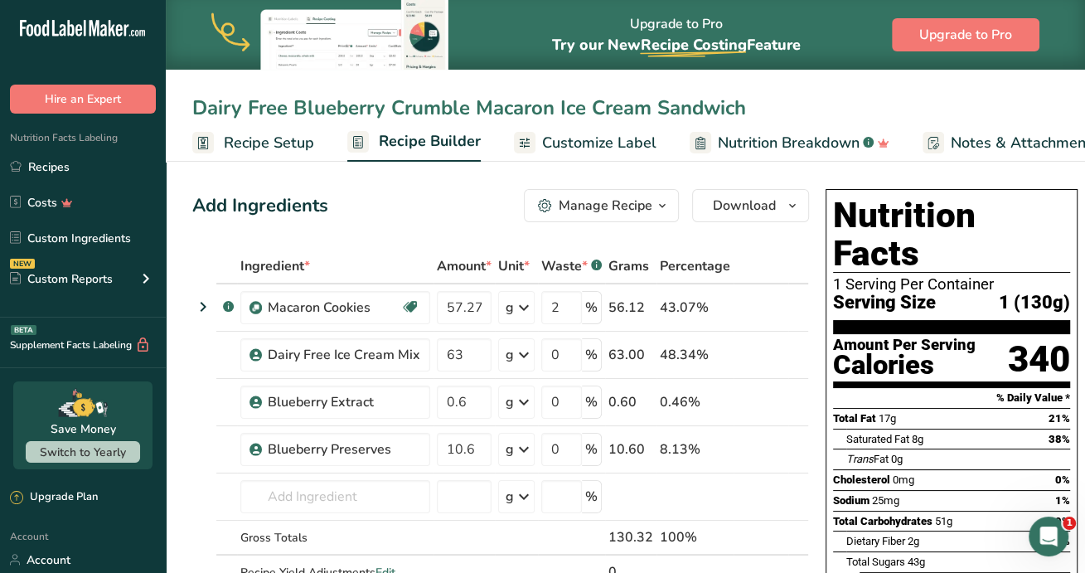
type input "Dairy Free Blueberry Crumble Macaron Ice Cream Sandwich"
click at [460, 218] on div "Add Ingredients Manage Recipe Delete Recipe Duplicate Recipe Scale Recipe Save …" at bounding box center [500, 205] width 617 height 33
